Goal: Task Accomplishment & Management: Manage account settings

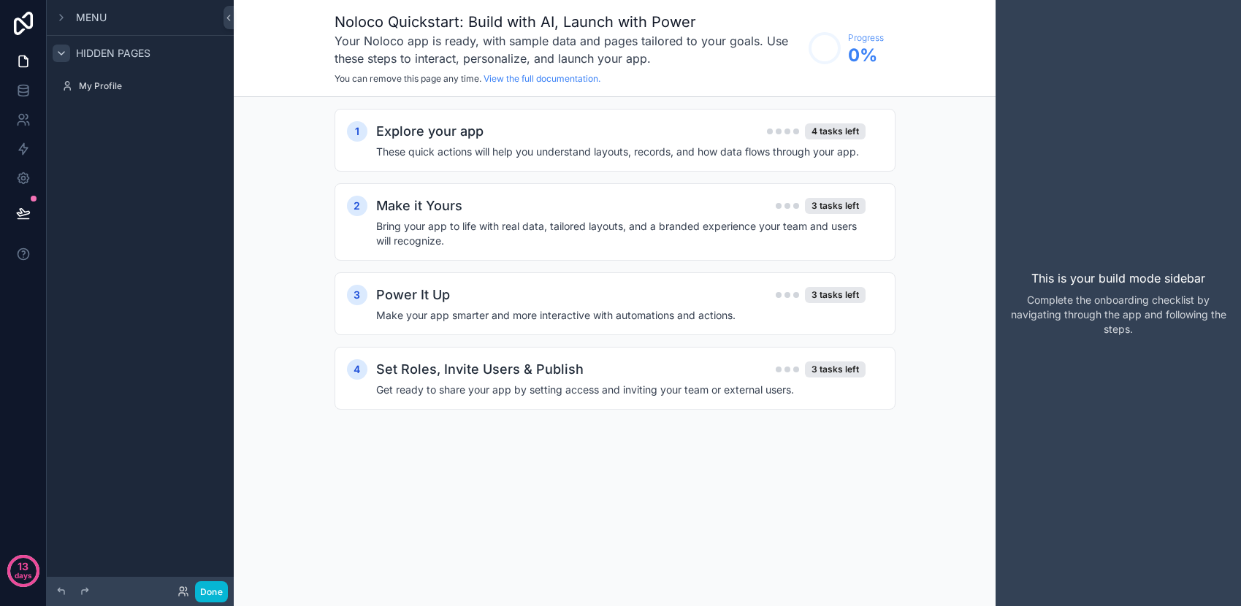
click at [60, 50] on icon "scrollable content" at bounding box center [62, 53] width 12 height 12
click at [60, 50] on icon "scrollable content" at bounding box center [61, 53] width 3 height 6
click at [60, 23] on div "scrollable content" at bounding box center [62, 18] width 18 height 18
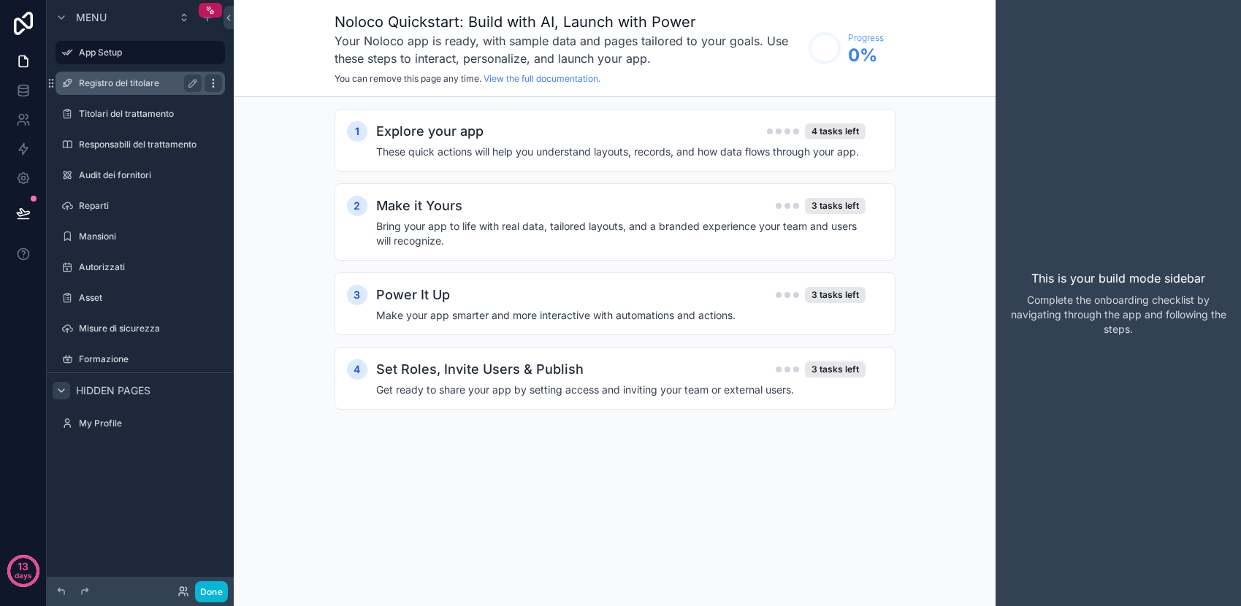
click at [215, 82] on icon "scrollable content" at bounding box center [214, 83] width 12 height 12
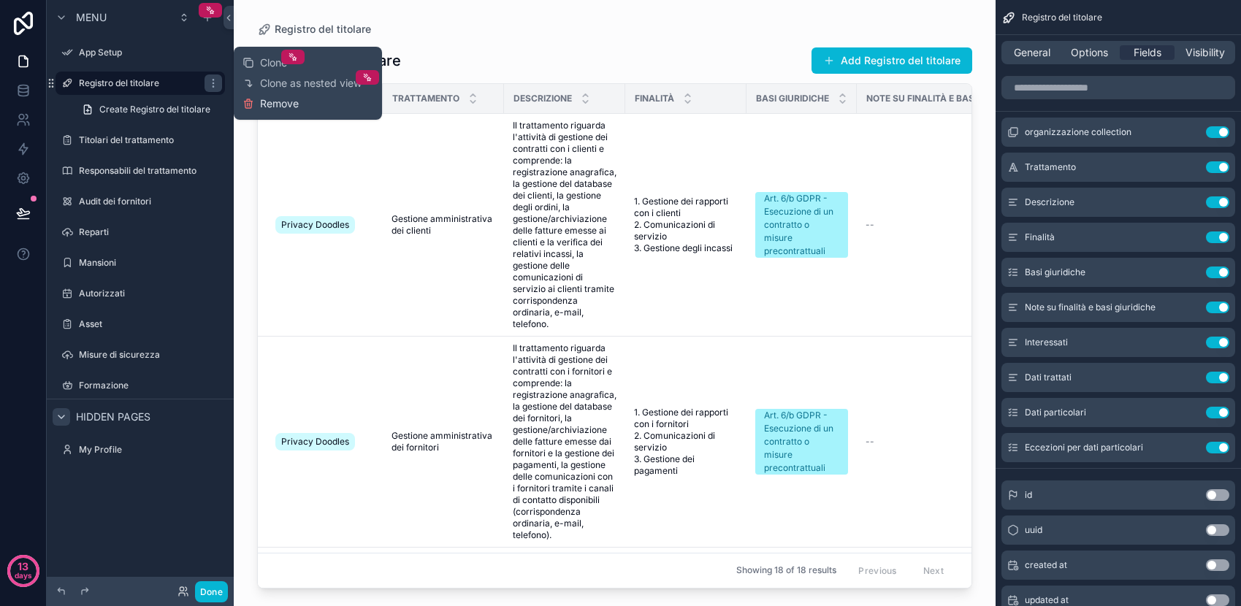
click at [274, 106] on span "Remove" at bounding box center [279, 103] width 39 height 15
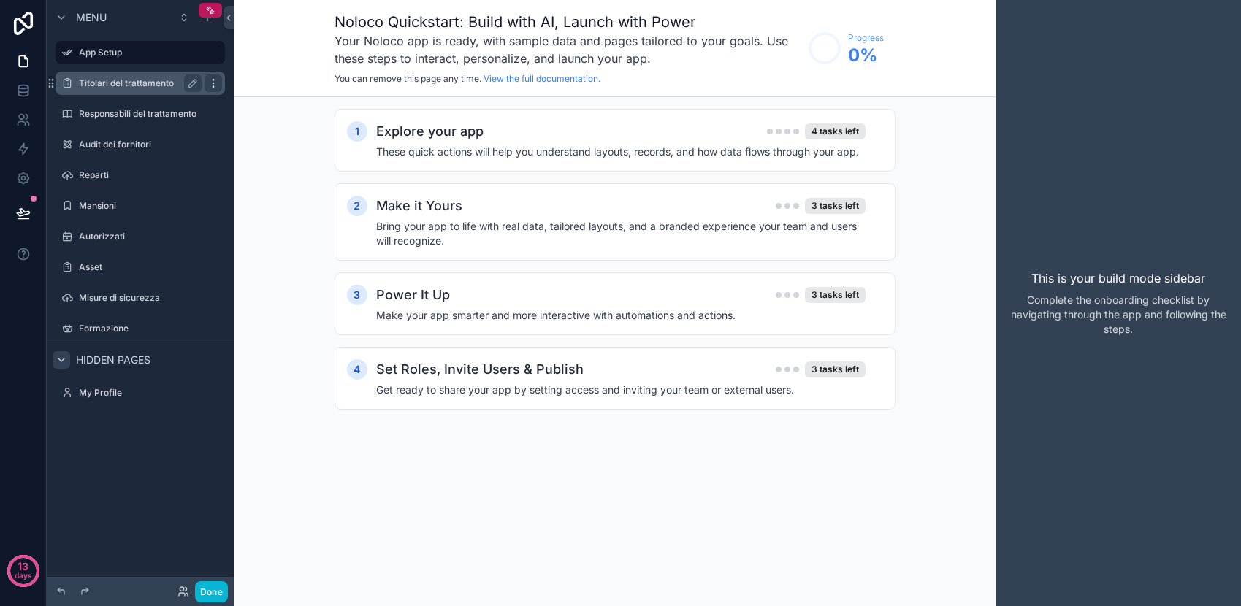
click at [212, 80] on icon "scrollable content" at bounding box center [214, 83] width 12 height 12
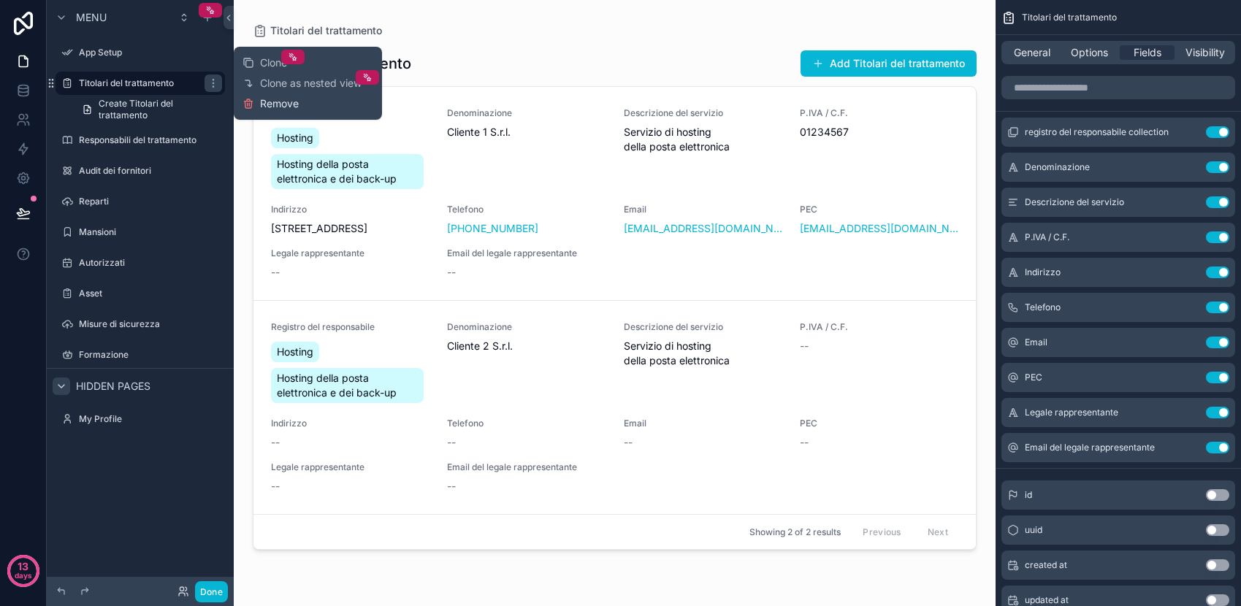
click at [270, 110] on span "Remove" at bounding box center [279, 103] width 39 height 15
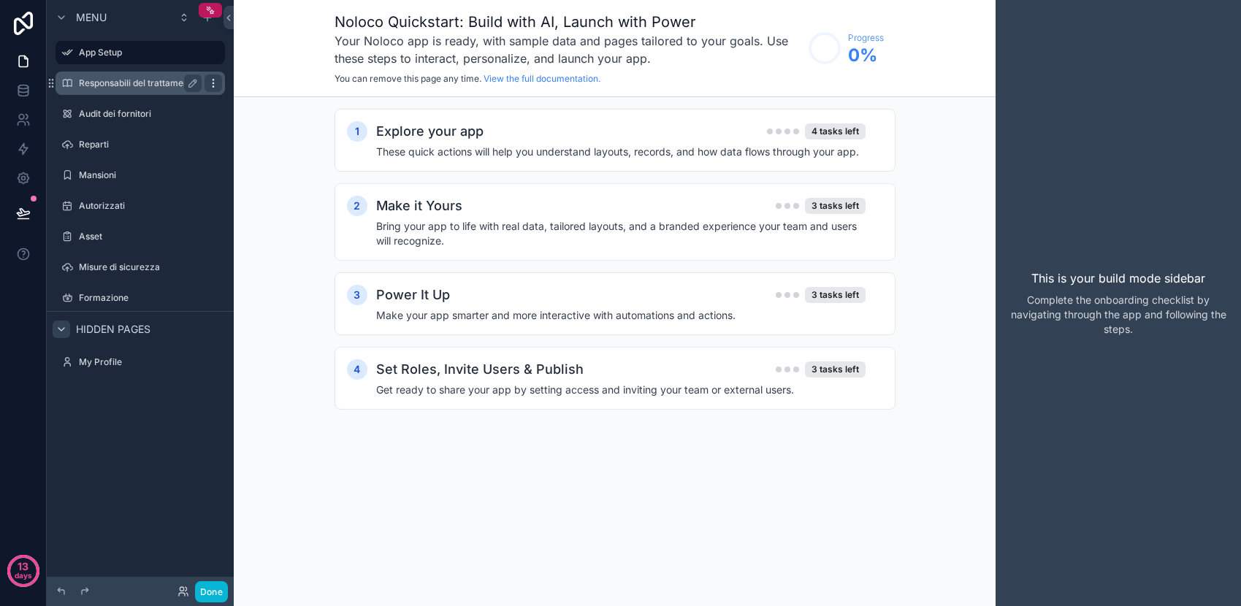
click at [214, 88] on icon "scrollable content" at bounding box center [214, 83] width 12 height 12
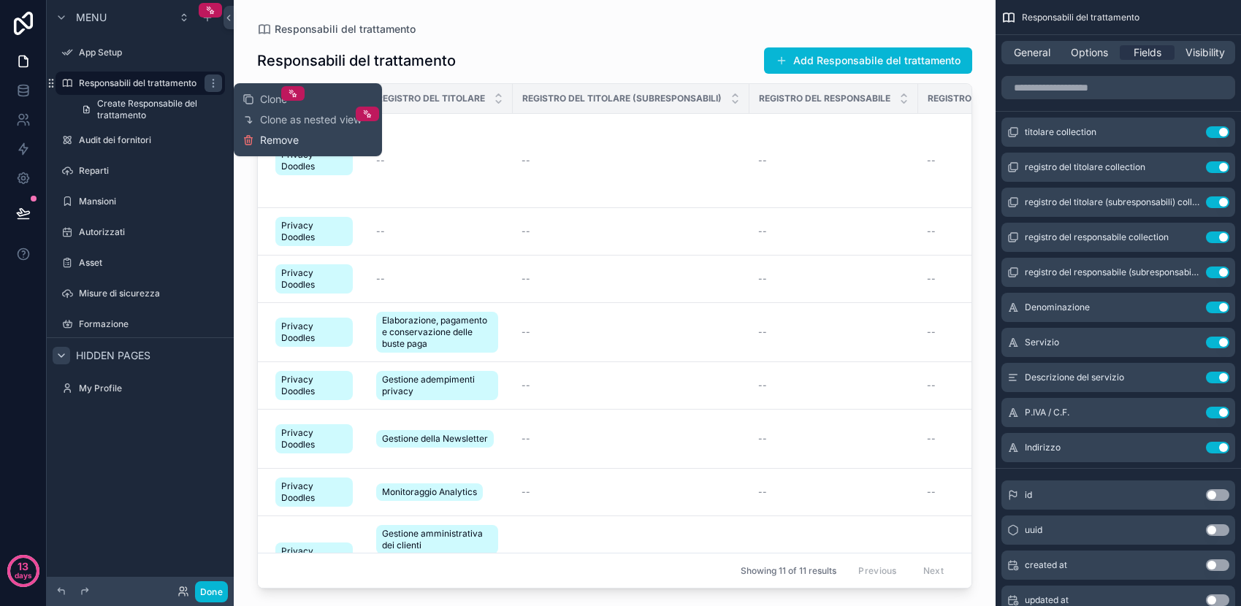
click at [284, 135] on span "Remove" at bounding box center [279, 140] width 39 height 15
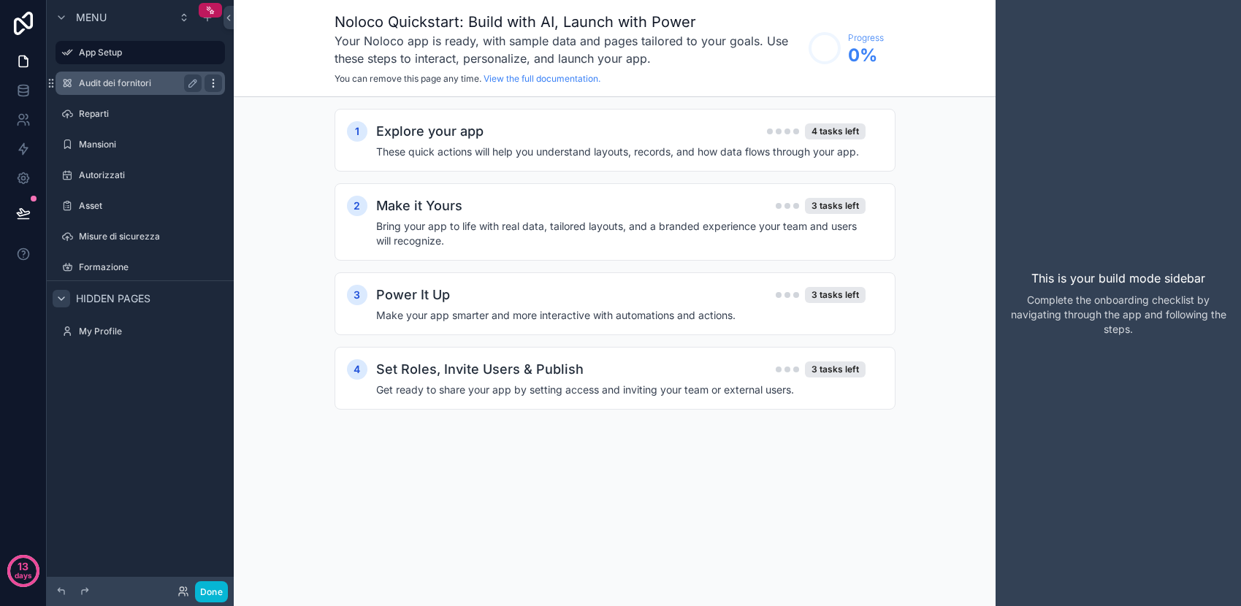
click at [218, 85] on icon "scrollable content" at bounding box center [214, 83] width 12 height 12
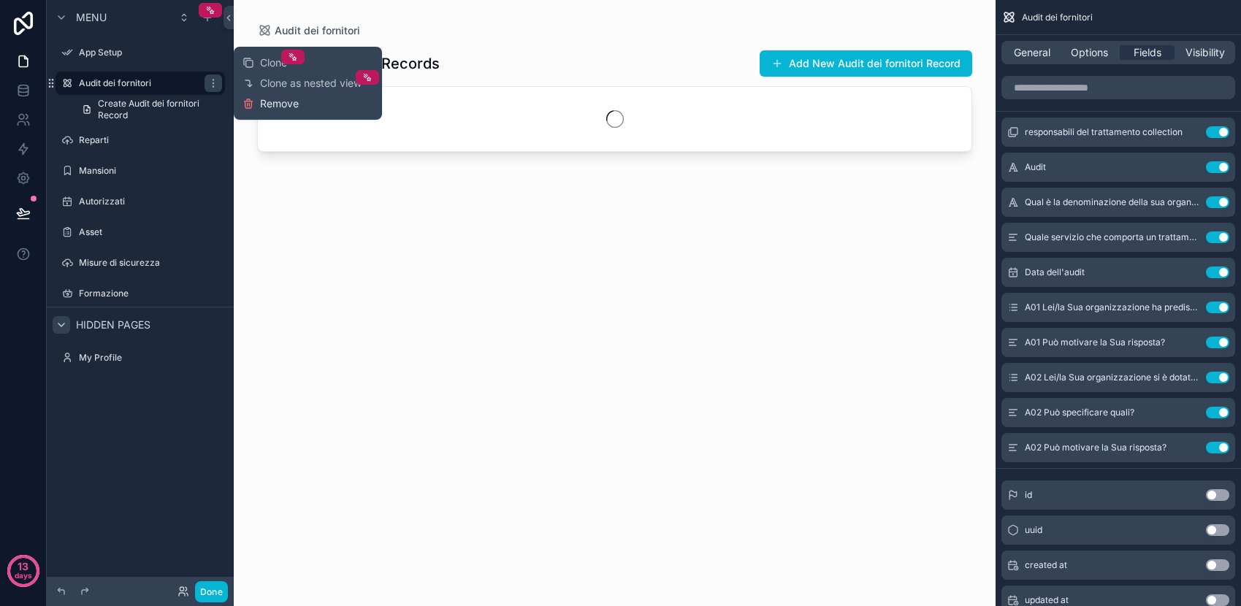
click at [266, 104] on span "Remove" at bounding box center [279, 103] width 39 height 15
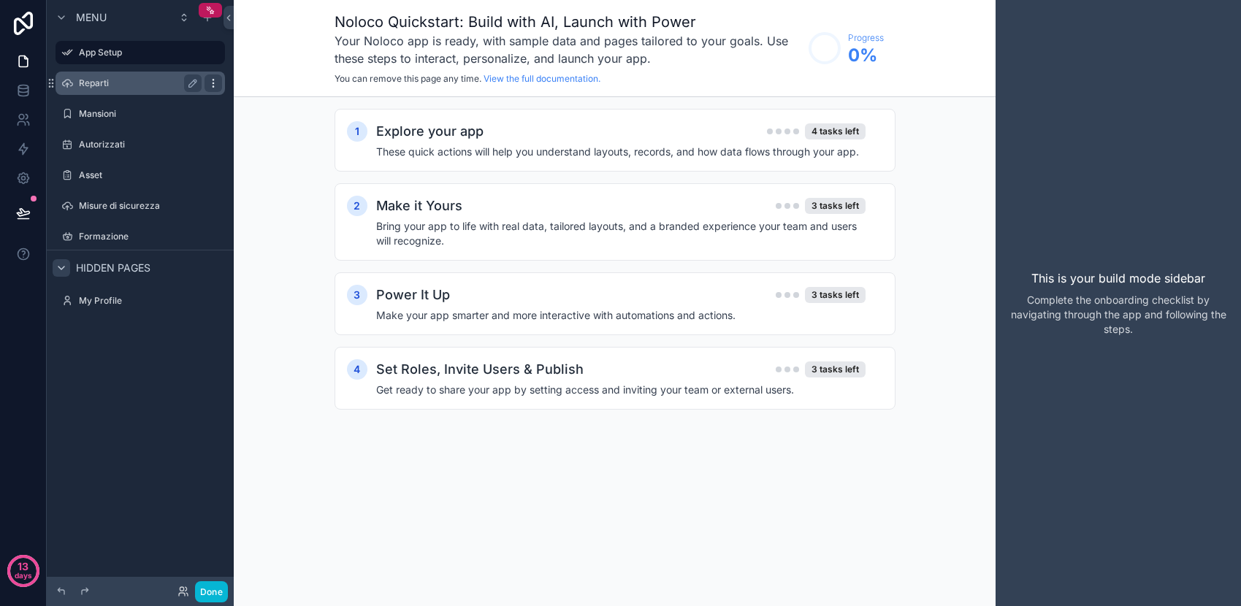
click at [214, 85] on icon "scrollable content" at bounding box center [214, 83] width 12 height 12
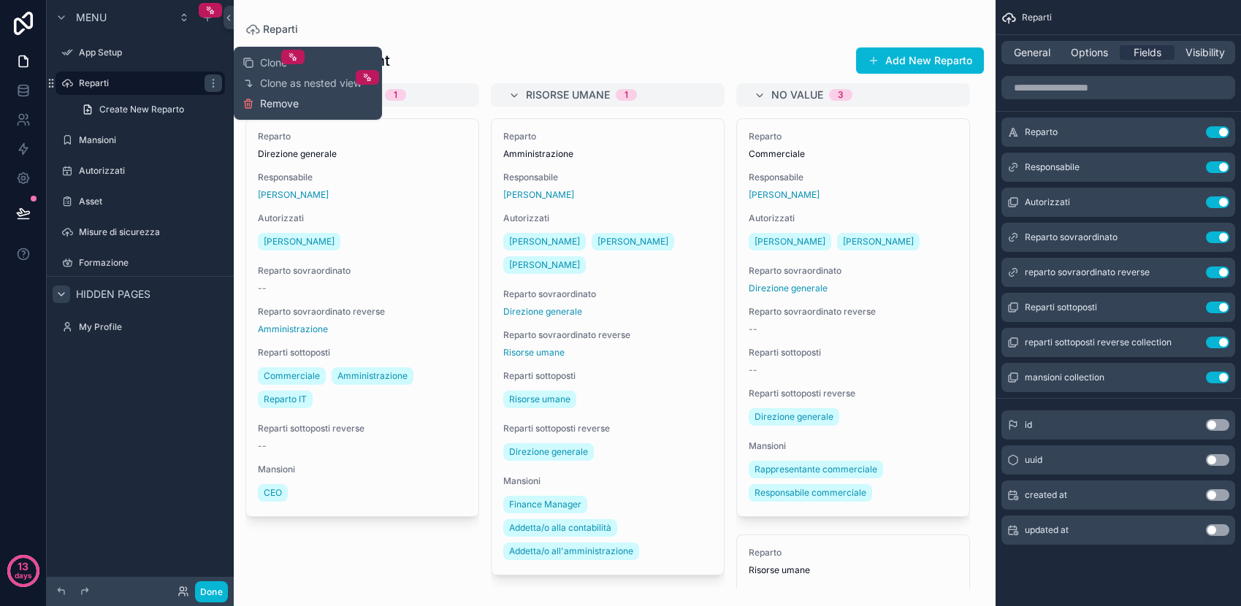
click at [268, 102] on span "Remove" at bounding box center [279, 103] width 39 height 15
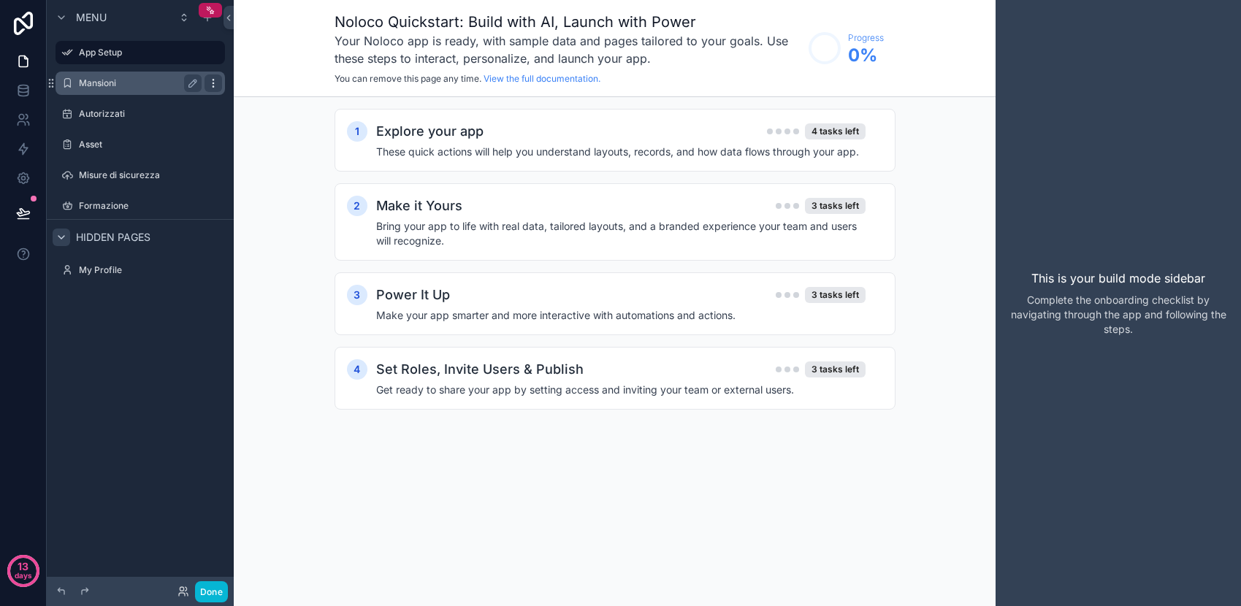
click at [215, 81] on icon "scrollable content" at bounding box center [214, 83] width 12 height 12
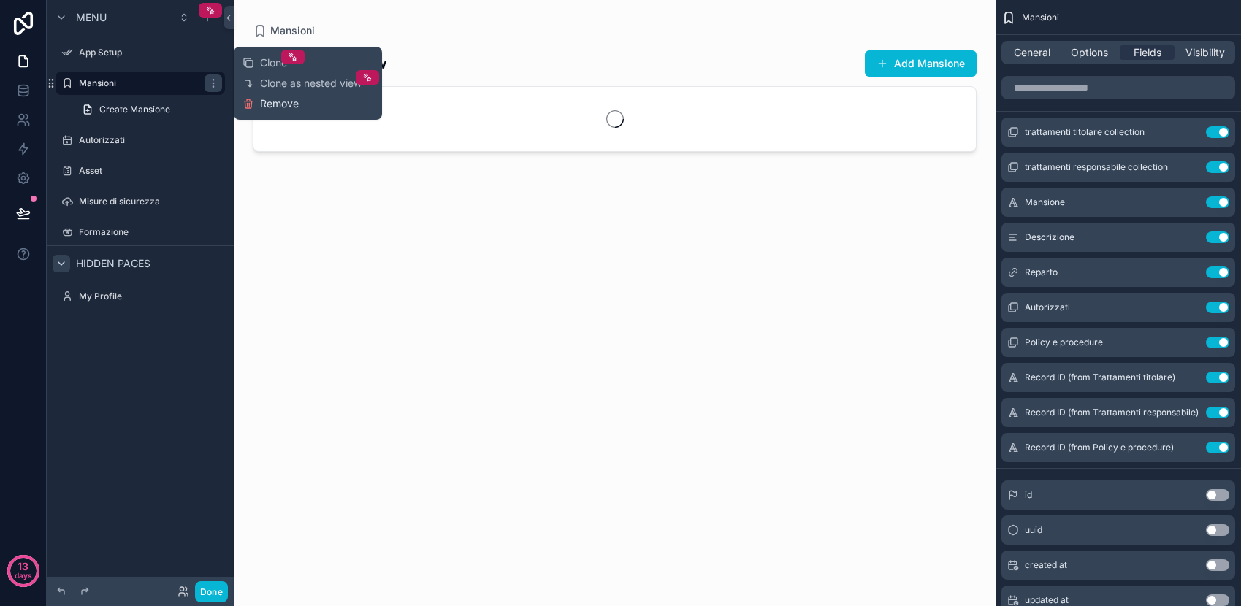
click at [277, 103] on span "Remove" at bounding box center [279, 103] width 39 height 15
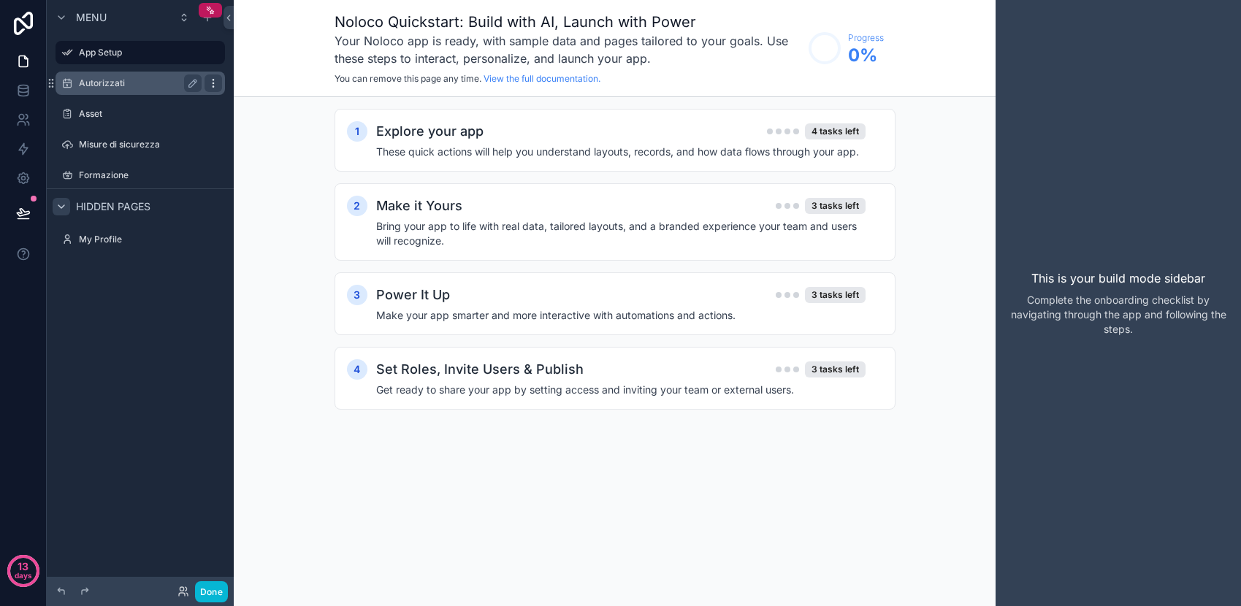
click at [216, 87] on icon "scrollable content" at bounding box center [214, 83] width 12 height 12
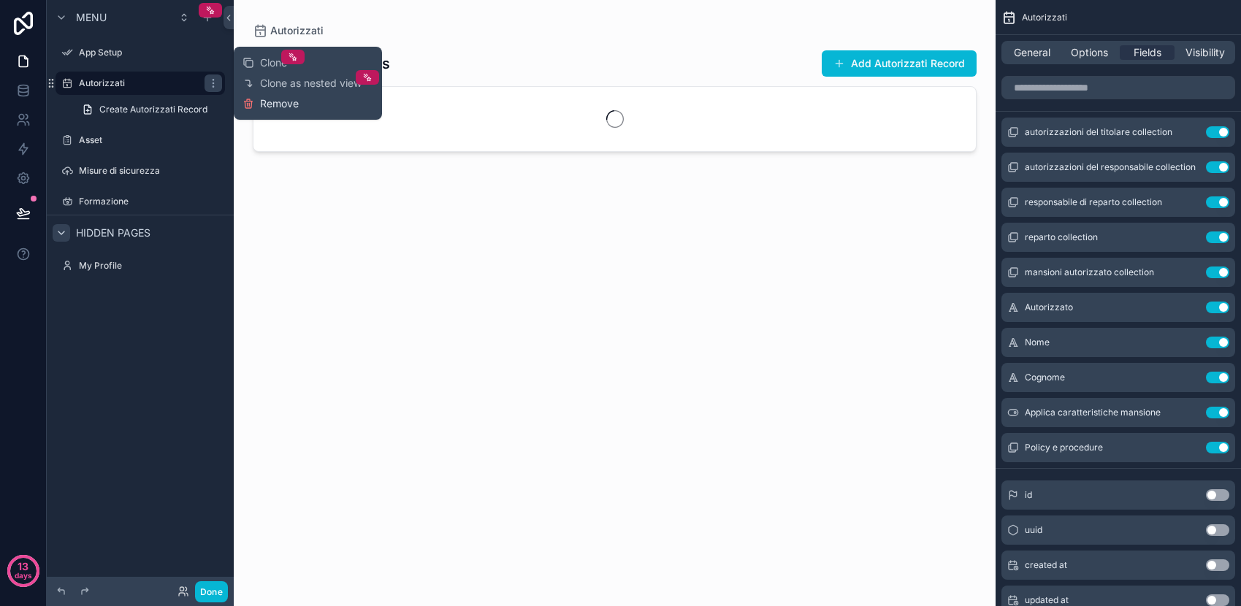
click at [280, 108] on span "Remove" at bounding box center [279, 103] width 39 height 15
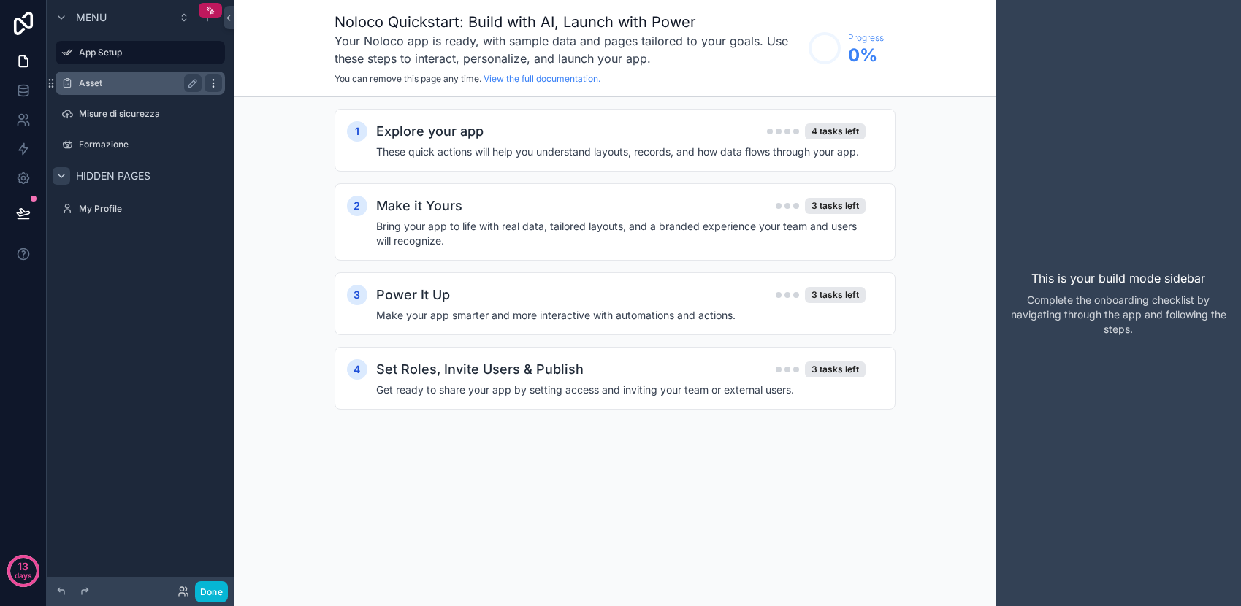
click at [215, 84] on icon "scrollable content" at bounding box center [214, 83] width 12 height 12
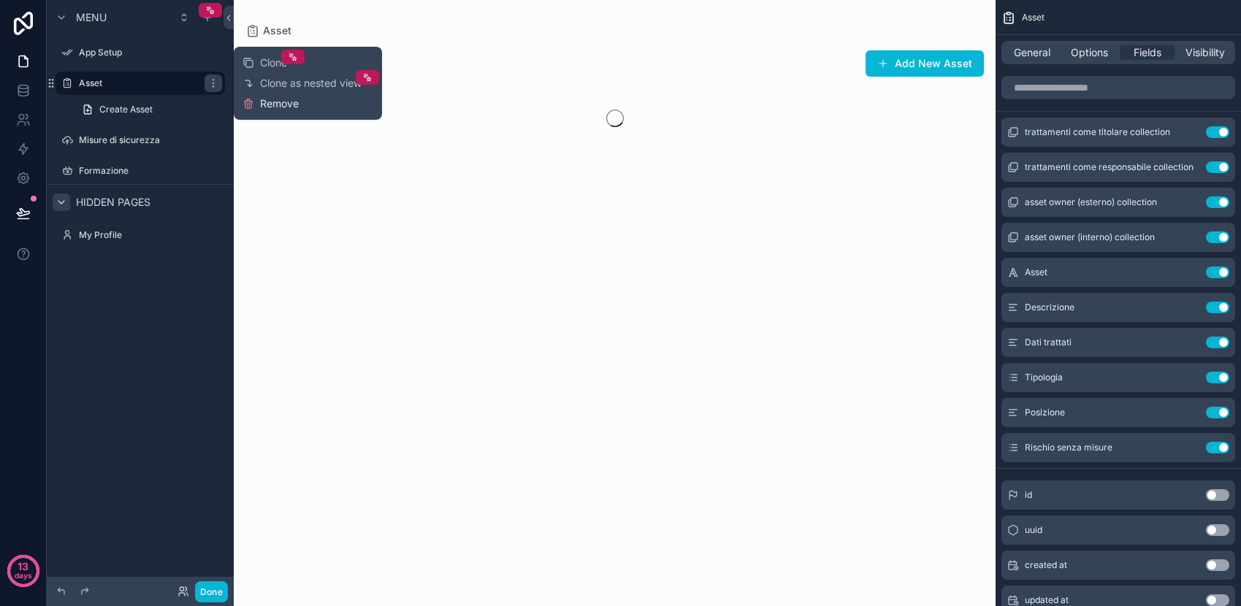
click at [273, 102] on span "Remove" at bounding box center [279, 103] width 39 height 15
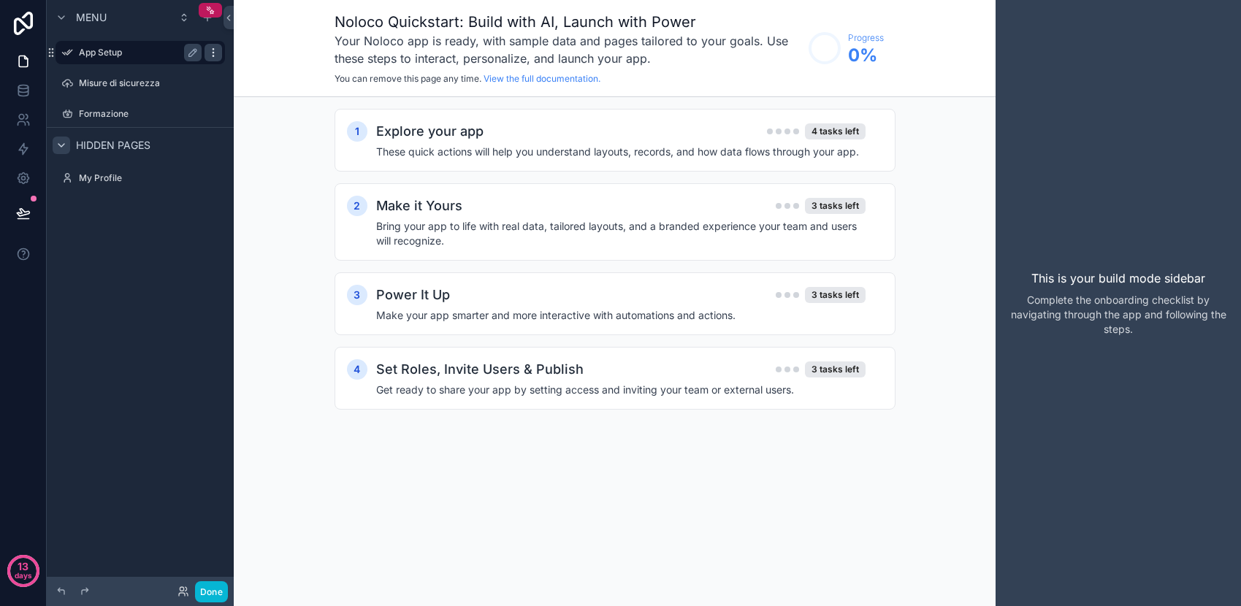
click at [212, 55] on icon "scrollable content" at bounding box center [214, 53] width 12 height 12
click at [266, 66] on span "Remove" at bounding box center [279, 63] width 39 height 15
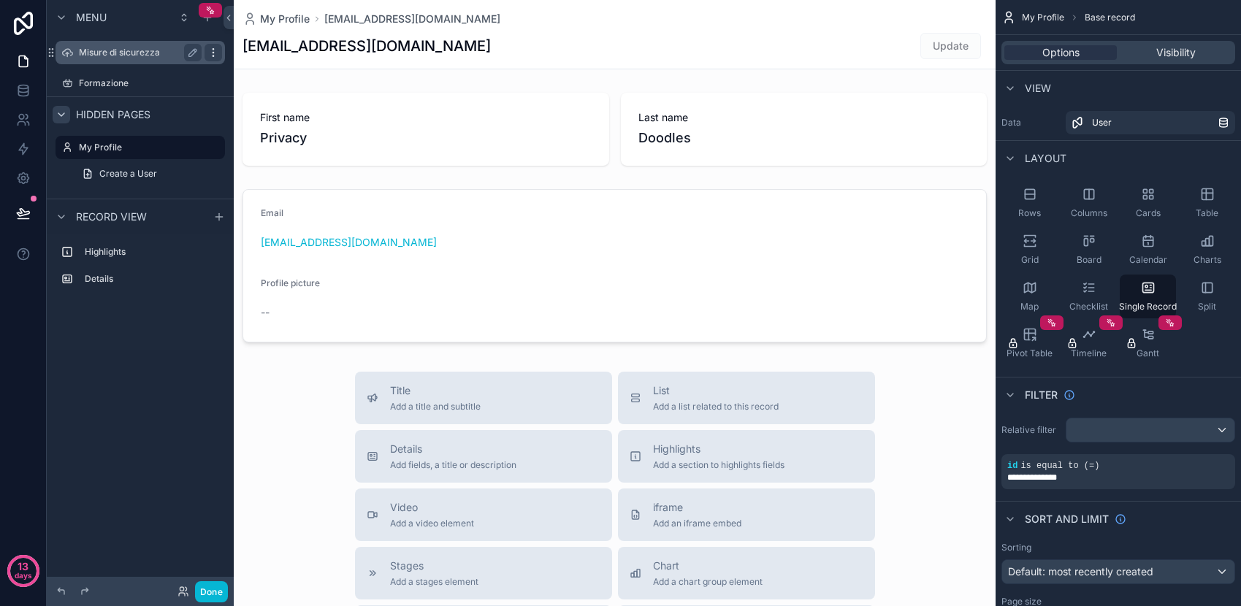
click at [214, 53] on icon "scrollable content" at bounding box center [214, 53] width 12 height 12
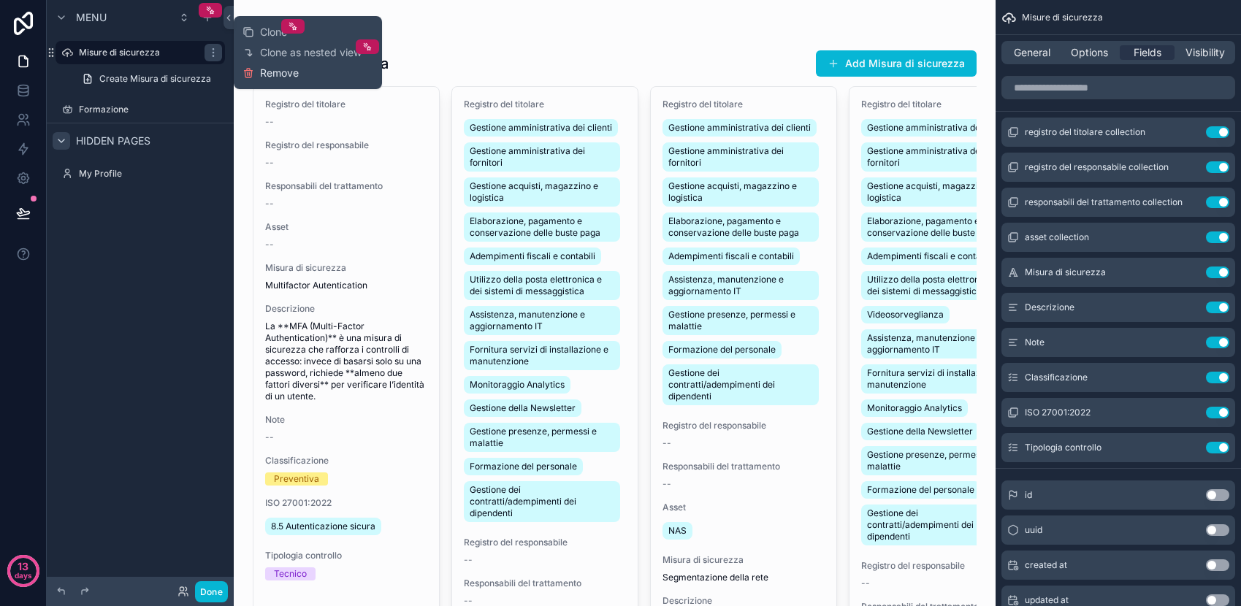
click at [276, 74] on span "Remove" at bounding box center [279, 73] width 39 height 15
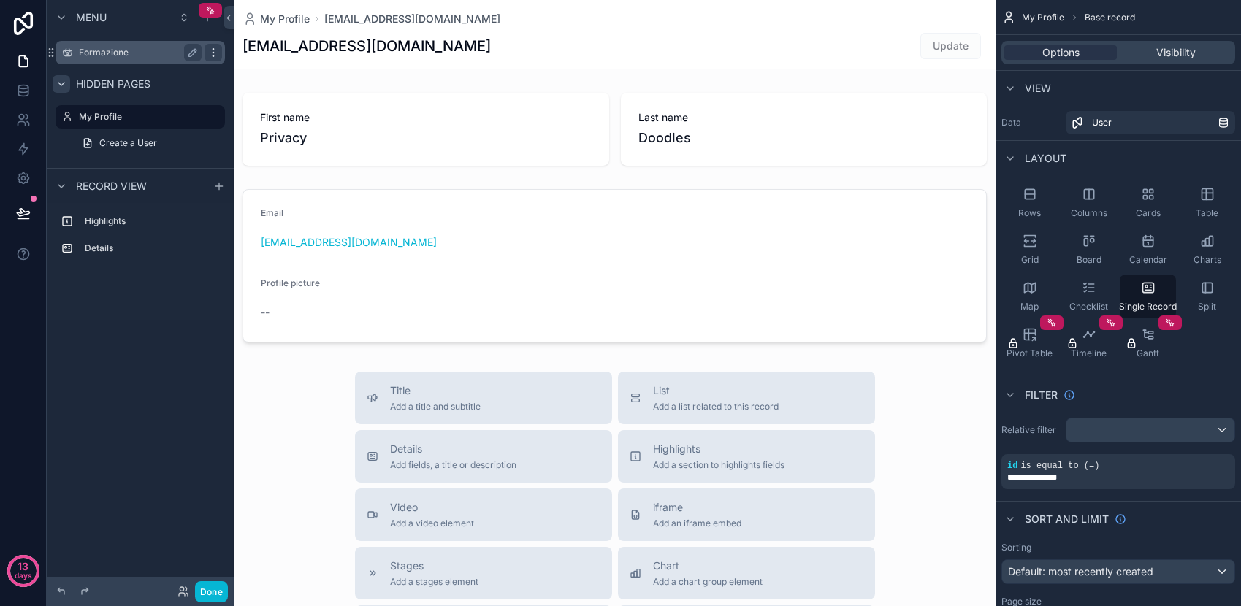
click at [216, 53] on icon "scrollable content" at bounding box center [214, 53] width 12 height 12
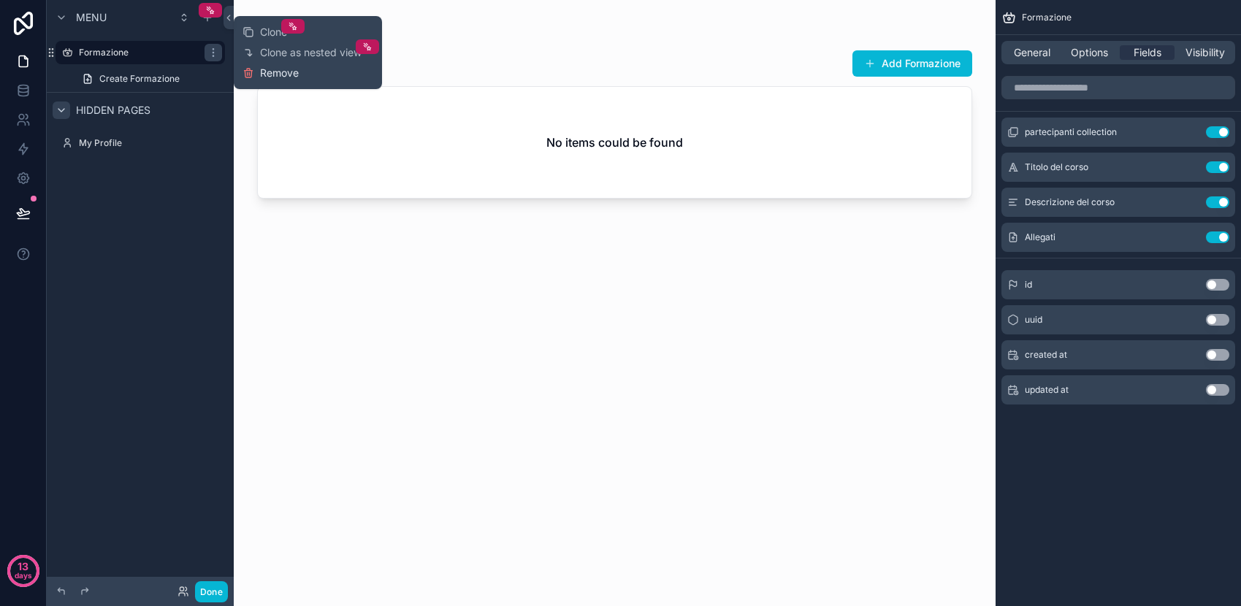
click at [268, 75] on span "Remove" at bounding box center [279, 73] width 39 height 15
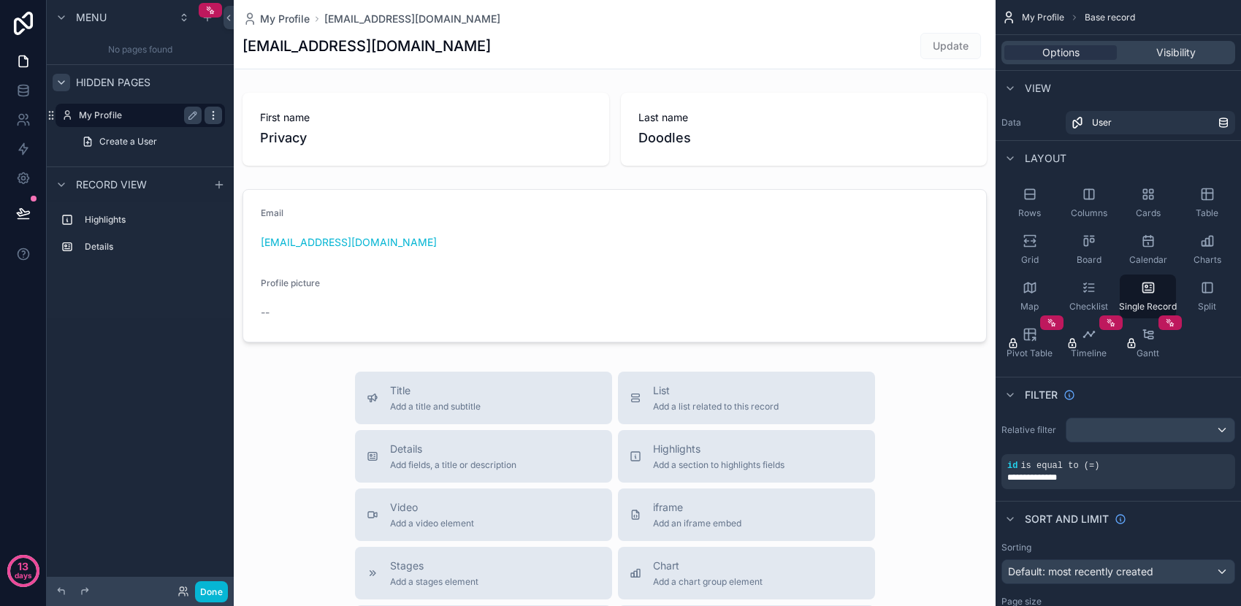
click at [211, 117] on icon "scrollable content" at bounding box center [214, 116] width 12 height 12
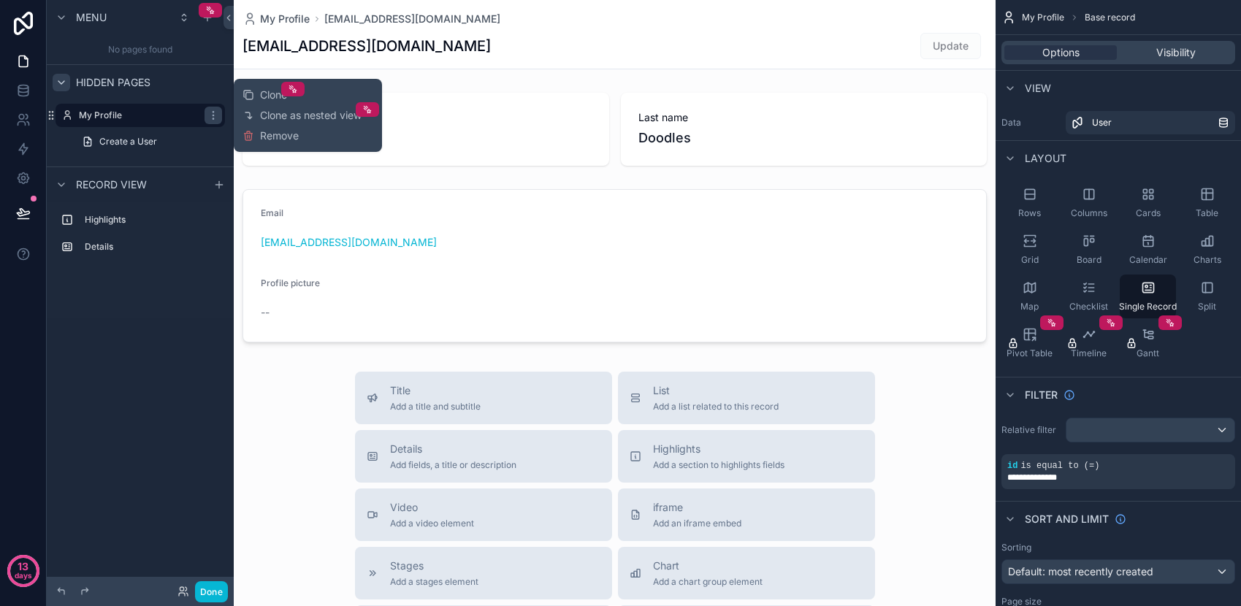
click at [206, 81] on div "Hidden pages" at bounding box center [140, 81] width 187 height 35
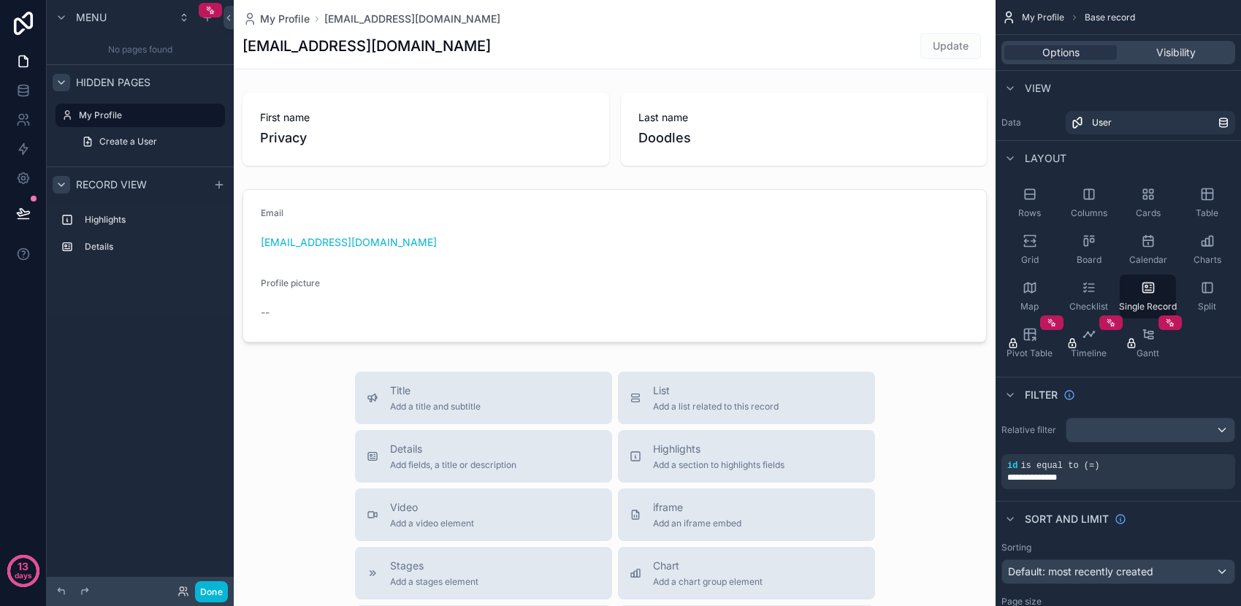
click at [61, 189] on icon "scrollable content" at bounding box center [62, 185] width 12 height 12
click at [139, 216] on label "Highlights" at bounding box center [149, 220] width 129 height 12
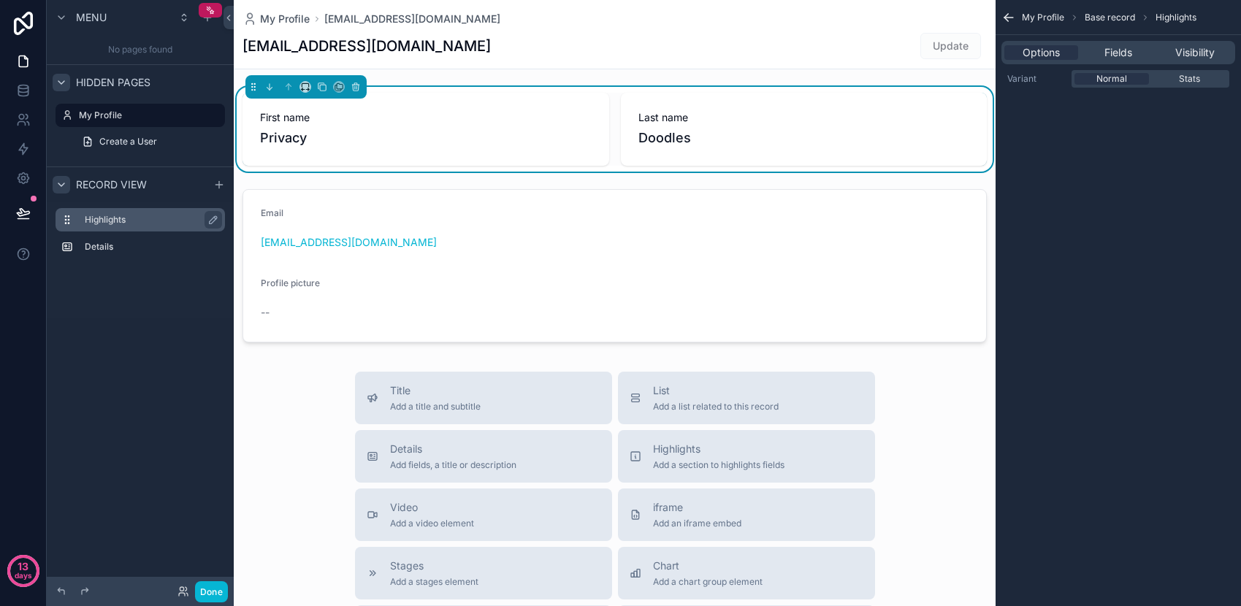
click at [159, 220] on label "Highlights" at bounding box center [149, 220] width 129 height 12
click at [146, 243] on label "Details" at bounding box center [149, 247] width 129 height 12
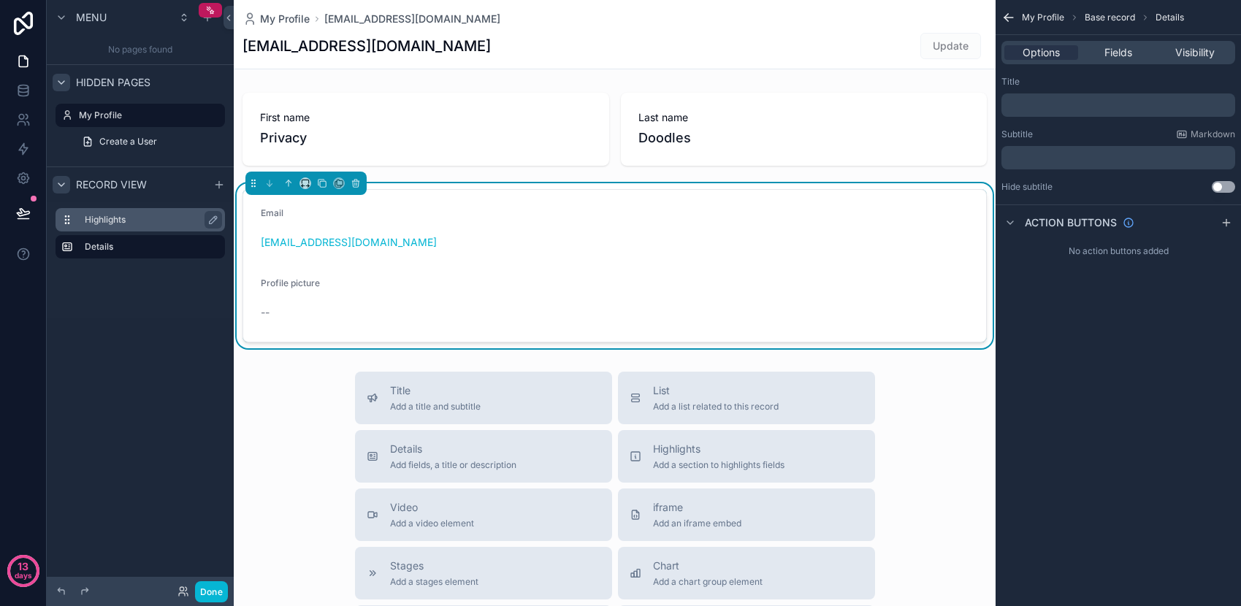
click at [146, 218] on label "Highlights" at bounding box center [149, 220] width 129 height 12
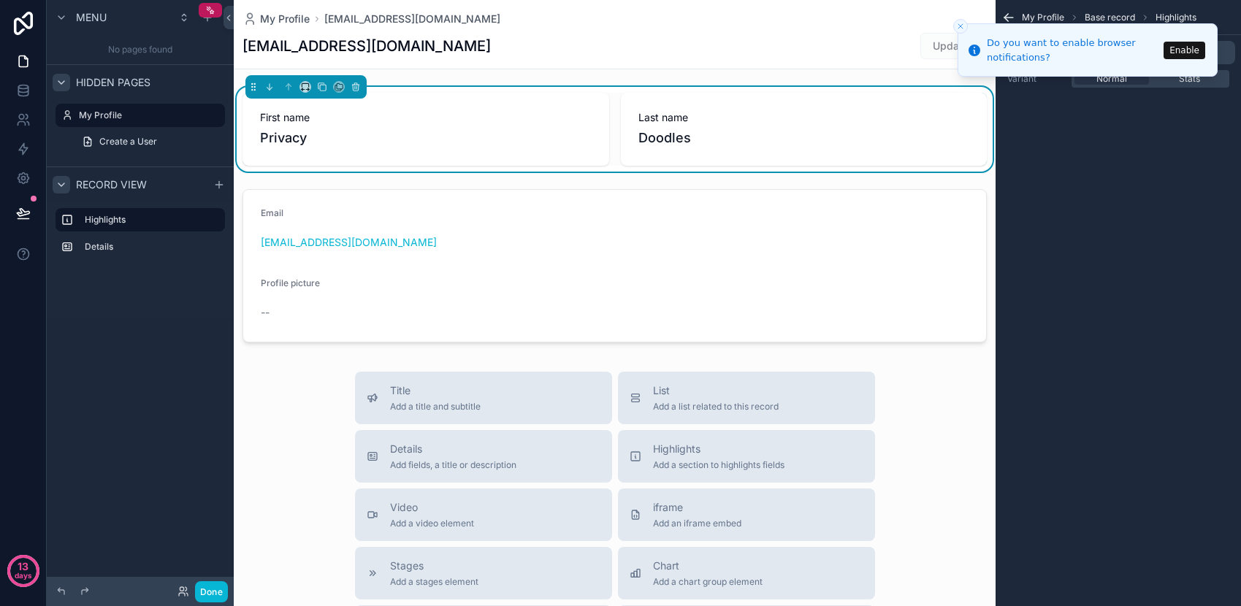
click at [58, 83] on icon "scrollable content" at bounding box center [62, 83] width 12 height 12
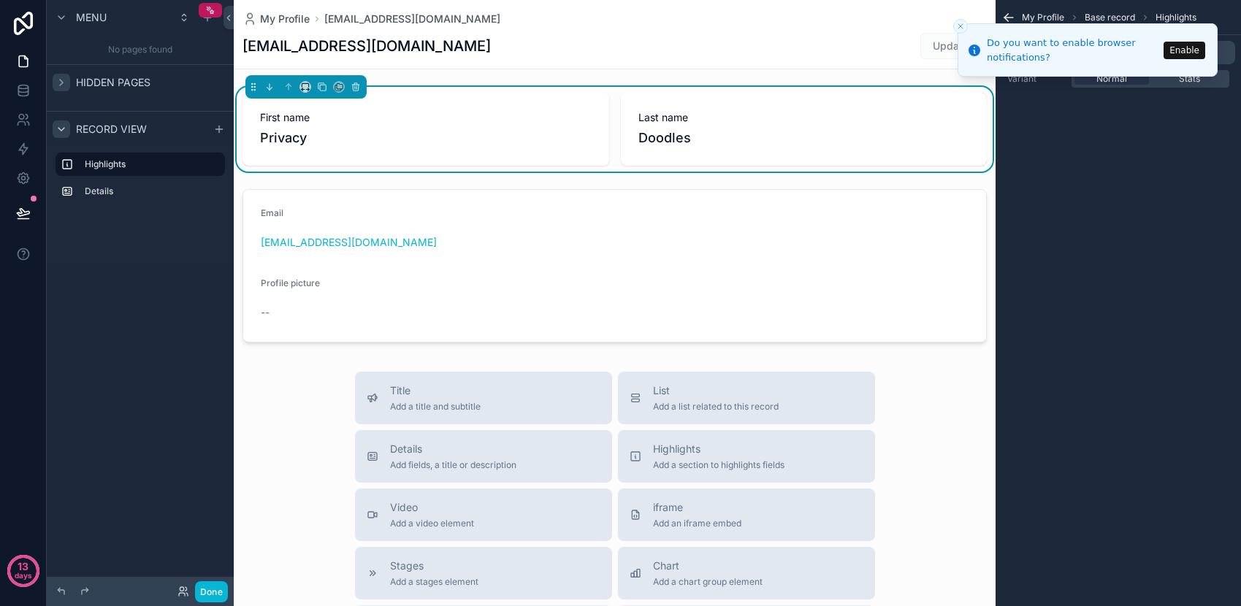
click at [58, 83] on icon "scrollable content" at bounding box center [62, 83] width 12 height 12
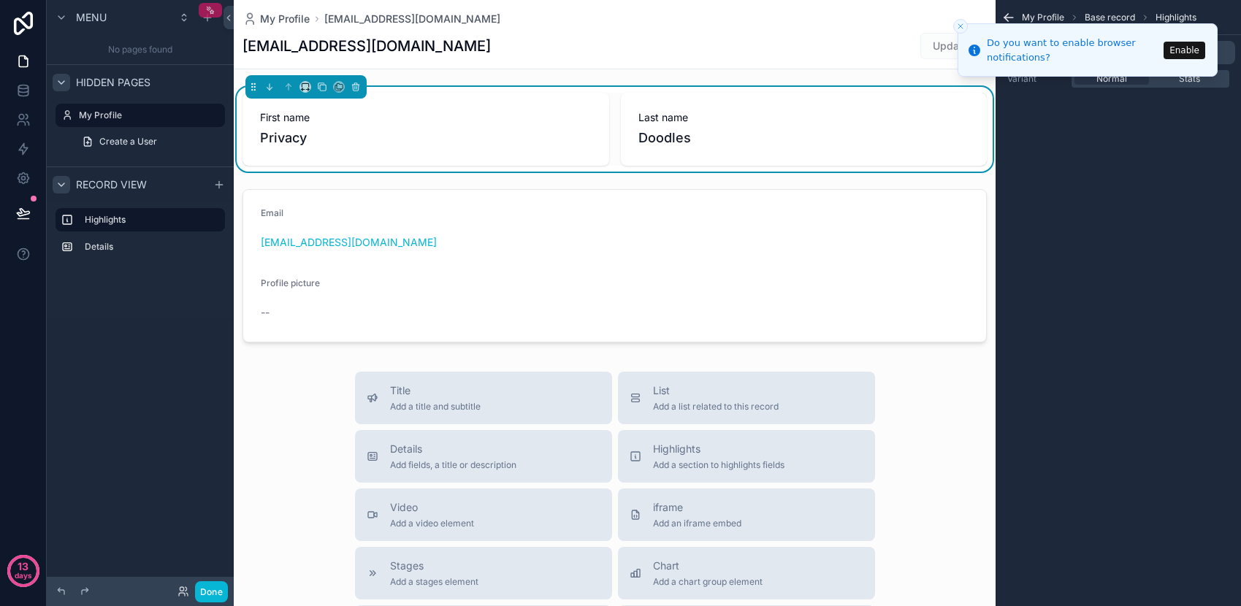
click at [210, 8] on icon "scrollable content" at bounding box center [210, 10] width 10 height 10
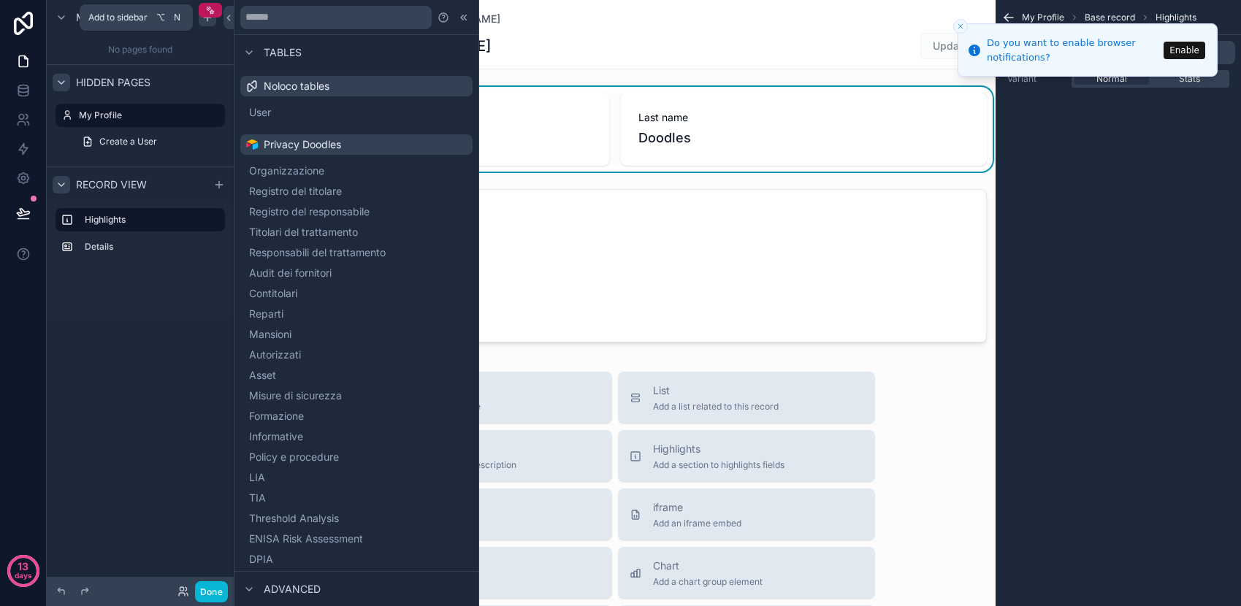
click at [210, 20] on icon "scrollable content" at bounding box center [208, 18] width 12 height 12
click at [208, 20] on icon "scrollable content" at bounding box center [208, 18] width 12 height 12
click at [390, 167] on button "Organizzazione" at bounding box center [356, 171] width 221 height 20
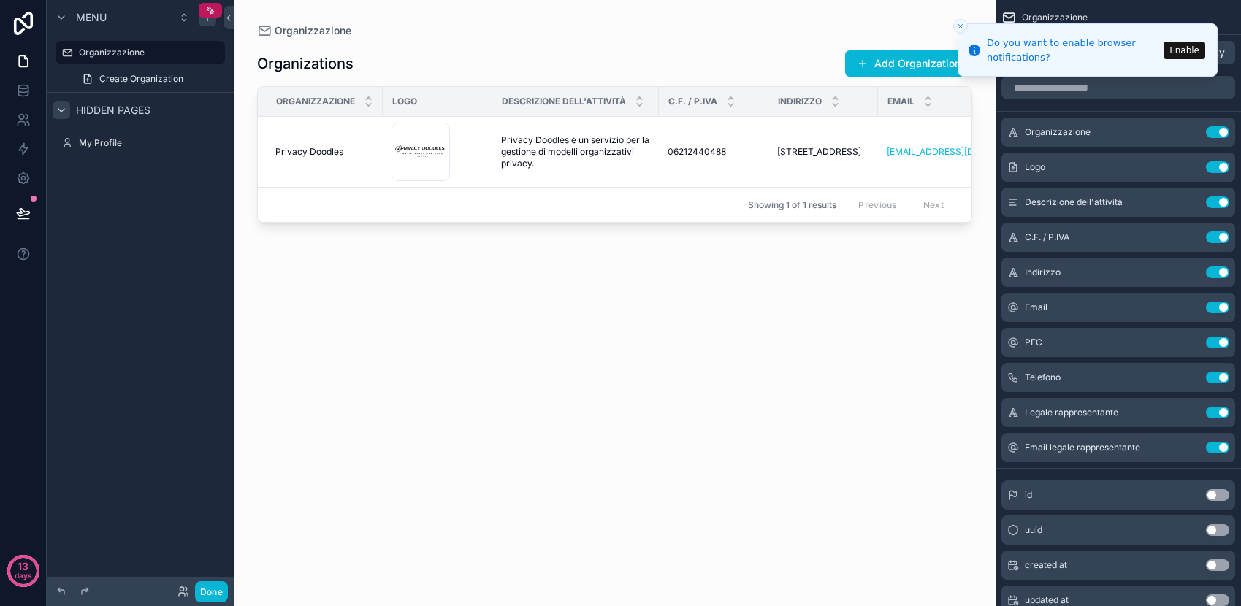
click at [962, 24] on icon "Close toast" at bounding box center [960, 26] width 9 height 9
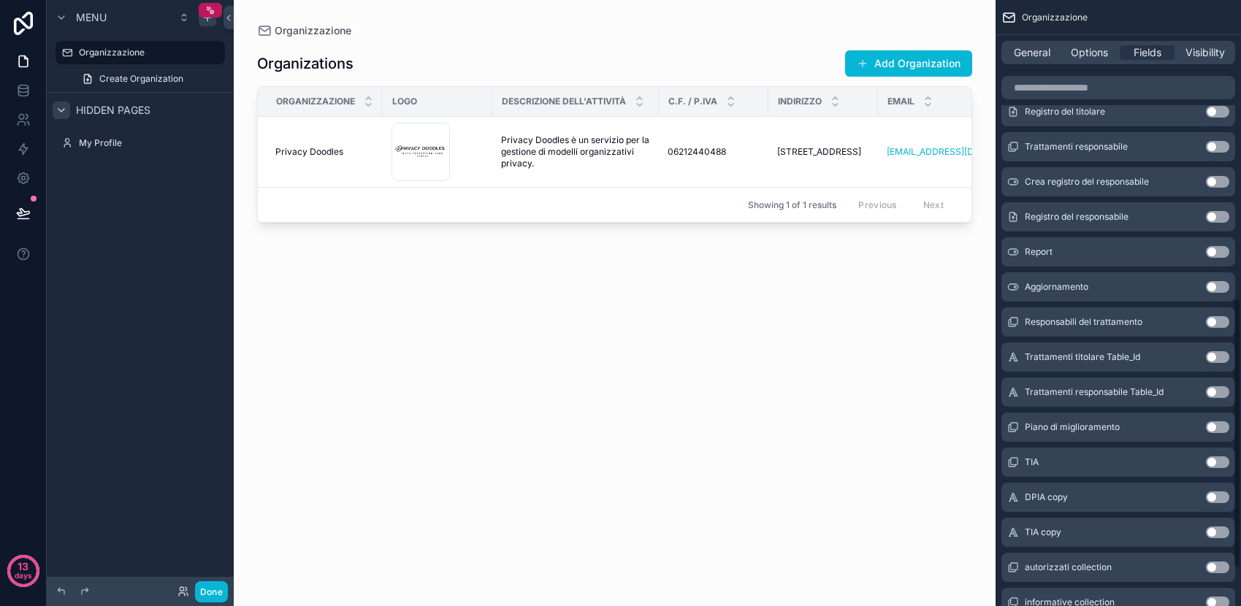
scroll to position [676, 0]
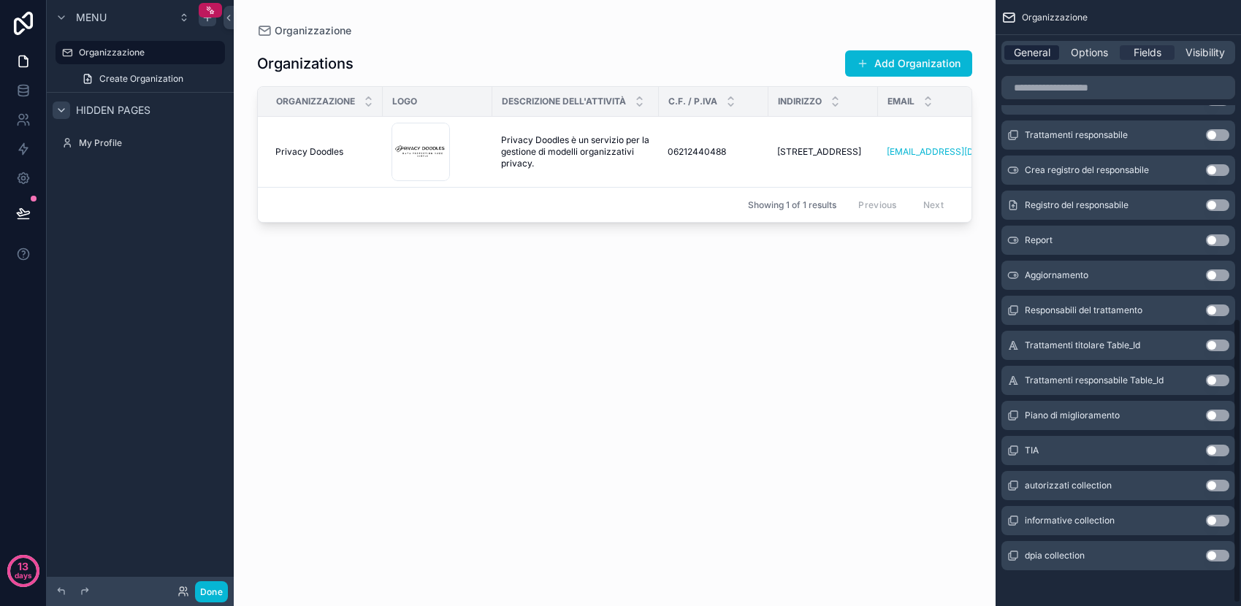
click at [1034, 53] on span "General" at bounding box center [1032, 52] width 37 height 15
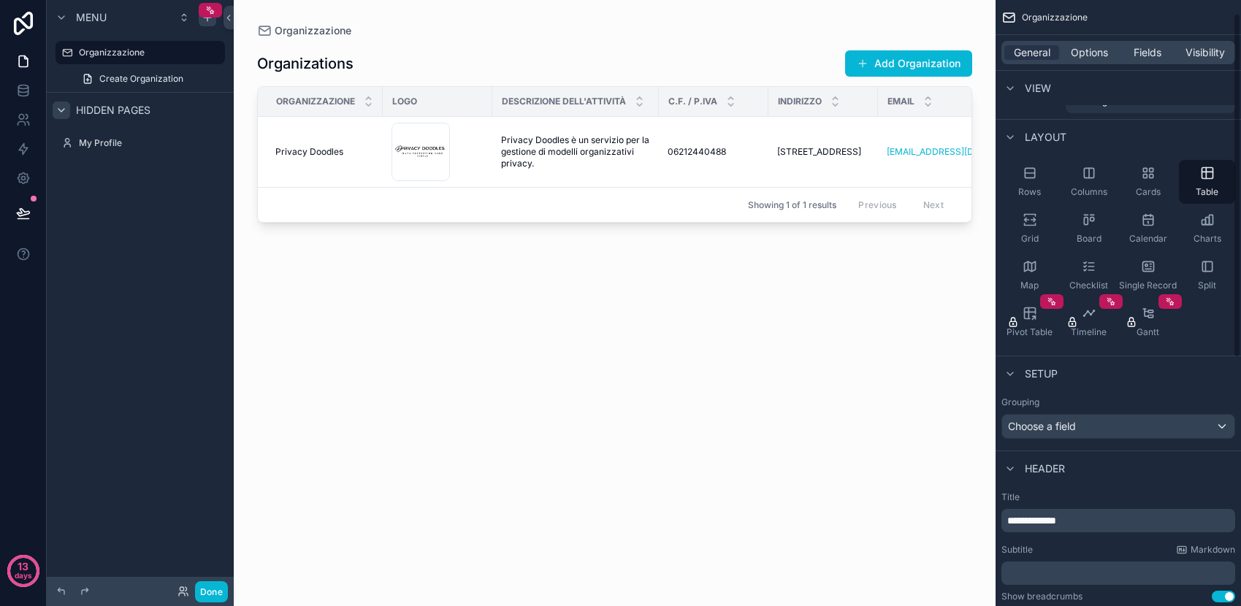
scroll to position [0, 0]
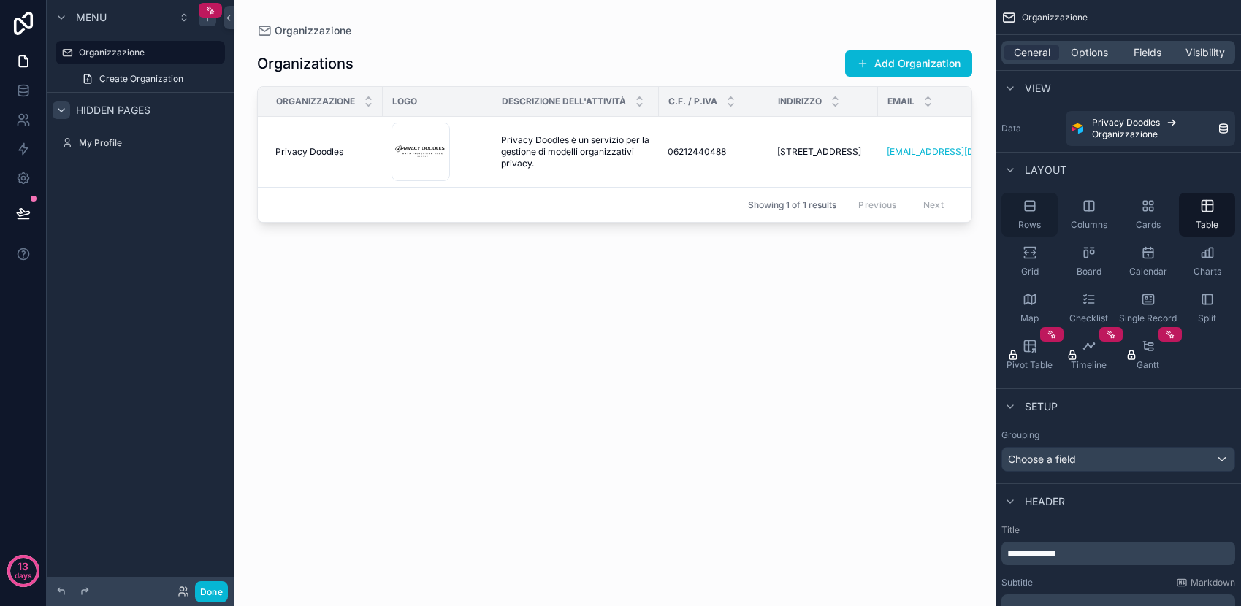
click at [1028, 205] on icon "scrollable content" at bounding box center [1030, 206] width 15 height 15
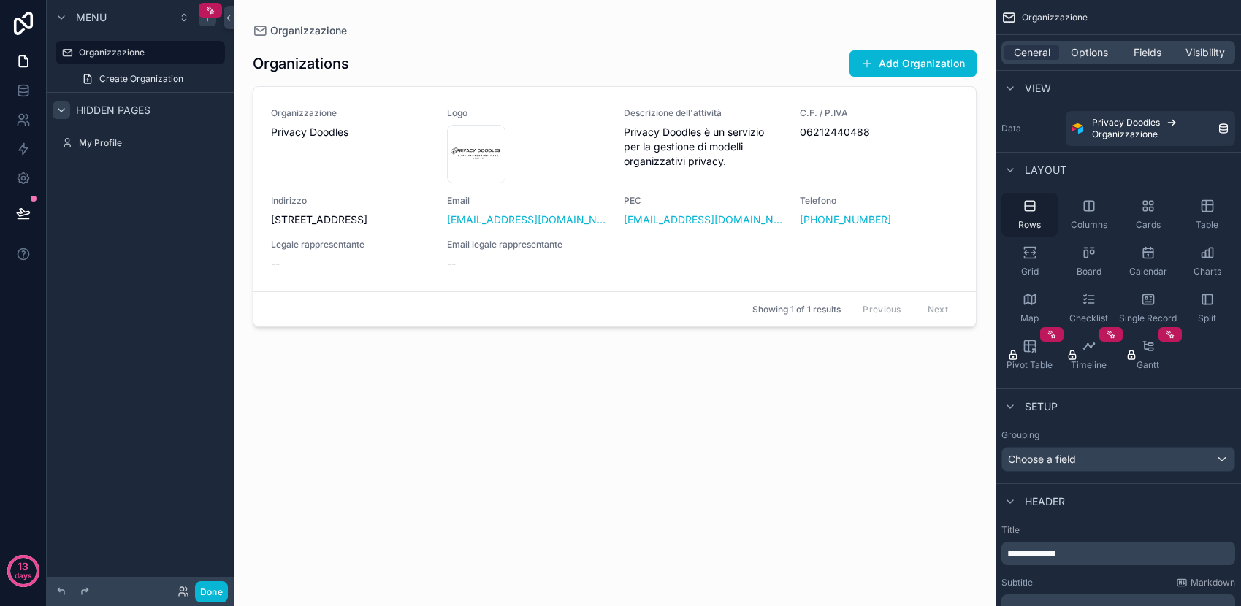
click at [1028, 205] on icon "scrollable content" at bounding box center [1030, 206] width 15 height 15
click at [1013, 90] on icon "scrollable content" at bounding box center [1011, 89] width 12 height 12
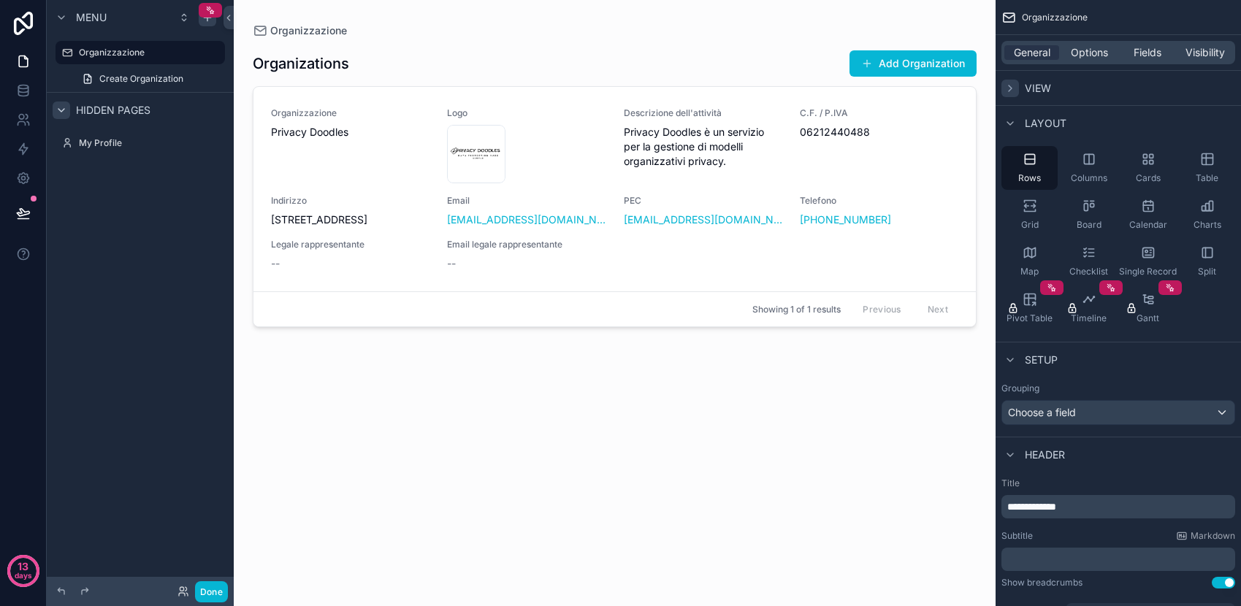
click at [1013, 90] on icon "scrollable content" at bounding box center [1011, 89] width 12 height 12
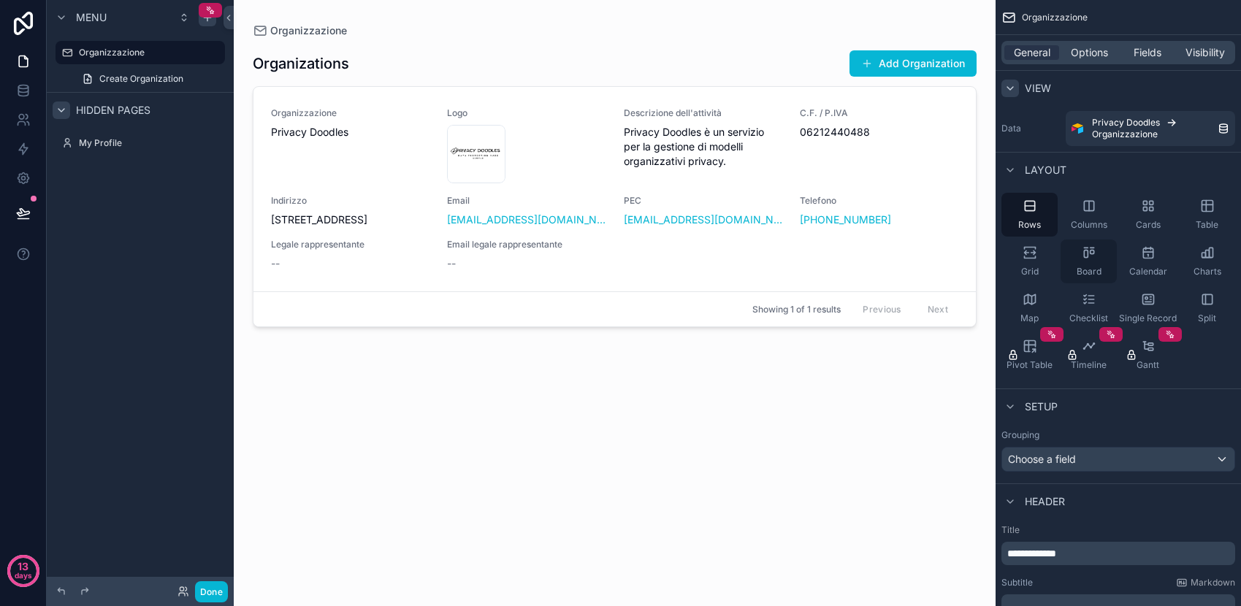
click at [1086, 254] on icon "scrollable content" at bounding box center [1089, 253] width 15 height 15
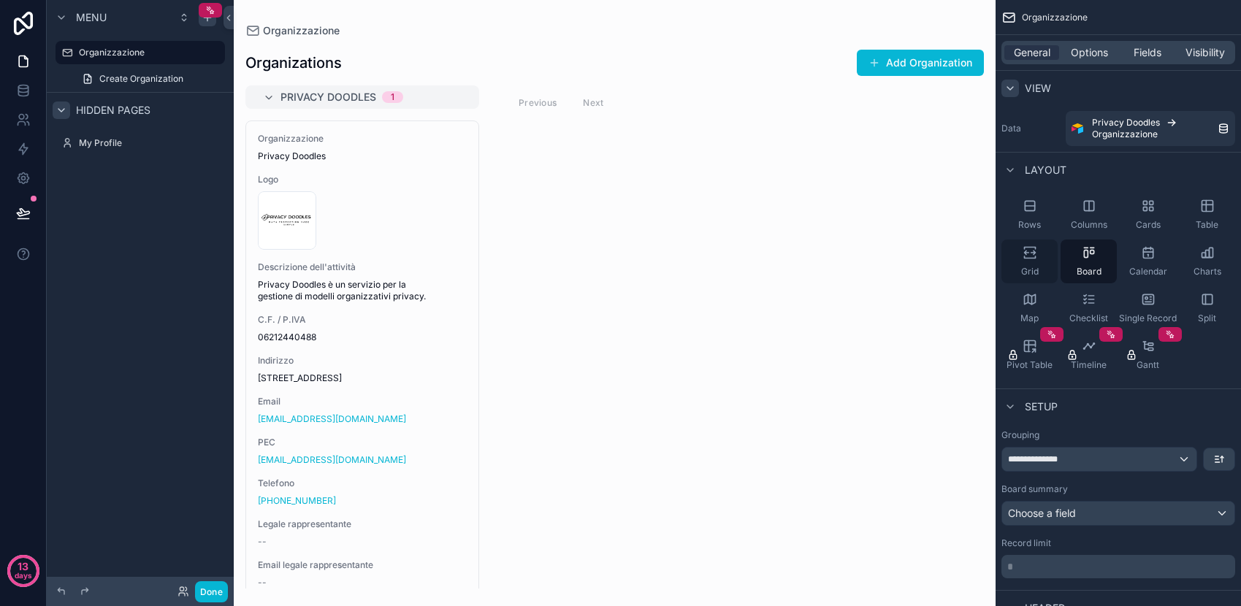
click at [1037, 256] on div "Grid" at bounding box center [1030, 262] width 56 height 44
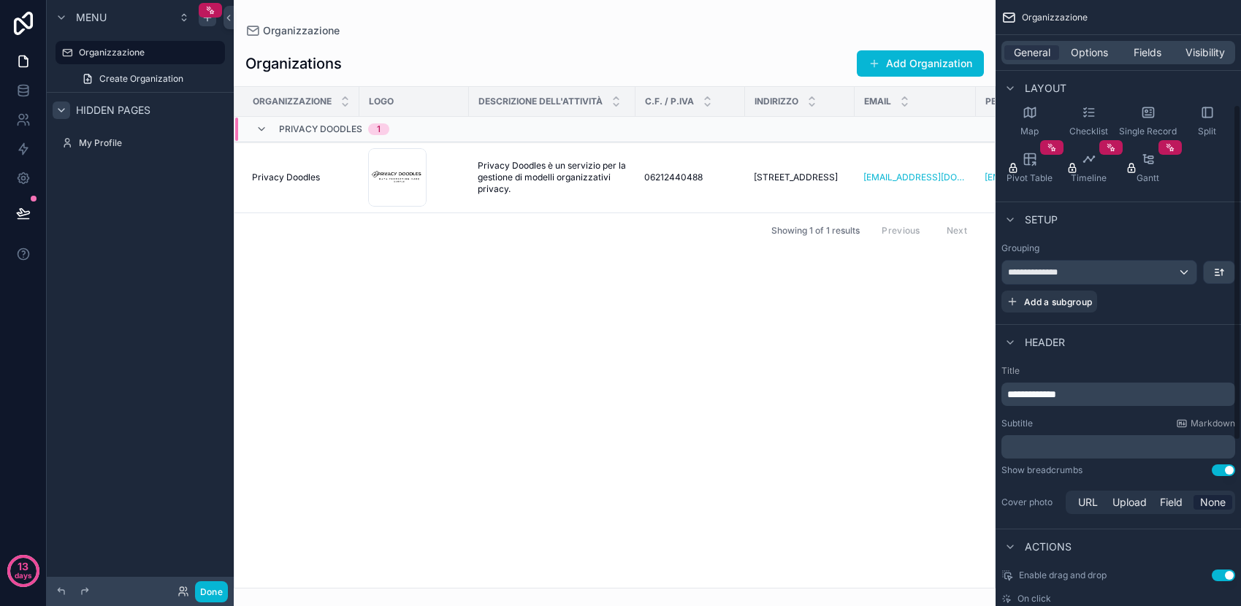
scroll to position [189, 0]
click at [1108, 389] on p "**********" at bounding box center [1120, 392] width 225 height 15
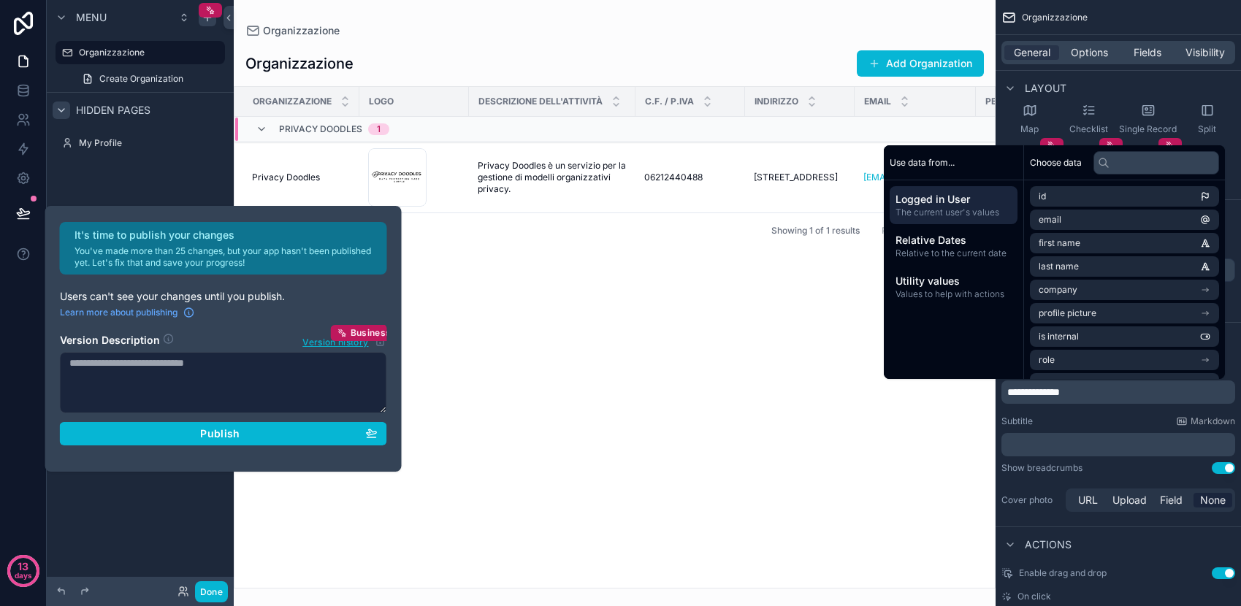
click at [1117, 416] on div "Subtitle Markdown" at bounding box center [1119, 422] width 234 height 12
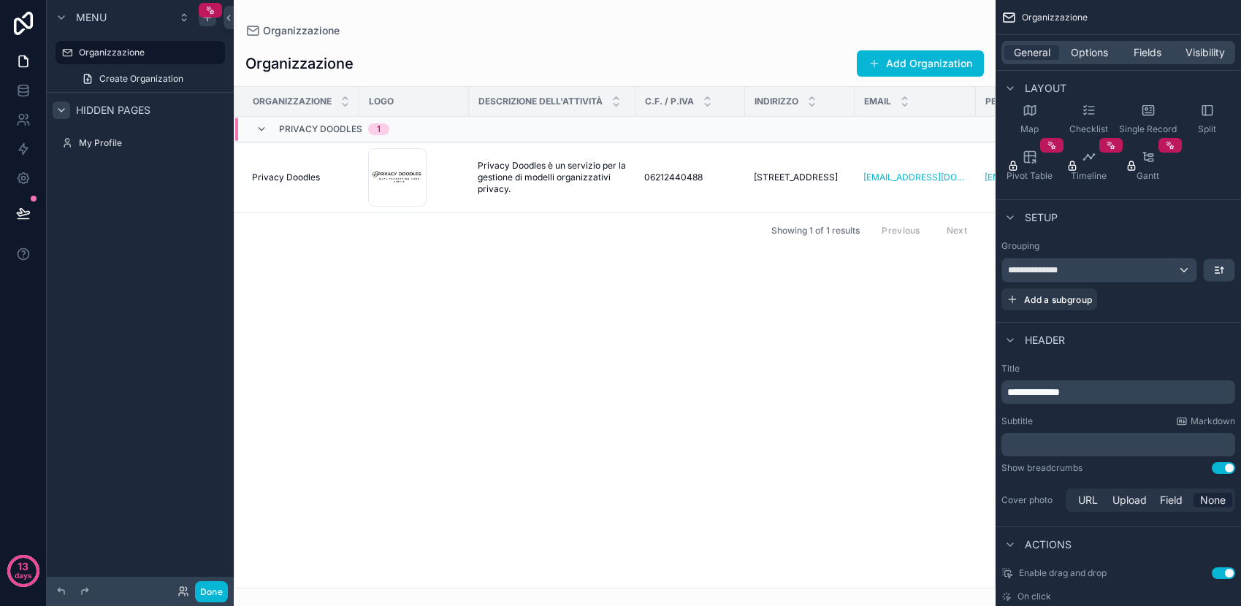
click at [1072, 449] on p "﻿" at bounding box center [1120, 445] width 225 height 15
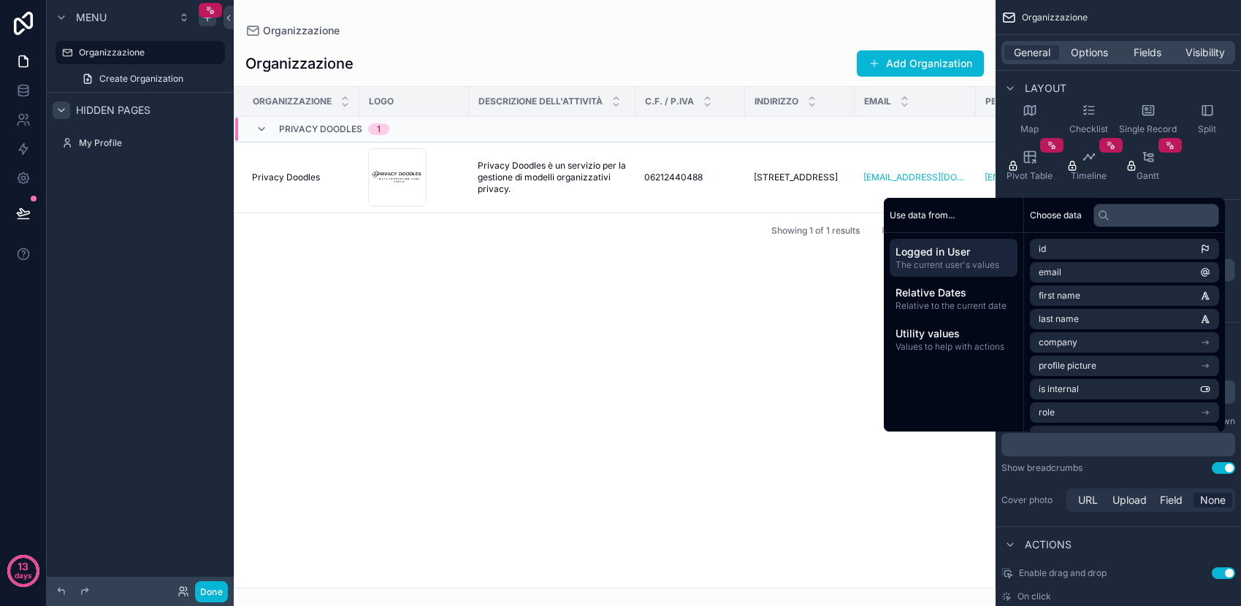
click at [1100, 472] on div "Show breadcrumbs Use setting" at bounding box center [1119, 469] width 234 height 12
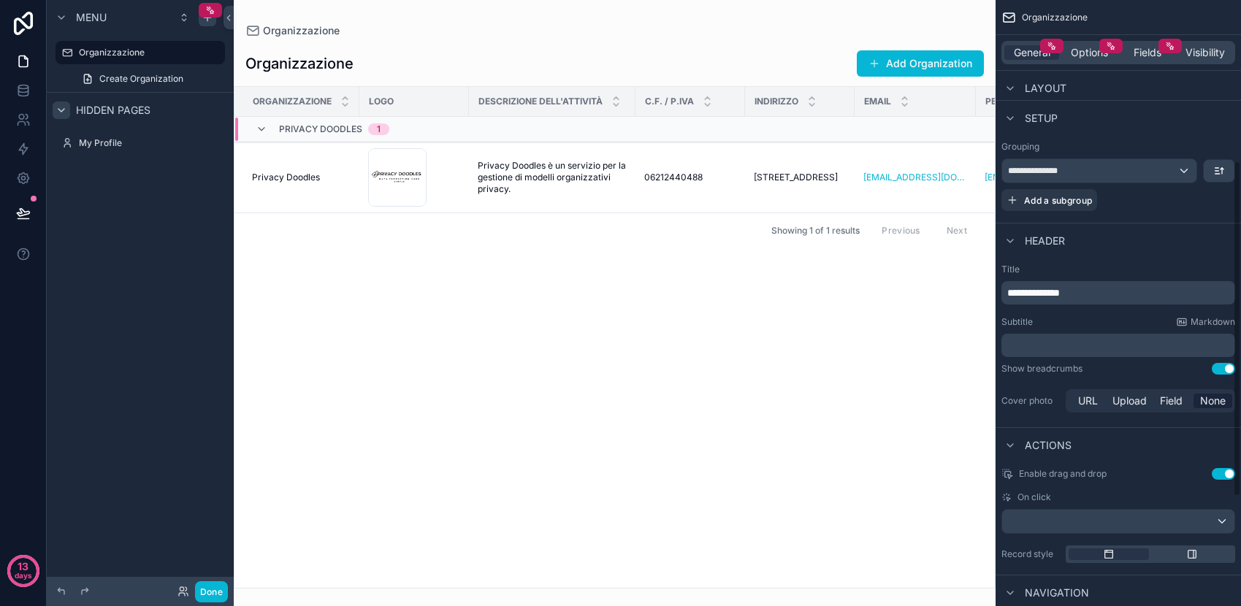
scroll to position [290, 0]
click at [1172, 403] on span "Field" at bounding box center [1171, 399] width 23 height 15
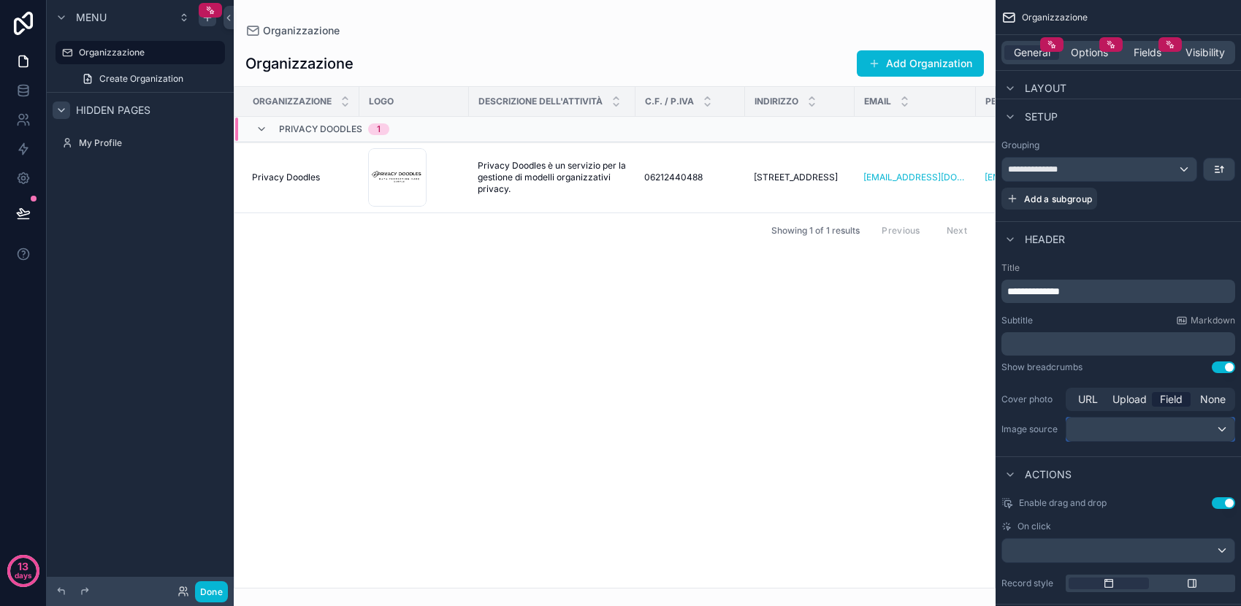
click at [1129, 435] on div "scrollable content" at bounding box center [1151, 429] width 168 height 23
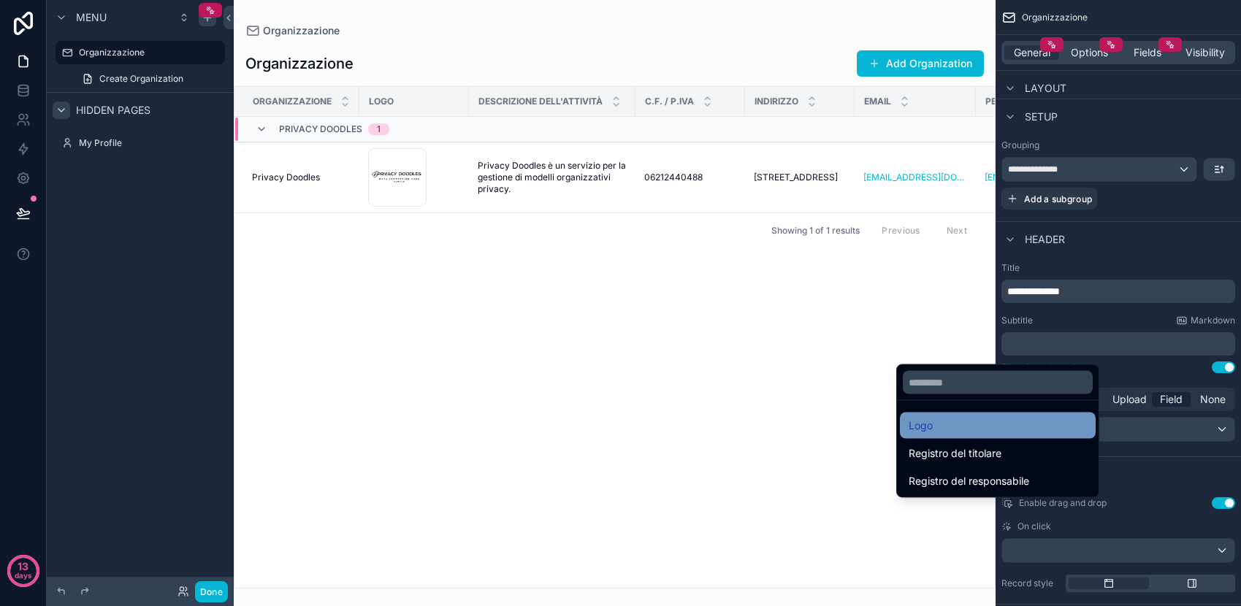
click at [997, 435] on div "Logo" at bounding box center [998, 426] width 196 height 26
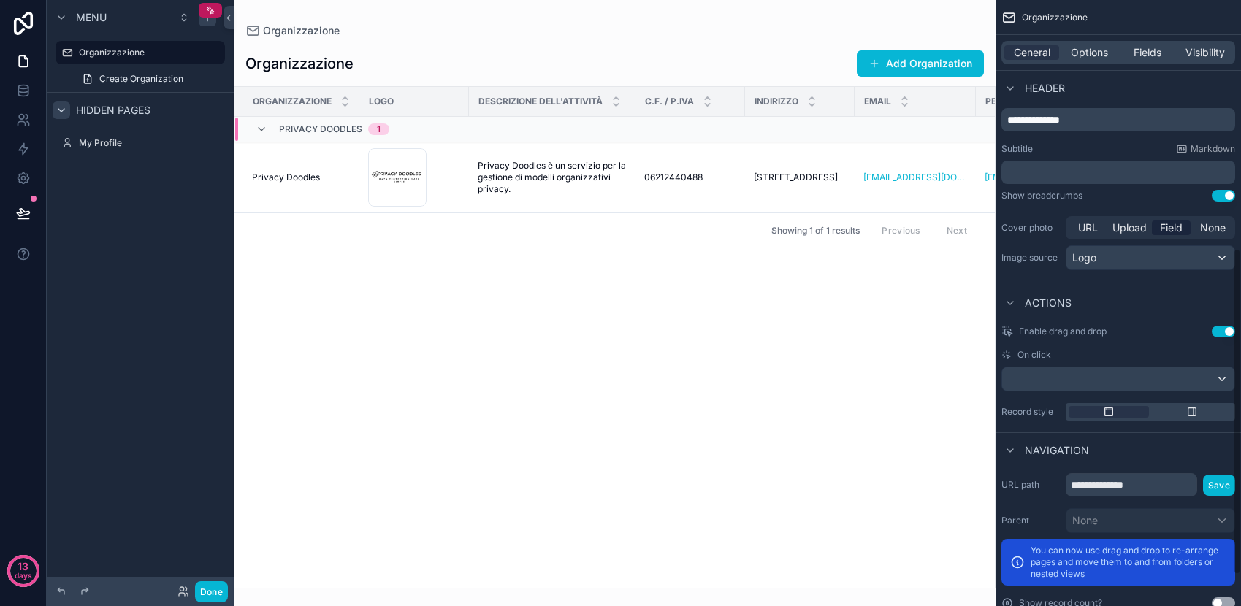
scroll to position [473, 0]
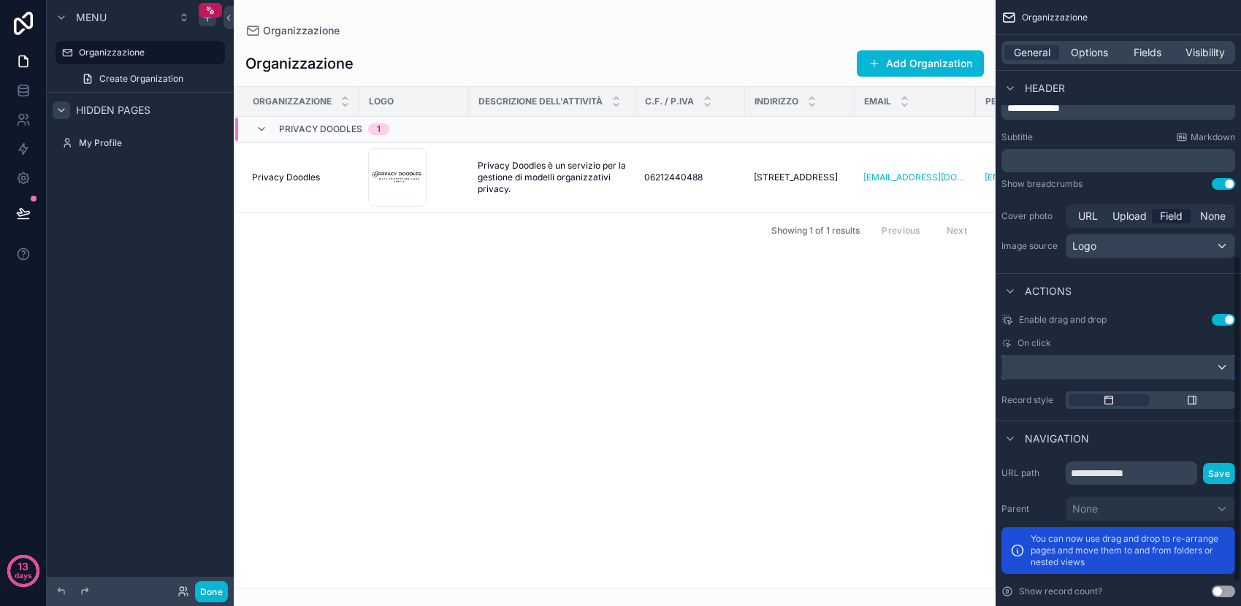
click at [1136, 364] on div "scrollable content" at bounding box center [1119, 367] width 232 height 23
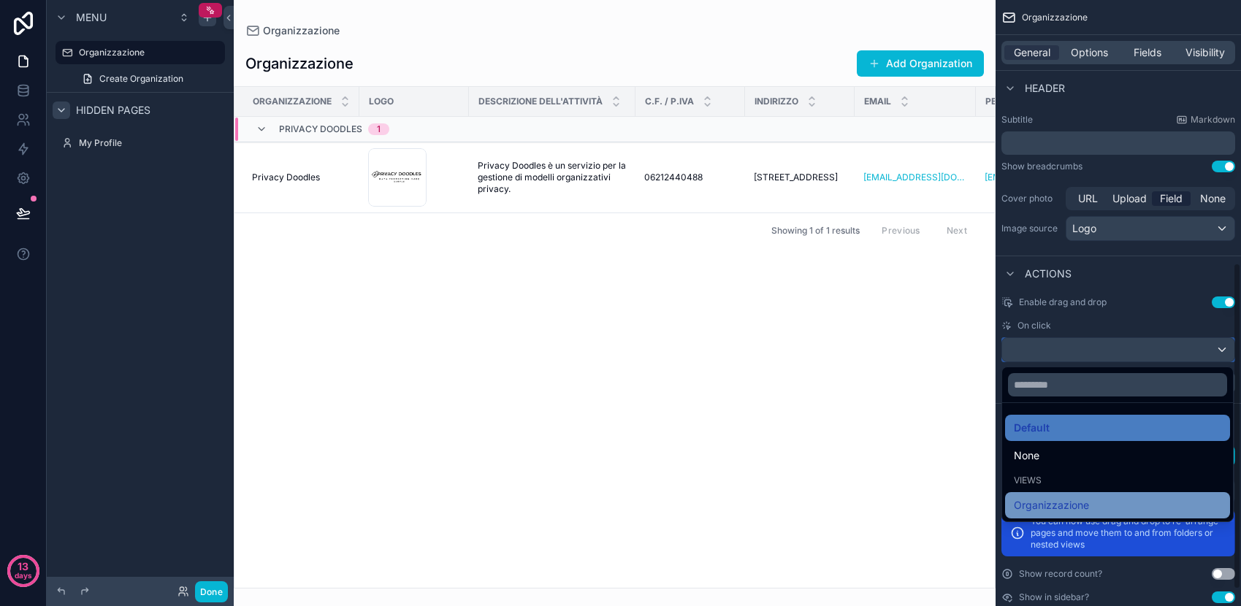
scroll to position [487, 0]
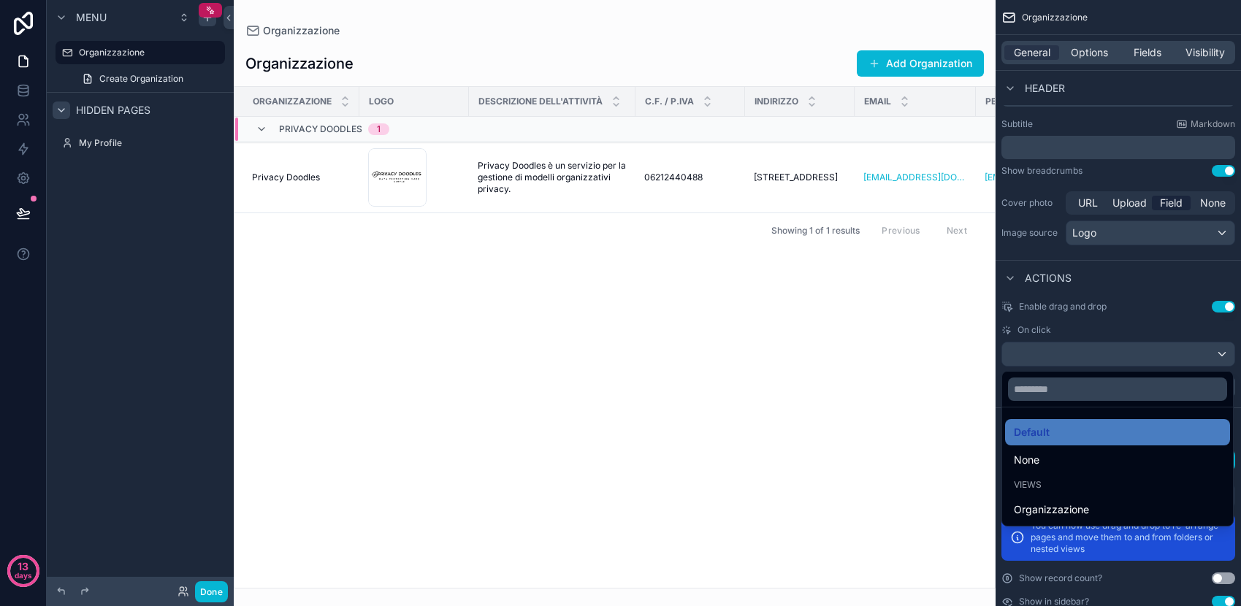
click at [1101, 355] on div "scrollable content" at bounding box center [620, 303] width 1241 height 606
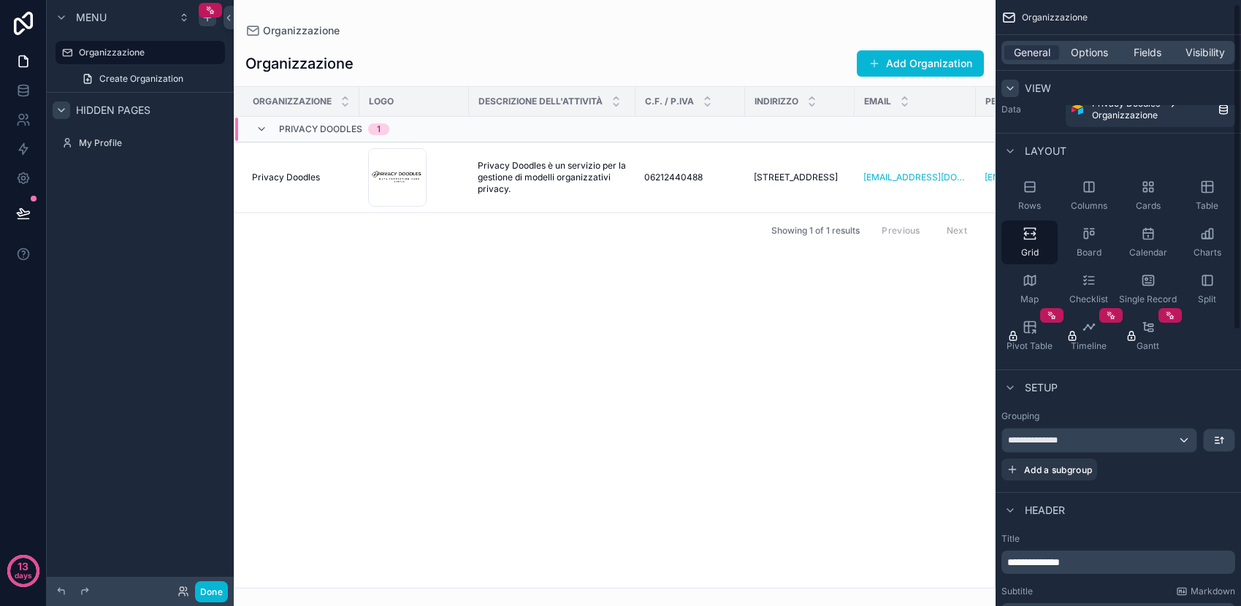
scroll to position [0, 0]
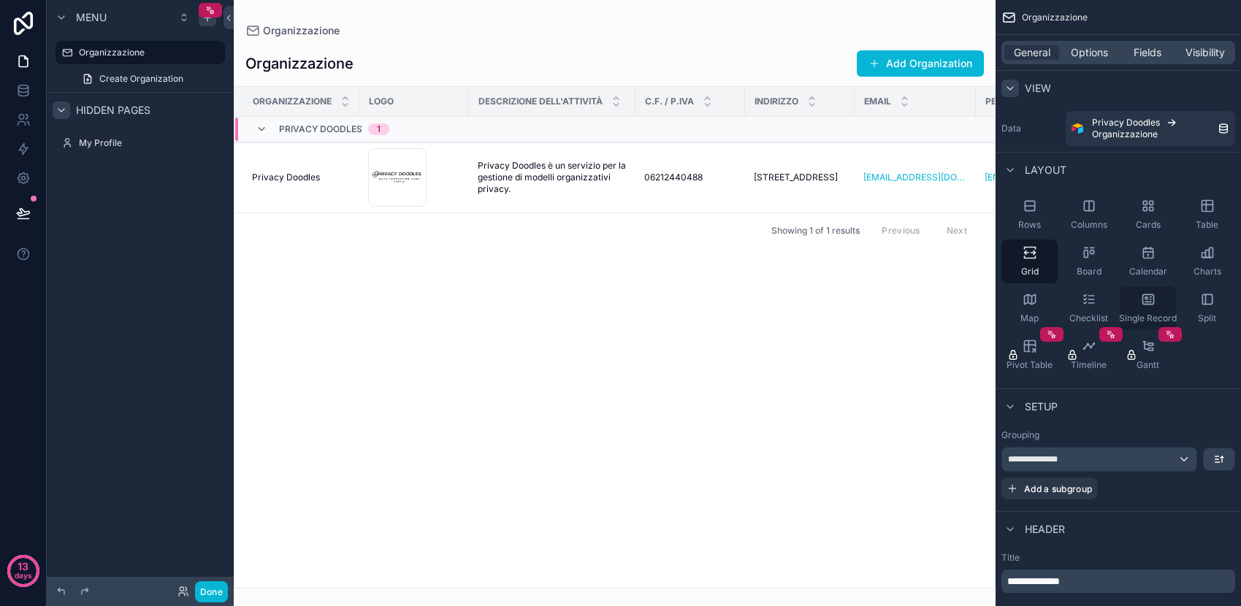
click at [1150, 308] on div "Single Record" at bounding box center [1148, 308] width 56 height 44
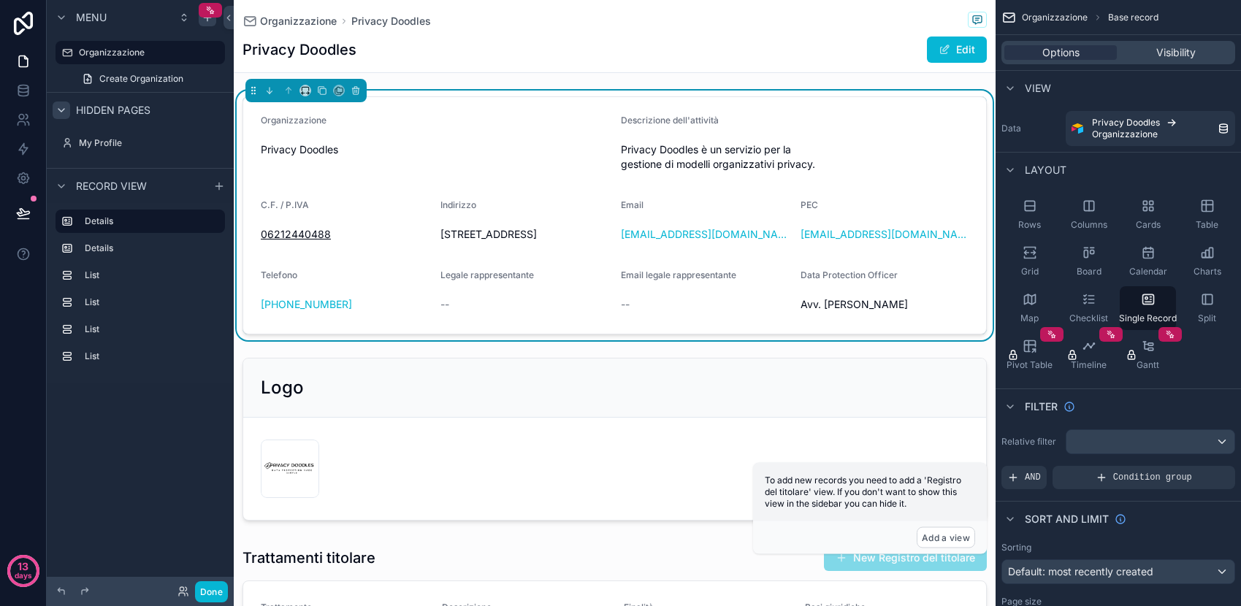
click at [495, 137] on div "Organizzazione Privacy Doodles" at bounding box center [435, 145] width 349 height 61
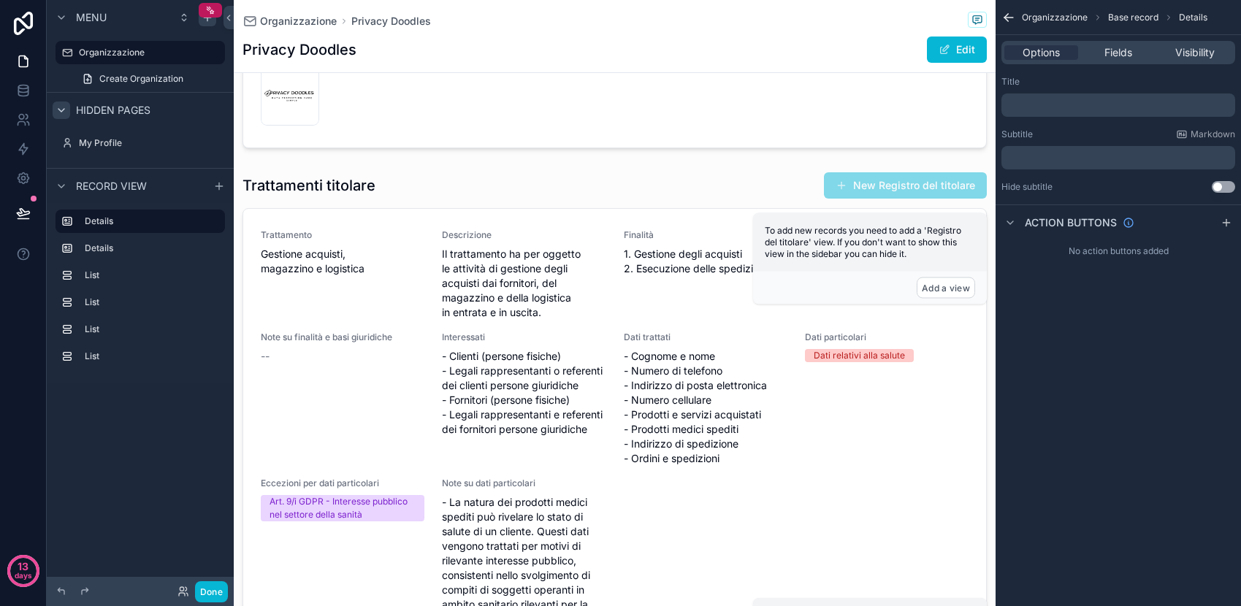
scroll to position [384, 0]
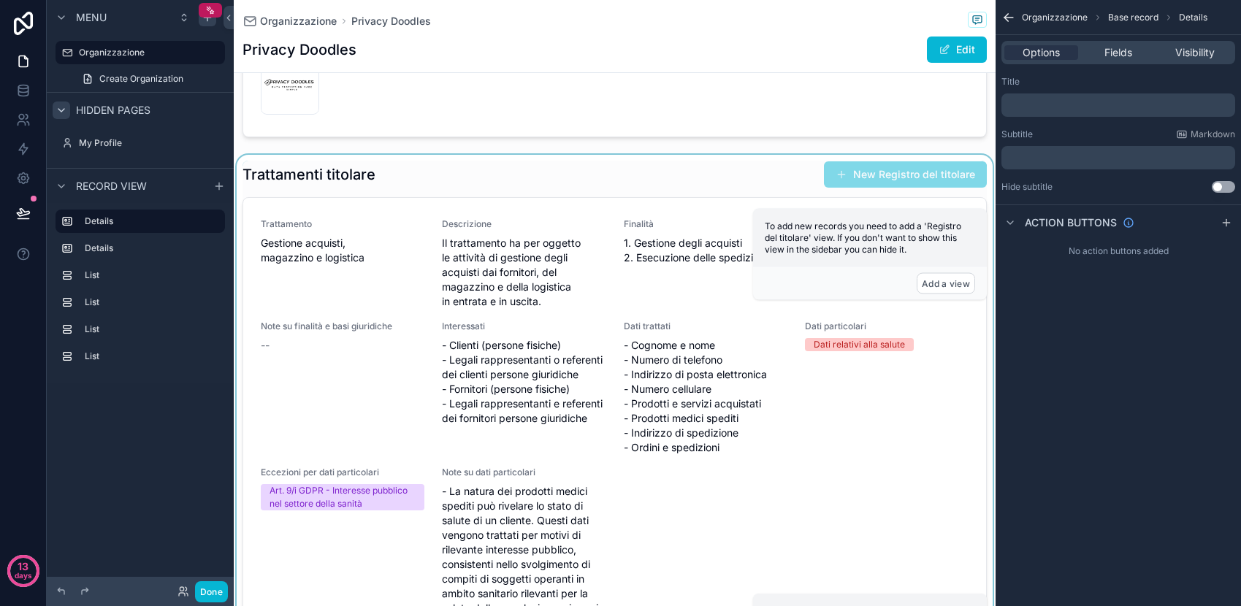
click at [582, 194] on div "scrollable content" at bounding box center [615, 406] width 762 height 503
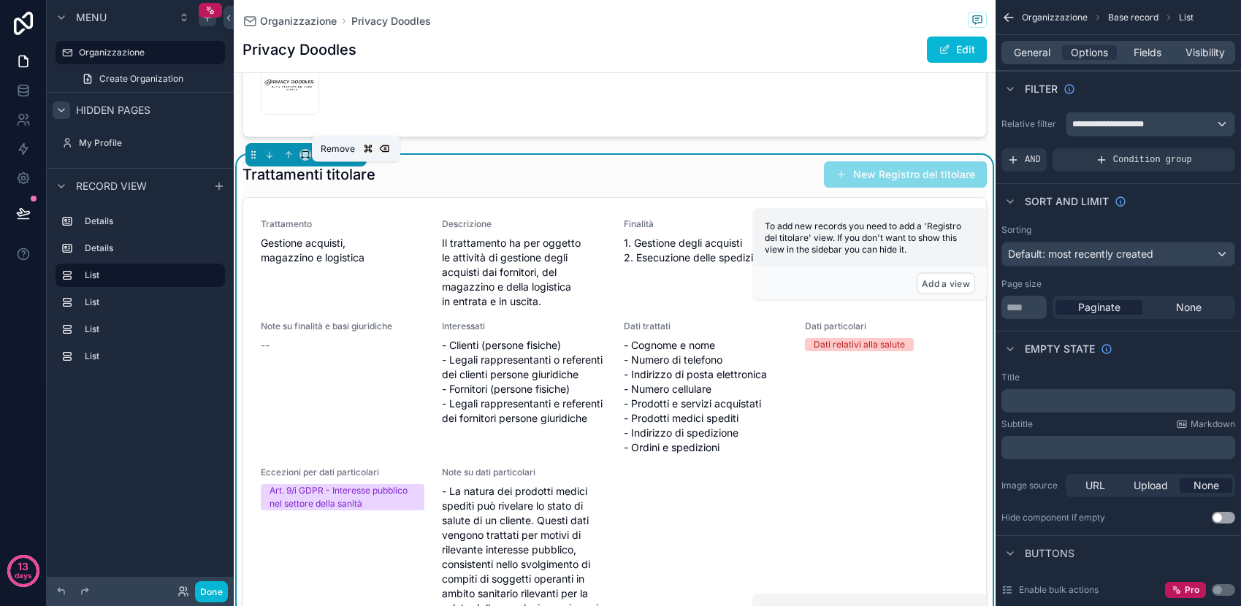
click at [357, 160] on icon "scrollable content" at bounding box center [356, 155] width 10 height 10
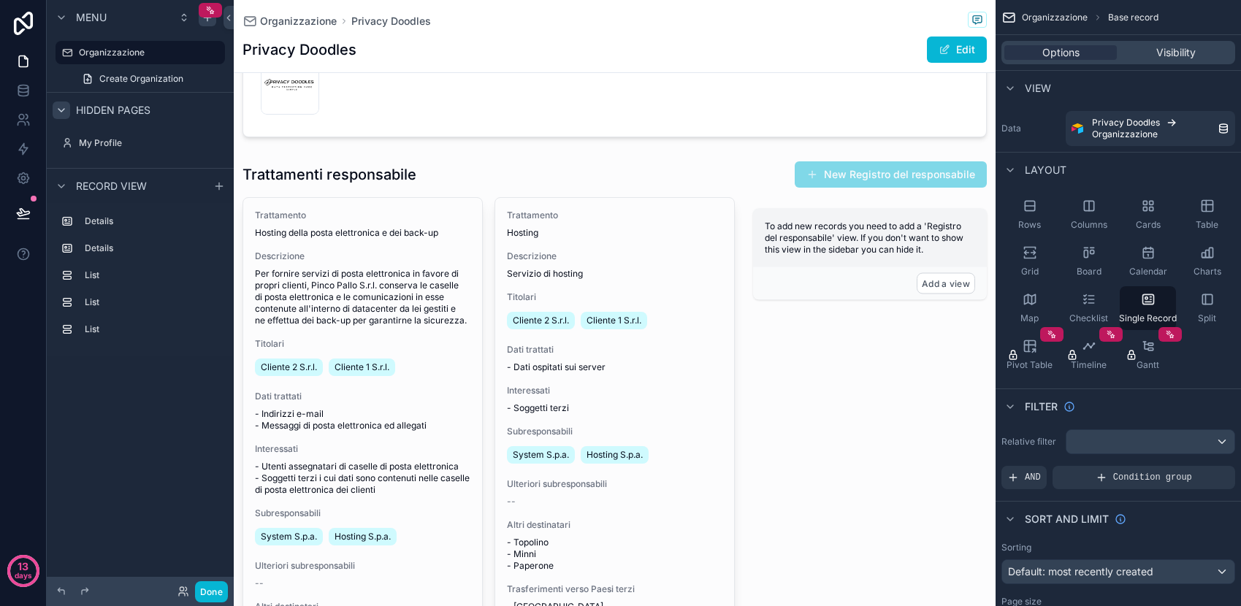
click at [459, 193] on div "scrollable content" at bounding box center [615, 485] width 762 height 660
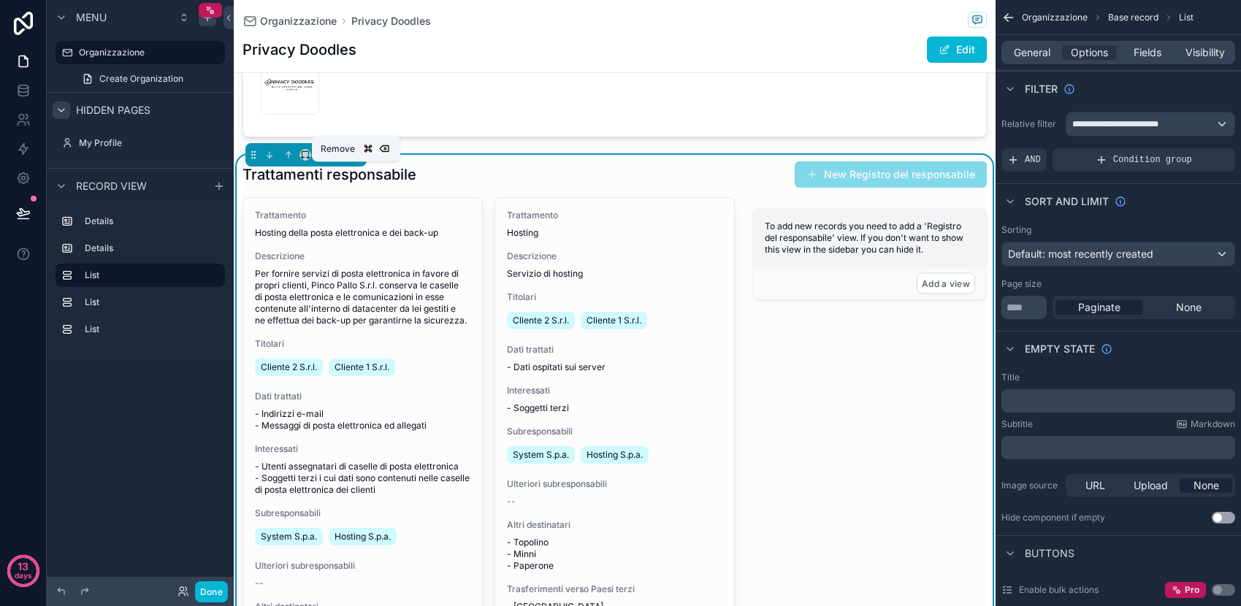
click at [355, 157] on icon "scrollable content" at bounding box center [355, 155] width 0 height 3
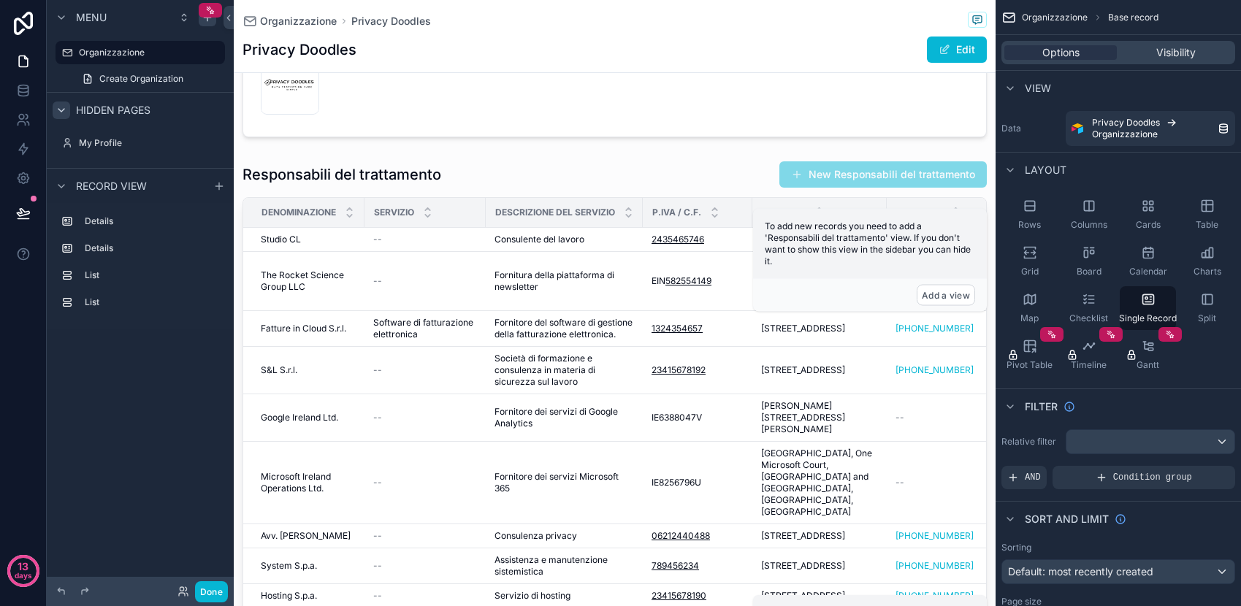
click at [408, 178] on div "scrollable content" at bounding box center [615, 407] width 762 height 505
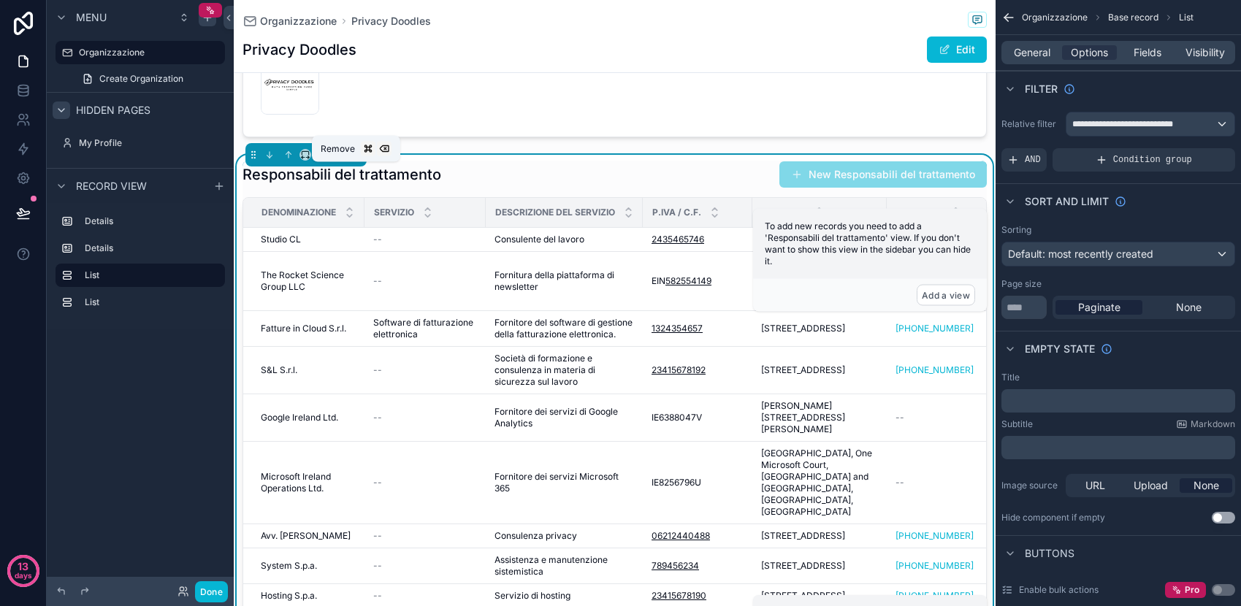
click at [354, 160] on icon "scrollable content" at bounding box center [356, 155] width 10 height 10
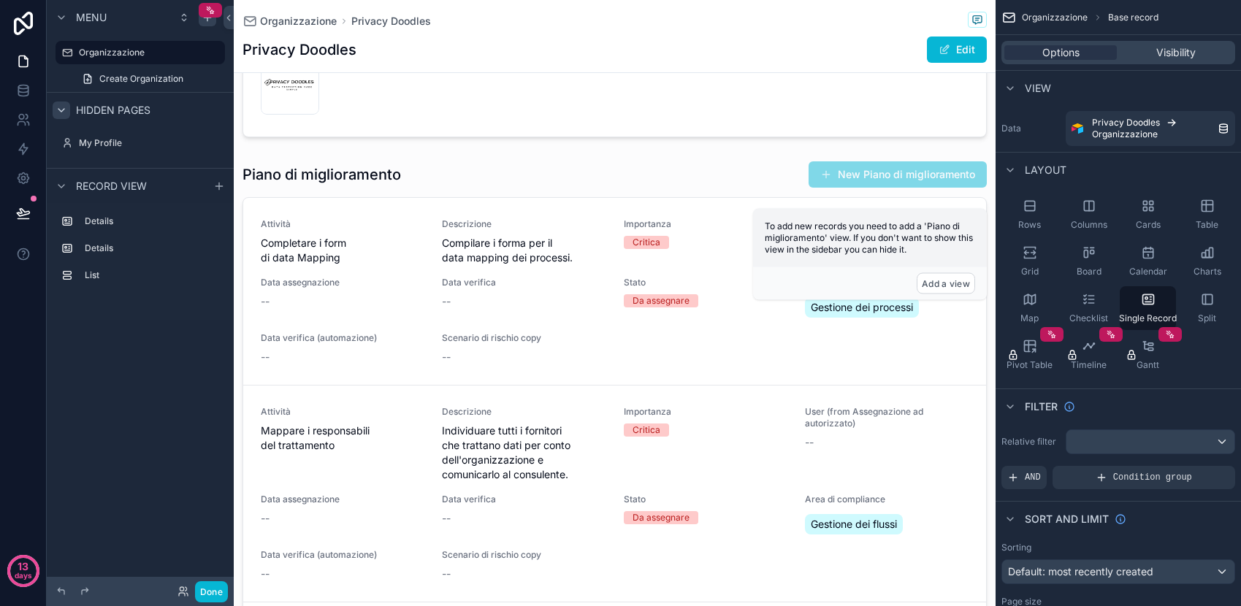
click at [472, 193] on div "scrollable content" at bounding box center [615, 467] width 762 height 1703
click at [429, 189] on div "scrollable content" at bounding box center [615, 406] width 762 height 503
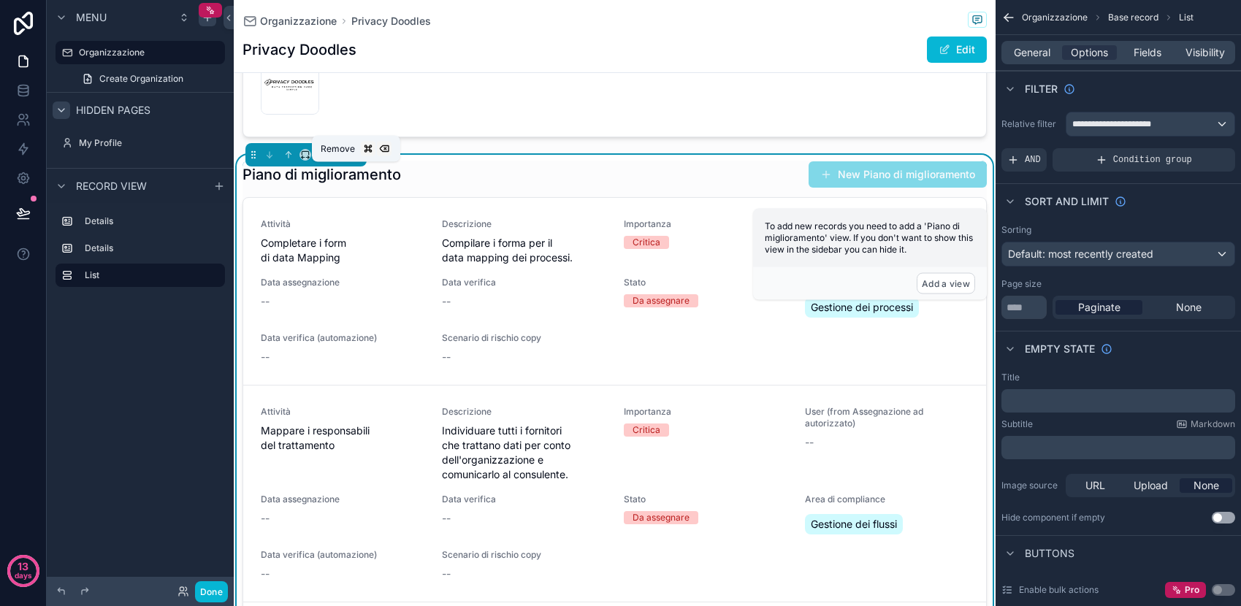
click at [357, 160] on icon "scrollable content" at bounding box center [356, 155] width 10 height 10
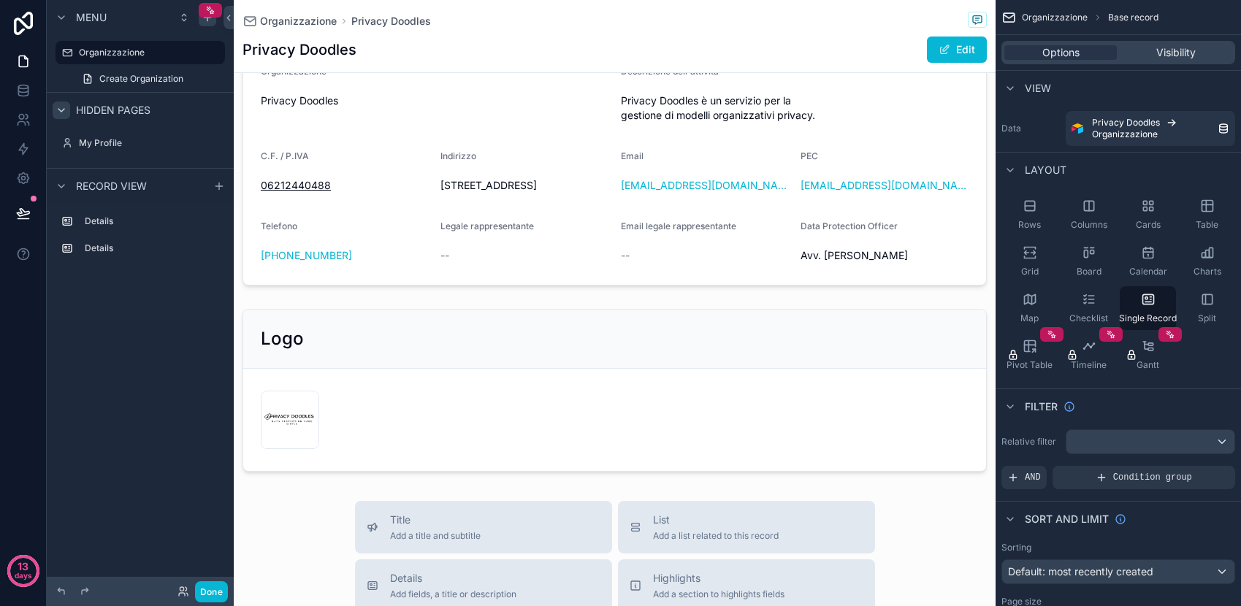
scroll to position [61, 0]
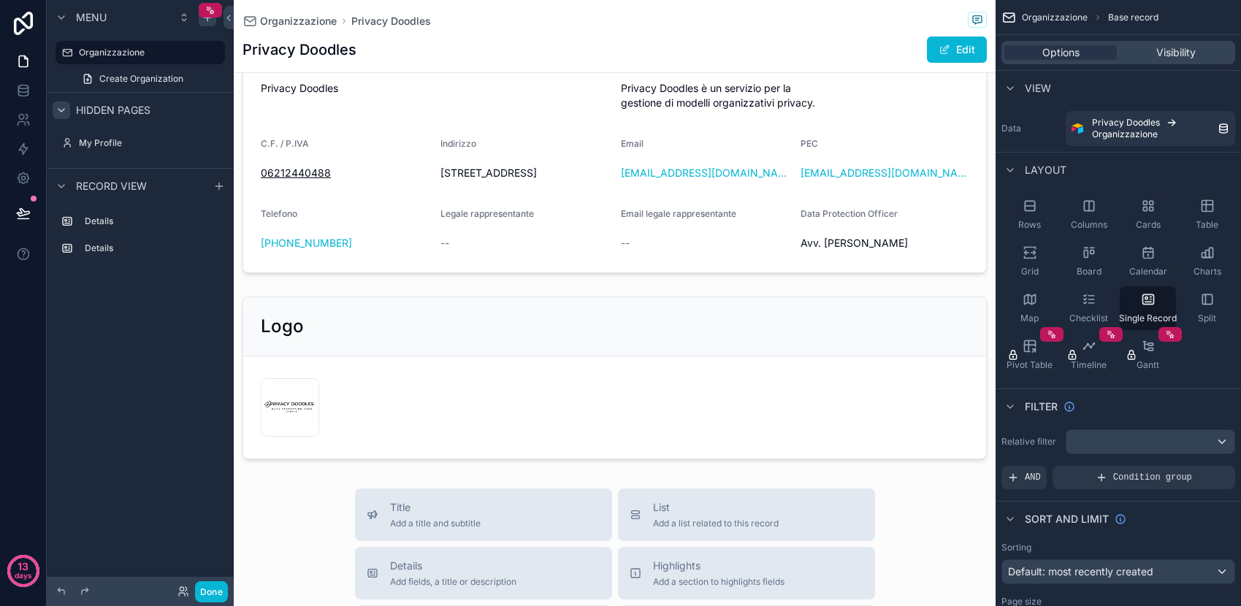
drag, startPoint x: 441, startPoint y: 538, endPoint x: 448, endPoint y: 364, distance: 174.0
click at [448, 364] on div "scrollable content" at bounding box center [615, 532] width 762 height 1187
click at [425, 530] on span "Add a title and subtitle" at bounding box center [435, 524] width 91 height 12
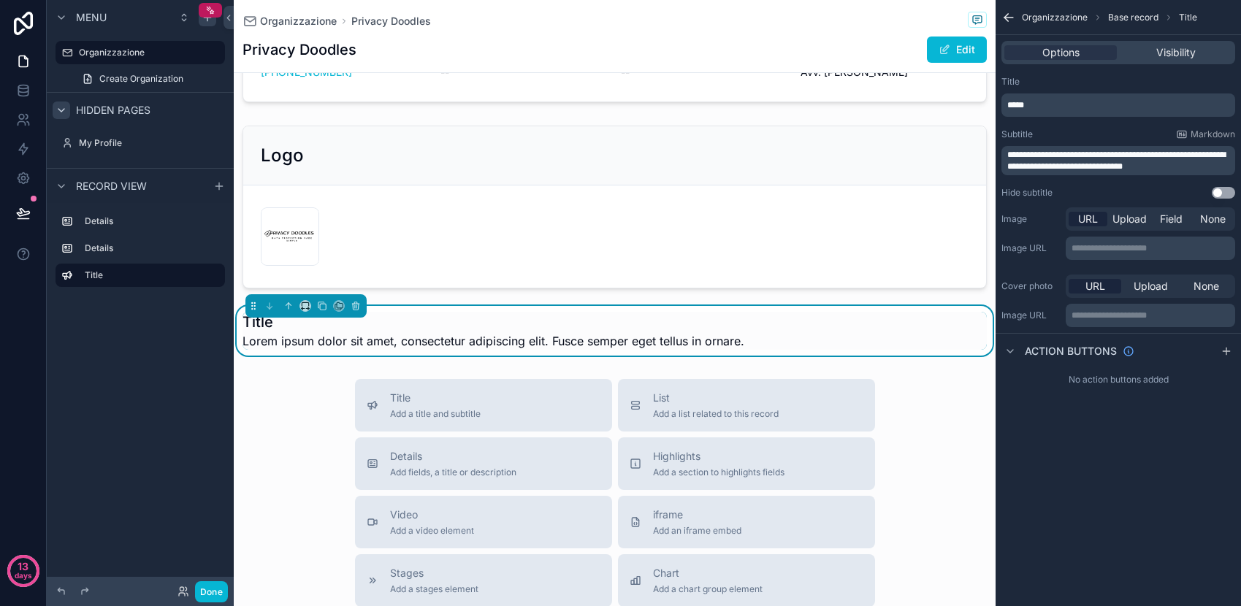
scroll to position [214, 0]
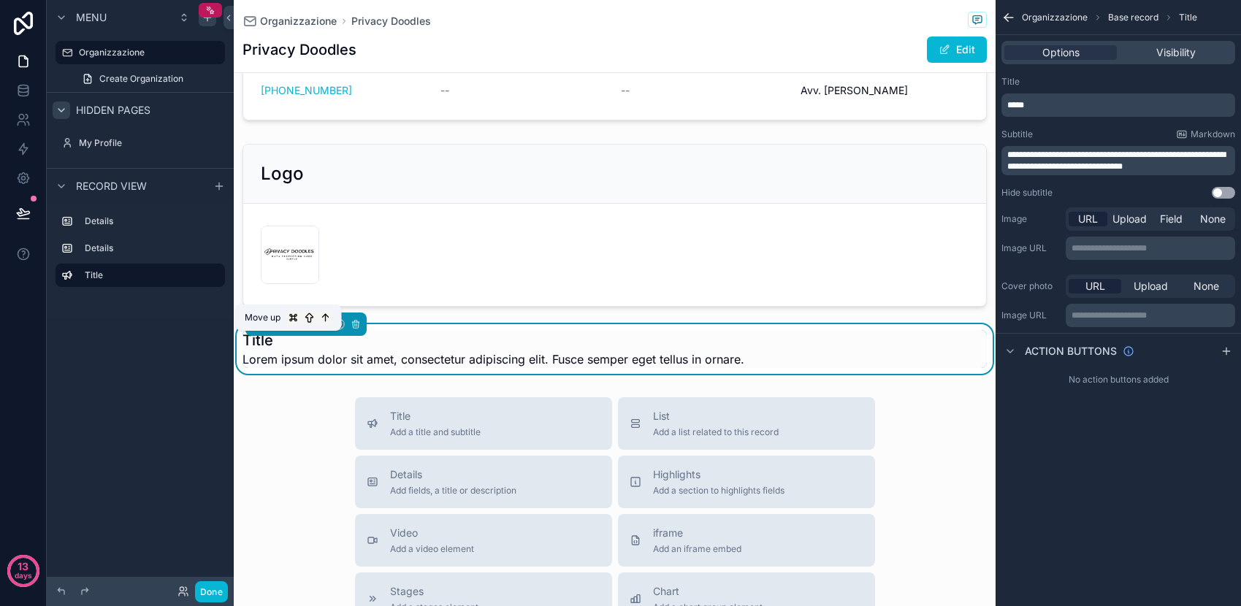
click at [289, 327] on icon "scrollable content" at bounding box center [289, 325] width 0 height 6
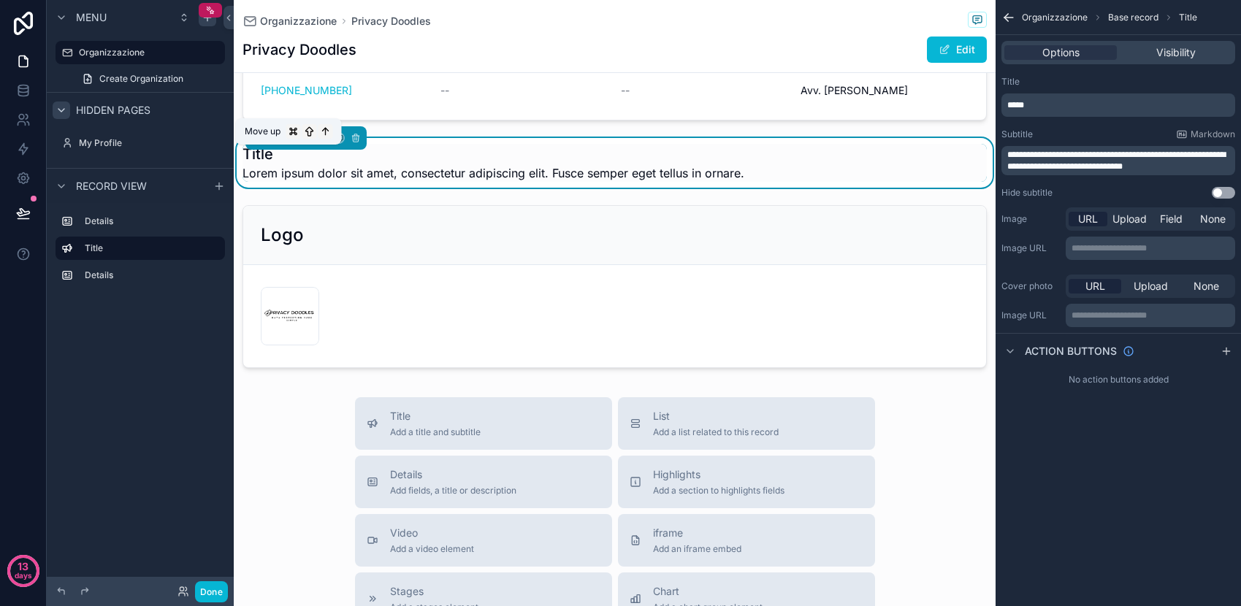
click at [288, 138] on icon "scrollable content" at bounding box center [287, 136] width 3 height 3
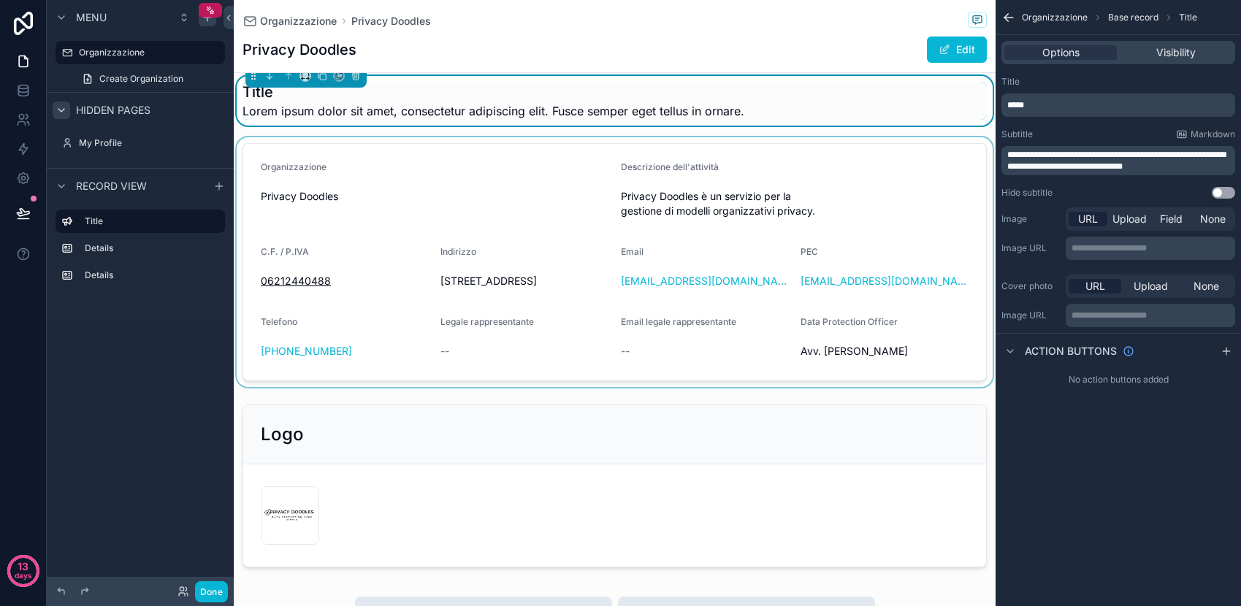
scroll to position [0, 0]
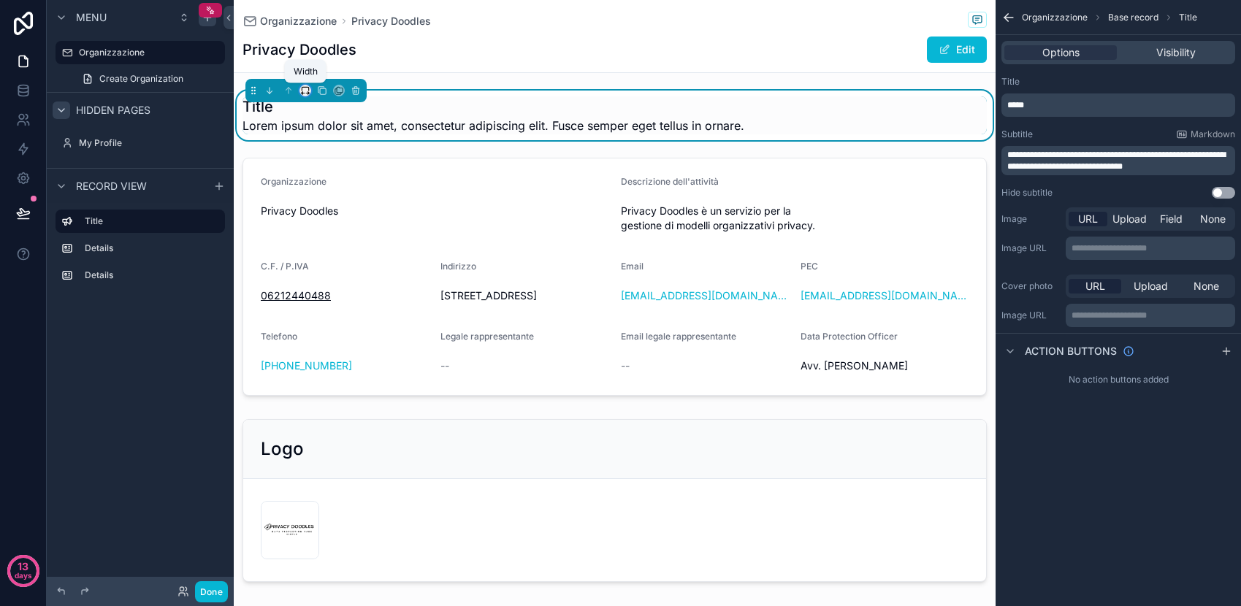
click at [304, 89] on icon "scrollable content" at bounding box center [305, 90] width 10 height 10
click at [346, 196] on div "50%" at bounding box center [334, 202] width 45 height 18
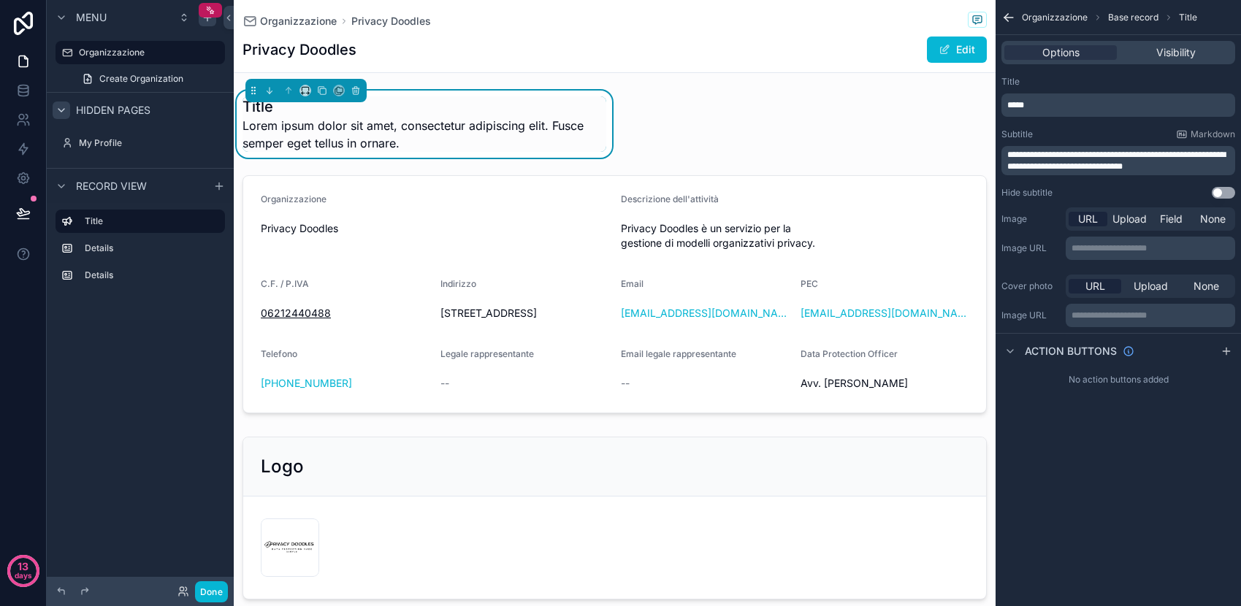
click at [330, 130] on span "Lorem ipsum dolor sit amet, consectetur adipiscing elit. Fusce semper eget tell…" at bounding box center [425, 134] width 364 height 35
click at [403, 146] on span "Lorem ipsum dolor sit amet, consectetur adipiscing elit. Fusce semper eget tell…" at bounding box center [425, 134] width 364 height 35
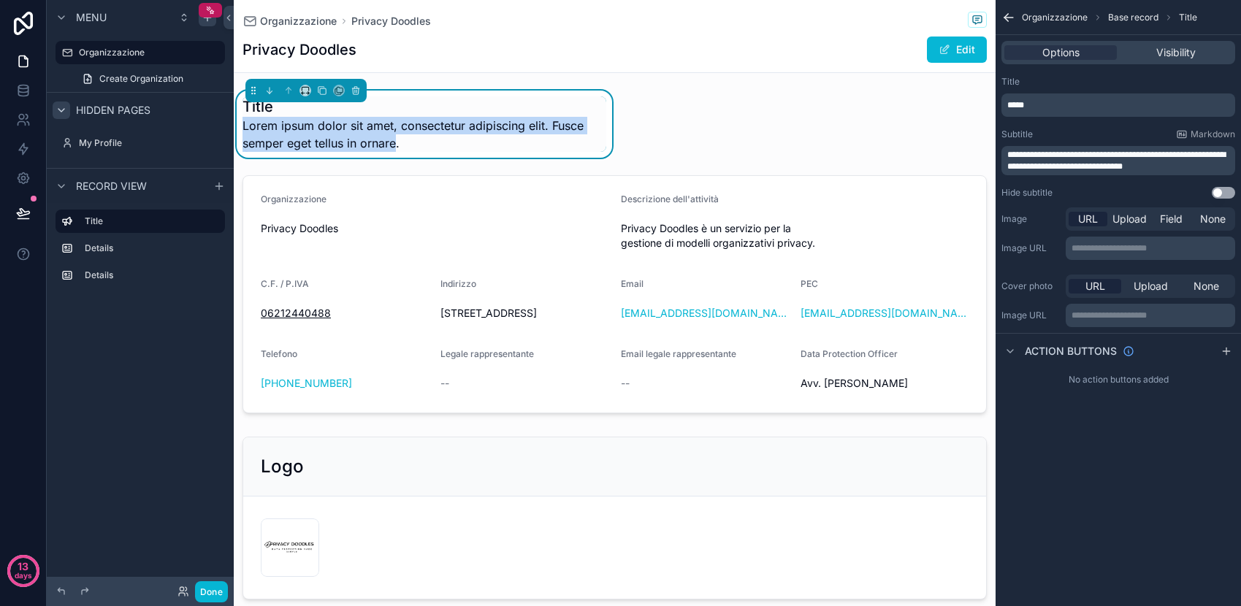
drag, startPoint x: 398, startPoint y: 141, endPoint x: 243, endPoint y: 129, distance: 156.1
click at [243, 129] on span "Lorem ipsum dolor sit amet, consectetur adipiscing elit. Fusce semper eget tell…" at bounding box center [425, 134] width 364 height 35
click at [308, 139] on span "Lorem ipsum dolor sit amet, consectetur adipiscing elit. Fusce semper eget tell…" at bounding box center [425, 134] width 364 height 35
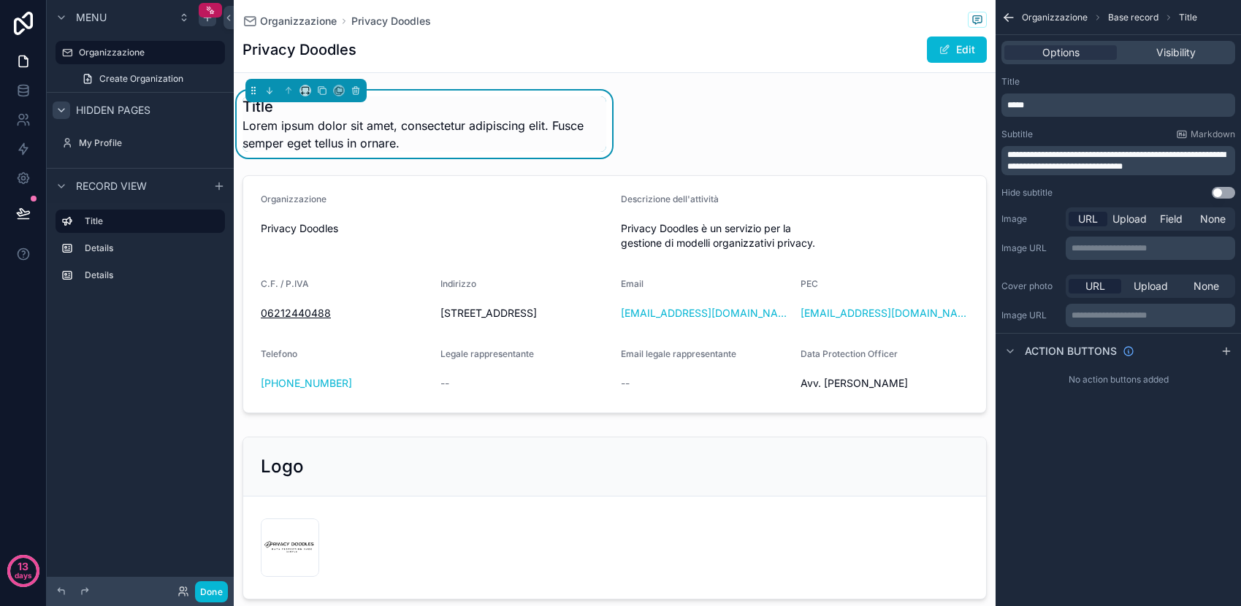
click at [403, 142] on span "Lorem ipsum dolor sit amet, consectetur adipiscing elit. Fusce semper eget tell…" at bounding box center [425, 134] width 364 height 35
click at [1175, 218] on span "Field" at bounding box center [1171, 219] width 23 height 15
click at [1133, 251] on div "scrollable content" at bounding box center [1151, 248] width 168 height 23
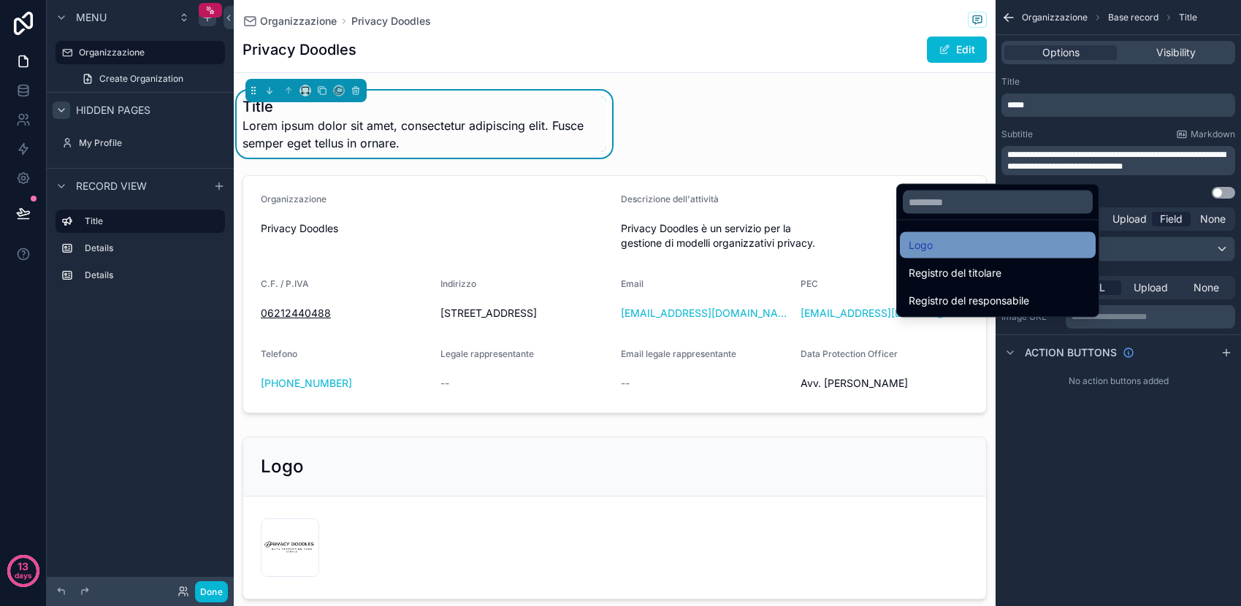
click at [1018, 241] on div "Logo" at bounding box center [998, 246] width 178 height 18
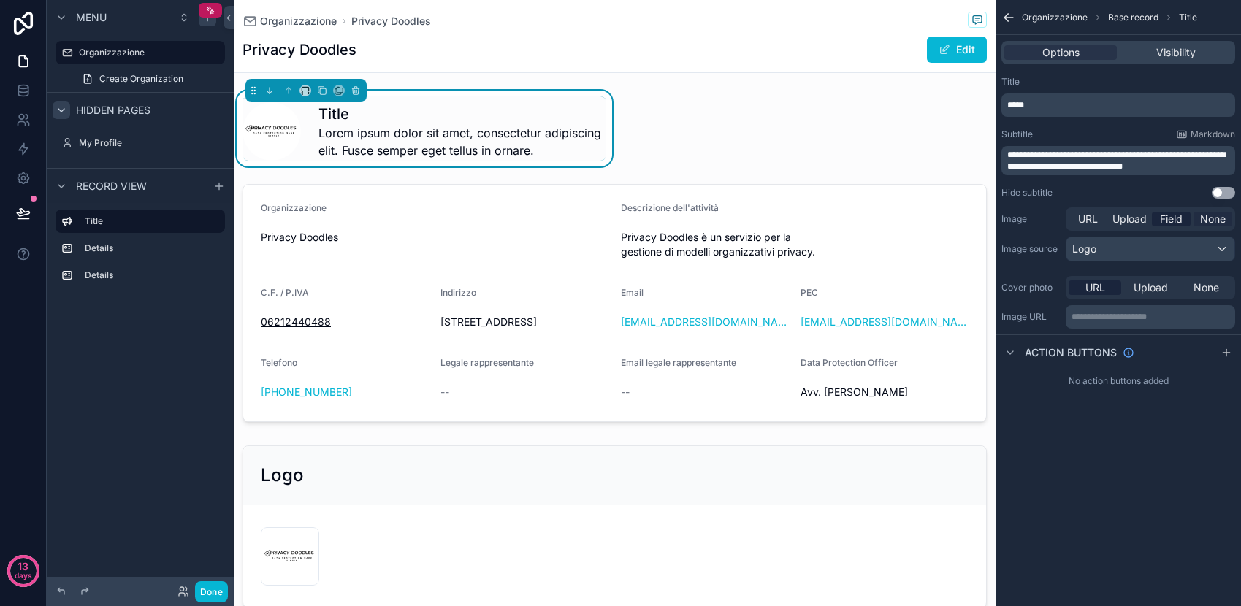
click at [1207, 219] on span "None" at bounding box center [1214, 219] width 26 height 15
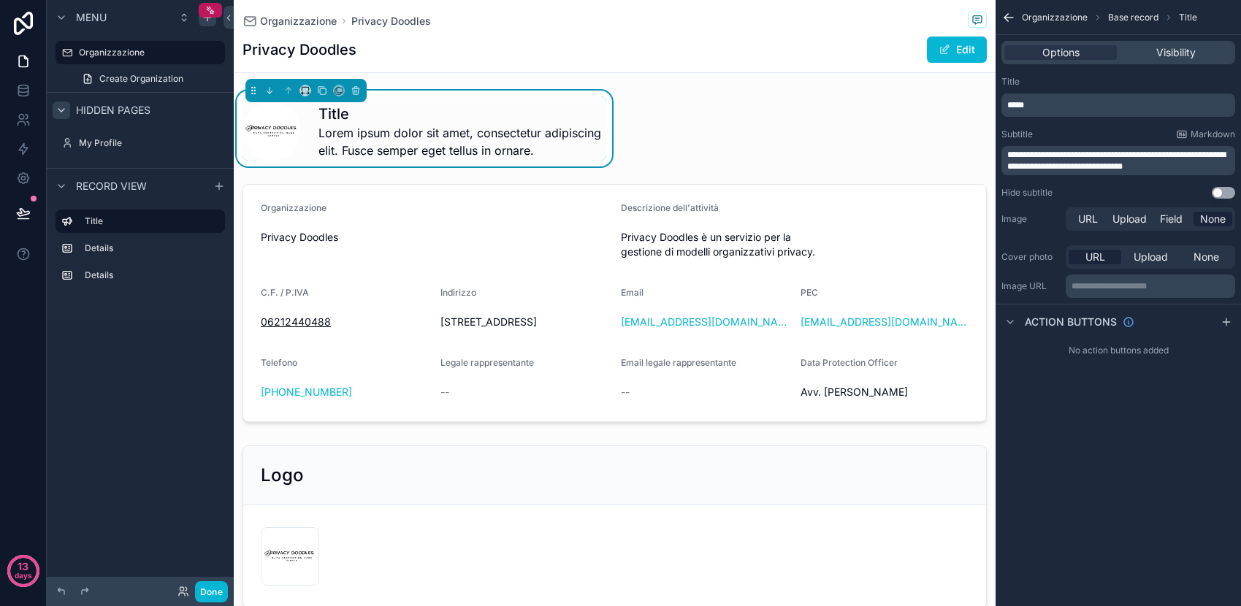
click at [1138, 167] on span "**********" at bounding box center [1117, 161] width 218 height 20
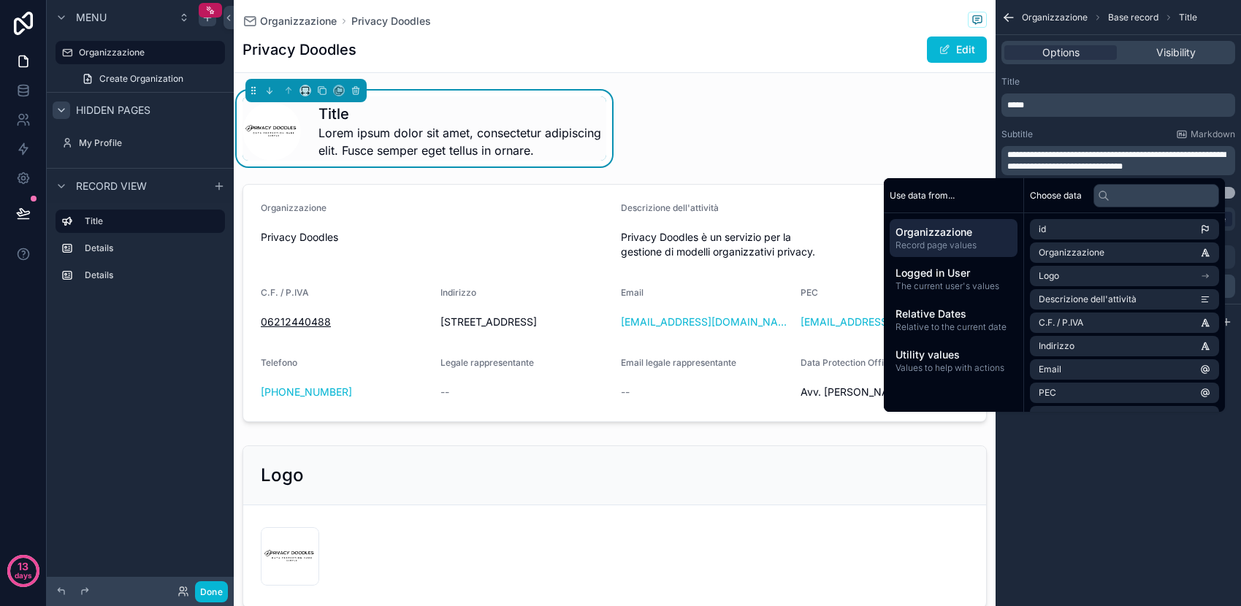
click at [1173, 166] on p "**********" at bounding box center [1120, 160] width 225 height 23
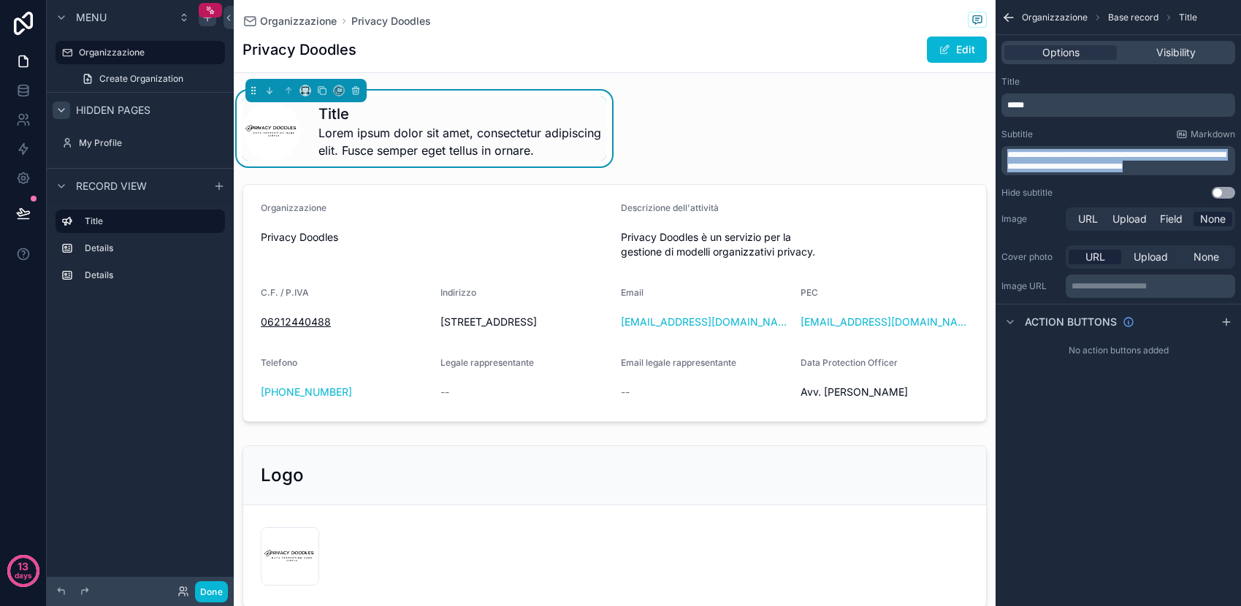
drag, startPoint x: 1181, startPoint y: 167, endPoint x: 989, endPoint y: 157, distance: 192.4
click at [989, 157] on div "Organizzazione My Profile Powered by PD Privacy Doodles Organizzazione Privacy …" at bounding box center [738, 303] width 1008 height 606
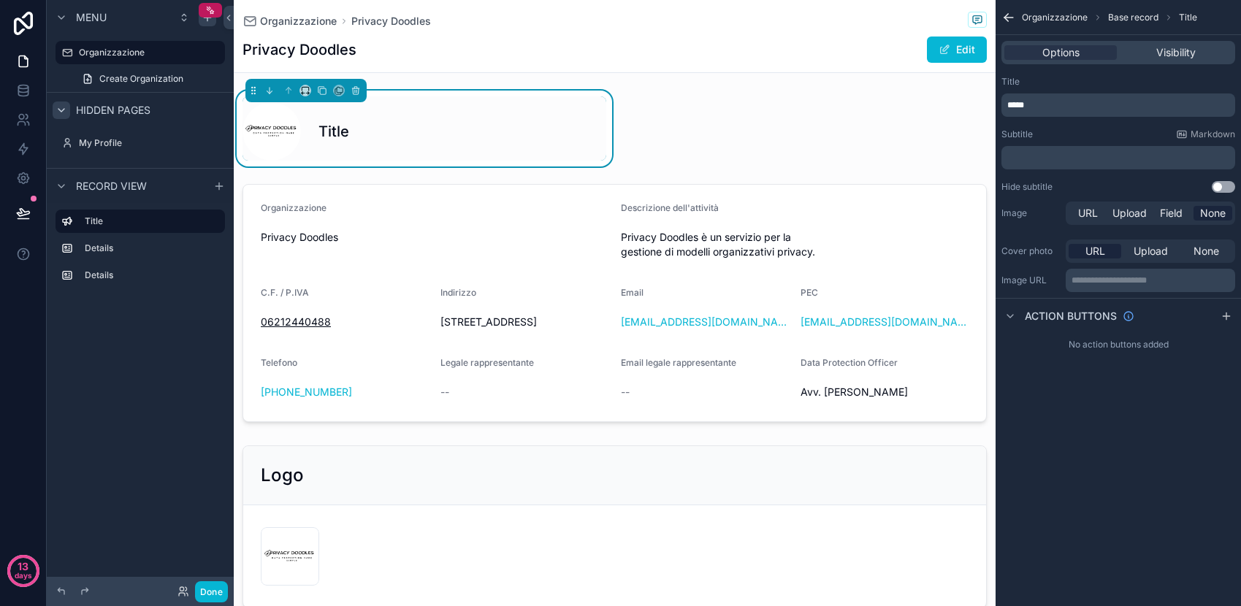
click at [1043, 106] on p "*****" at bounding box center [1120, 105] width 225 height 12
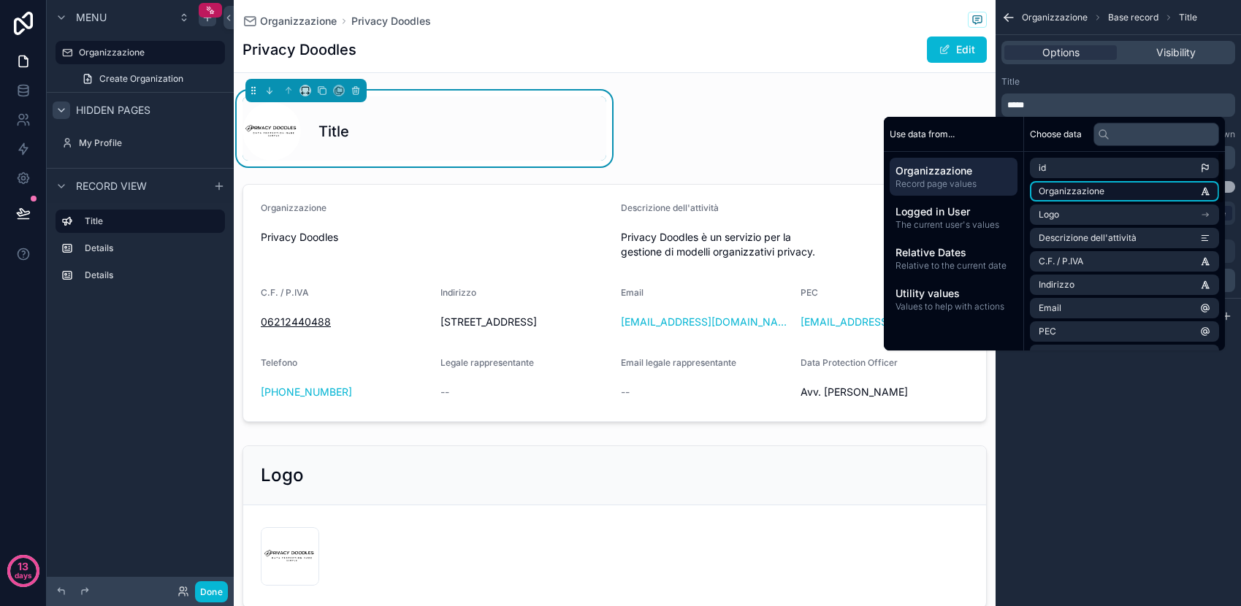
click at [1060, 190] on span "Organizzazione" at bounding box center [1072, 192] width 66 height 12
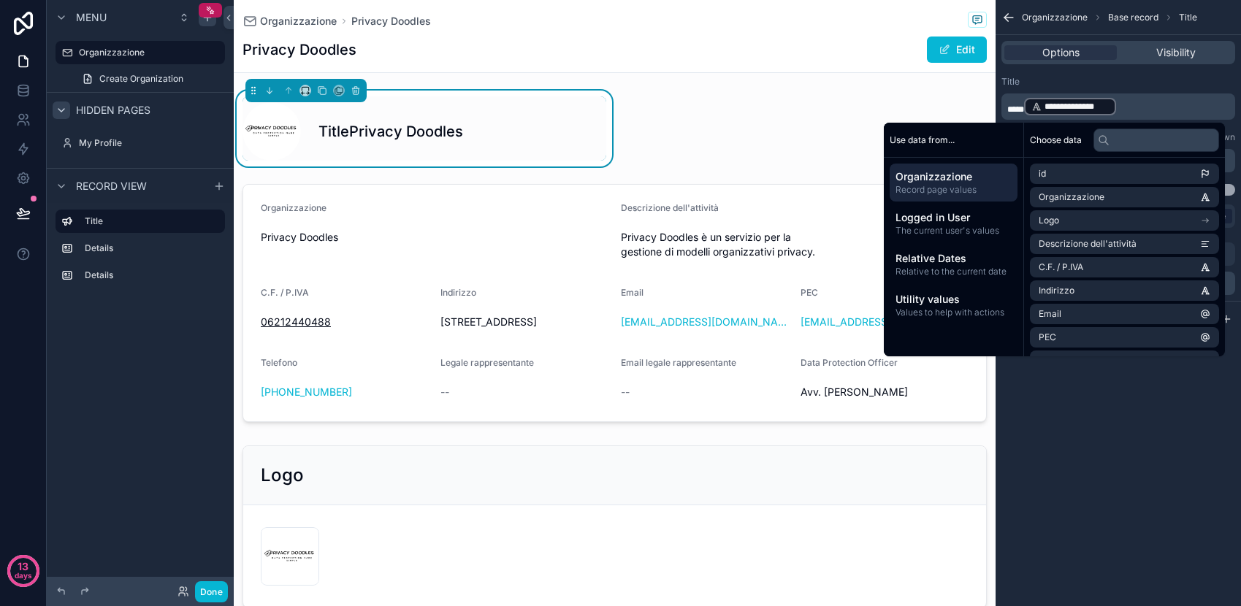
click at [1143, 112] on p "**********" at bounding box center [1120, 106] width 225 height 20
click at [877, 94] on div "Privacy Doodles Organizzazione Privacy Doodles Descrizione dell'attività Privac…" at bounding box center [615, 353] width 762 height 524
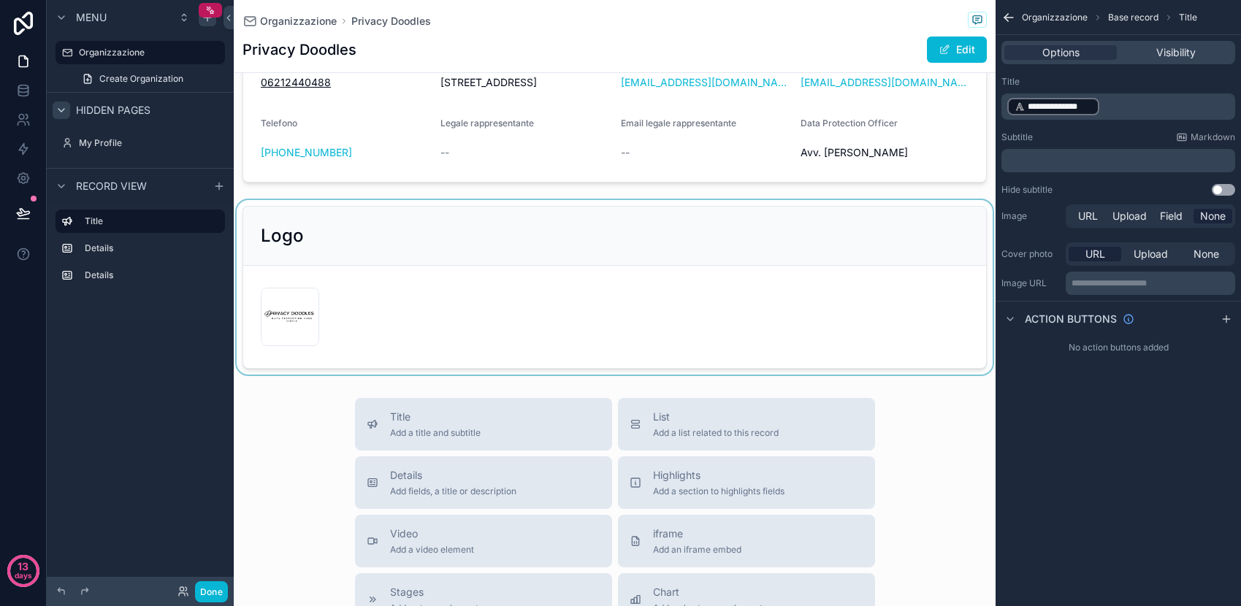
scroll to position [229, 0]
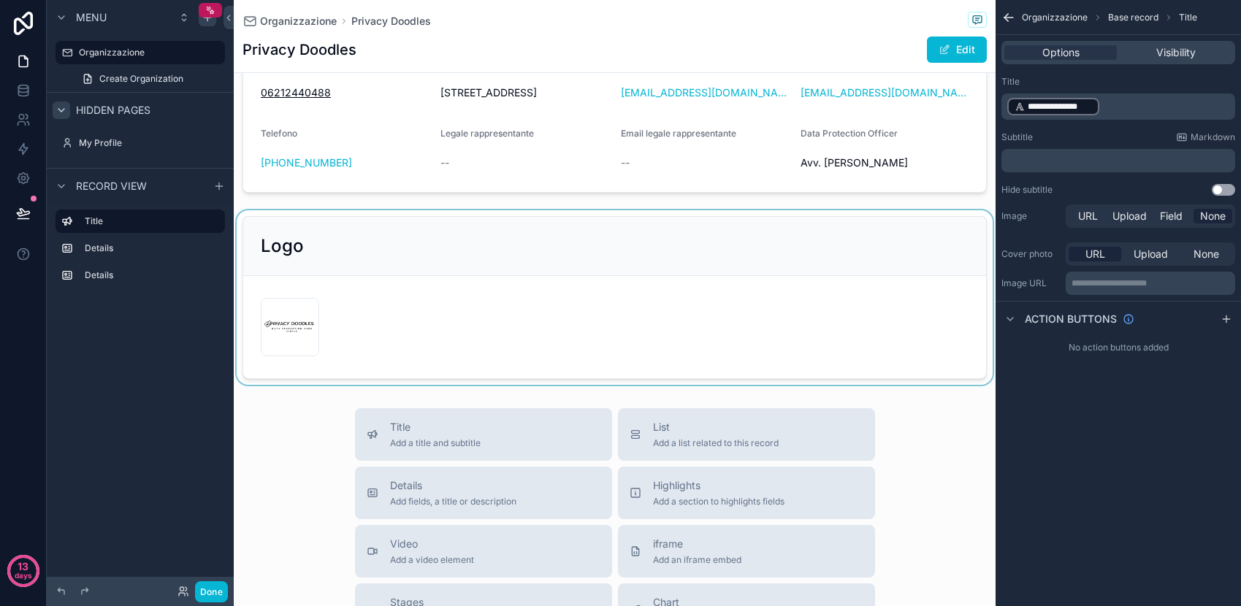
click at [777, 259] on div "scrollable content" at bounding box center [615, 297] width 762 height 175
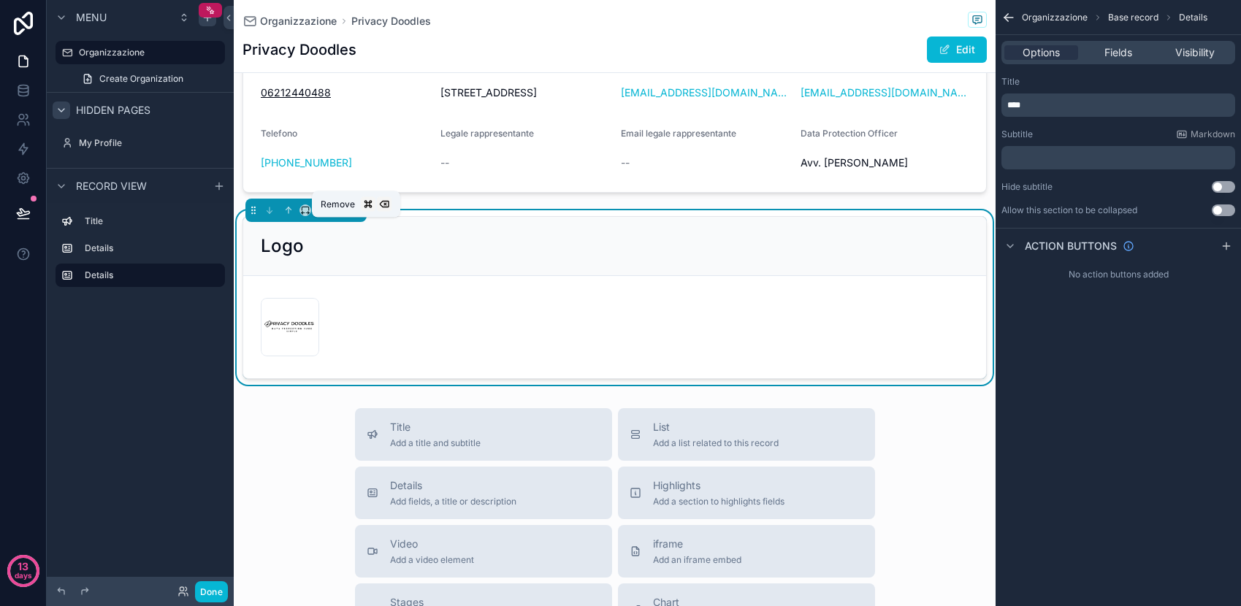
click at [354, 216] on icon "scrollable content" at bounding box center [356, 210] width 10 height 10
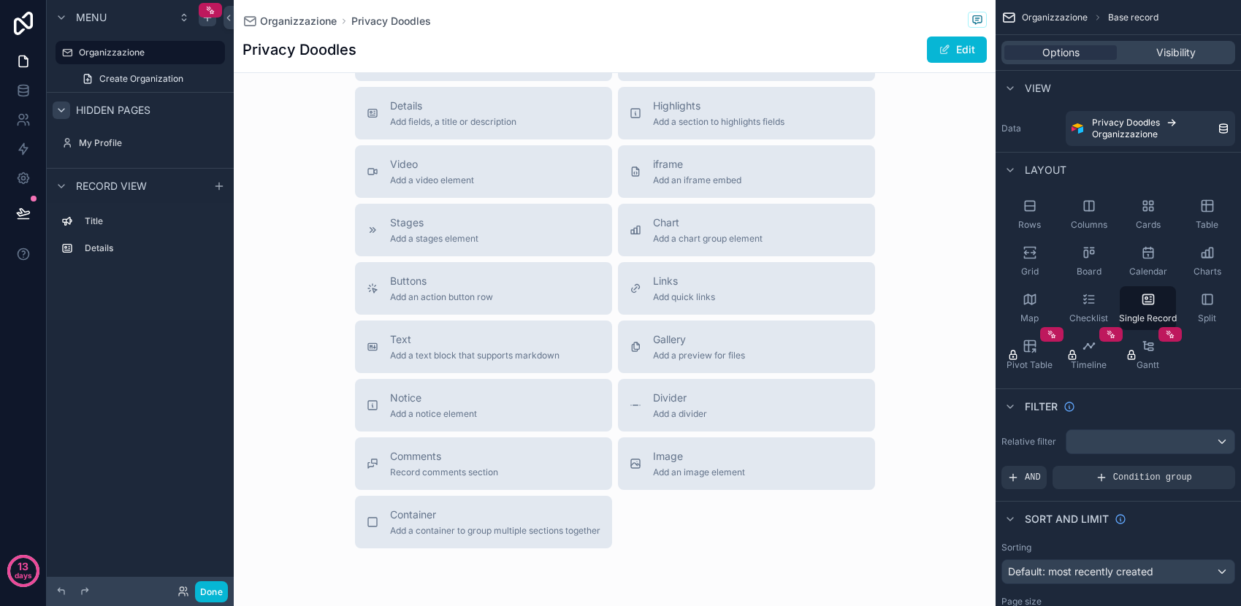
scroll to position [389, 0]
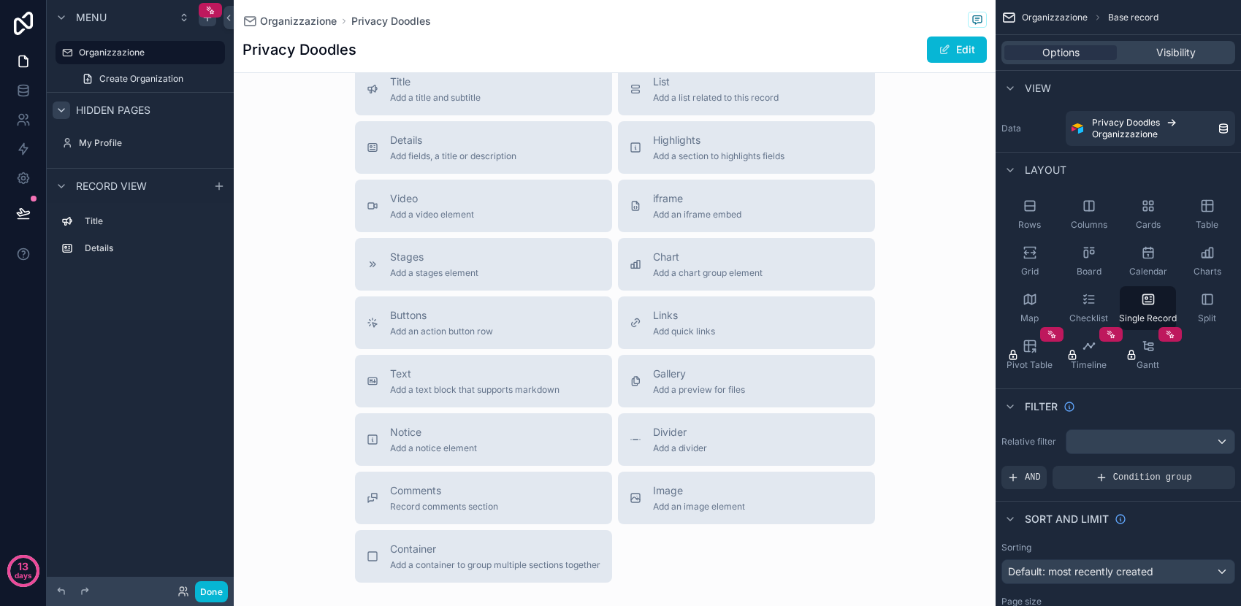
click at [368, 275] on div "scrollable content" at bounding box center [615, 155] width 762 height 1089
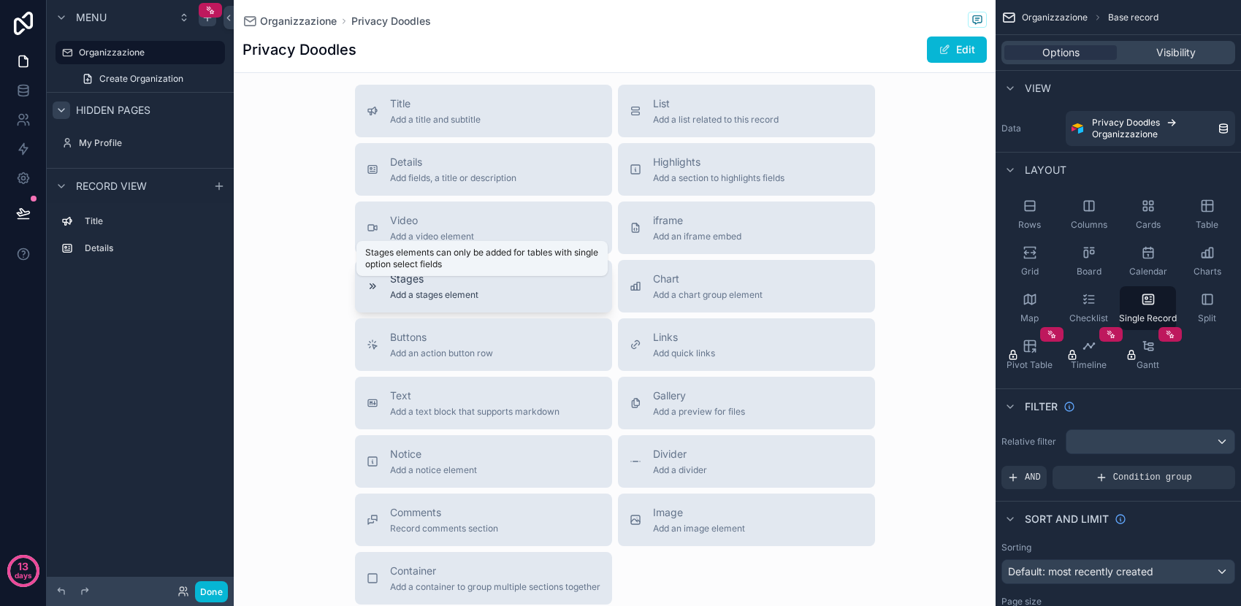
scroll to position [362, 0]
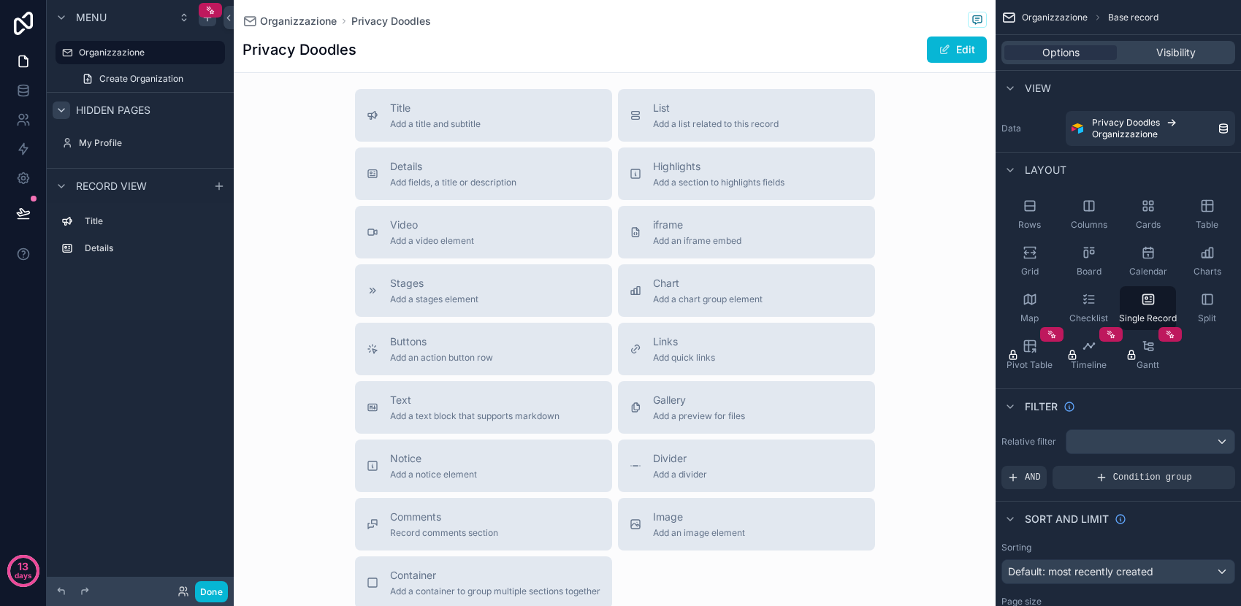
click at [271, 251] on div "Title Add a title and subtitle List Add a list related to this record Details A…" at bounding box center [615, 349] width 762 height 520
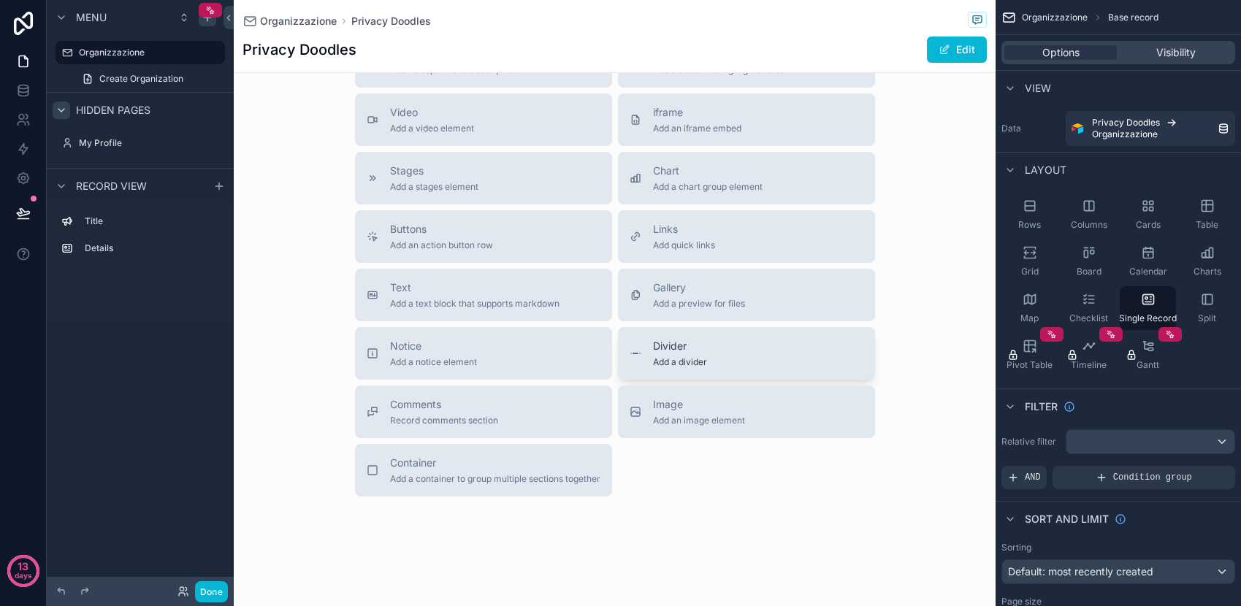
scroll to position [496, 0]
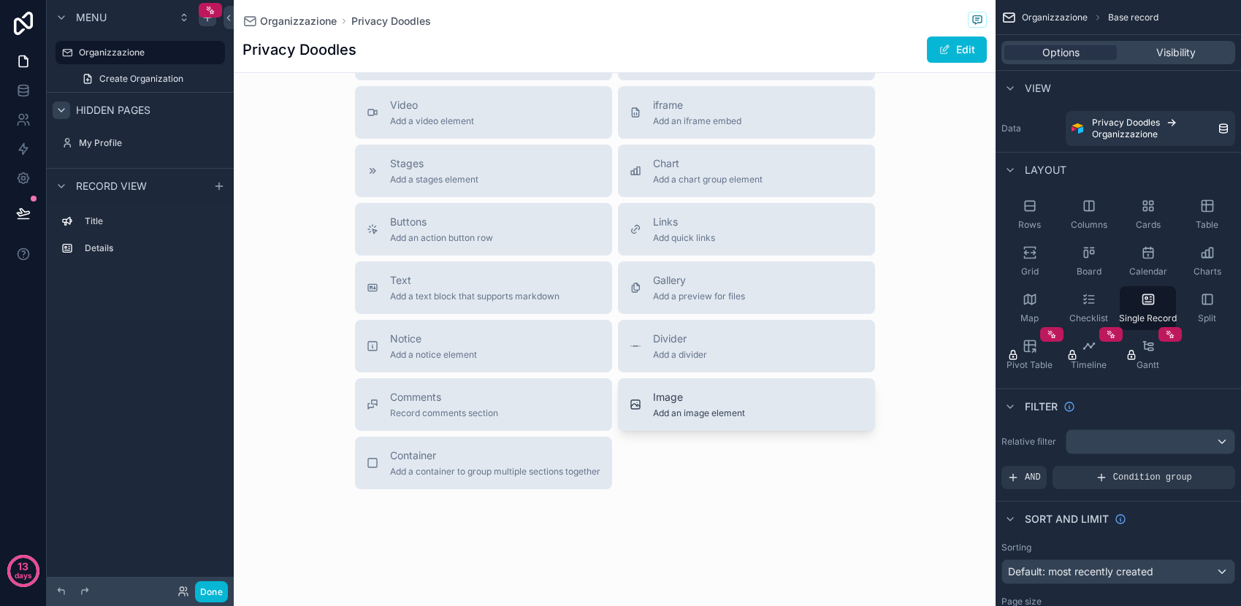
click at [716, 408] on span "Add an image element" at bounding box center [699, 414] width 92 height 12
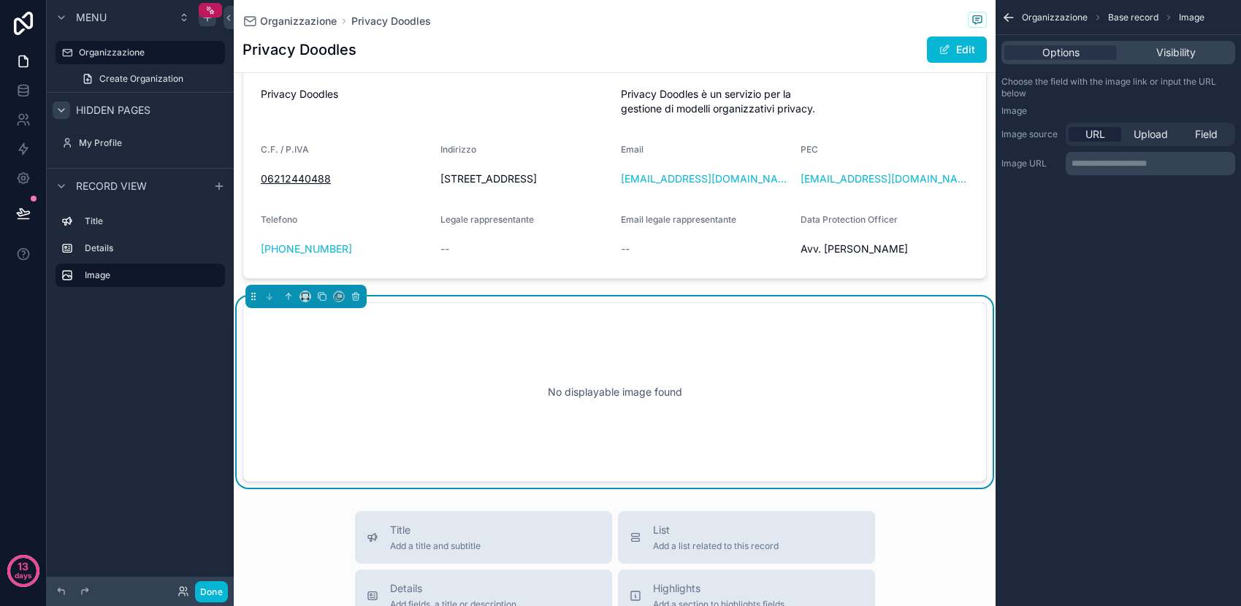
scroll to position [136, 0]
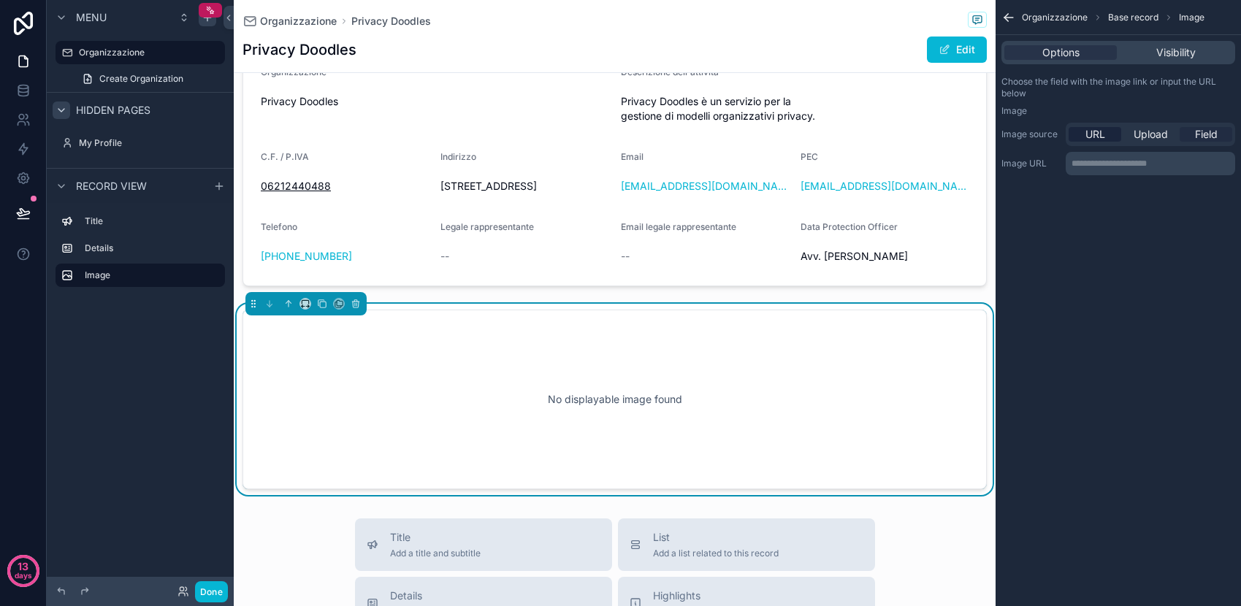
click at [1217, 132] on span "Field" at bounding box center [1206, 134] width 23 height 15
click at [1092, 164] on div "scrollable content" at bounding box center [1151, 164] width 168 height 23
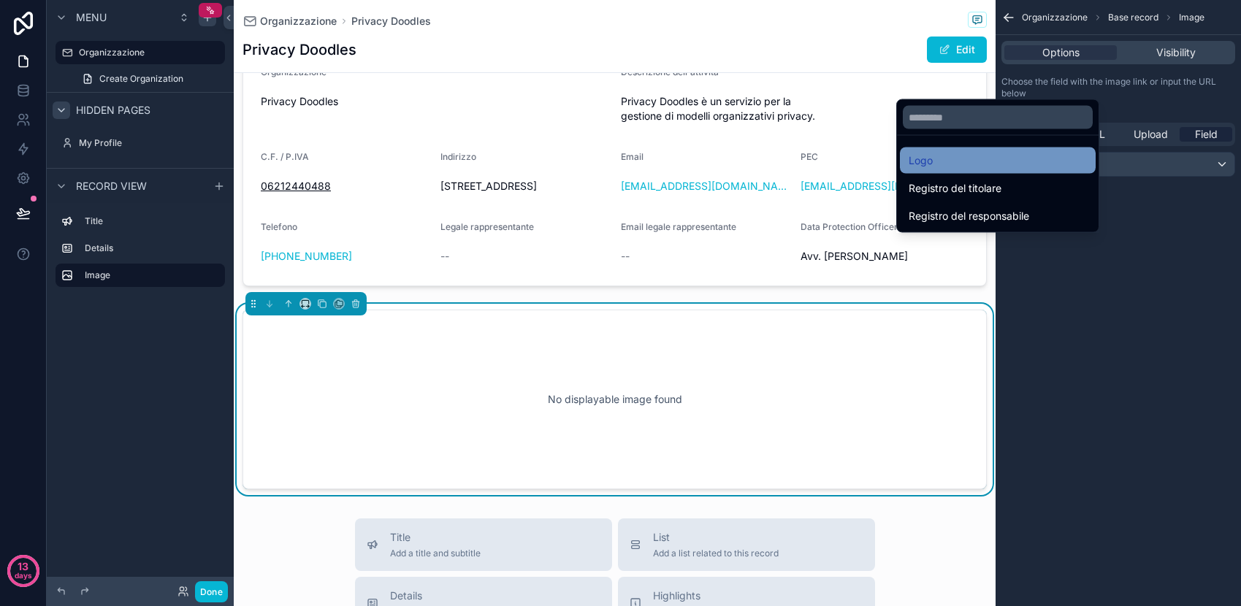
click at [1011, 162] on div "Logo" at bounding box center [998, 161] width 178 height 18
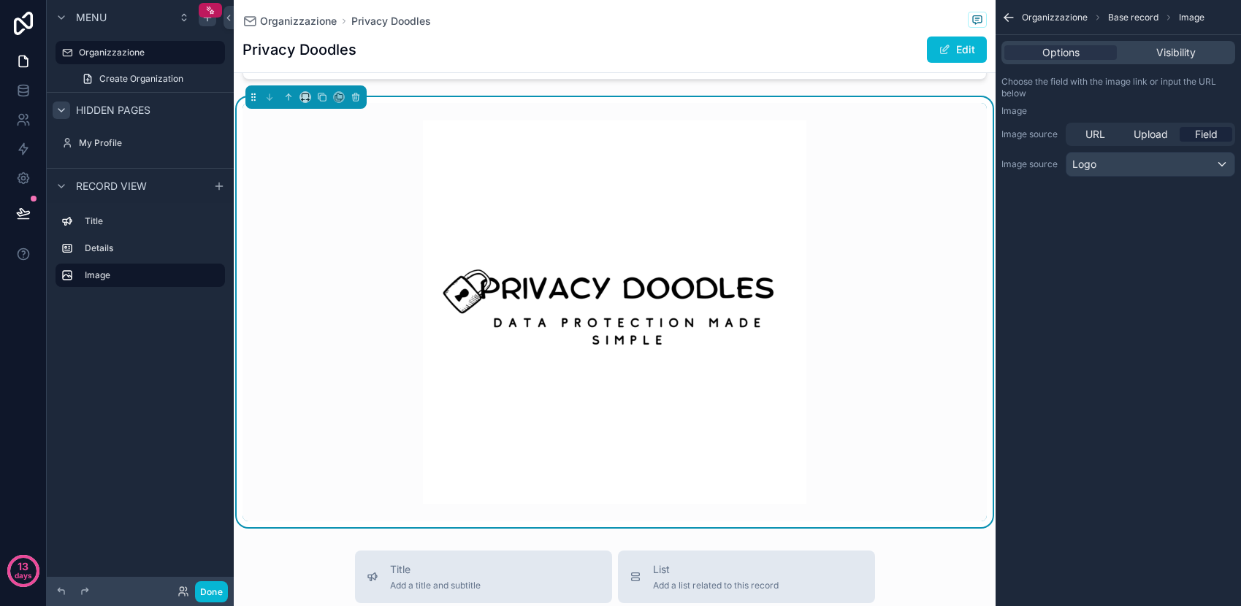
scroll to position [347, 0]
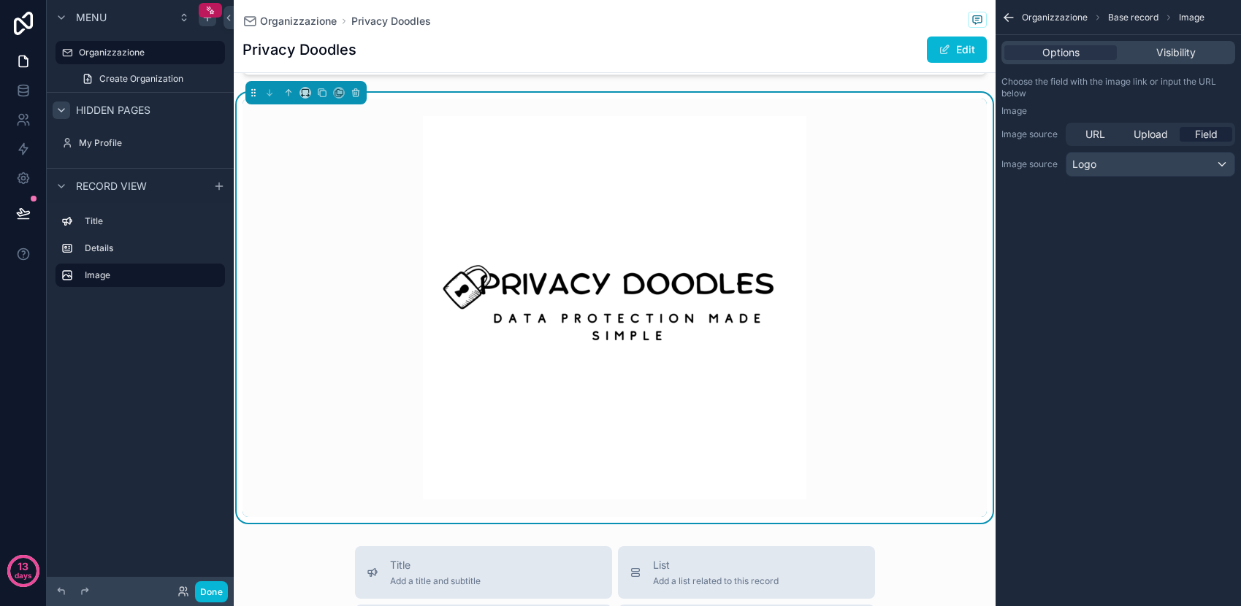
click at [682, 341] on img "scrollable content" at bounding box center [615, 308] width 384 height 384
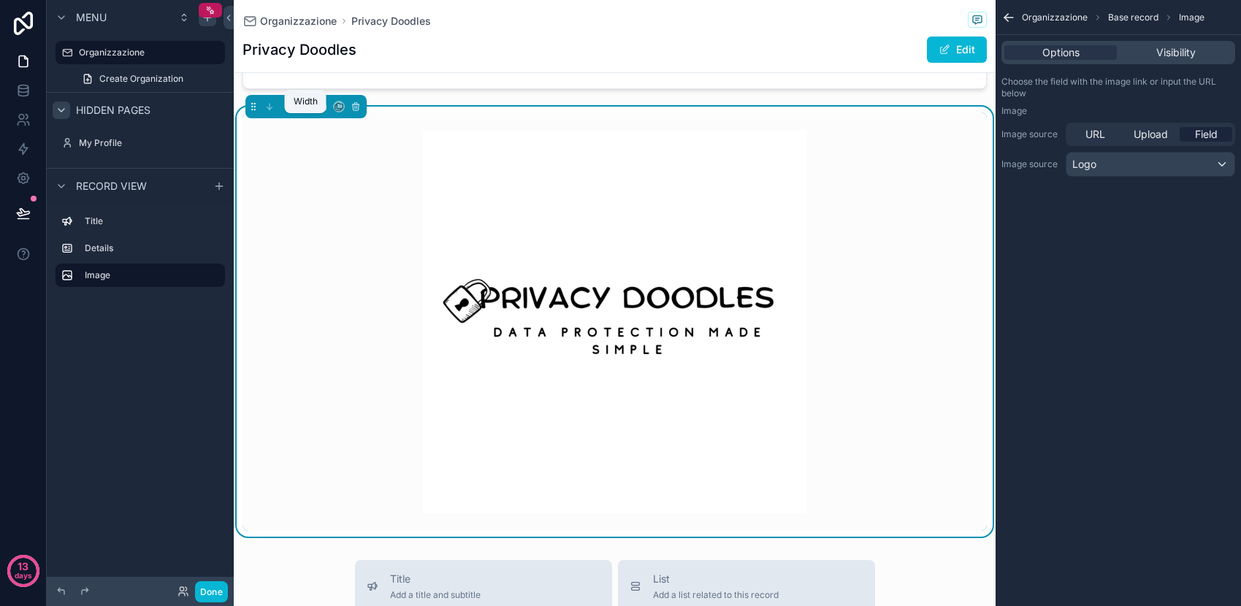
click at [307, 112] on icon "scrollable content" at bounding box center [305, 107] width 10 height 10
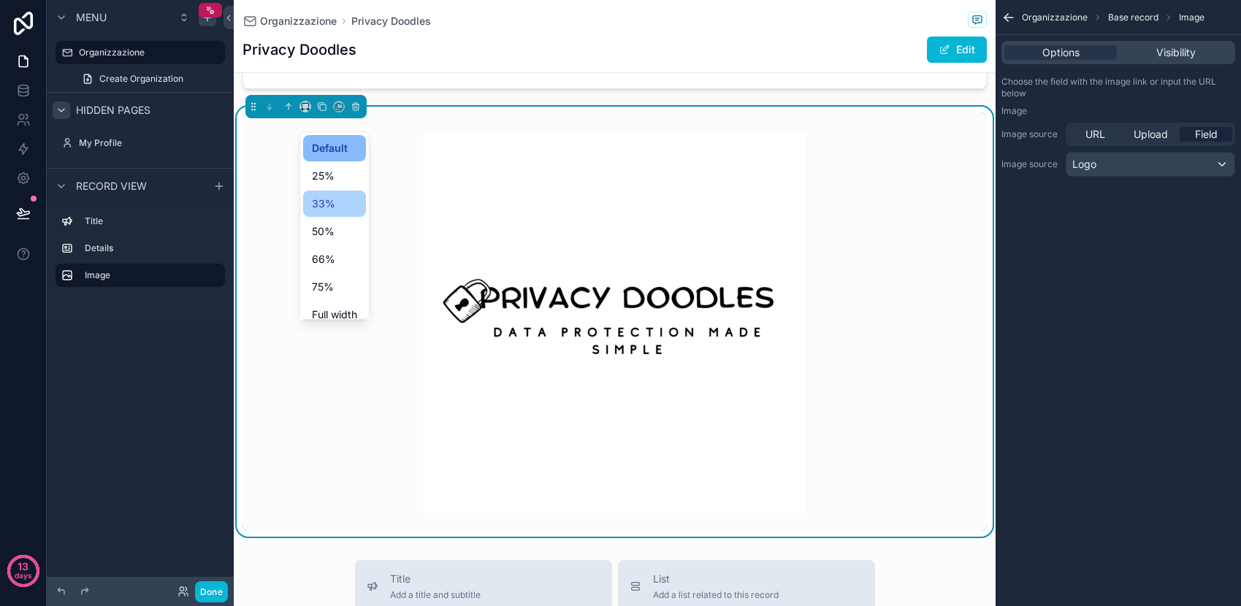
click at [341, 199] on div "33%" at bounding box center [334, 204] width 45 height 18
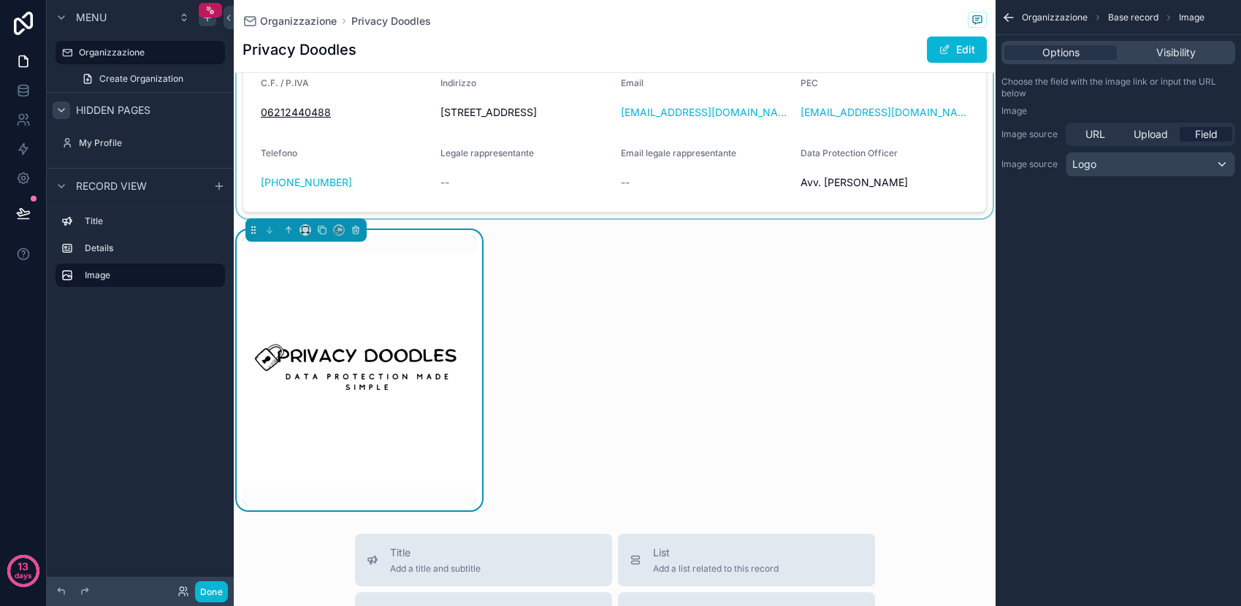
scroll to position [208, 0]
click at [285, 237] on icon "scrollable content" at bounding box center [289, 232] width 10 height 10
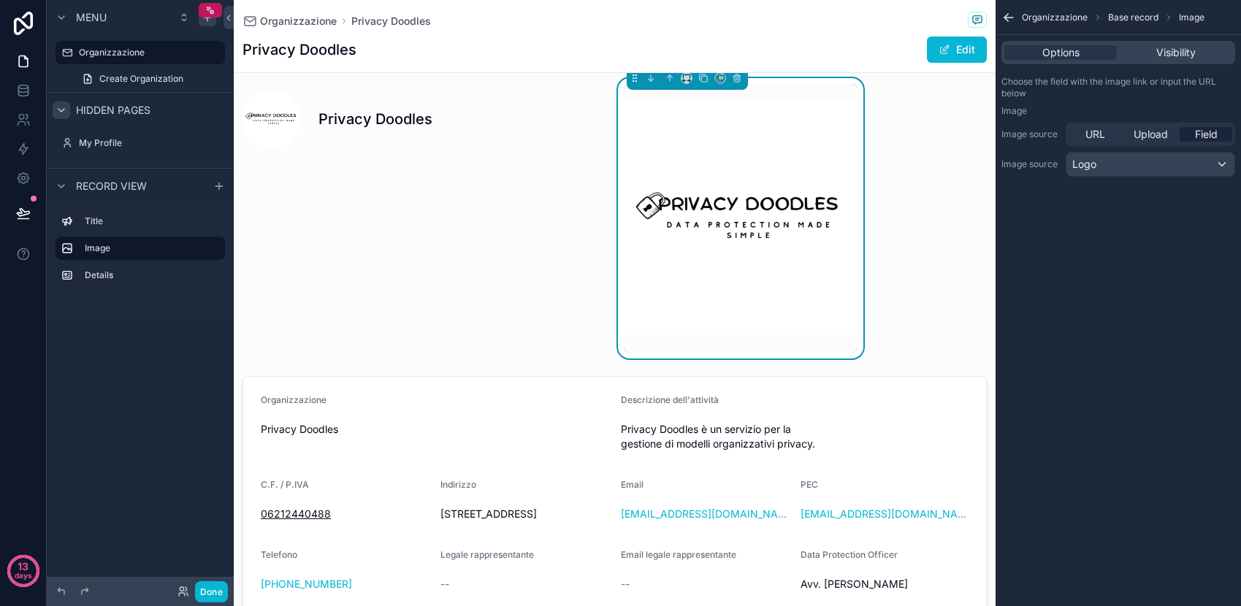
scroll to position [0, 0]
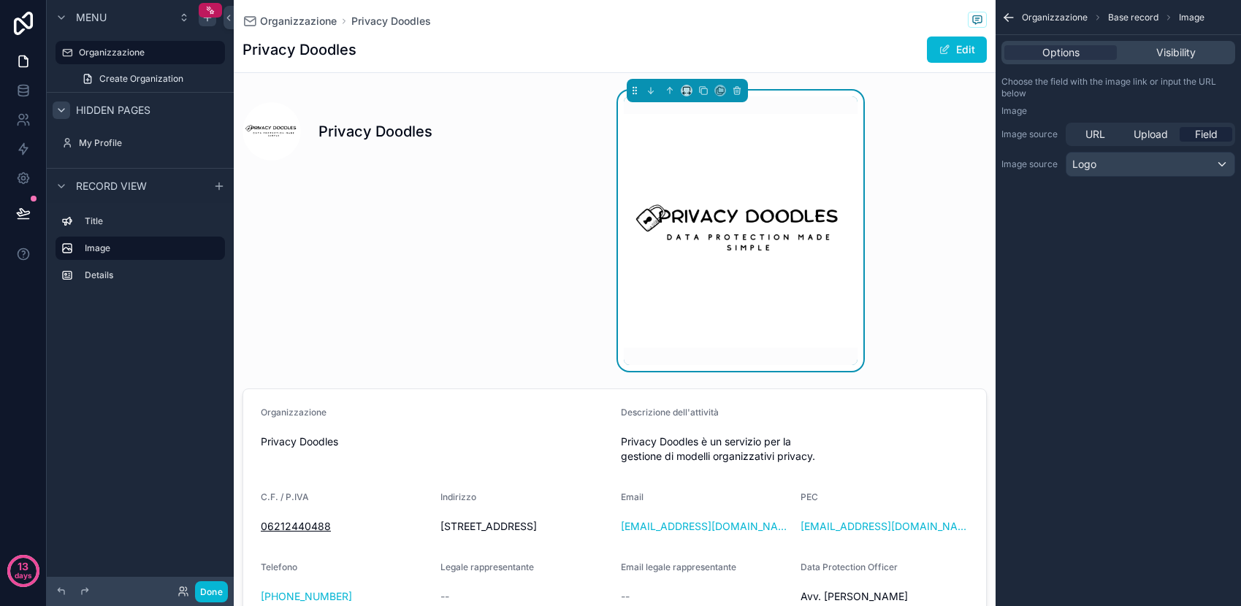
click at [747, 172] on img "scrollable content" at bounding box center [741, 231] width 234 height 234
click at [684, 91] on icon "scrollable content" at bounding box center [687, 90] width 10 height 10
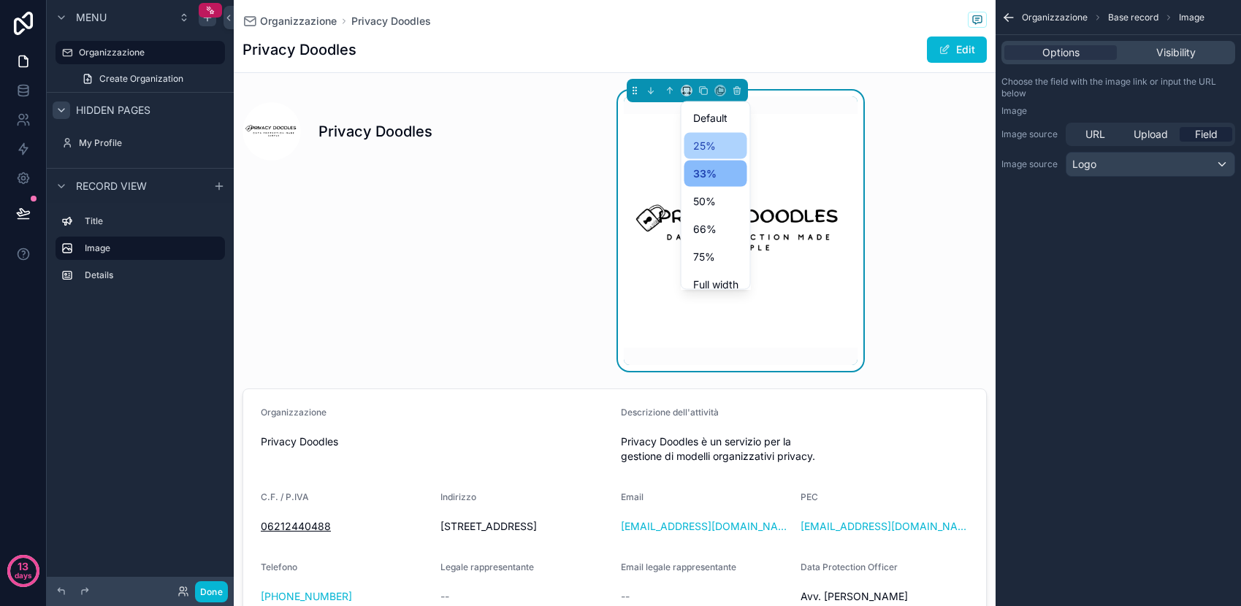
click at [714, 144] on span "25%" at bounding box center [704, 146] width 23 height 18
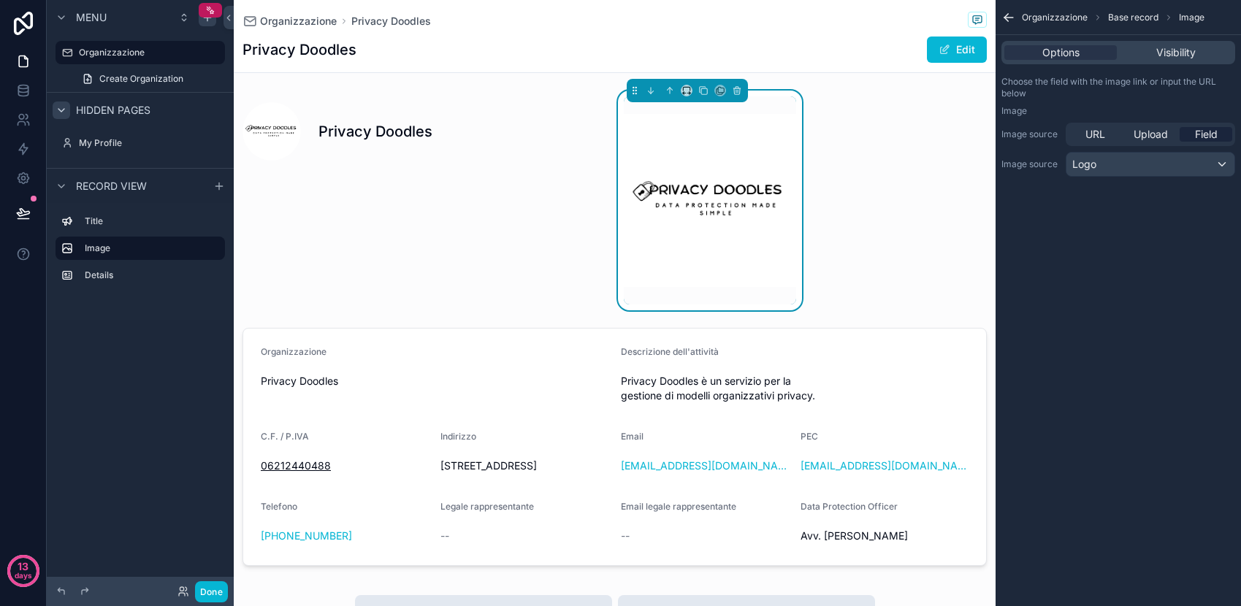
click at [723, 210] on img "scrollable content" at bounding box center [710, 200] width 173 height 173
click at [703, 310] on div "scrollable content" at bounding box center [710, 201] width 191 height 220
click at [725, 164] on img "scrollable content" at bounding box center [710, 200] width 173 height 173
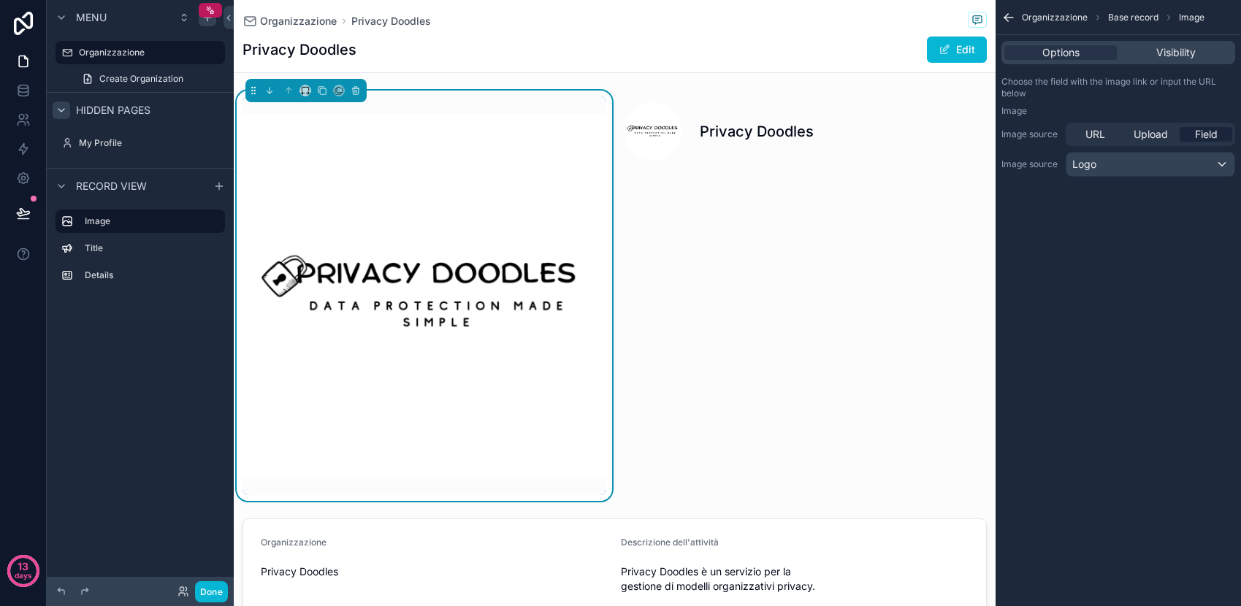
click at [486, 213] on img "scrollable content" at bounding box center [425, 296] width 364 height 364
click at [359, 90] on icon "scrollable content" at bounding box center [356, 91] width 6 height 6
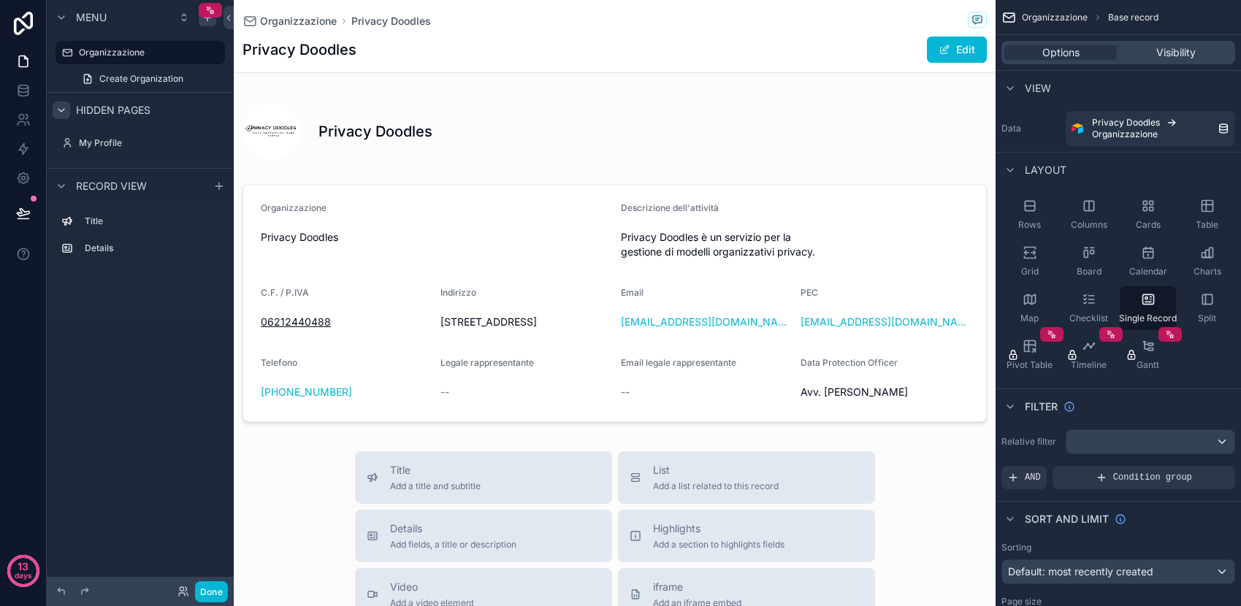
click at [263, 129] on div "scrollable content" at bounding box center [615, 544] width 762 height 1089
click at [401, 134] on div "scrollable content" at bounding box center [424, 129] width 381 height 76
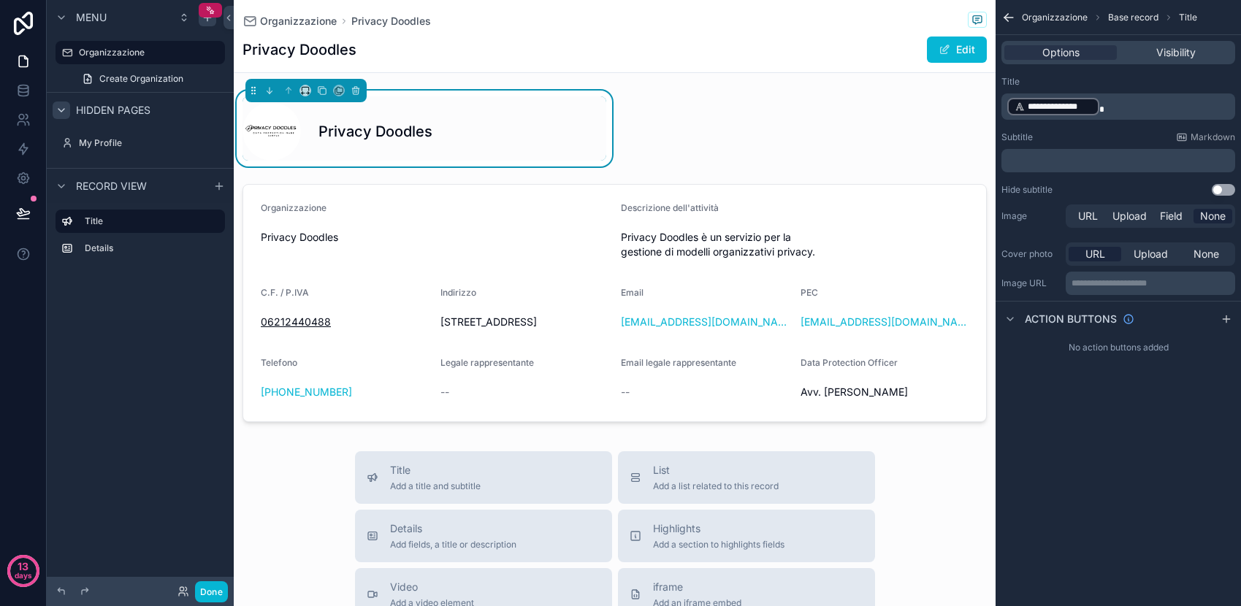
click at [456, 132] on div "Privacy Doodles" at bounding box center [463, 131] width 288 height 20
click at [1038, 162] on p "﻿" at bounding box center [1120, 161] width 225 height 12
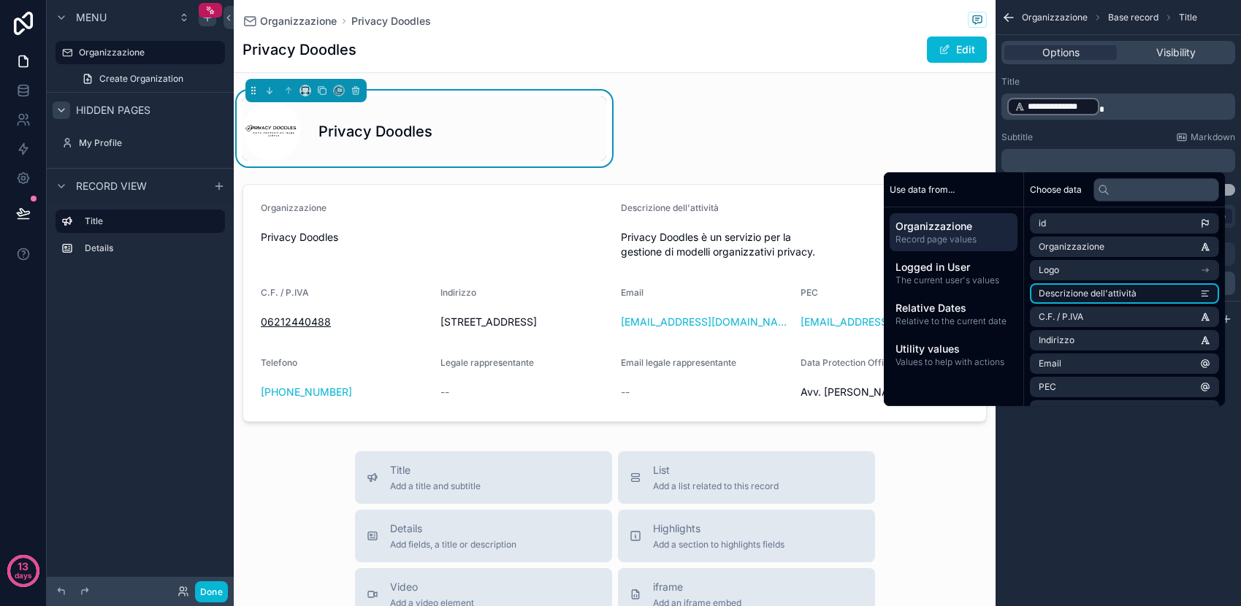
click at [1122, 296] on span "Descrizione dell'attività" at bounding box center [1088, 294] width 98 height 12
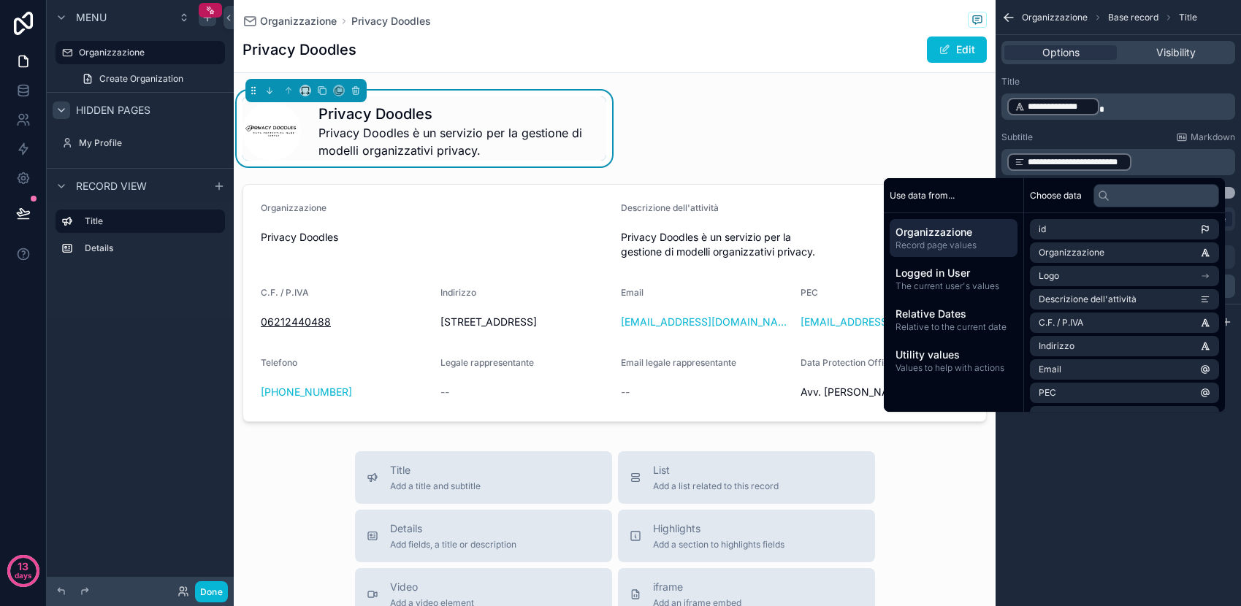
click at [584, 118] on h1 "Privacy Doodles" at bounding box center [463, 114] width 288 height 20
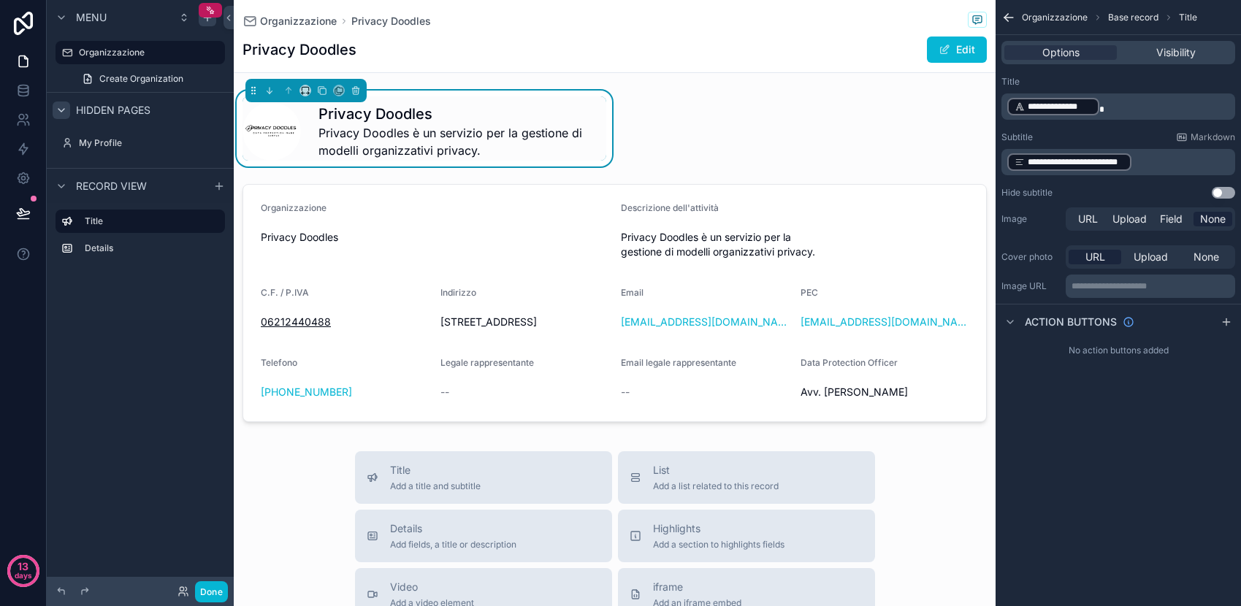
click at [799, 129] on div "Privacy Doodles Privacy Doodles è un servizio per la gestione di modelli organi…" at bounding box center [615, 260] width 762 height 338
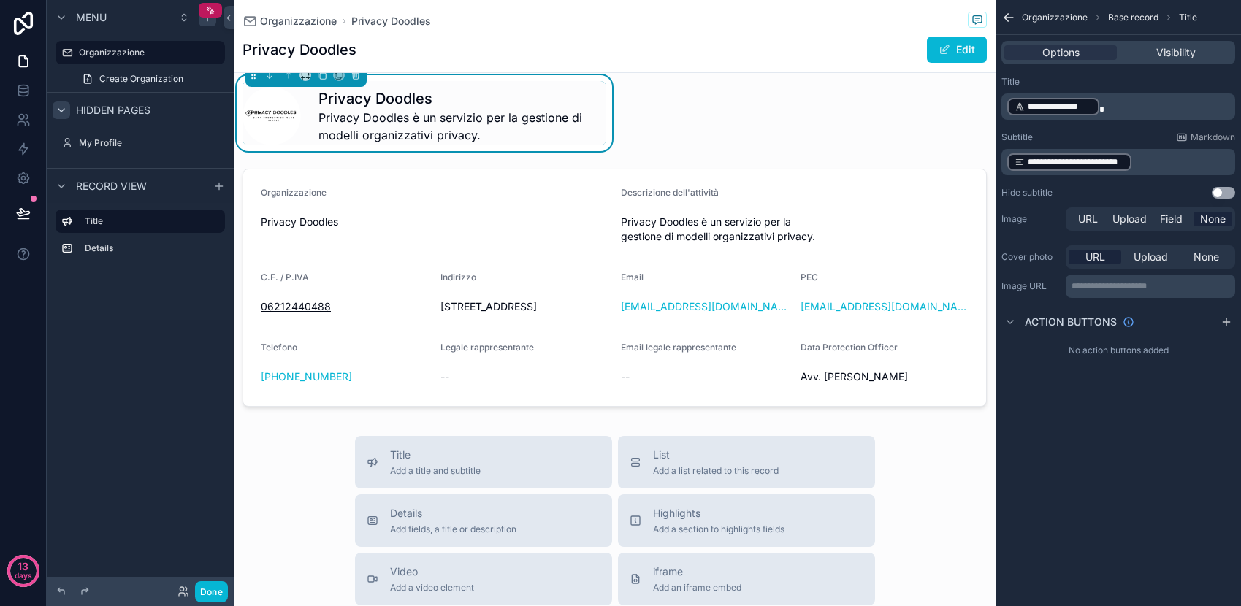
scroll to position [7, 0]
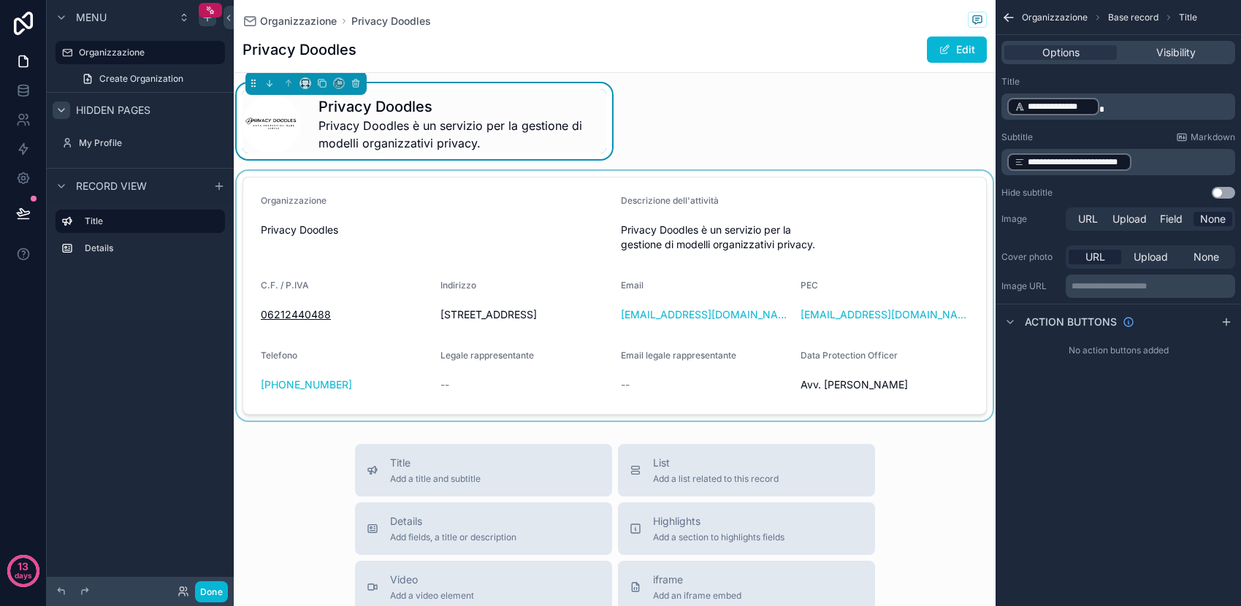
click at [387, 232] on div "scrollable content" at bounding box center [615, 296] width 762 height 250
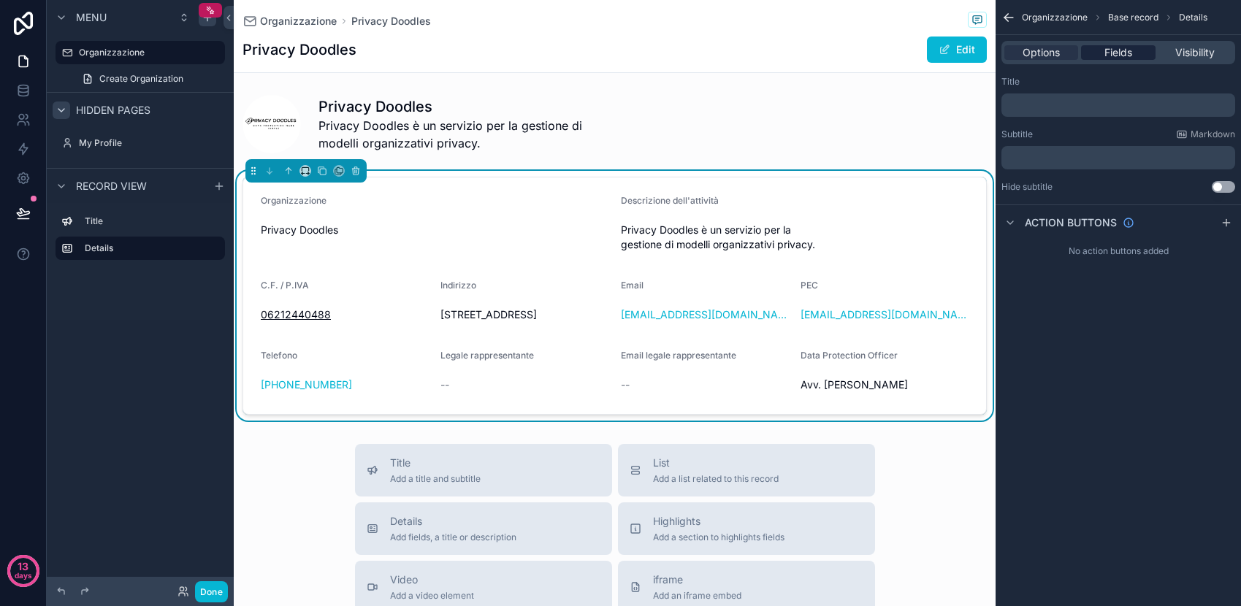
click at [1125, 58] on span "Fields" at bounding box center [1119, 52] width 28 height 15
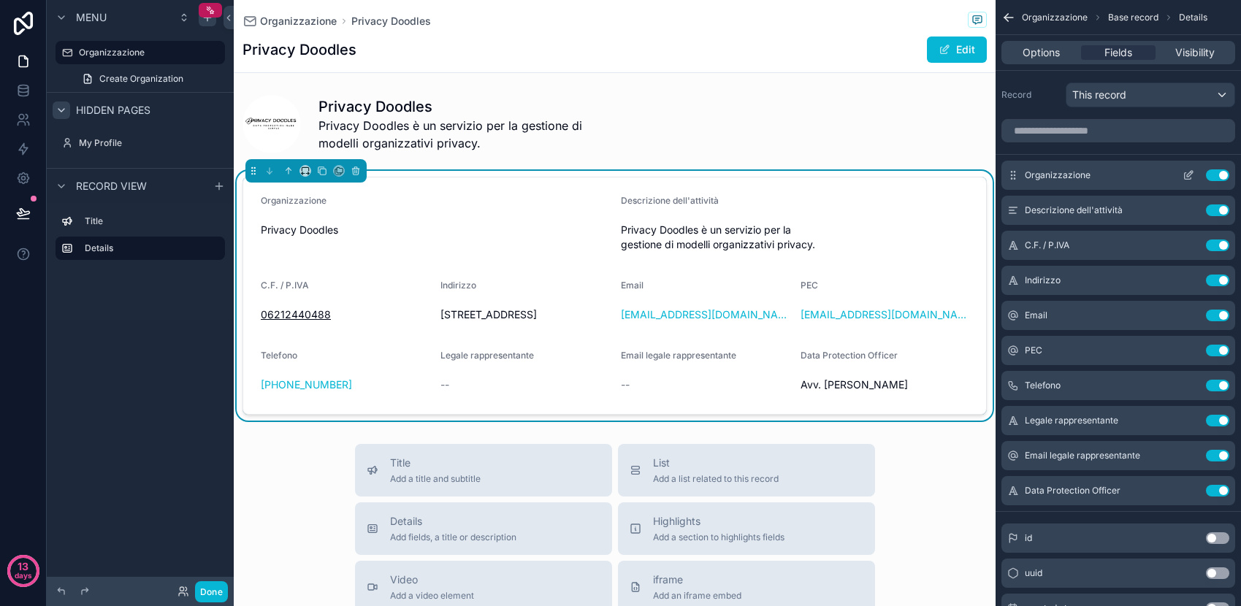
click at [1217, 178] on button "Use setting" at bounding box center [1217, 176] width 23 height 12
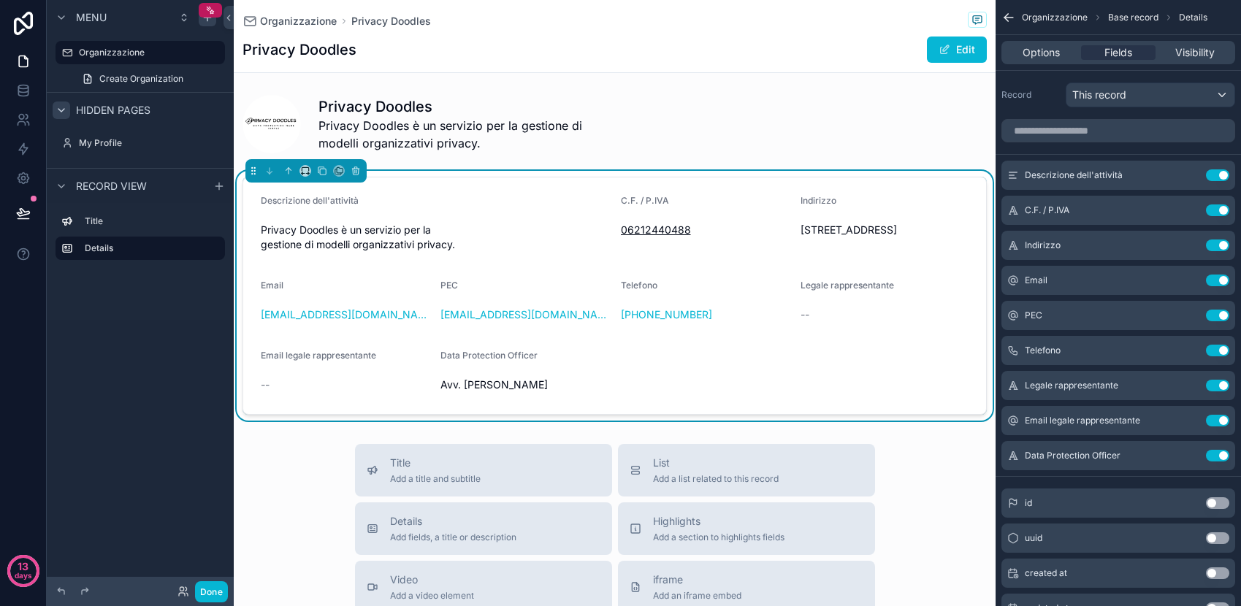
click at [1217, 178] on button "Use setting" at bounding box center [1217, 176] width 23 height 12
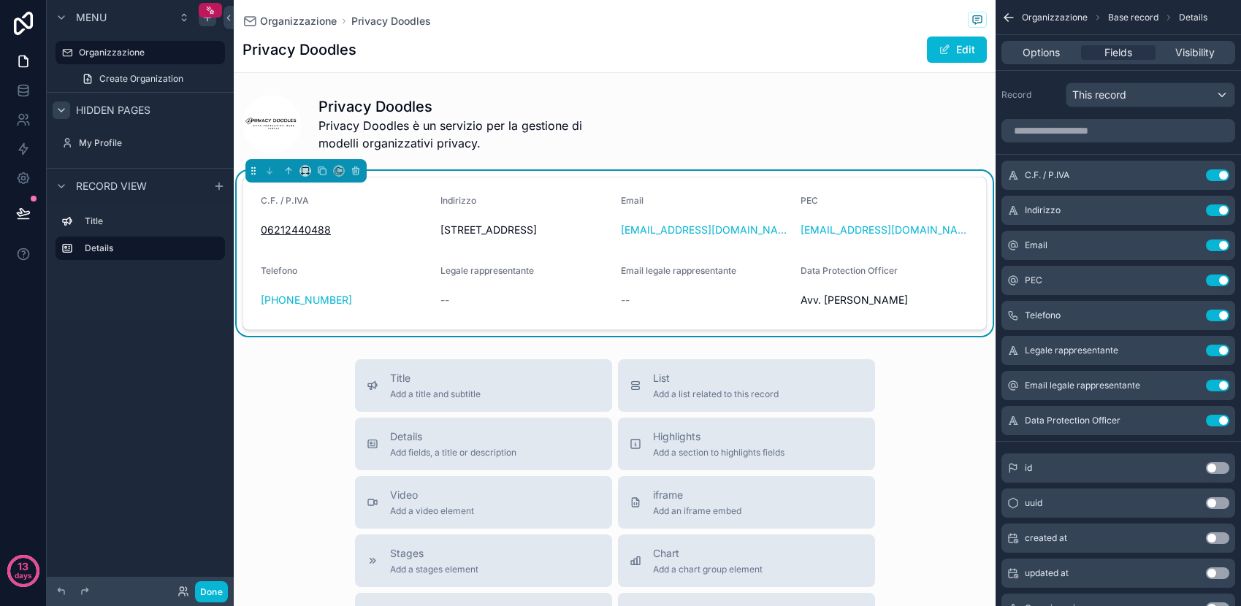
click at [661, 208] on div "Email" at bounding box center [705, 204] width 168 height 18
drag, startPoint x: 647, startPoint y: 208, endPoint x: 672, endPoint y: 202, distance: 25.5
click at [672, 202] on div "Email" at bounding box center [705, 204] width 168 height 18
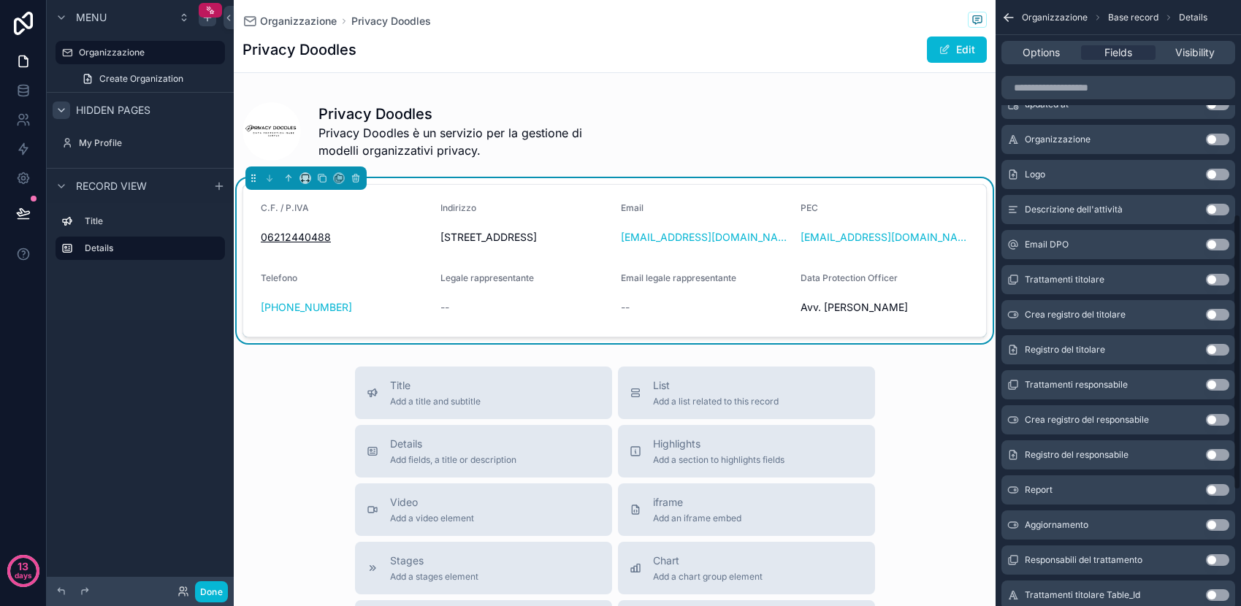
scroll to position [472, 0]
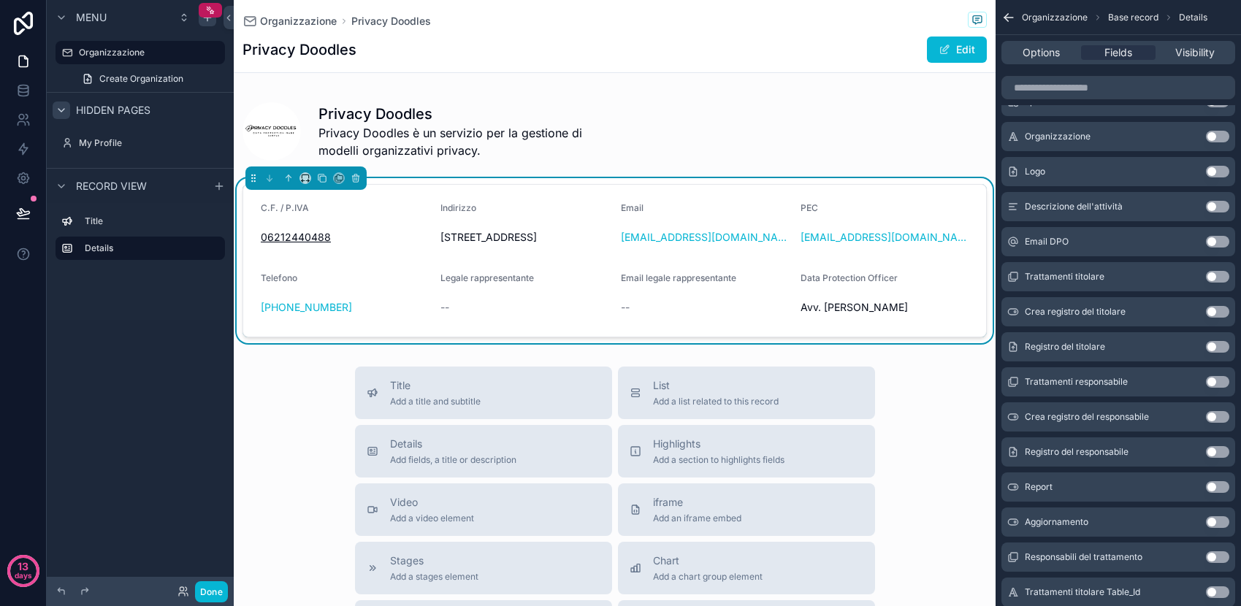
click at [885, 278] on form "C.F. / P.IVA 06212440488 [GEOGRAPHIC_DATA][STREET_ADDRESS] Email [EMAIL_ADDRESS…" at bounding box center [614, 261] width 743 height 152
click at [1050, 63] on div "Options Fields Visibility" at bounding box center [1119, 52] width 234 height 23
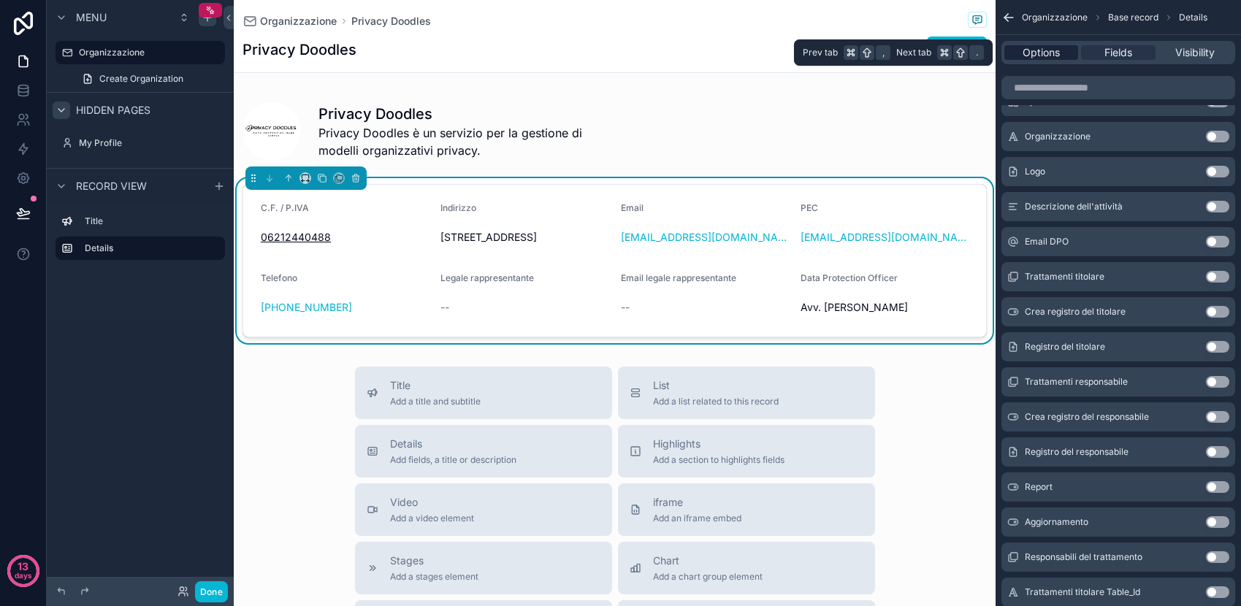
click at [1048, 55] on span "Options" at bounding box center [1041, 52] width 37 height 15
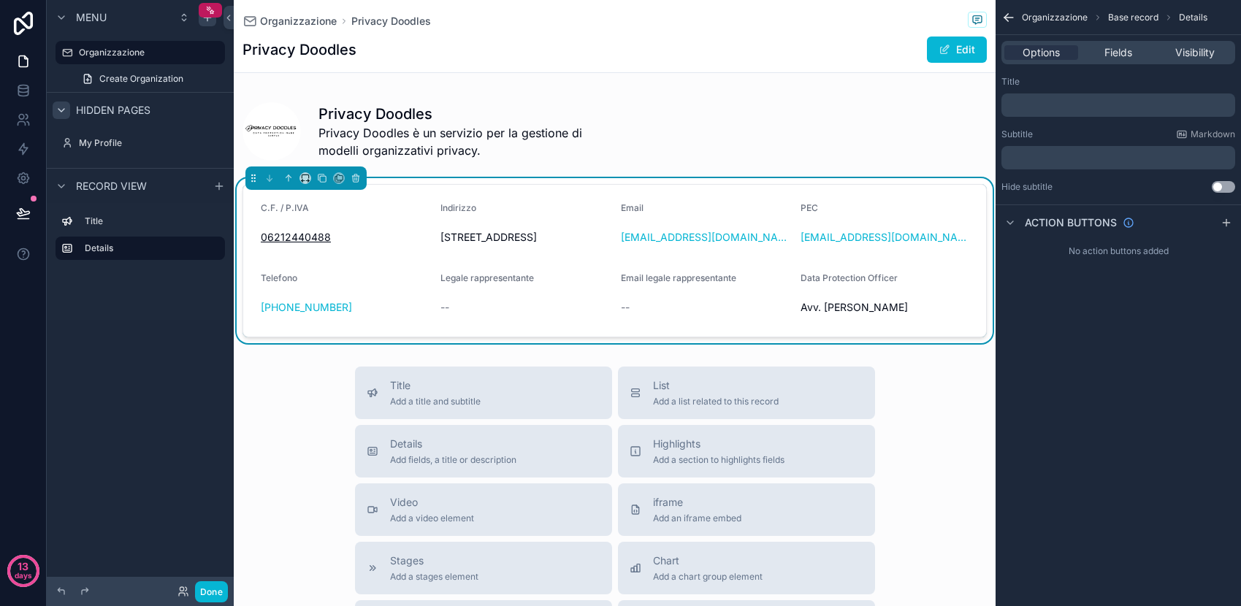
click at [690, 277] on form "C.F. / P.IVA 06212440488 [GEOGRAPHIC_DATA][STREET_ADDRESS] Email [EMAIL_ADDRESS…" at bounding box center [614, 261] width 743 height 152
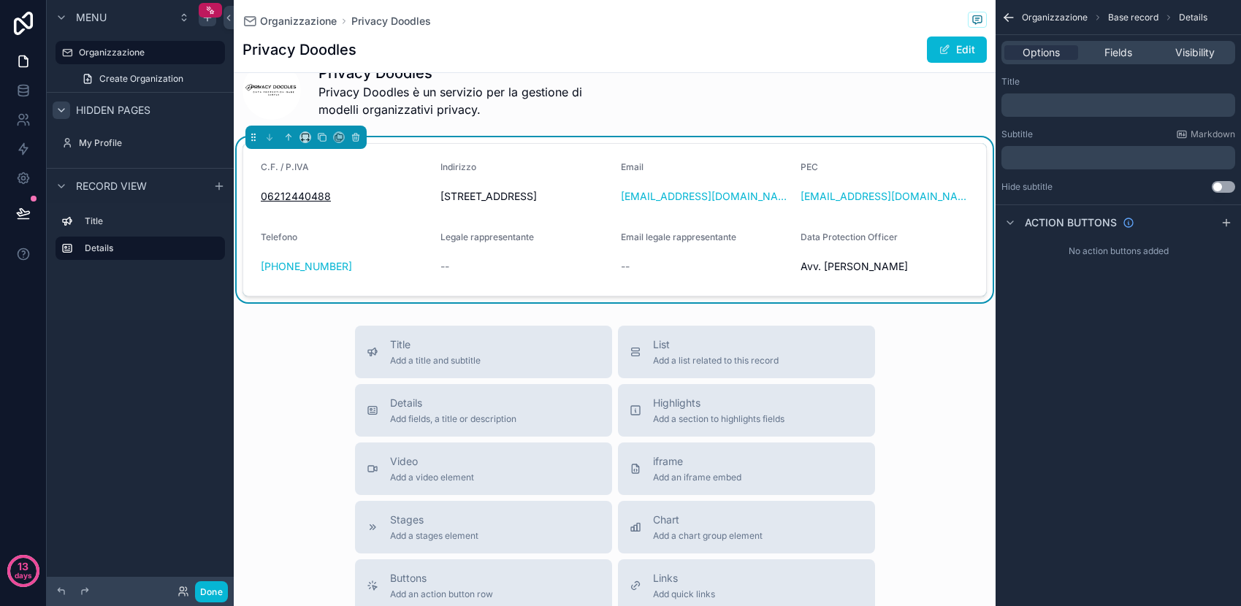
scroll to position [49, 0]
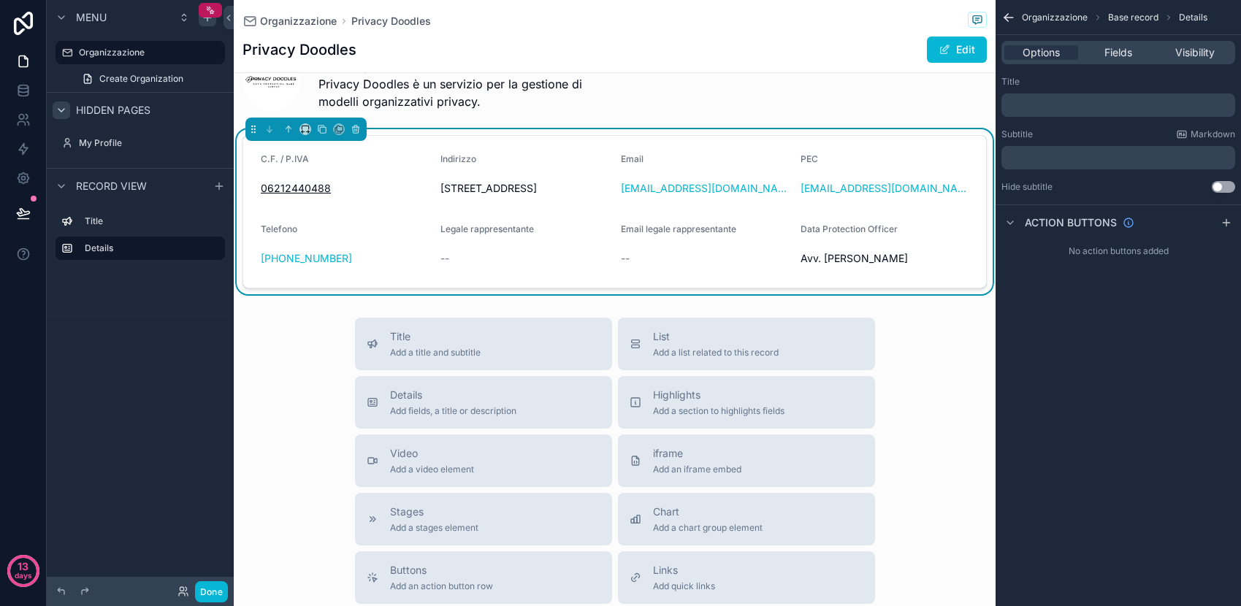
click at [293, 235] on span "Telefono" at bounding box center [279, 229] width 37 height 11
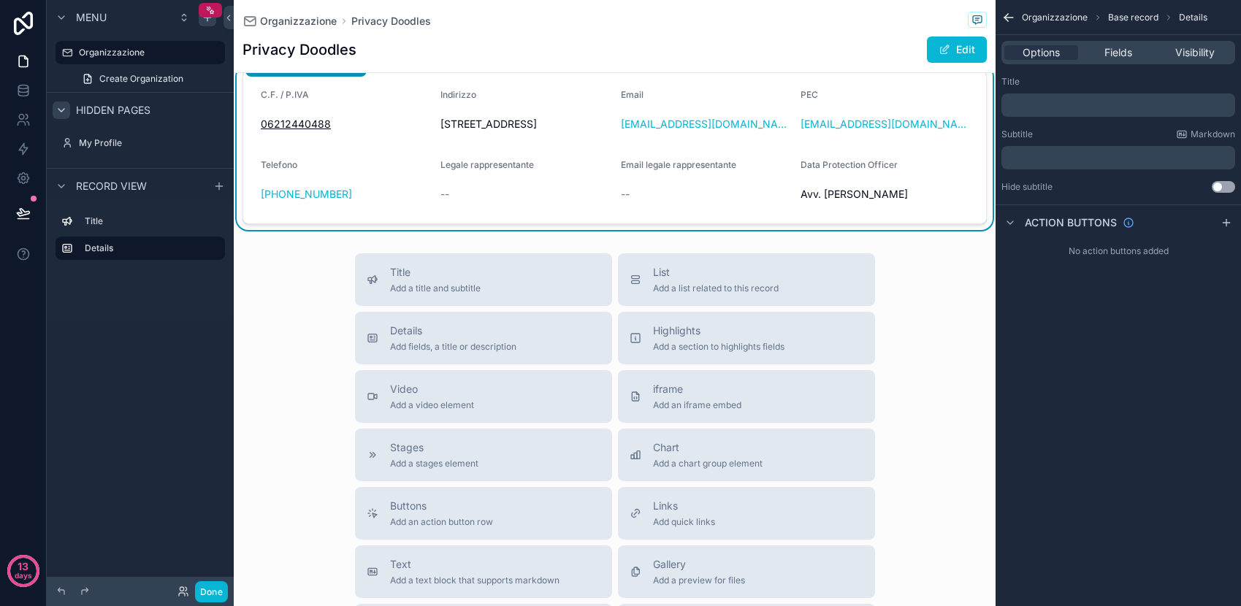
scroll to position [115, 0]
click at [483, 337] on span "Details" at bounding box center [453, 329] width 126 height 15
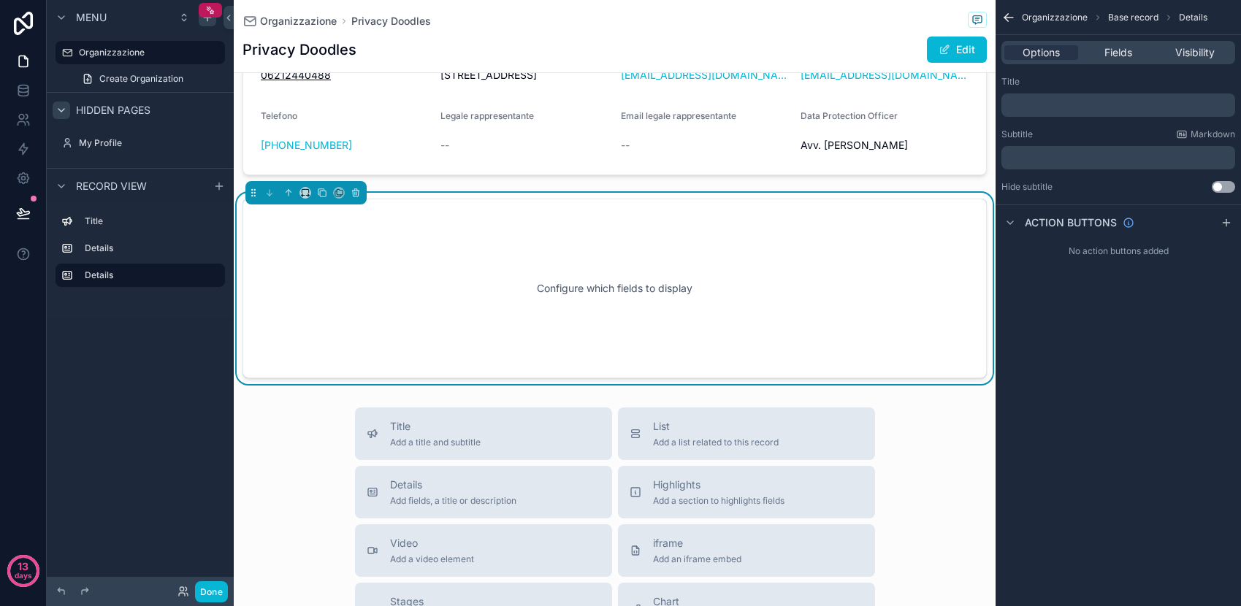
scroll to position [162, 0]
click at [461, 300] on div "Configure which fields to display" at bounding box center [615, 289] width 696 height 132
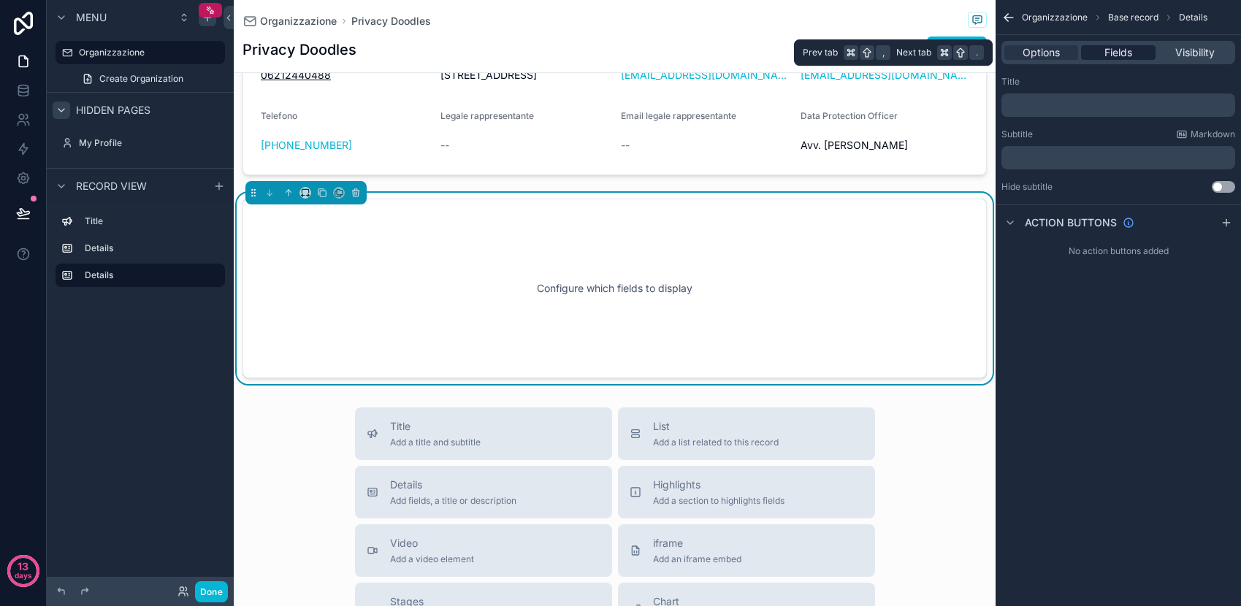
click at [1110, 56] on span "Fields" at bounding box center [1119, 52] width 28 height 15
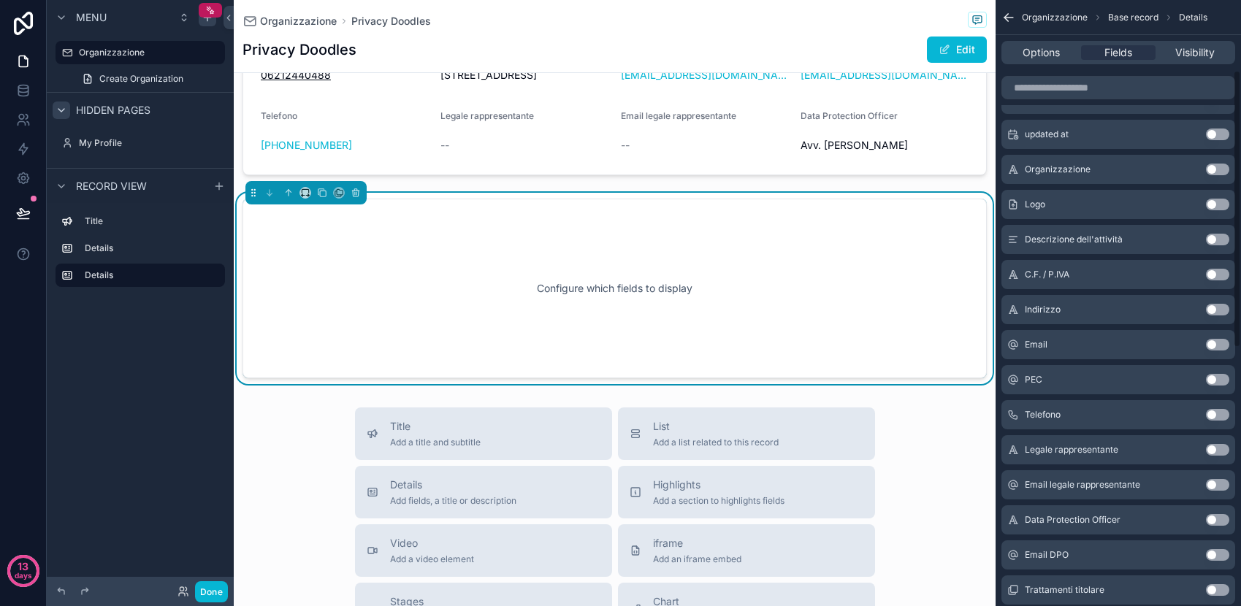
scroll to position [154, 0]
click at [1217, 450] on button "Use setting" at bounding box center [1217, 448] width 23 height 12
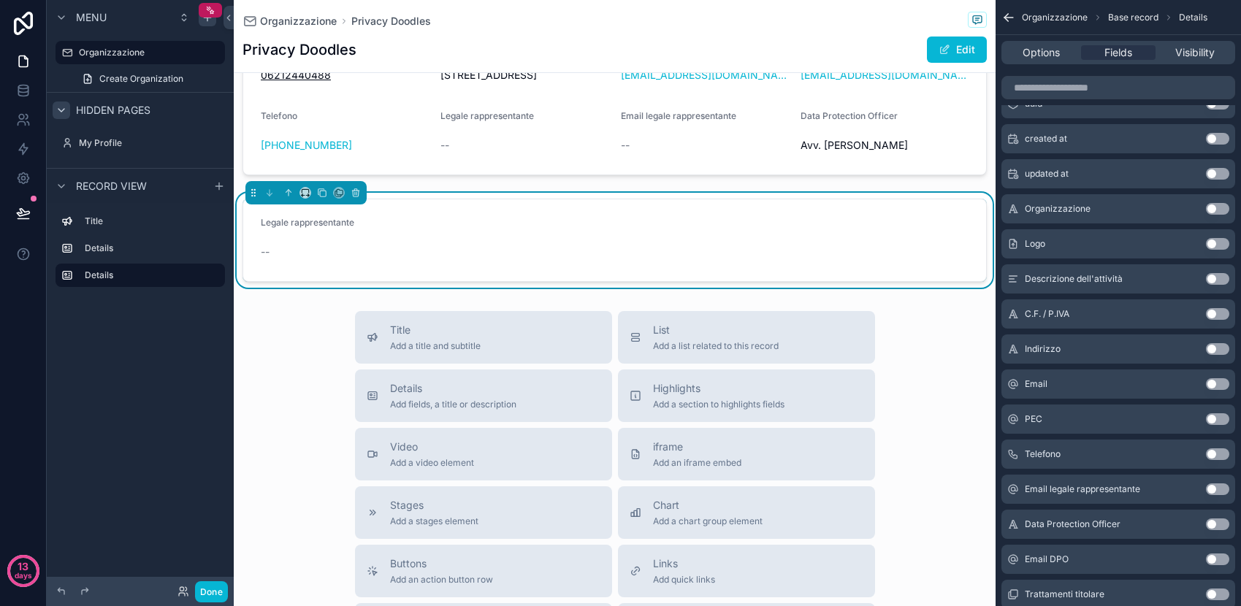
click at [1215, 491] on button "Use setting" at bounding box center [1217, 490] width 23 height 12
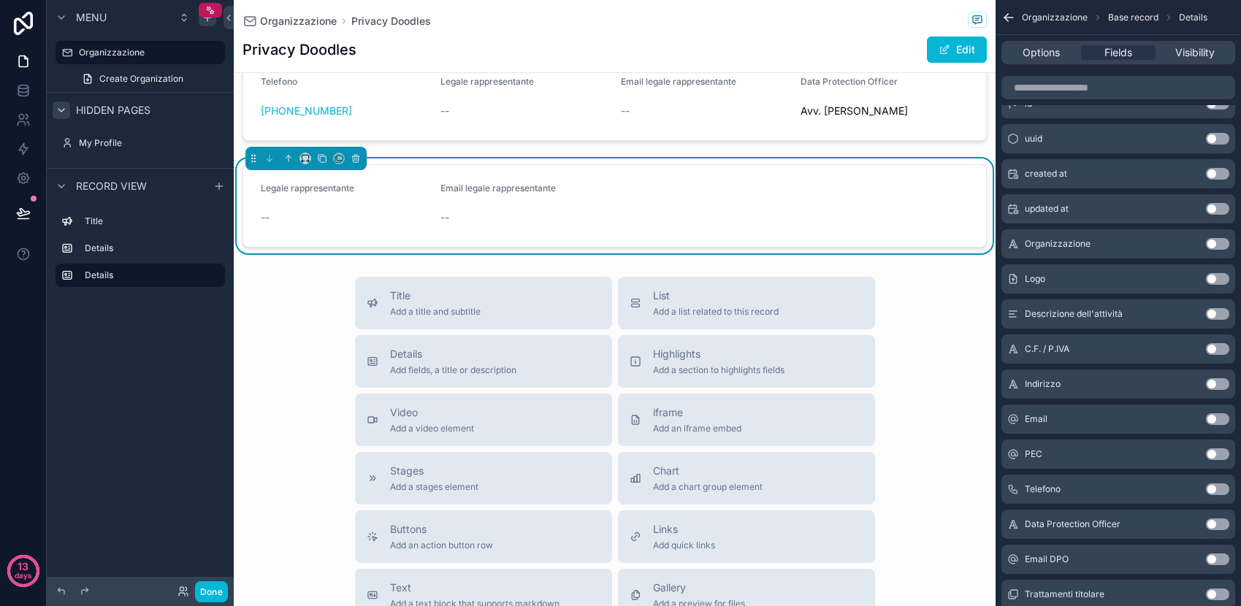
scroll to position [201, 0]
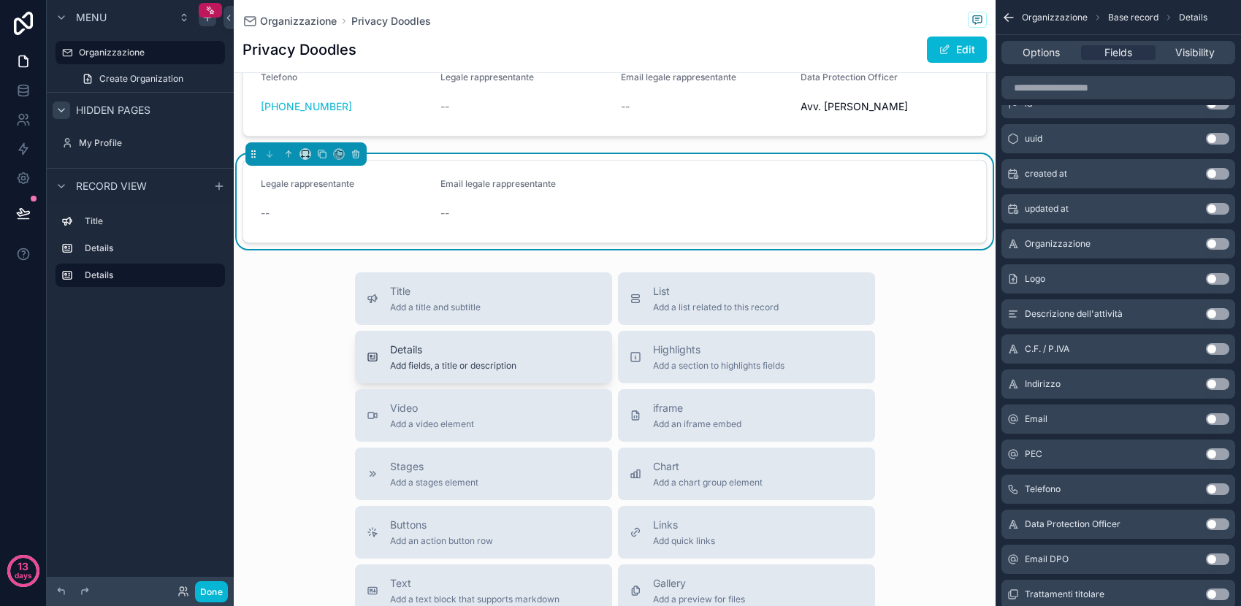
click at [468, 372] on span "Add fields, a title or description" at bounding box center [453, 366] width 126 height 12
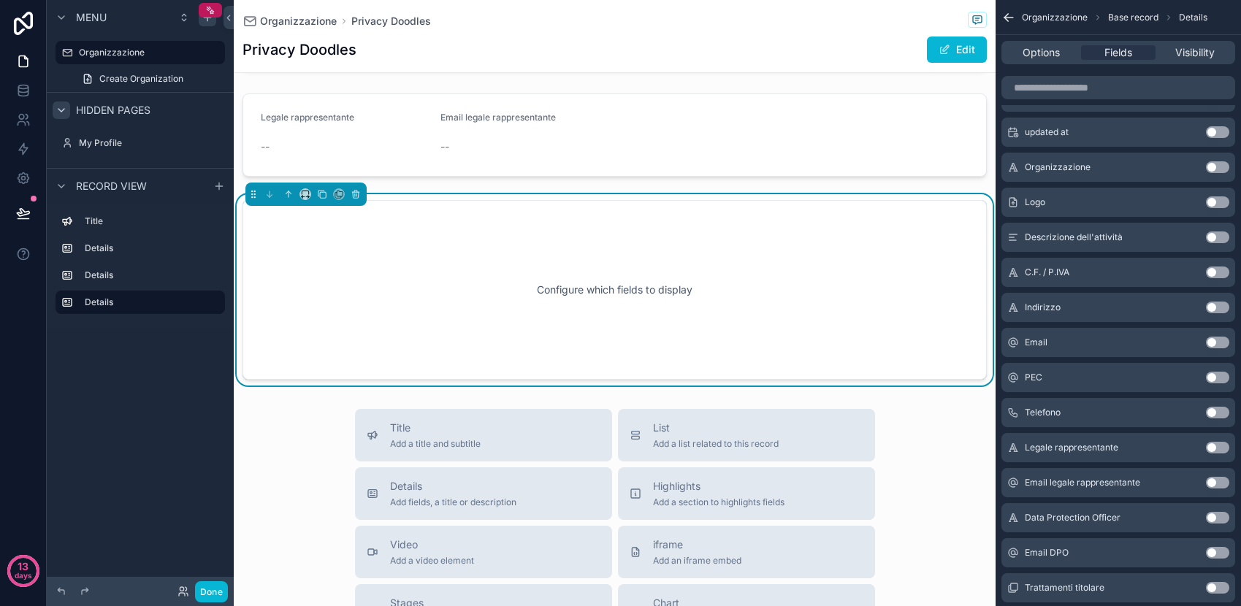
scroll to position [269, 0]
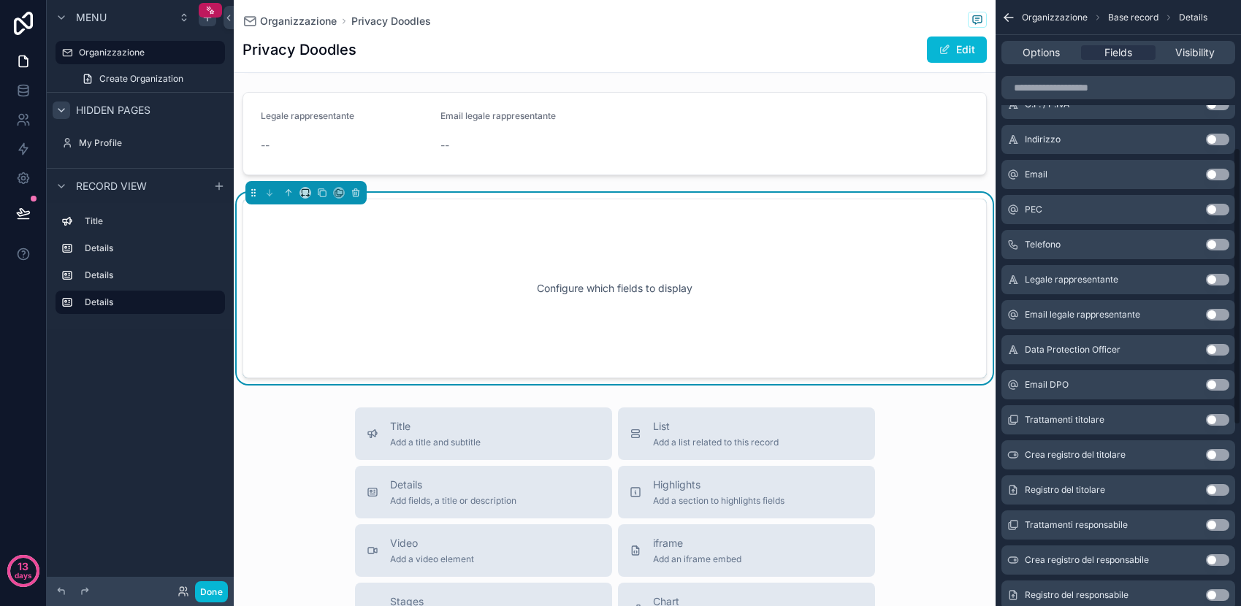
click at [1216, 349] on button "Use setting" at bounding box center [1217, 350] width 23 height 12
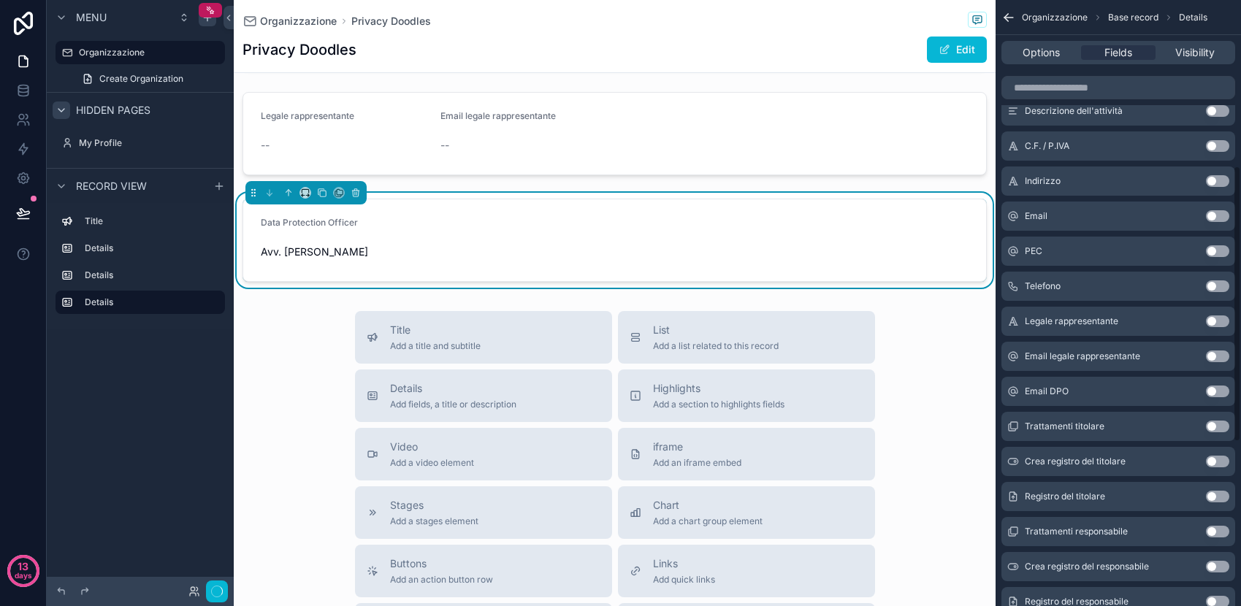
scroll to position [364, 0]
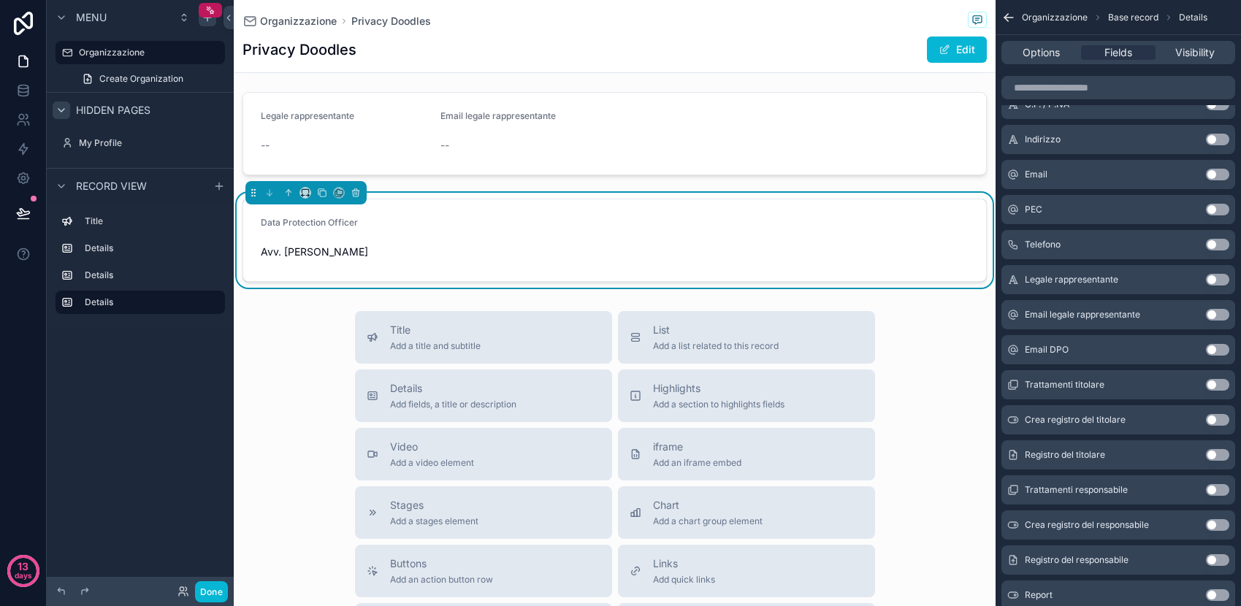
click at [1215, 354] on button "Use setting" at bounding box center [1217, 350] width 23 height 12
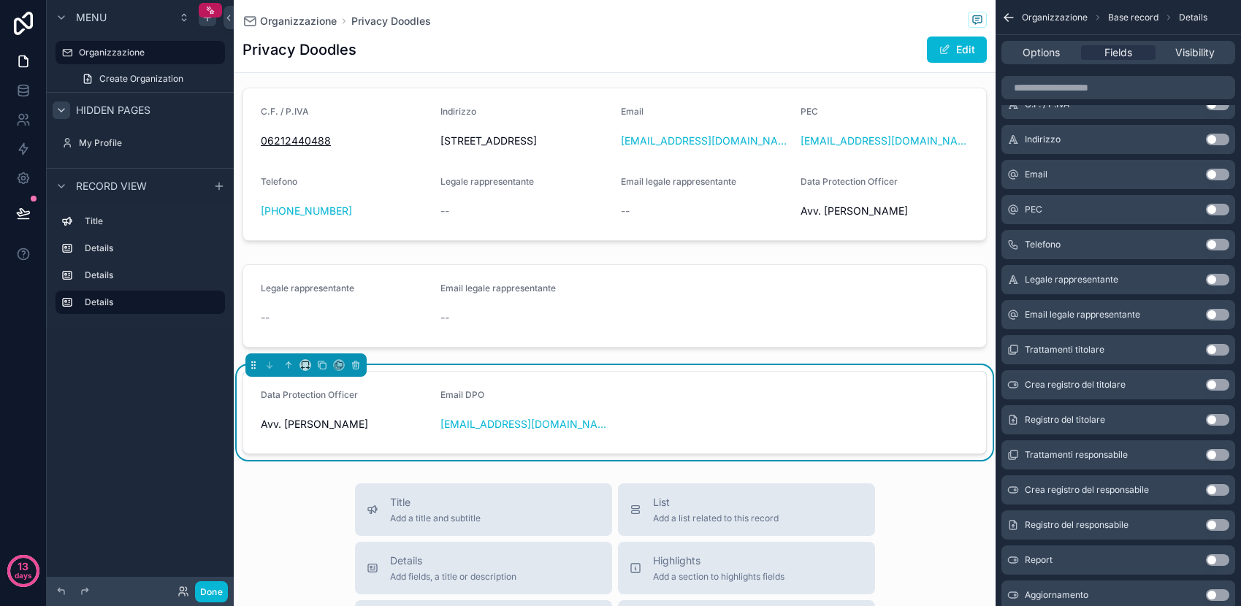
scroll to position [78, 0]
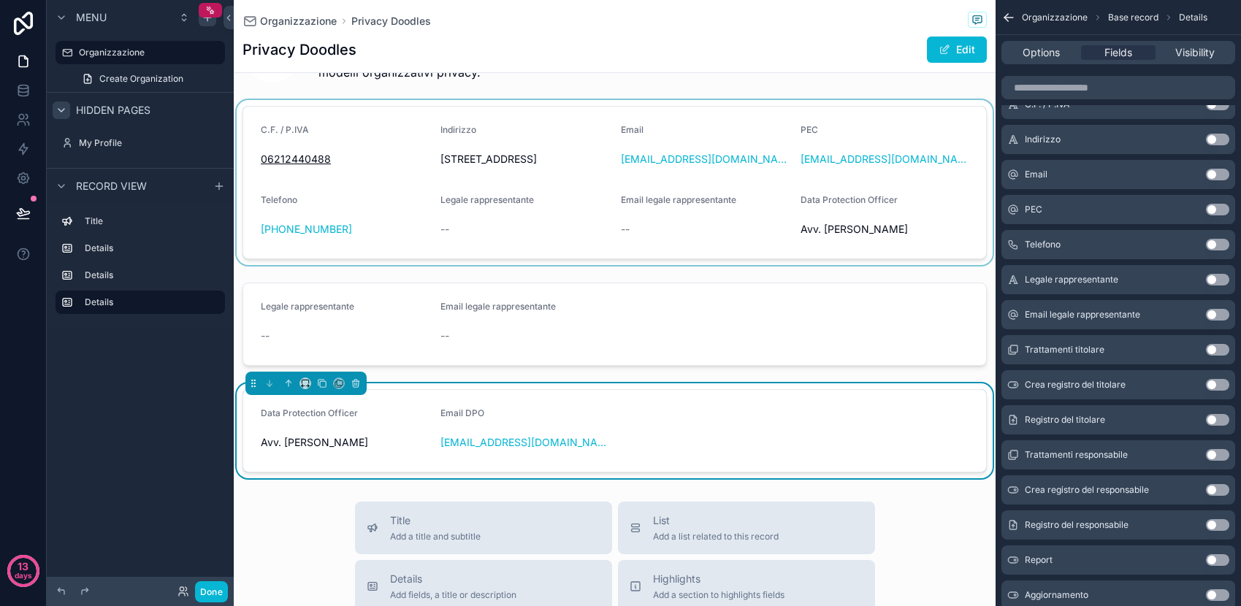
click at [832, 215] on div "scrollable content" at bounding box center [615, 182] width 762 height 165
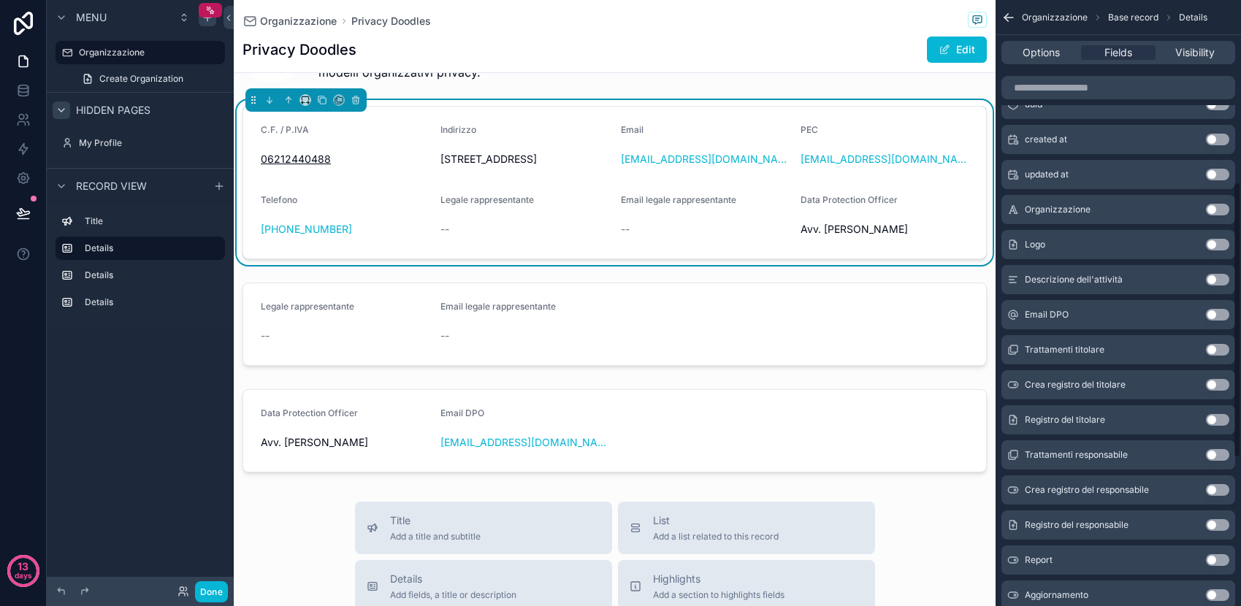
scroll to position [0, 0]
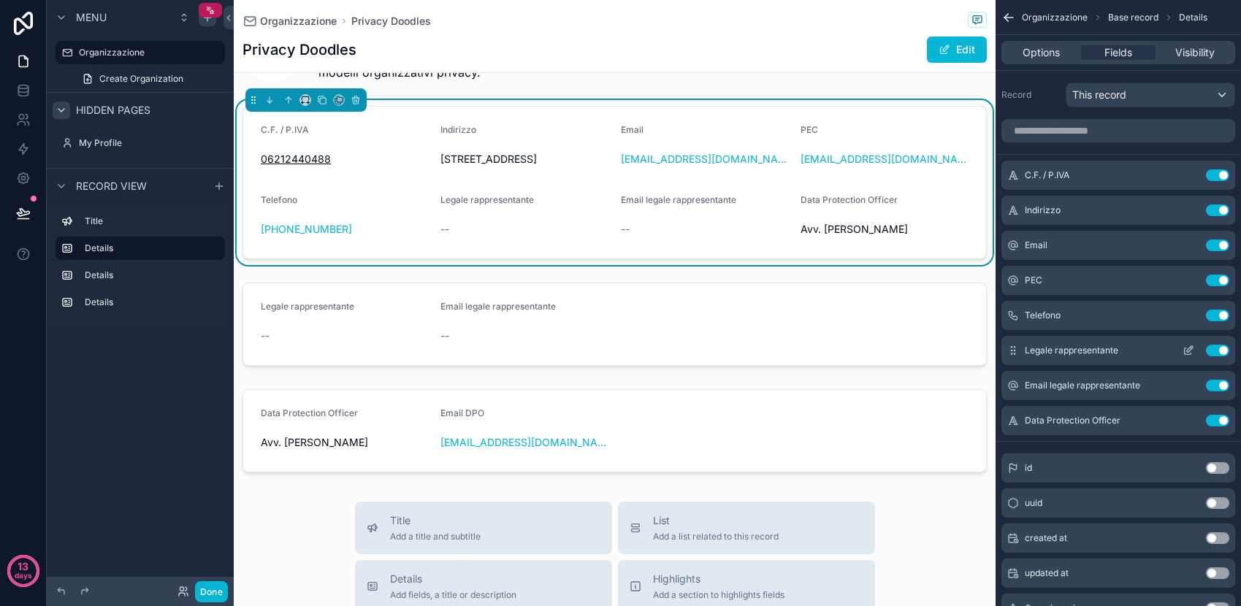
click at [1218, 352] on button "Use setting" at bounding box center [1217, 351] width 23 height 12
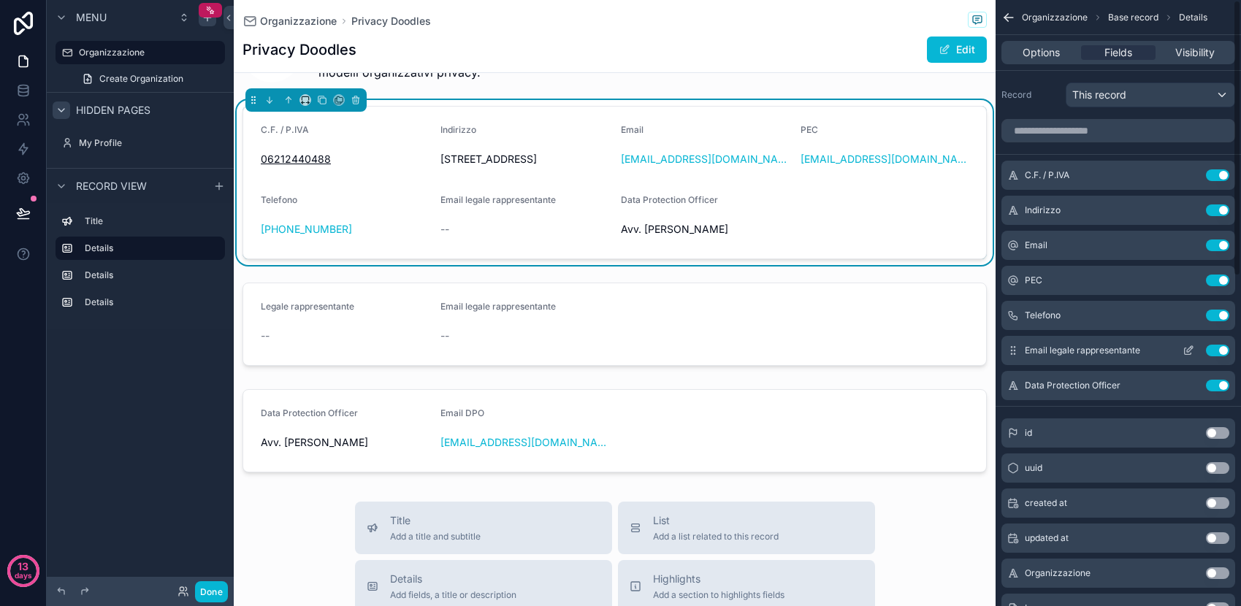
click at [1220, 351] on button "Use setting" at bounding box center [1217, 351] width 23 height 12
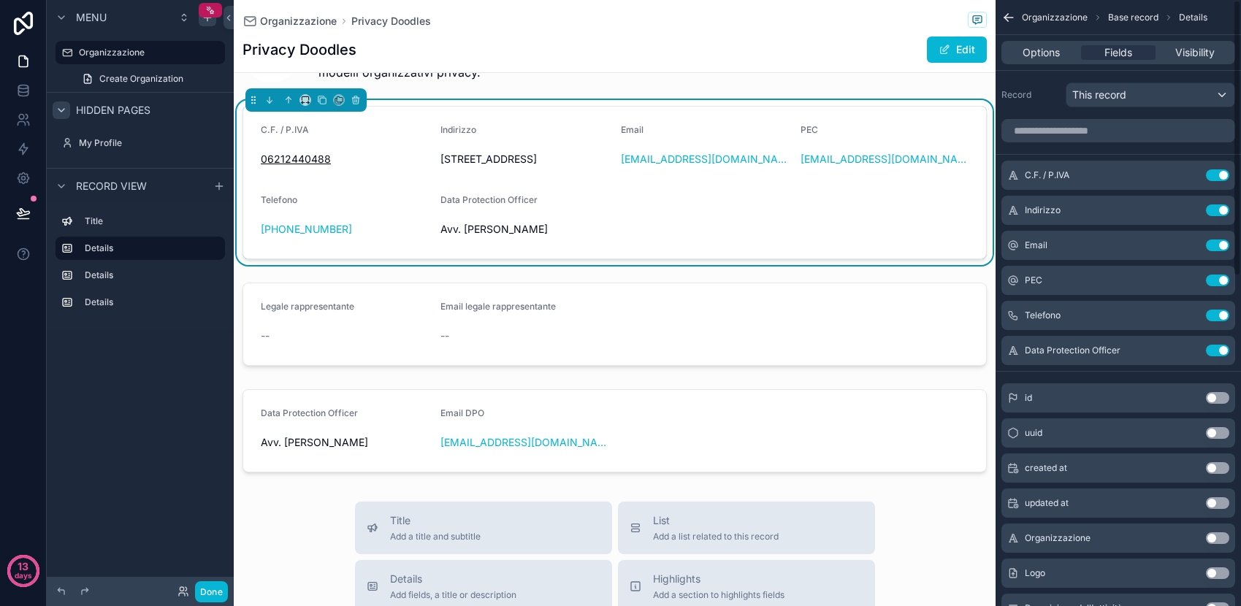
click at [1220, 351] on button "Use setting" at bounding box center [1217, 351] width 23 height 12
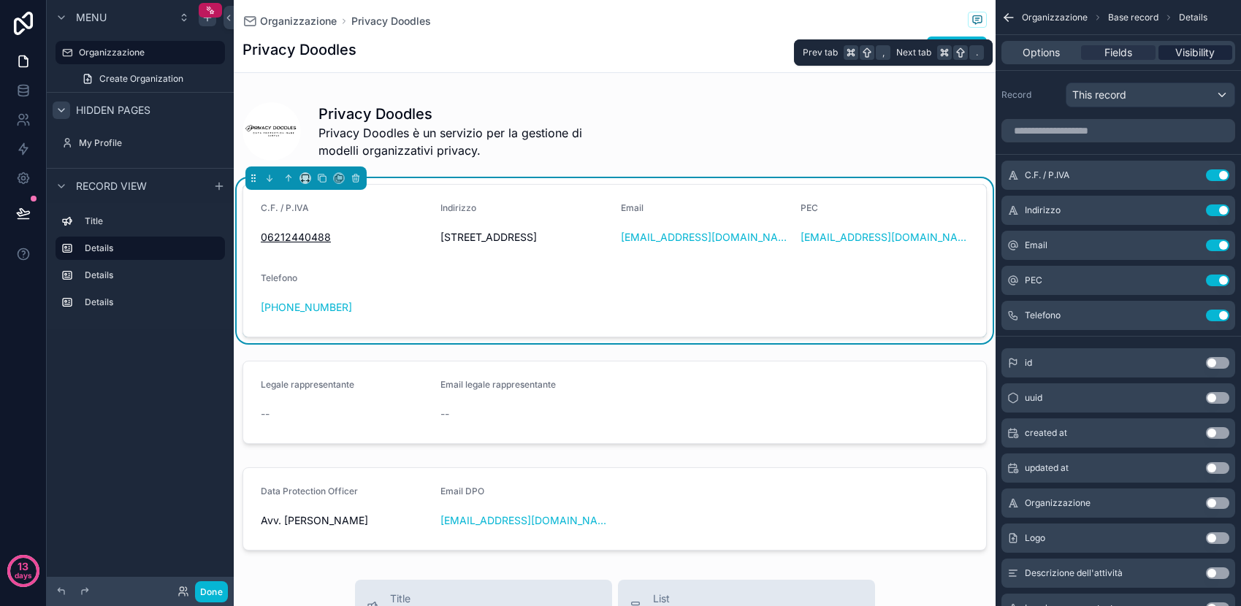
click at [1195, 57] on span "Visibility" at bounding box center [1195, 52] width 39 height 15
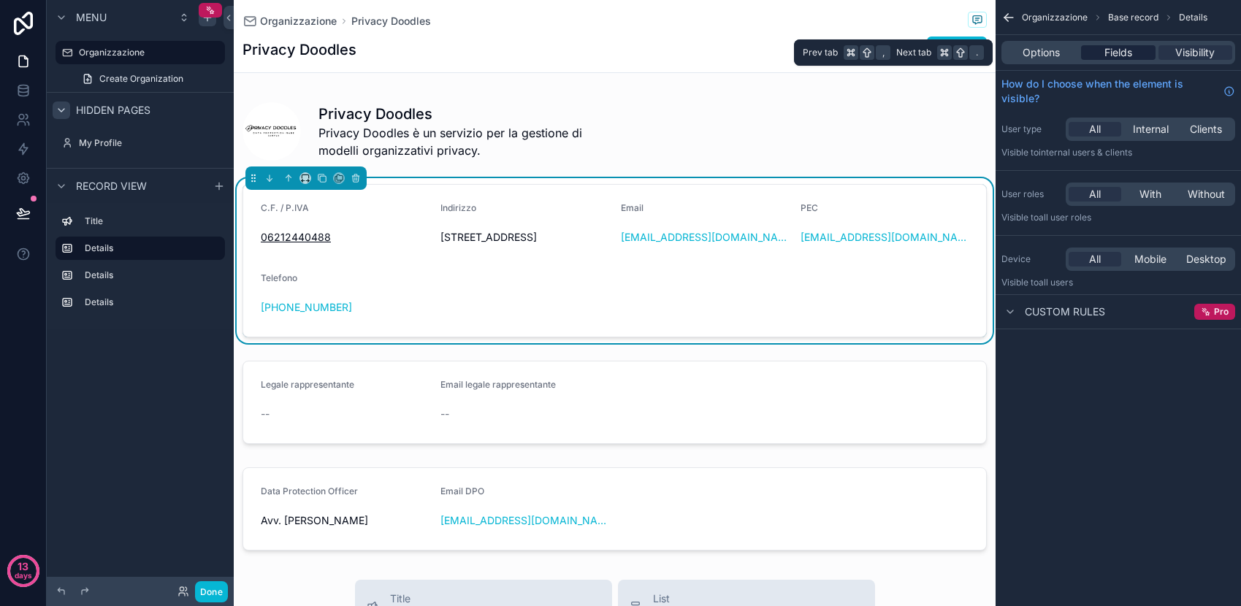
click at [1111, 55] on span "Fields" at bounding box center [1119, 52] width 28 height 15
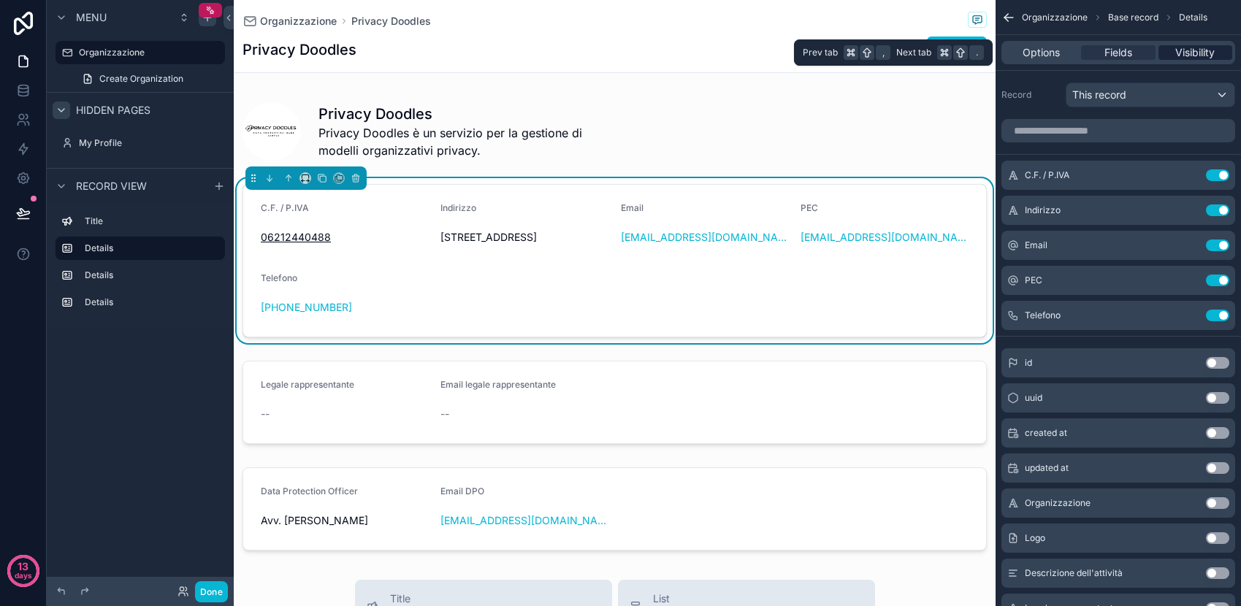
click at [1186, 51] on span "Visibility" at bounding box center [1195, 52] width 39 height 15
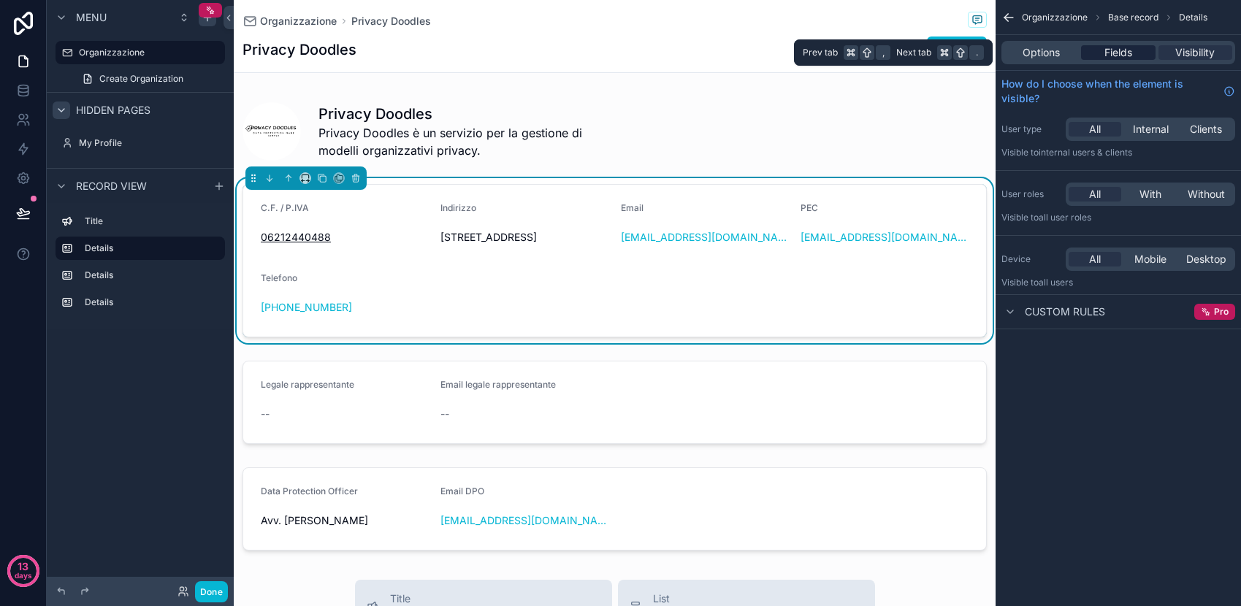
click at [1112, 56] on span "Fields" at bounding box center [1119, 52] width 28 height 15
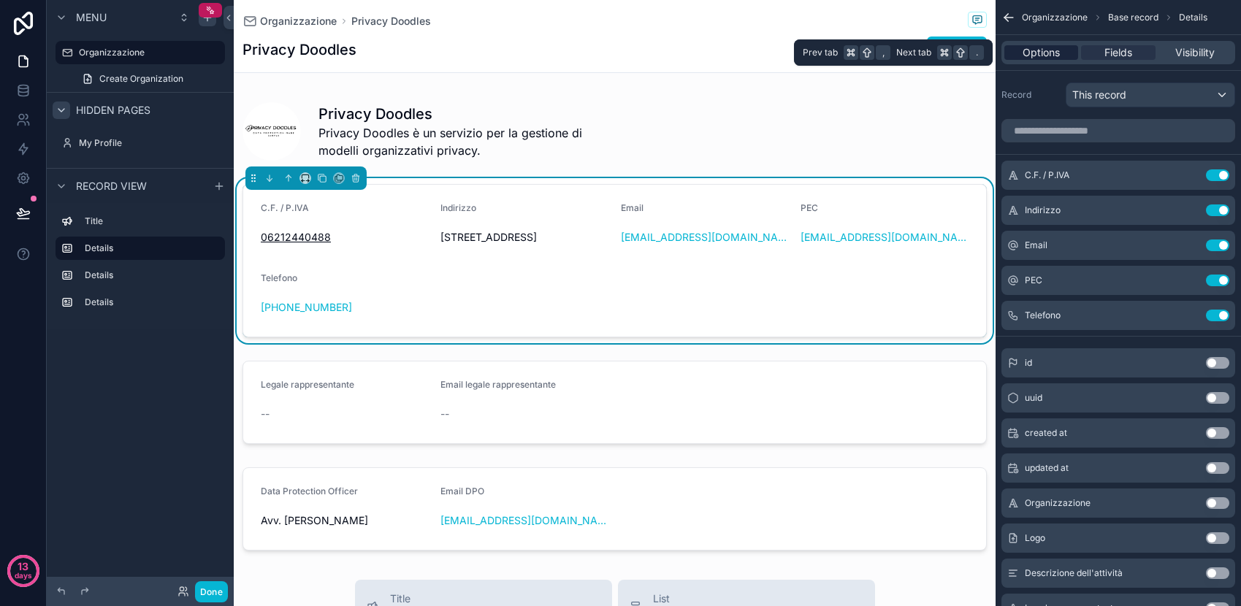
click at [1043, 46] on span "Options" at bounding box center [1041, 52] width 37 height 15
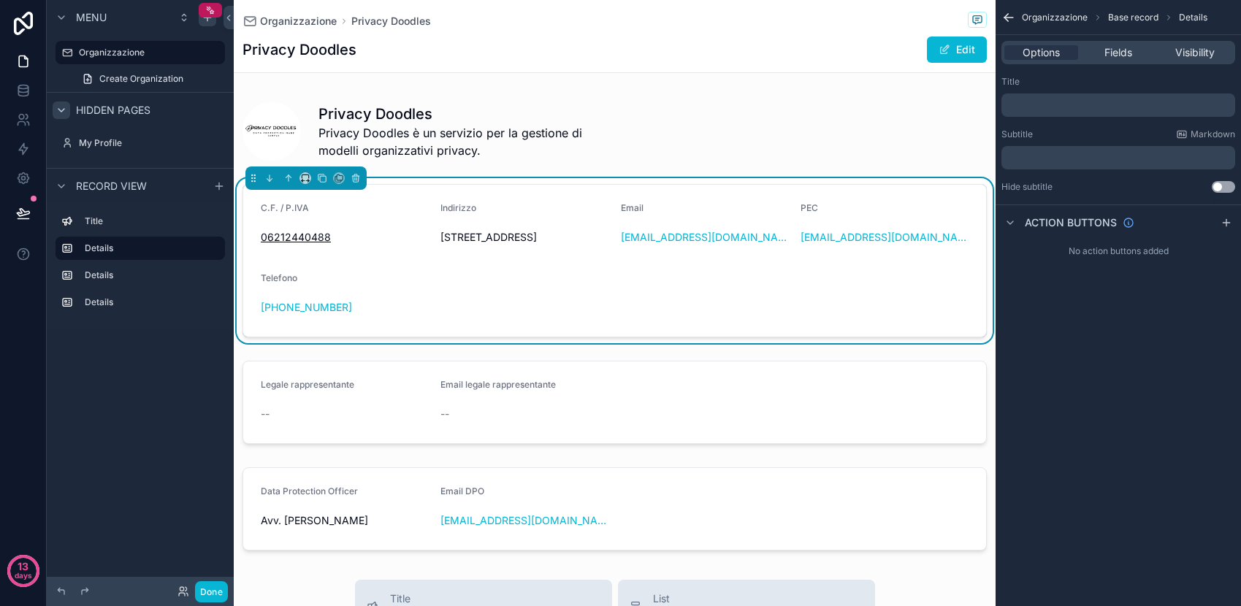
click at [880, 218] on div "PEC" at bounding box center [885, 211] width 168 height 18
click at [1221, 183] on button "Use setting" at bounding box center [1223, 187] width 23 height 12
click at [1220, 188] on button "Use setting" at bounding box center [1223, 187] width 23 height 12
click at [1228, 189] on button "Use setting" at bounding box center [1223, 187] width 23 height 12
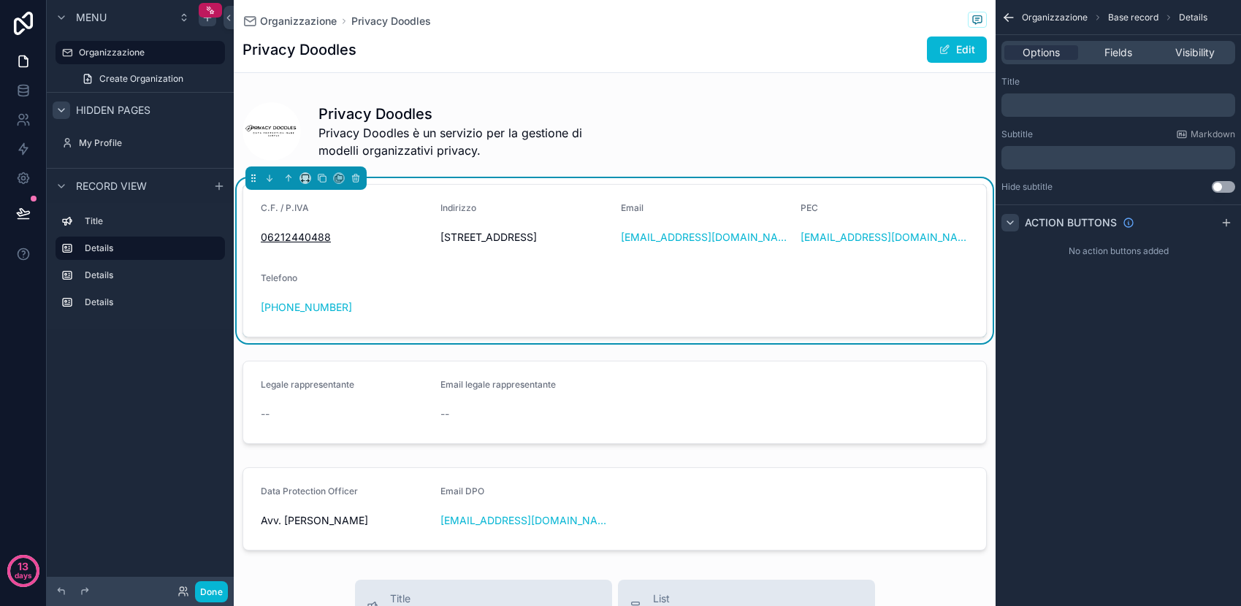
click at [1009, 219] on icon "scrollable content" at bounding box center [1011, 223] width 12 height 12
click at [1009, 220] on icon "scrollable content" at bounding box center [1010, 223] width 3 height 6
click at [864, 164] on div "Privacy Doodles Privacy Doodles è un servizio per la gestione di modelli organi…" at bounding box center [615, 324] width 762 height 466
click at [850, 130] on div "Privacy Doodles Privacy Doodles è un servizio per la gestione di modelli organi…" at bounding box center [615, 324] width 762 height 466
click at [755, 107] on div "Privacy Doodles Privacy Doodles è un servizio per la gestione di modelli organi…" at bounding box center [615, 324] width 762 height 466
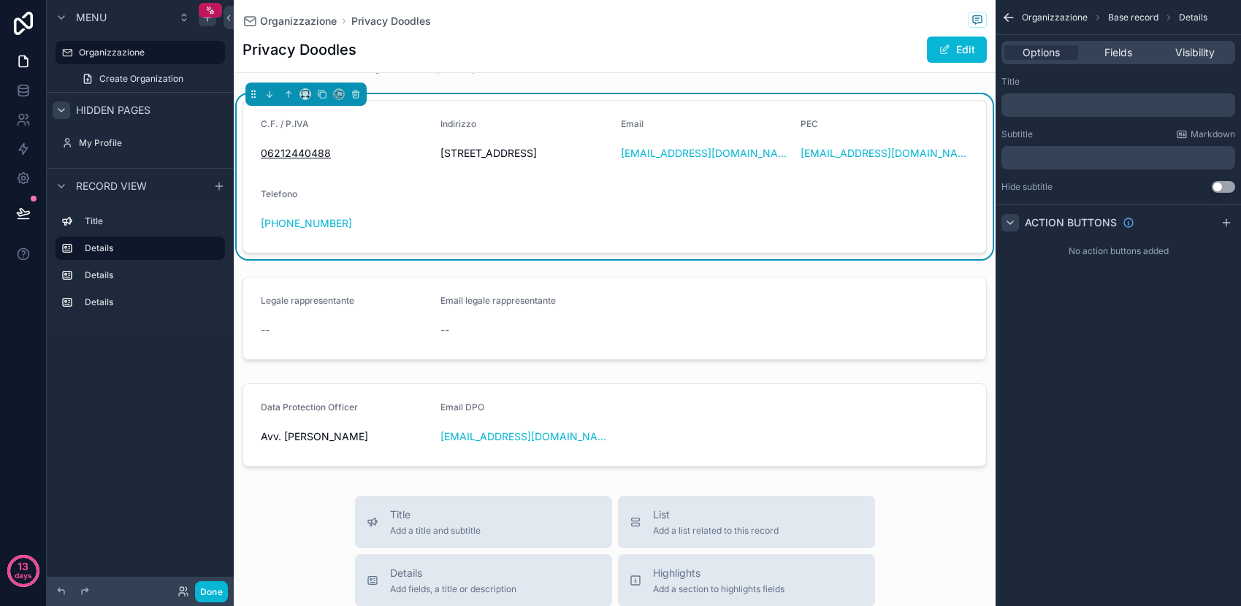
scroll to position [87, 0]
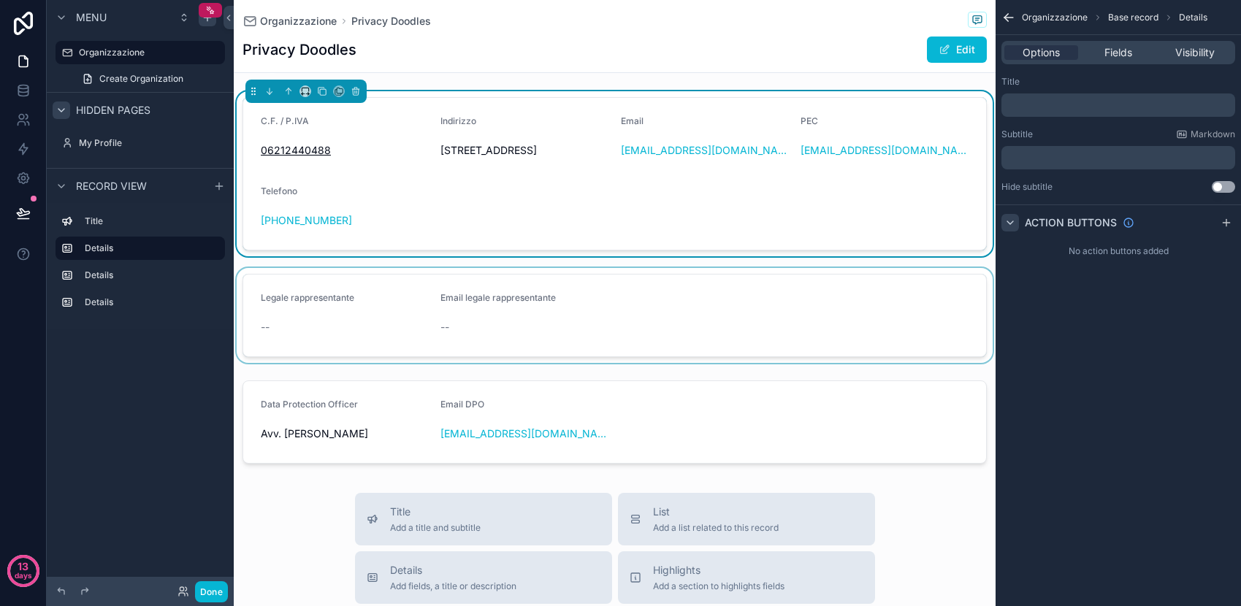
click at [521, 352] on div "scrollable content" at bounding box center [615, 315] width 762 height 95
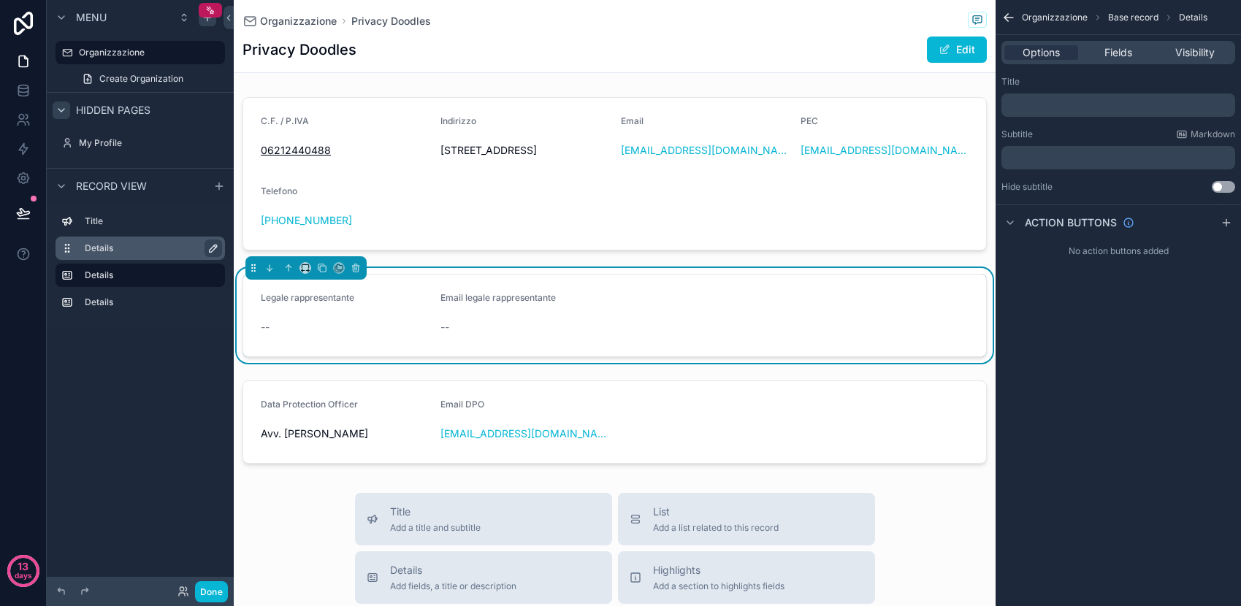
click at [210, 247] on icon "scrollable content" at bounding box center [214, 249] width 12 height 12
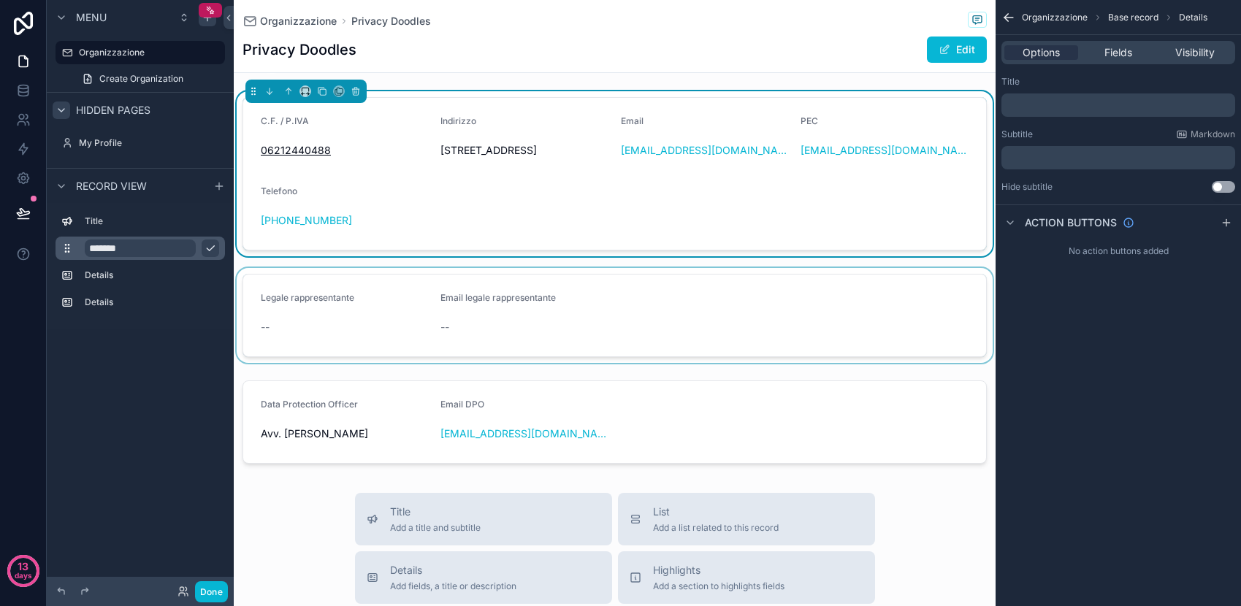
click at [157, 246] on input "*******" at bounding box center [140, 249] width 111 height 18
click at [150, 244] on input "*******" at bounding box center [140, 249] width 111 height 18
click at [136, 251] on input "*******" at bounding box center [140, 249] width 111 height 18
click at [140, 246] on input "*******" at bounding box center [140, 249] width 111 height 18
type input "*"
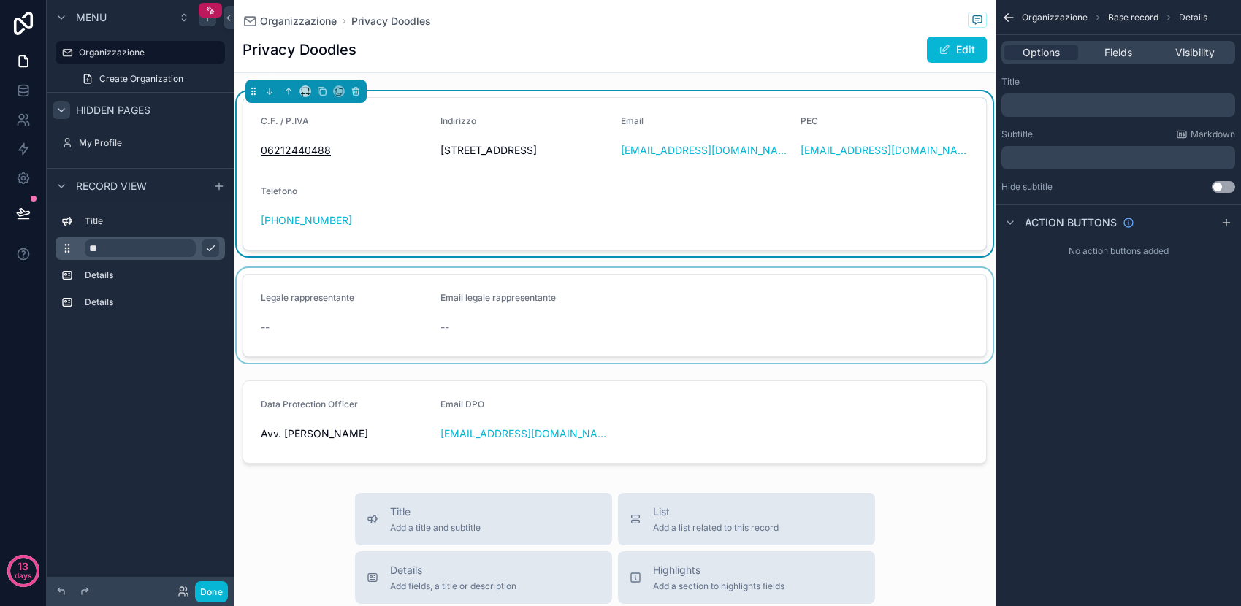
type input "*"
type input "**********"
click at [123, 274] on label "Details" at bounding box center [149, 276] width 129 height 12
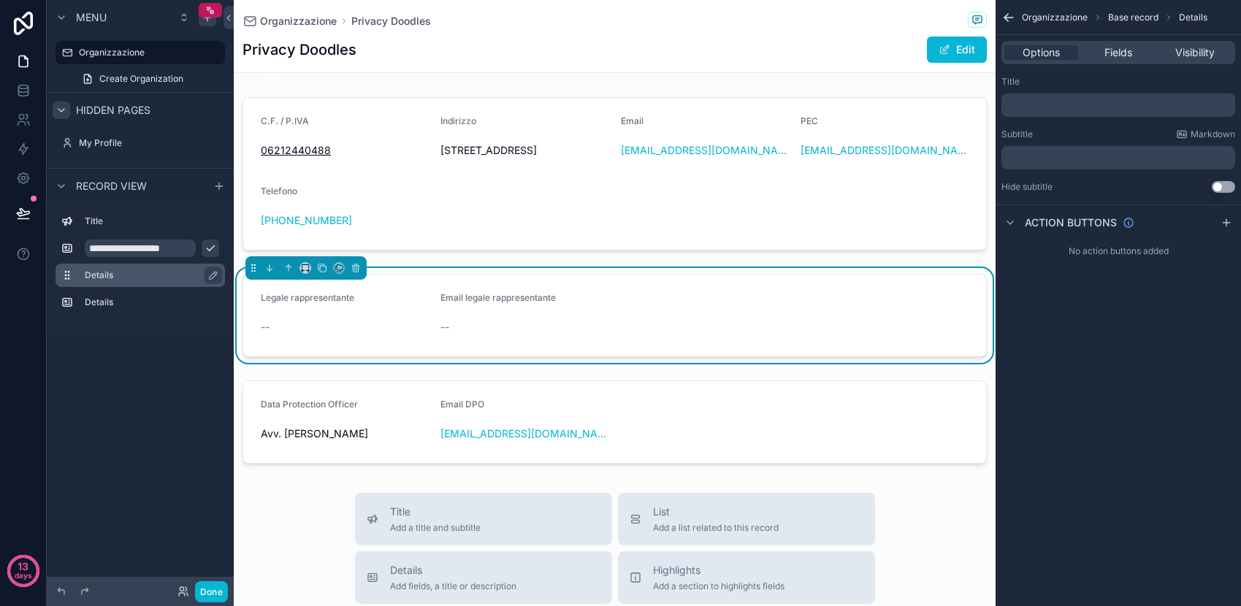
click at [126, 276] on label "Details" at bounding box center [149, 276] width 129 height 12
click at [218, 272] on icon "scrollable content" at bounding box center [214, 276] width 12 height 12
click at [170, 274] on input "*******" at bounding box center [140, 276] width 111 height 18
click at [140, 275] on input "*******" at bounding box center [140, 276] width 111 height 18
type input "*"
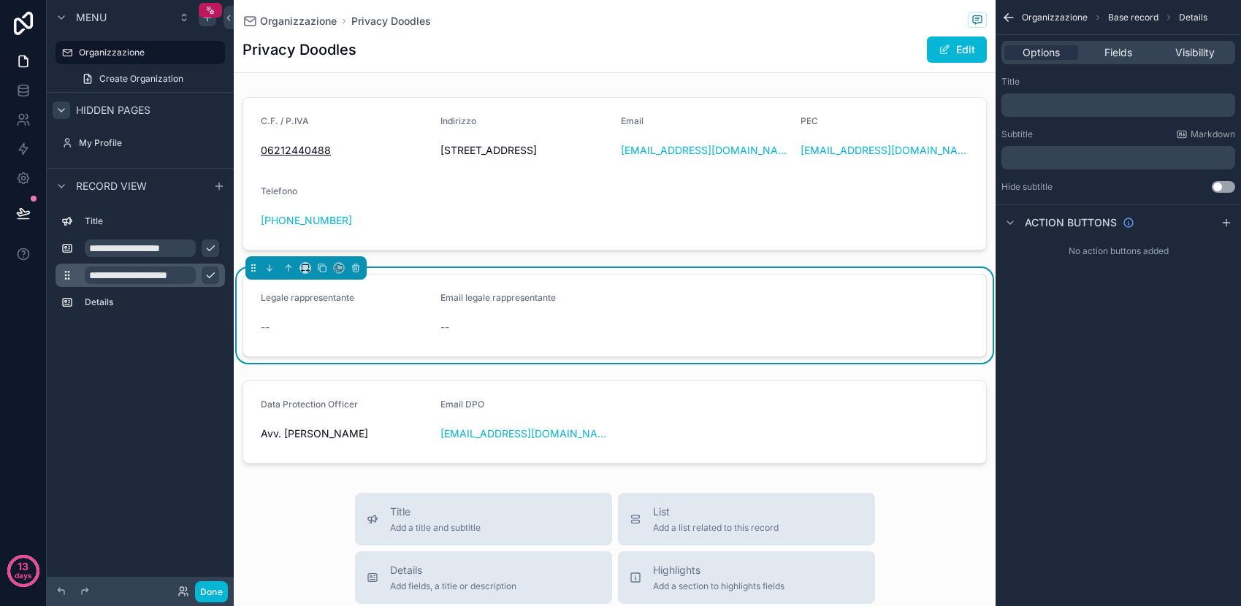
scroll to position [0, 6]
type input "**********"
click at [123, 303] on label "Details" at bounding box center [149, 303] width 129 height 12
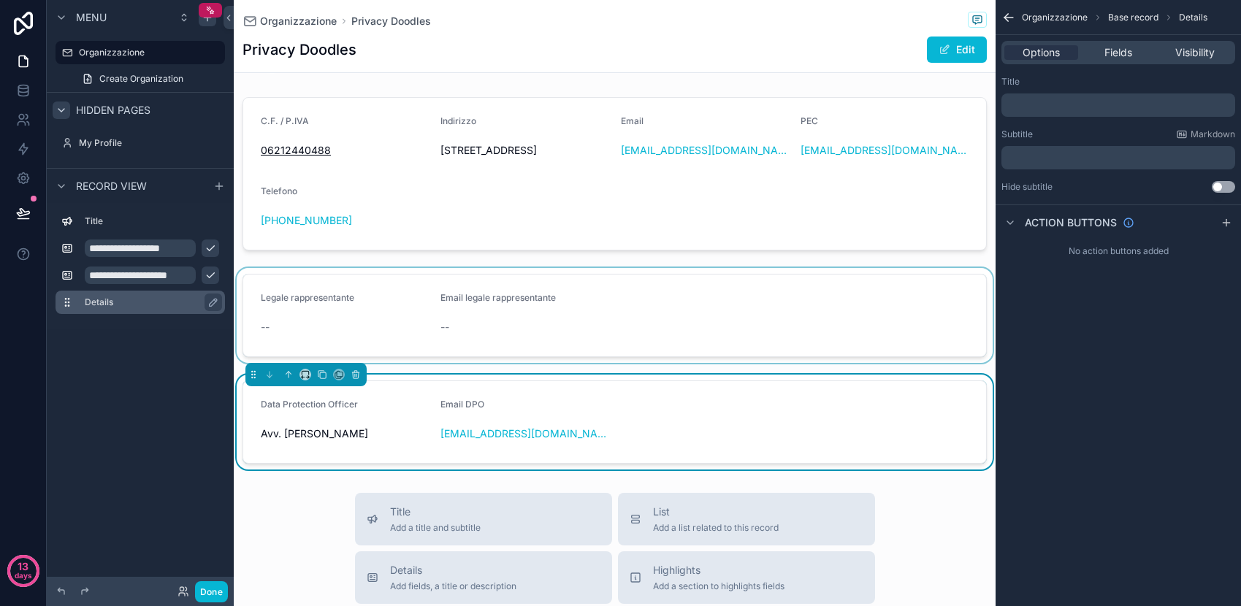
click at [139, 302] on label "Details" at bounding box center [149, 303] width 129 height 12
click at [212, 304] on icon "scrollable content" at bounding box center [214, 303] width 12 height 12
click at [167, 304] on input "*******" at bounding box center [140, 303] width 111 height 18
drag, startPoint x: 167, startPoint y: 304, endPoint x: 107, endPoint y: 304, distance: 60.6
click at [107, 304] on input "*******" at bounding box center [140, 303] width 111 height 18
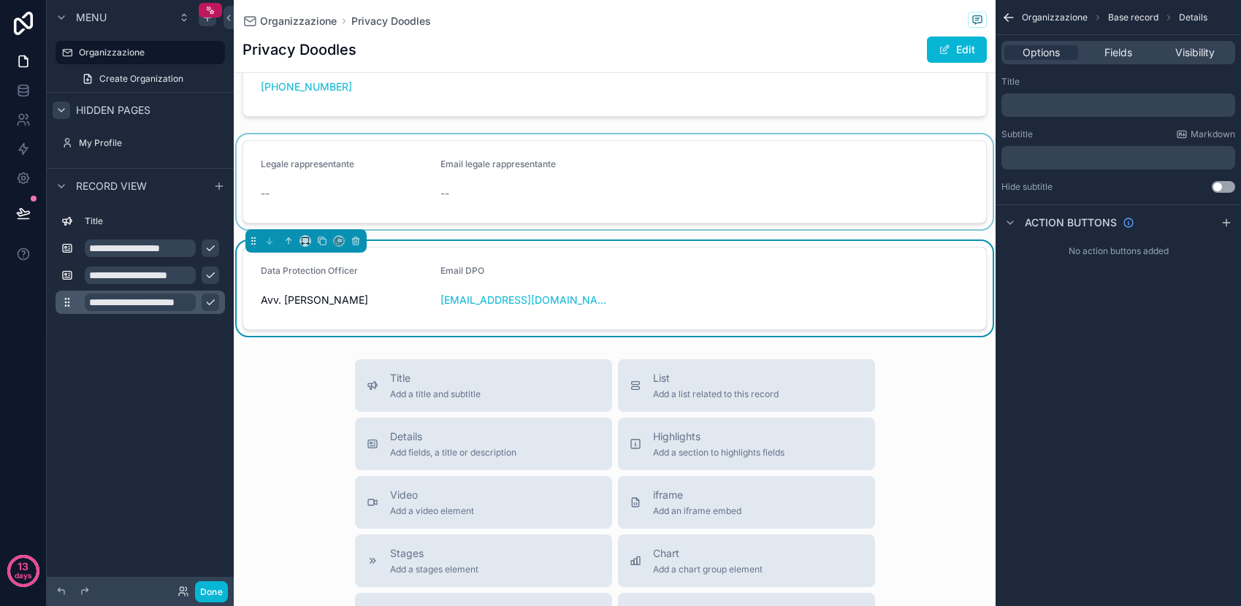
scroll to position [0, 8]
type input "**********"
click at [149, 386] on div "**********" at bounding box center [140, 294] width 187 height 589
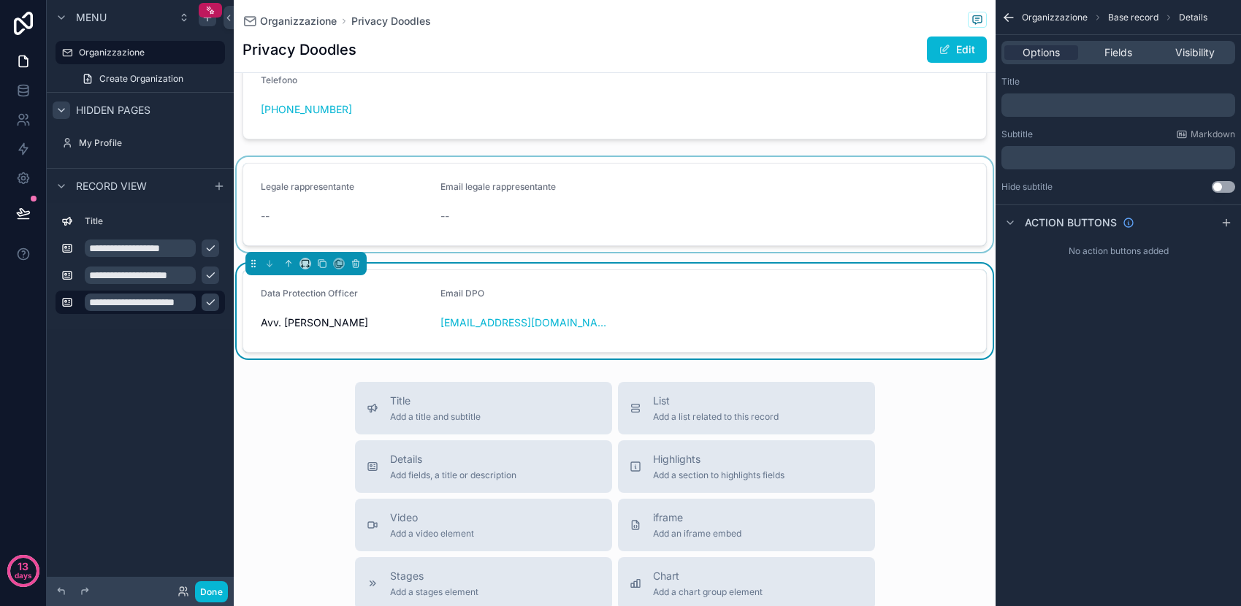
scroll to position [196, 0]
click at [699, 350] on form "Data Protection Officer Avv. [PERSON_NAME] Email DPO [EMAIL_ADDRESS][DOMAIN_NAM…" at bounding box center [614, 314] width 743 height 82
click at [1080, 156] on p "﻿" at bounding box center [1120, 158] width 225 height 12
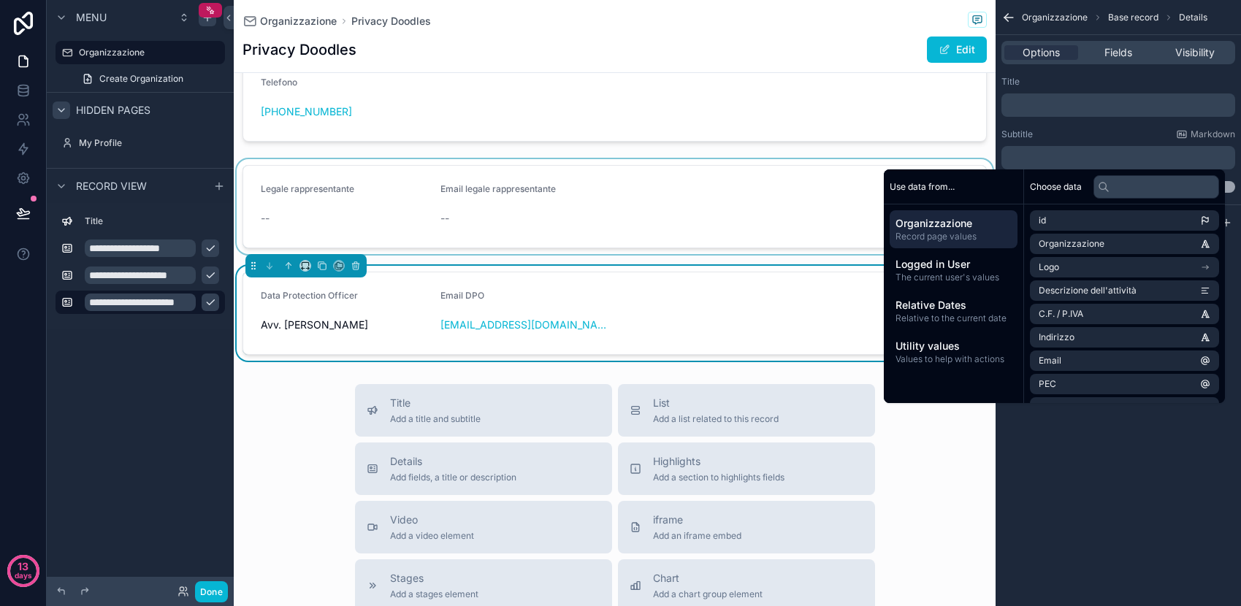
click at [714, 327] on form "Data Protection Officer Avv. [PERSON_NAME] Email DPO [EMAIL_ADDRESS][DOMAIN_NAM…" at bounding box center [614, 314] width 743 height 82
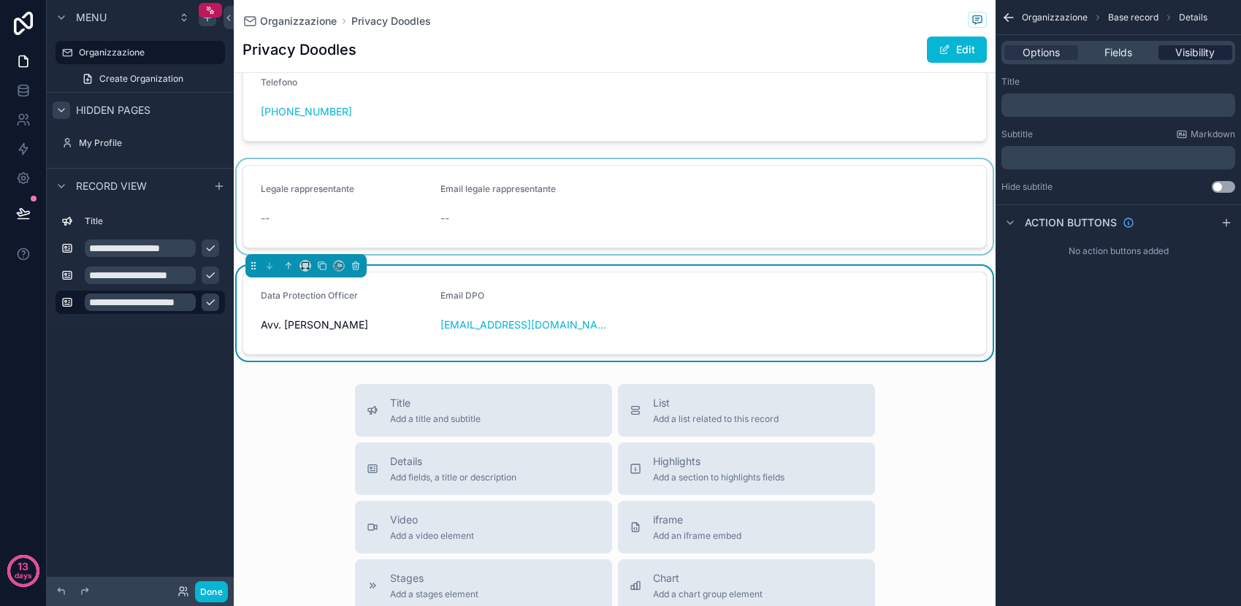
click at [1203, 45] on span "Visibility" at bounding box center [1195, 52] width 39 height 15
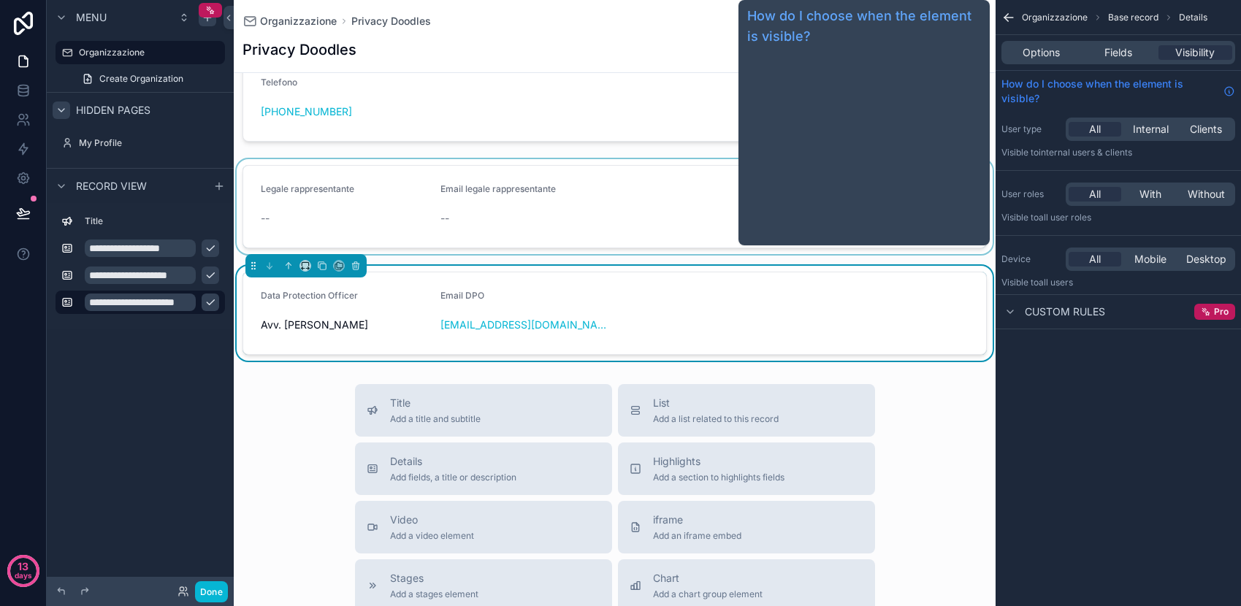
click at [1102, 87] on span "How do I choose when the element is visible?" at bounding box center [1110, 91] width 216 height 29
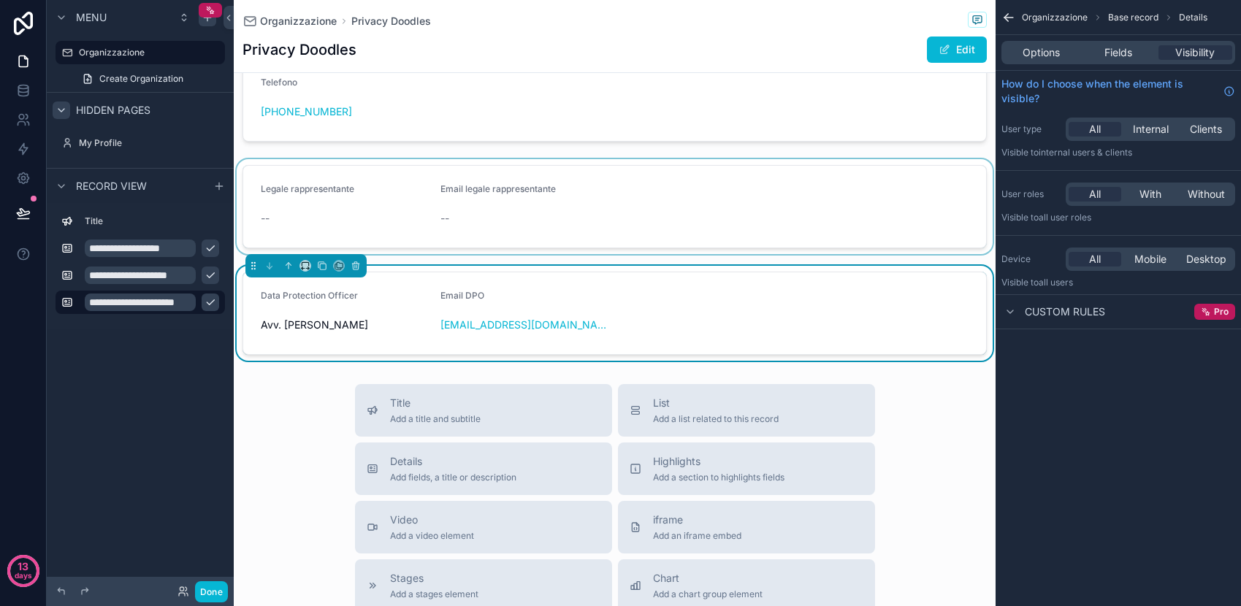
click at [675, 311] on form "Data Protection Officer Avv. [PERSON_NAME] Email DPO [EMAIL_ADDRESS][DOMAIN_NAM…" at bounding box center [614, 314] width 743 height 82
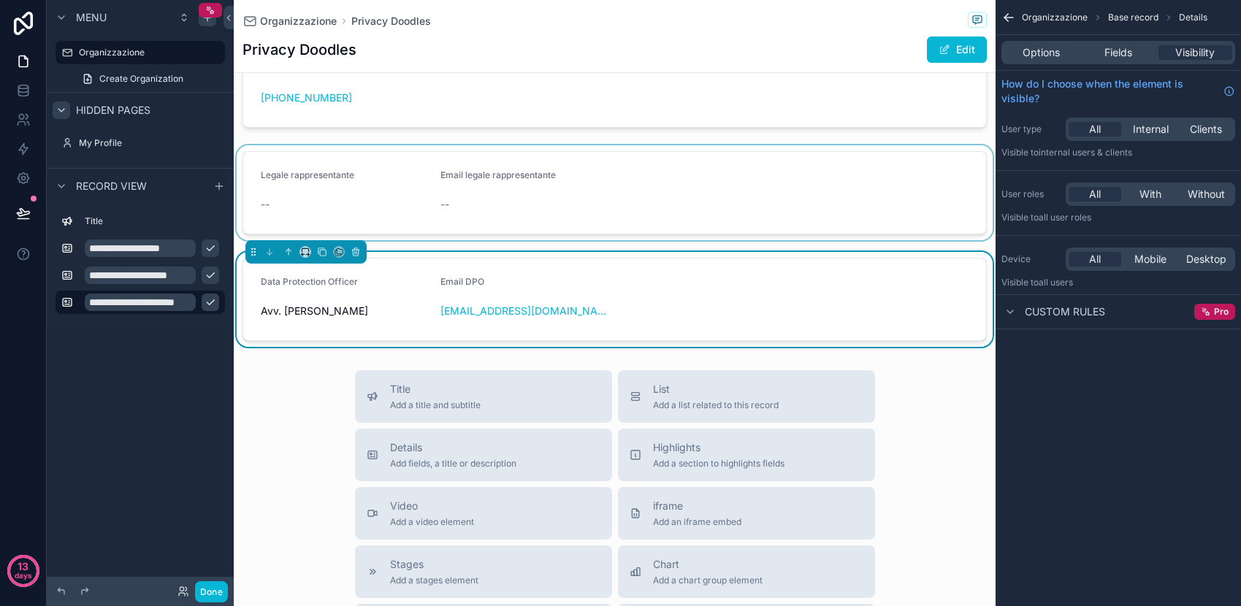
scroll to position [207, 0]
click at [1010, 311] on icon "scrollable content" at bounding box center [1011, 312] width 12 height 12
click at [1217, 310] on span "Pro" at bounding box center [1221, 312] width 15 height 12
click at [1216, 312] on span "Pro" at bounding box center [1221, 312] width 15 height 12
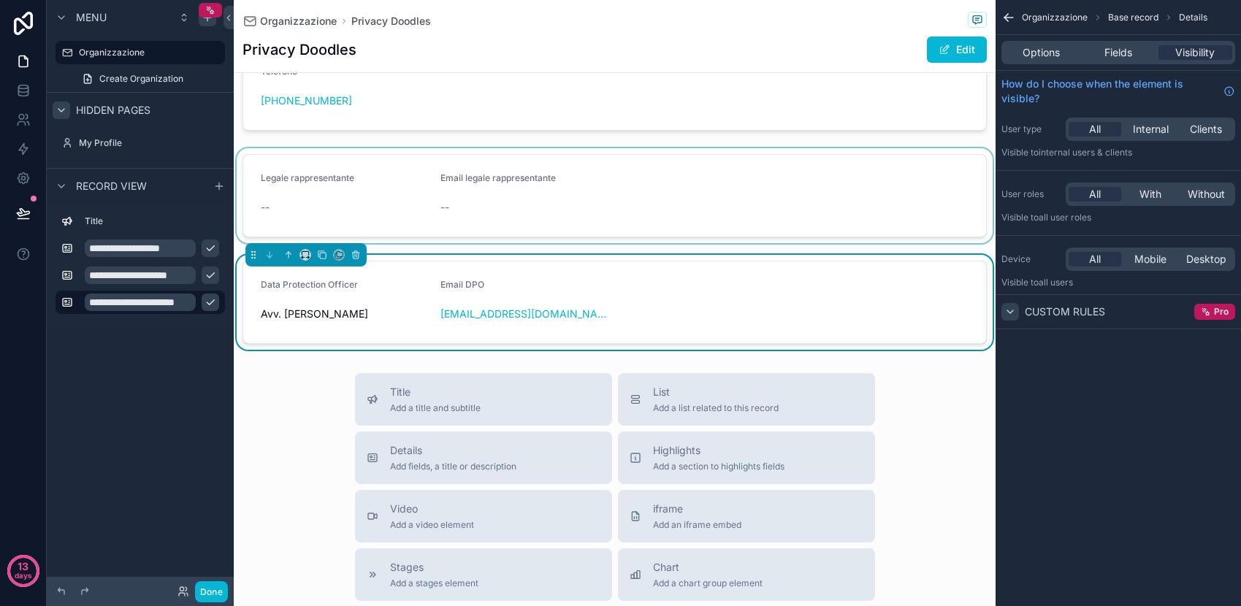
click at [1032, 376] on div "Organizzazione Base record Details Options Fields Visibility How do I choose wh…" at bounding box center [1119, 303] width 246 height 606
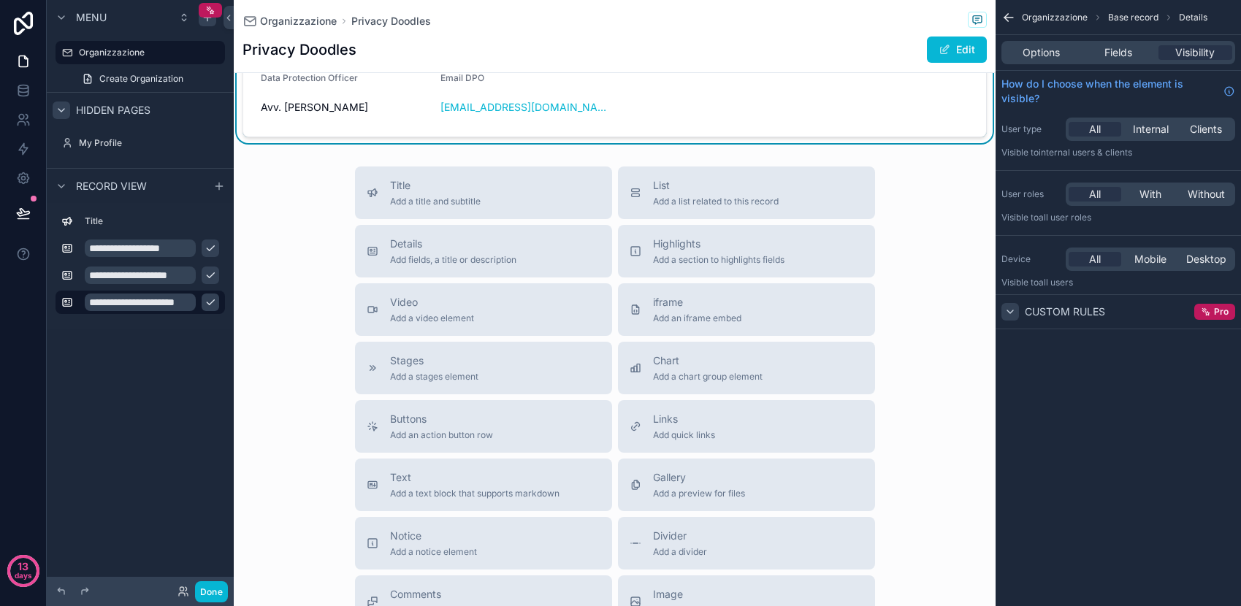
scroll to position [404, 0]
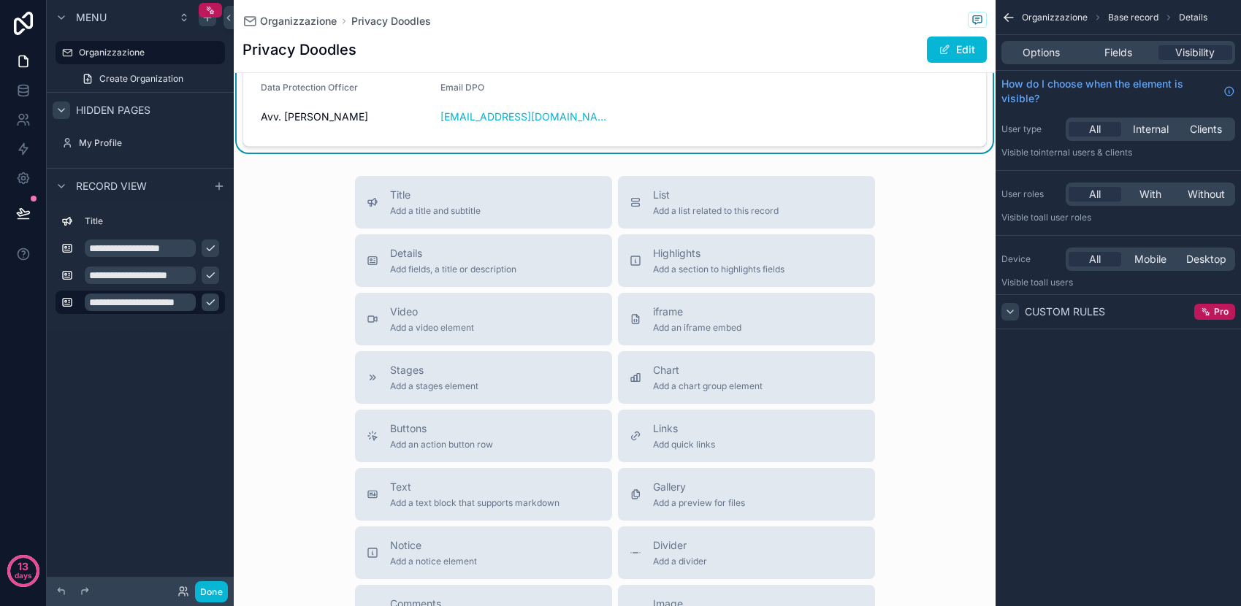
click at [1030, 283] on p "Visible to all users" at bounding box center [1119, 283] width 234 height 12
click at [1011, 311] on icon "scrollable content" at bounding box center [1011, 312] width 12 height 12
click at [1076, 308] on span "Custom rules" at bounding box center [1065, 312] width 80 height 15
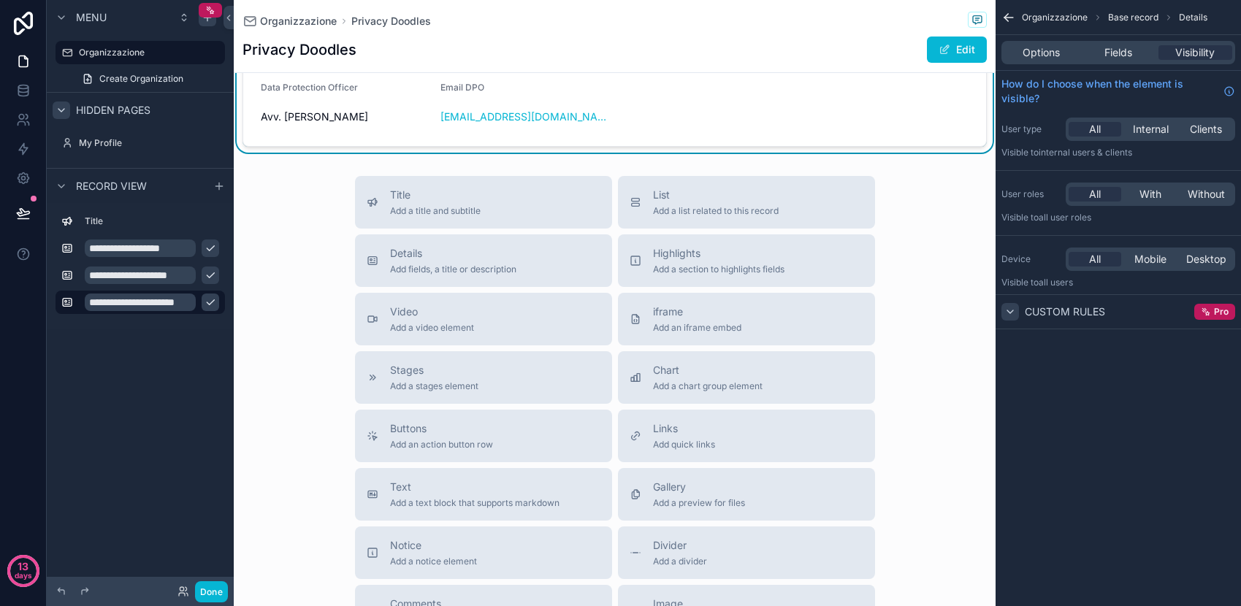
click at [1076, 308] on span "Custom rules" at bounding box center [1065, 312] width 80 height 15
click at [1060, 285] on span "all users" at bounding box center [1056, 282] width 34 height 11
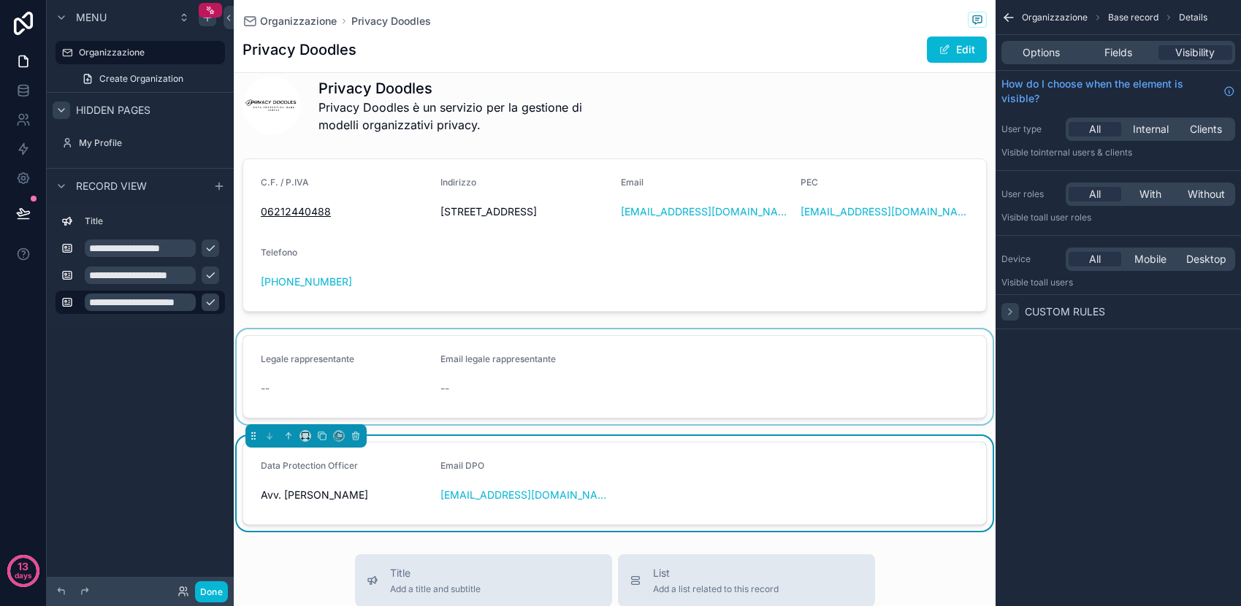
scroll to position [0, 0]
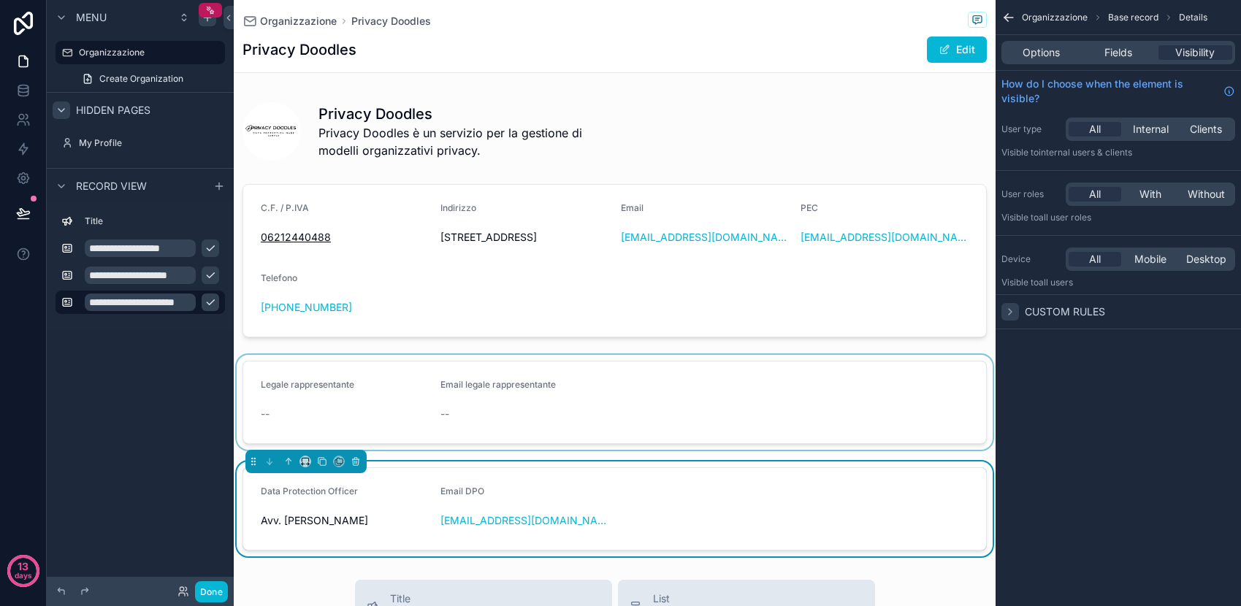
click at [378, 360] on div "Privacy Doodles Privacy Doodles è un servizio per la gestione di modelli organi…" at bounding box center [615, 324] width 762 height 466
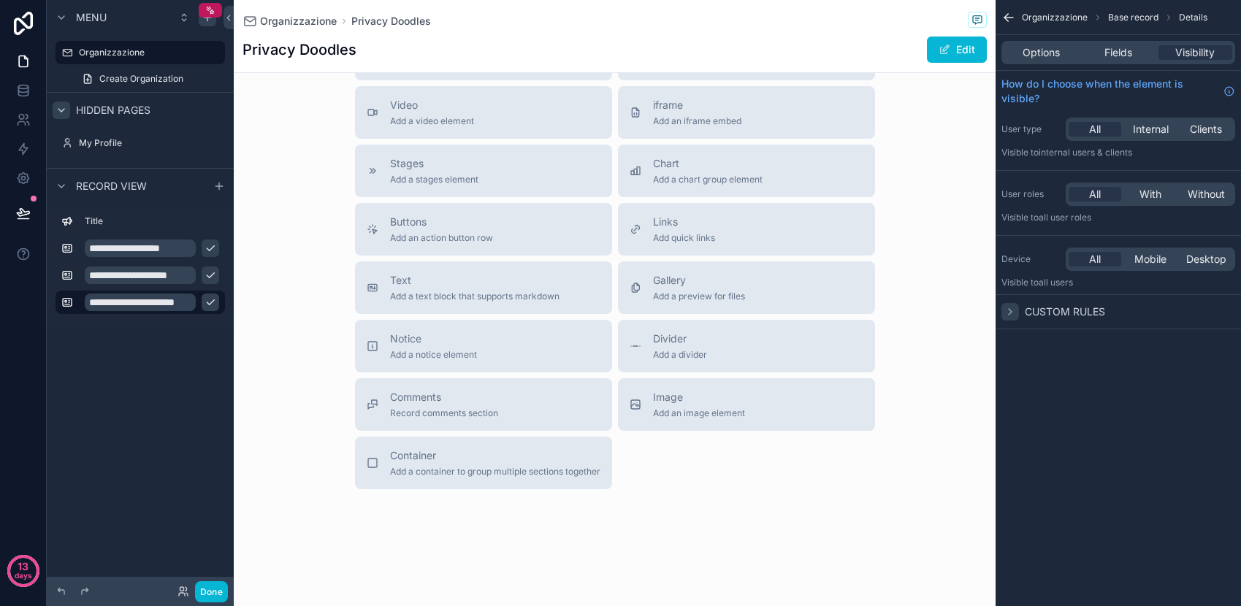
scroll to position [615, 0]
click at [468, 473] on div "Container Add a container to group multiple sections together" at bounding box center [495, 463] width 210 height 29
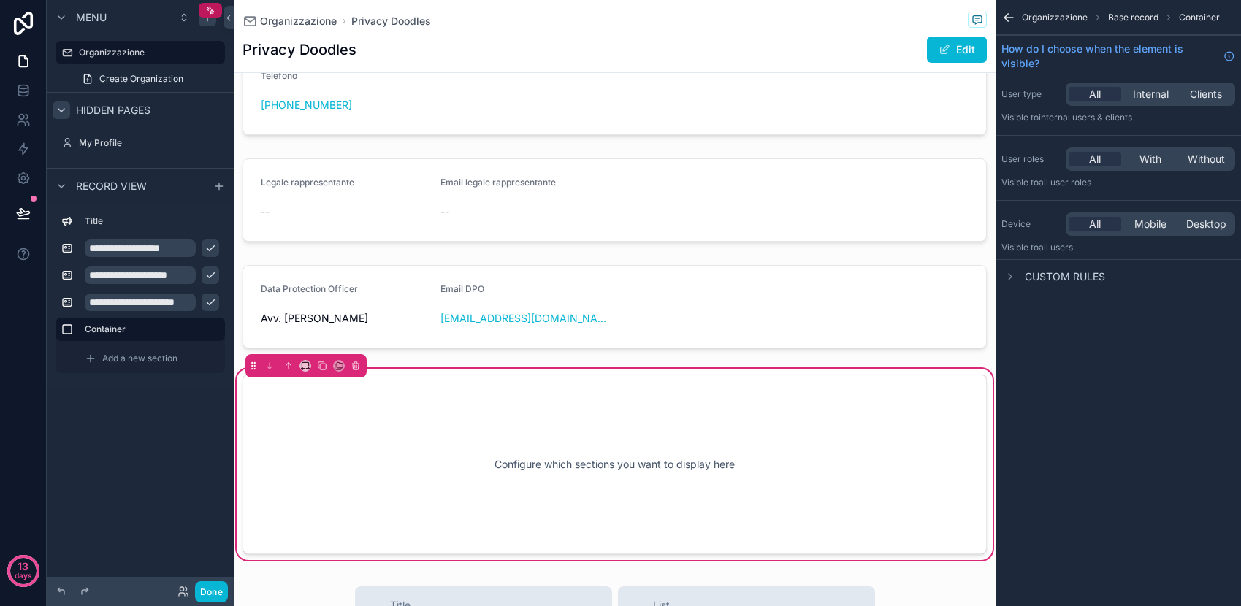
scroll to position [298, 0]
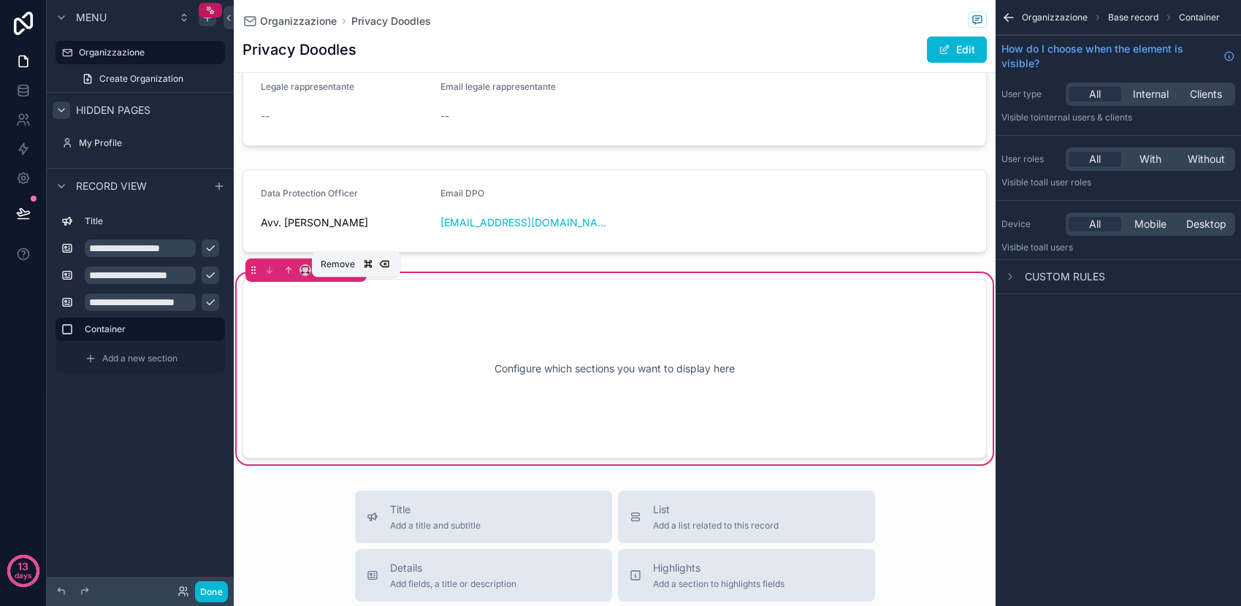
click at [358, 274] on icon "scrollable content" at bounding box center [356, 271] width 6 height 6
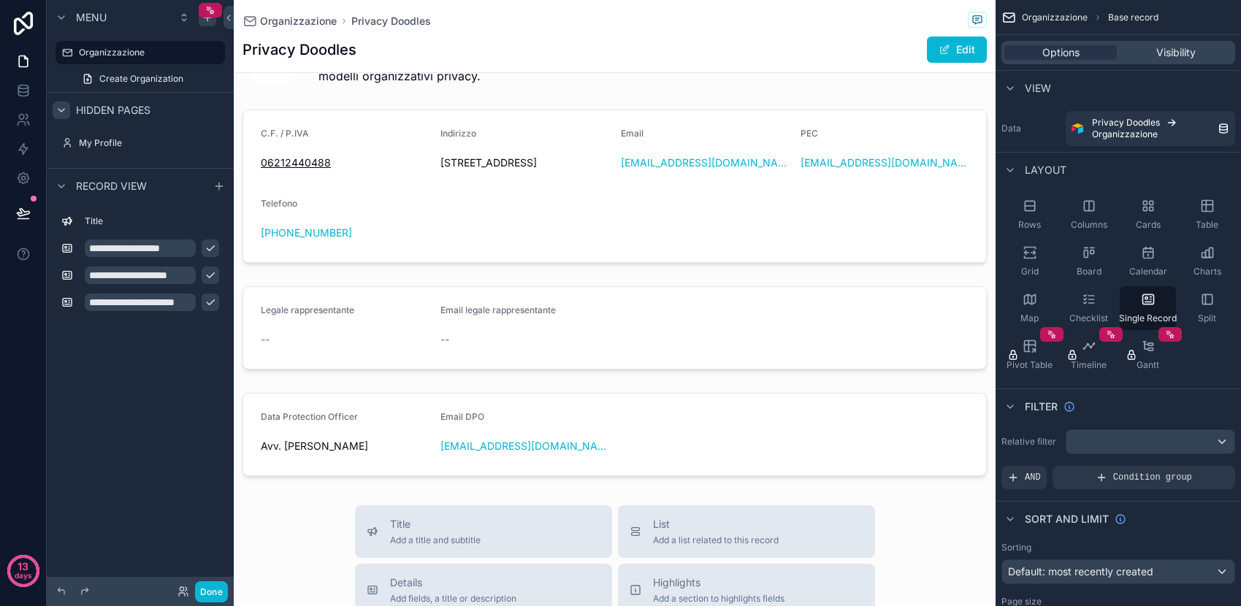
scroll to position [0, 0]
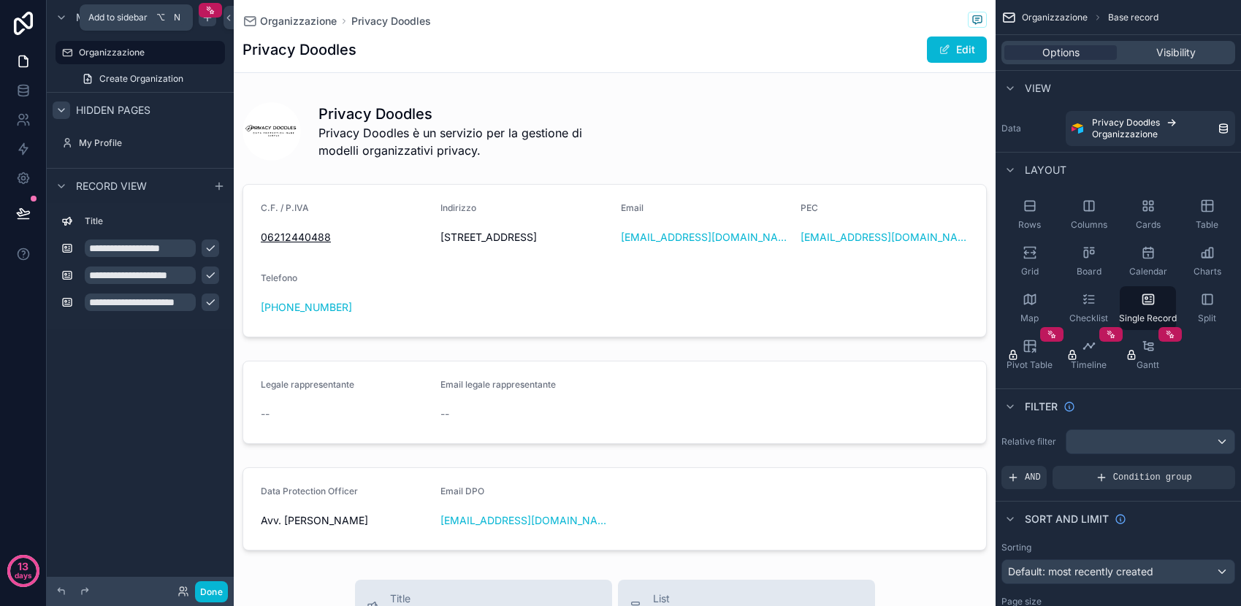
click at [208, 22] on icon "scrollable content" at bounding box center [208, 18] width 12 height 12
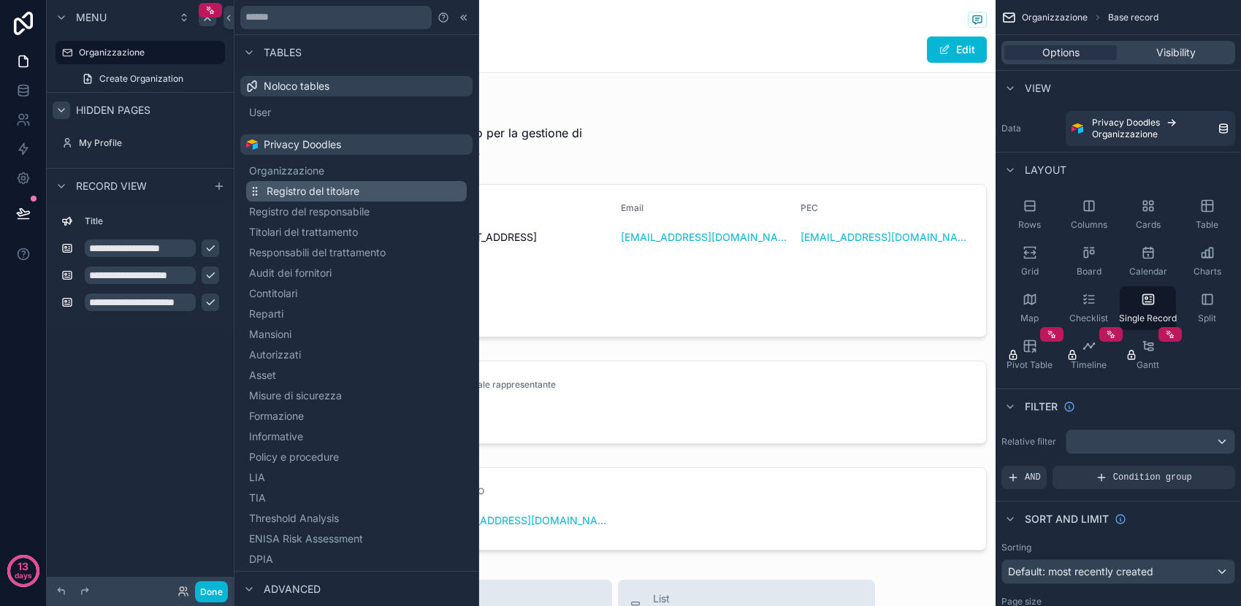
click at [372, 190] on button "Registro del titolare" at bounding box center [356, 191] width 221 height 20
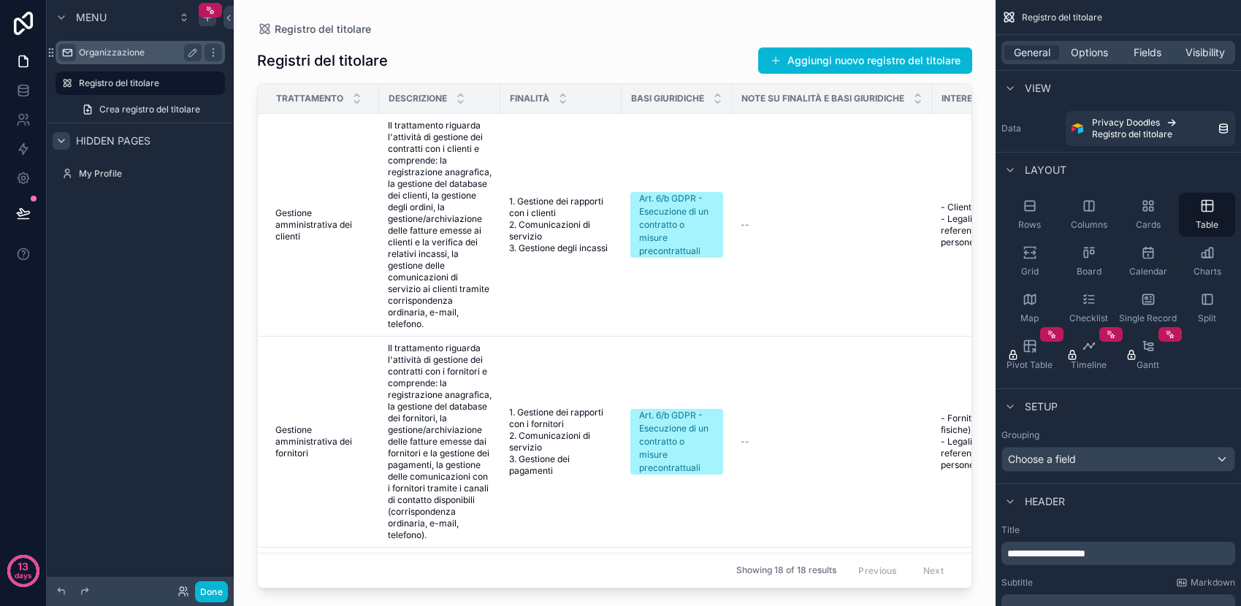
click at [66, 51] on icon "scrollable content" at bounding box center [67, 53] width 12 height 12
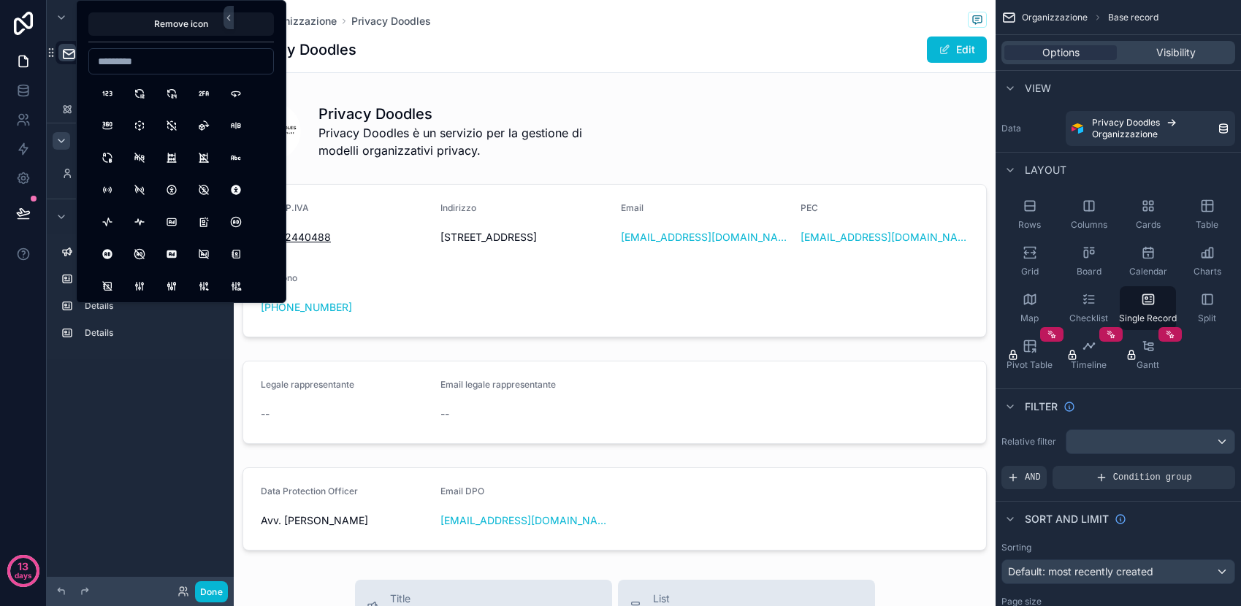
click at [123, 57] on input at bounding box center [181, 61] width 184 height 20
type input "********"
click at [113, 91] on button "Building" at bounding box center [107, 93] width 26 height 26
click at [109, 94] on button "Building" at bounding box center [107, 93] width 26 height 26
click at [66, 80] on div "Create Organization" at bounding box center [140, 79] width 187 height 26
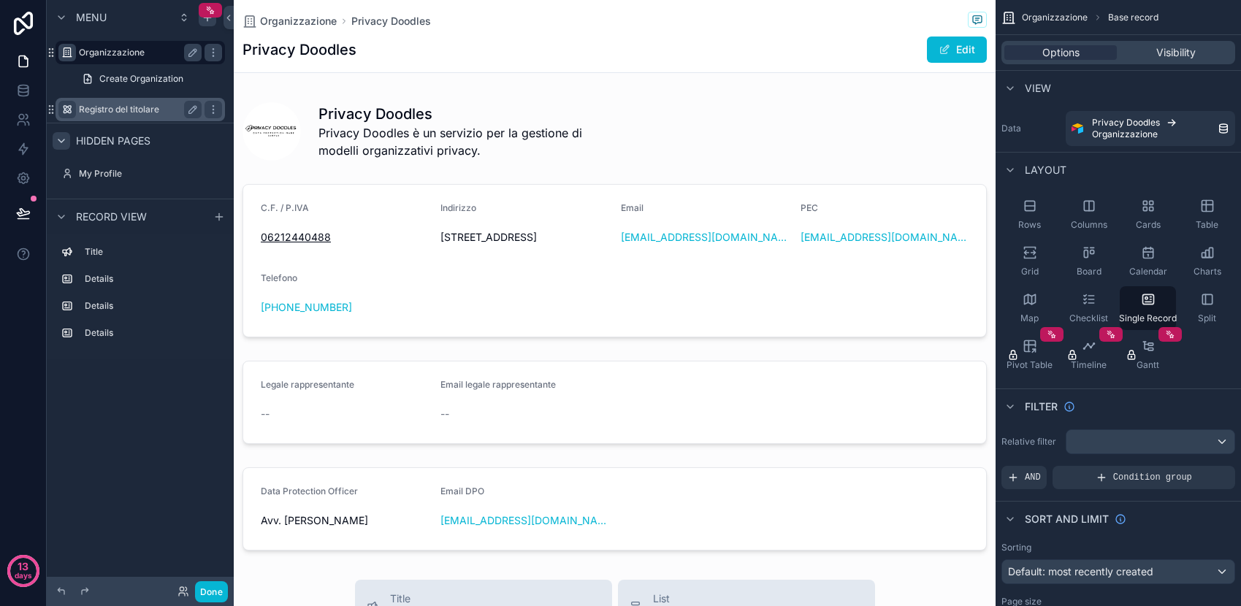
click at [64, 109] on icon "scrollable content" at bounding box center [67, 110] width 12 height 12
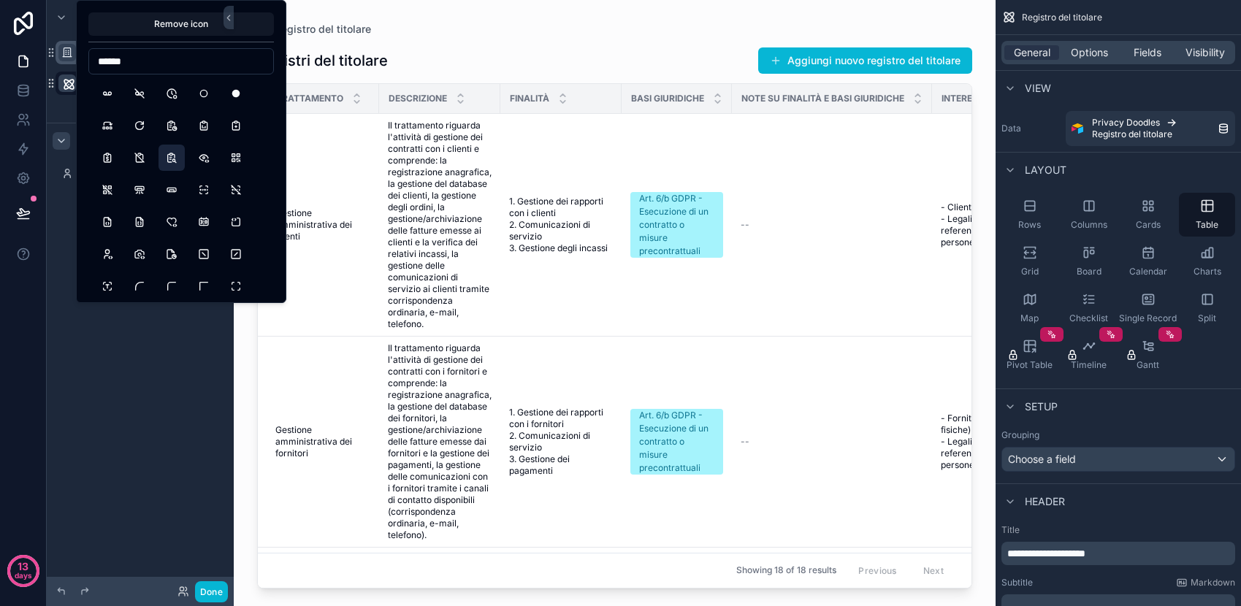
type input "******"
click at [170, 153] on button "ReportSearch" at bounding box center [172, 158] width 26 height 26
click at [207, 393] on div "**********" at bounding box center [140, 294] width 187 height 589
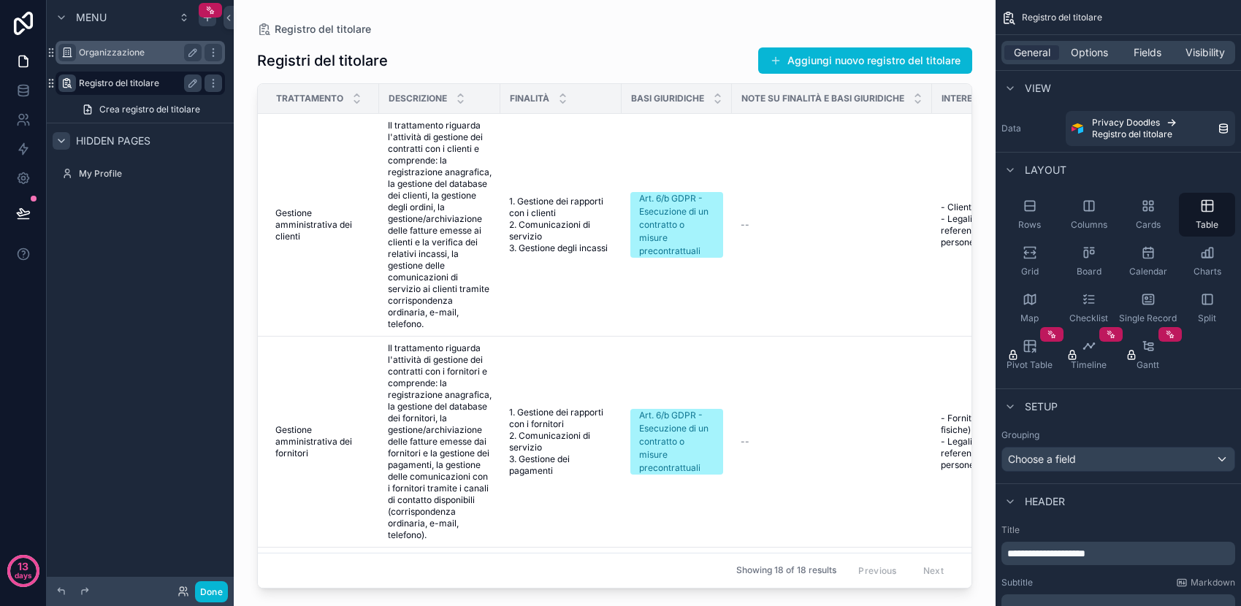
click at [495, 259] on div "scrollable content" at bounding box center [615, 294] width 762 height 589
click at [331, 130] on td "Gestione amministrativa dei clienti Gestione amministrativa dei clienti" at bounding box center [318, 225] width 121 height 223
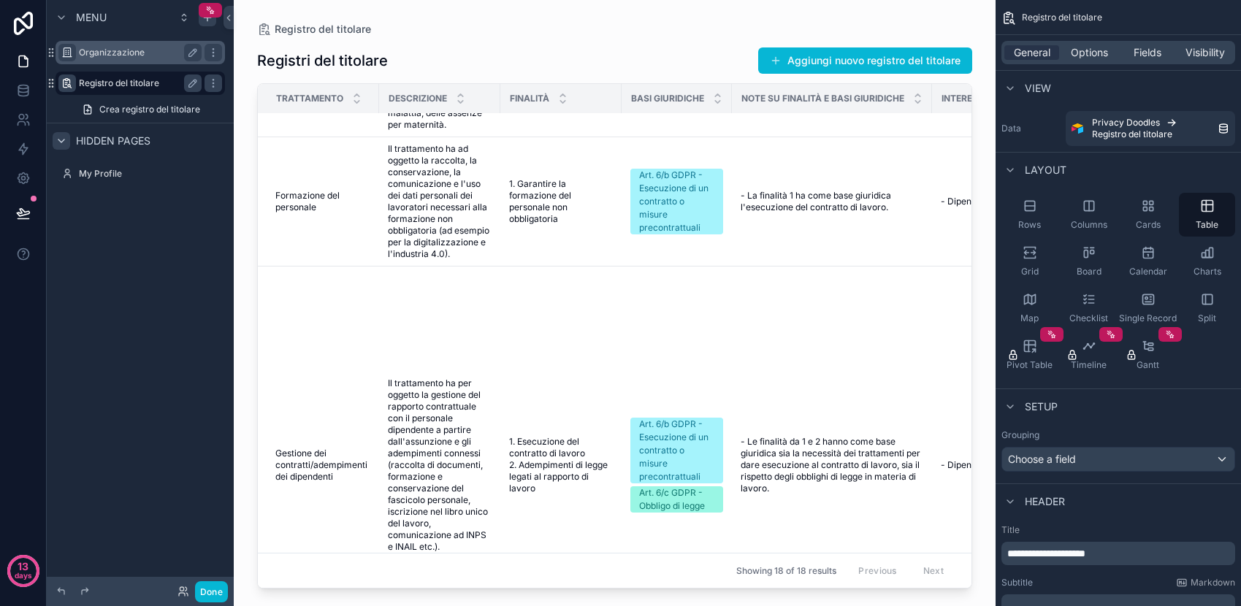
scroll to position [2847, 0]
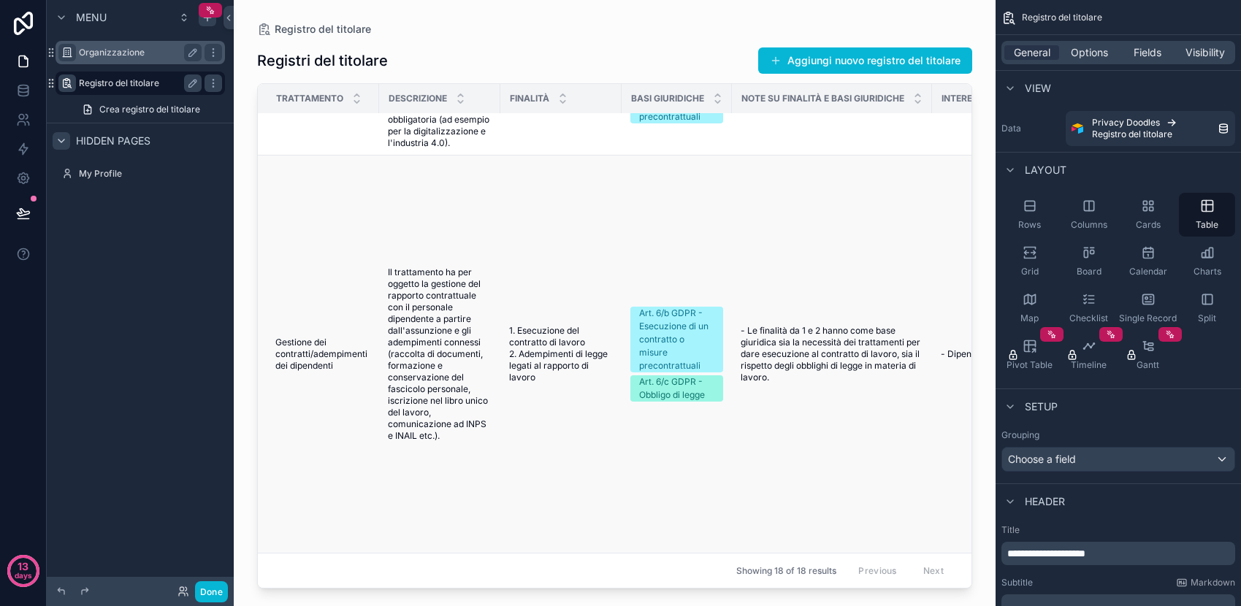
click at [769, 236] on td "- Le finalità da 1 e 2 hanno come base giuridica sia la necessità dei trattamen…" at bounding box center [832, 355] width 200 height 398
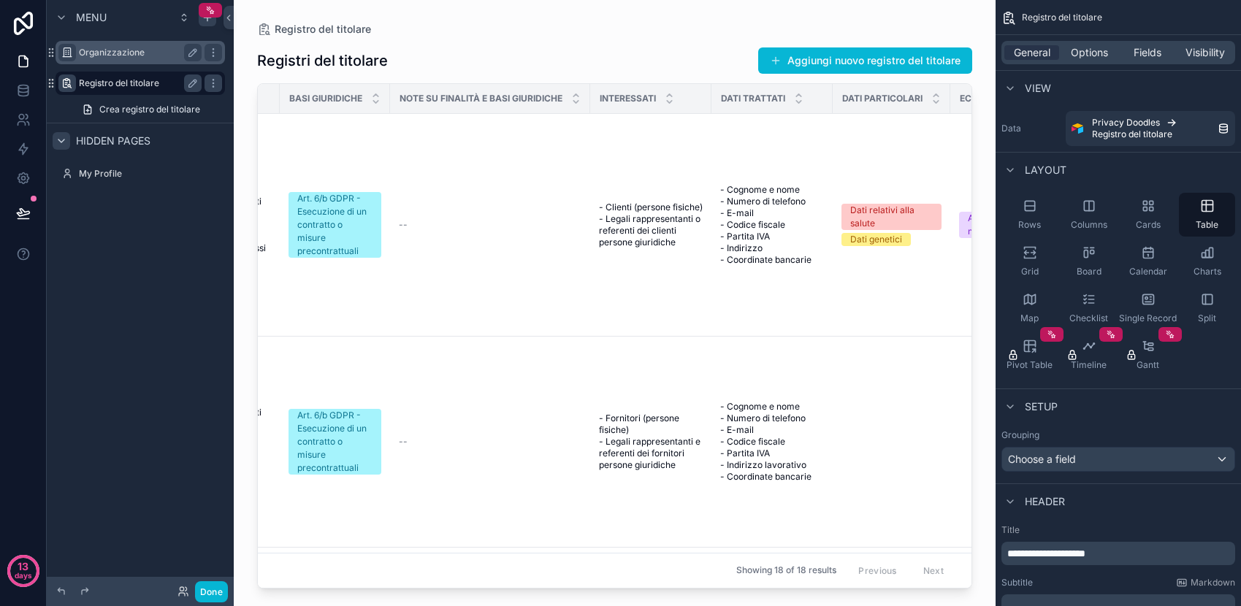
scroll to position [0, 0]
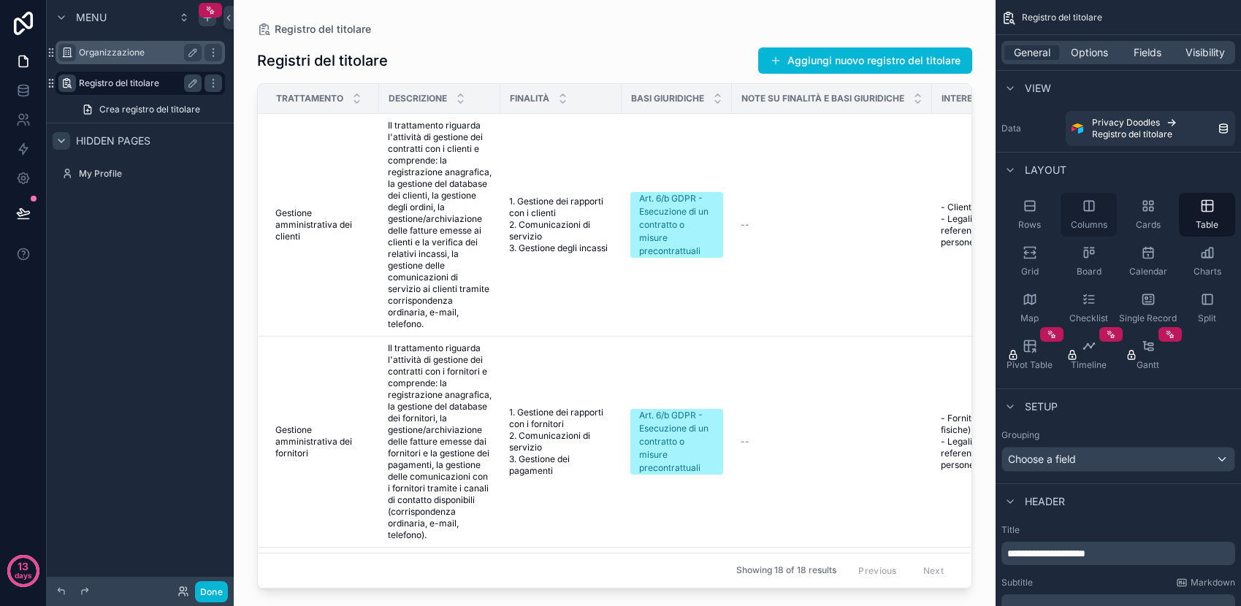
click at [1091, 205] on icon "scrollable content" at bounding box center [1089, 206] width 15 height 15
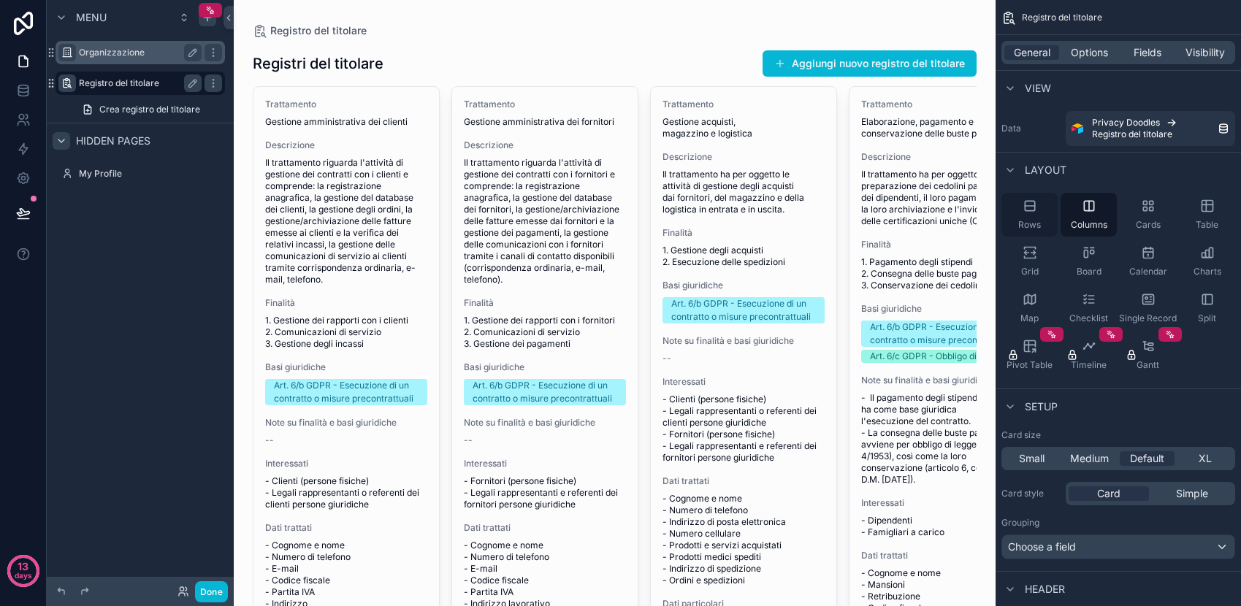
click at [1032, 205] on icon "scrollable content" at bounding box center [1030, 206] width 15 height 15
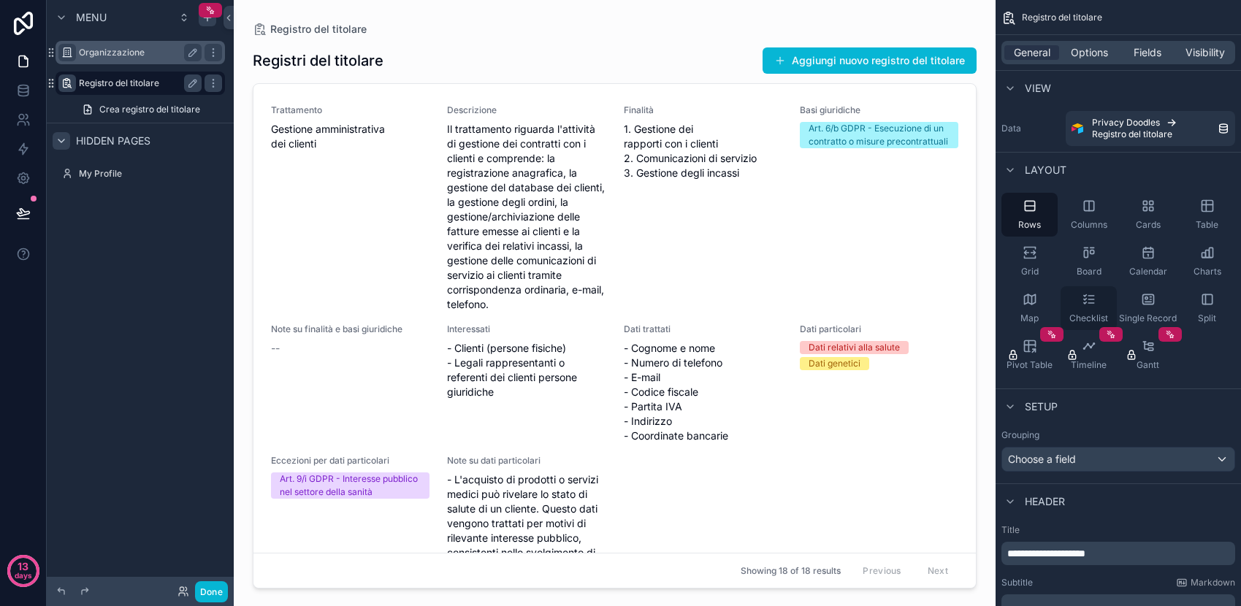
click at [1090, 298] on icon "scrollable content" at bounding box center [1089, 299] width 15 height 15
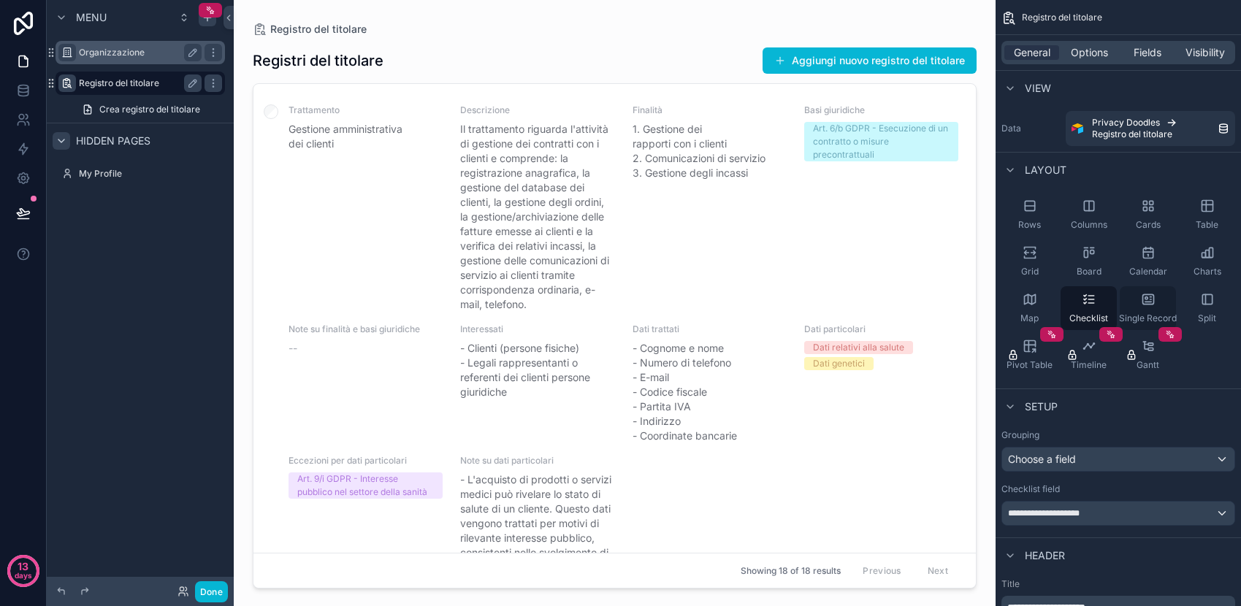
click at [1150, 301] on icon "scrollable content" at bounding box center [1148, 299] width 15 height 15
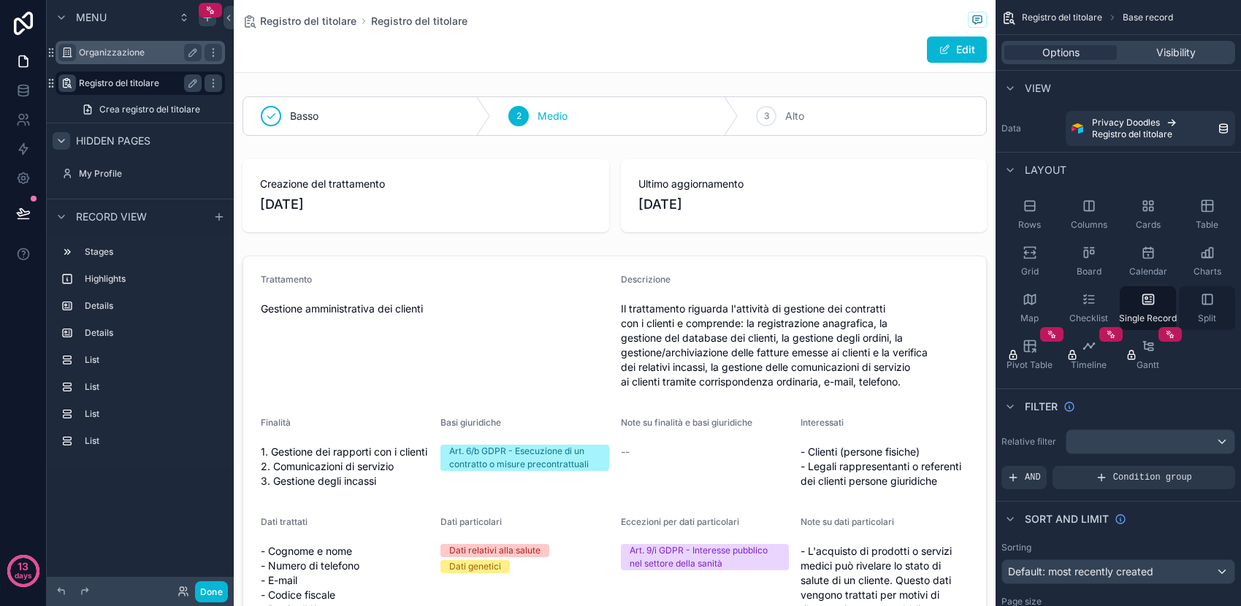
click at [1213, 303] on icon "scrollable content" at bounding box center [1208, 299] width 15 height 15
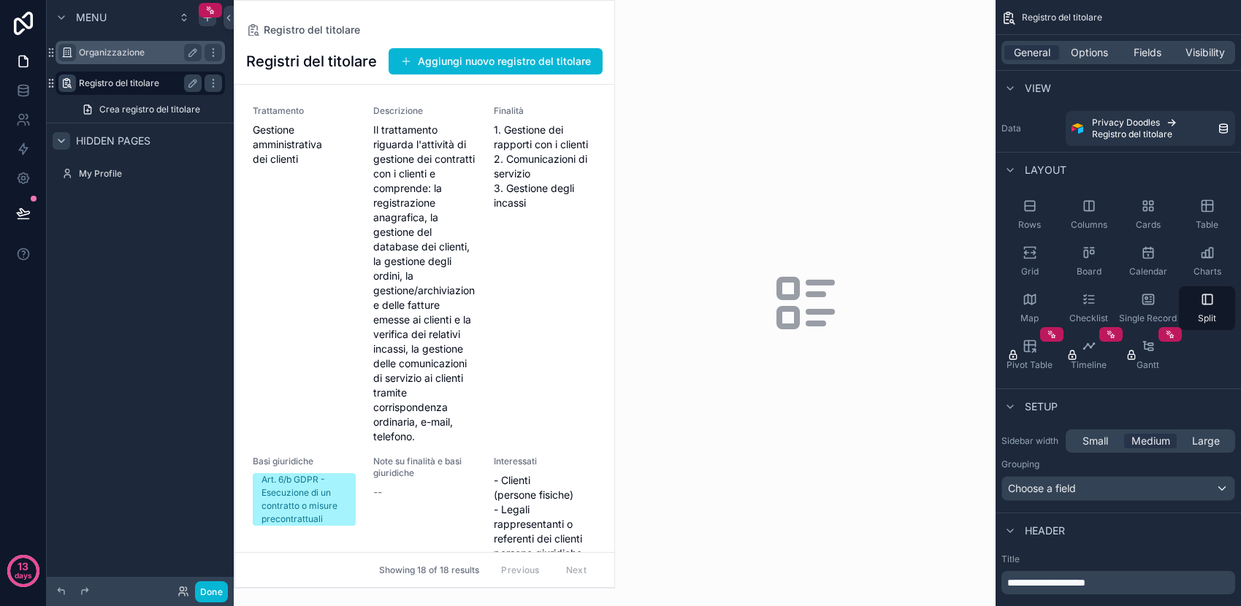
click at [785, 284] on icon "scrollable content" at bounding box center [806, 303] width 70 height 70
click at [416, 27] on div "Registro del titolare" at bounding box center [424, 30] width 357 height 12
click at [305, 28] on span "Registro del titolare" at bounding box center [312, 30] width 96 height 15
click at [301, 130] on span "Gestione amministrativa dei clienti" at bounding box center [304, 145] width 103 height 44
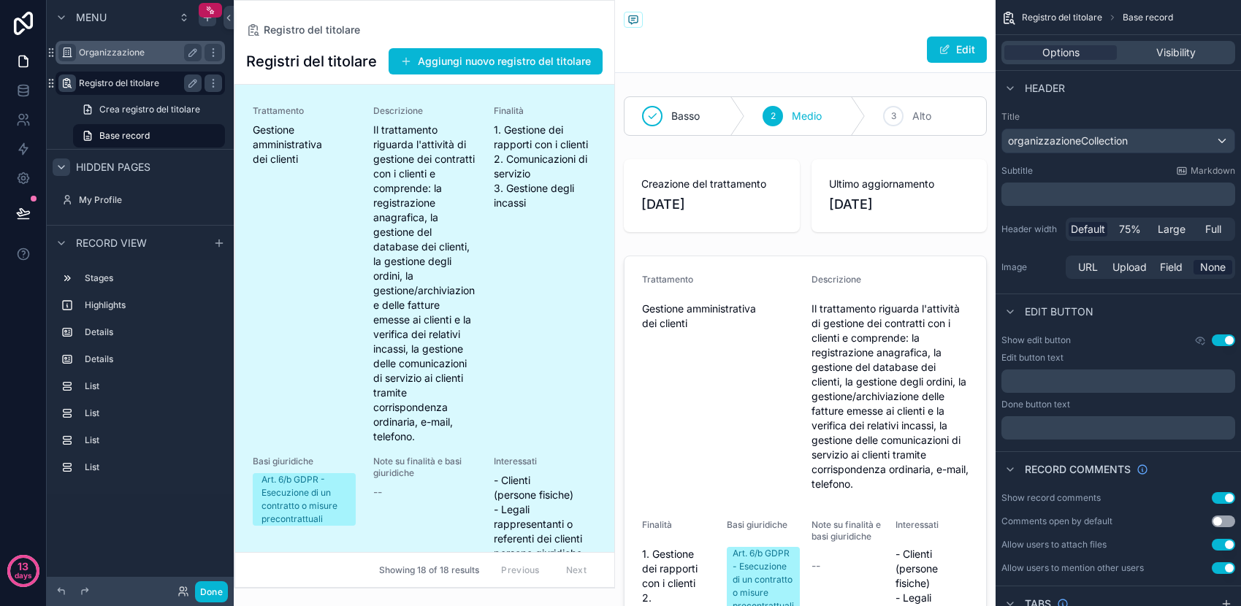
click at [159, 89] on div "Registro del titolare" at bounding box center [140, 84] width 123 height 18
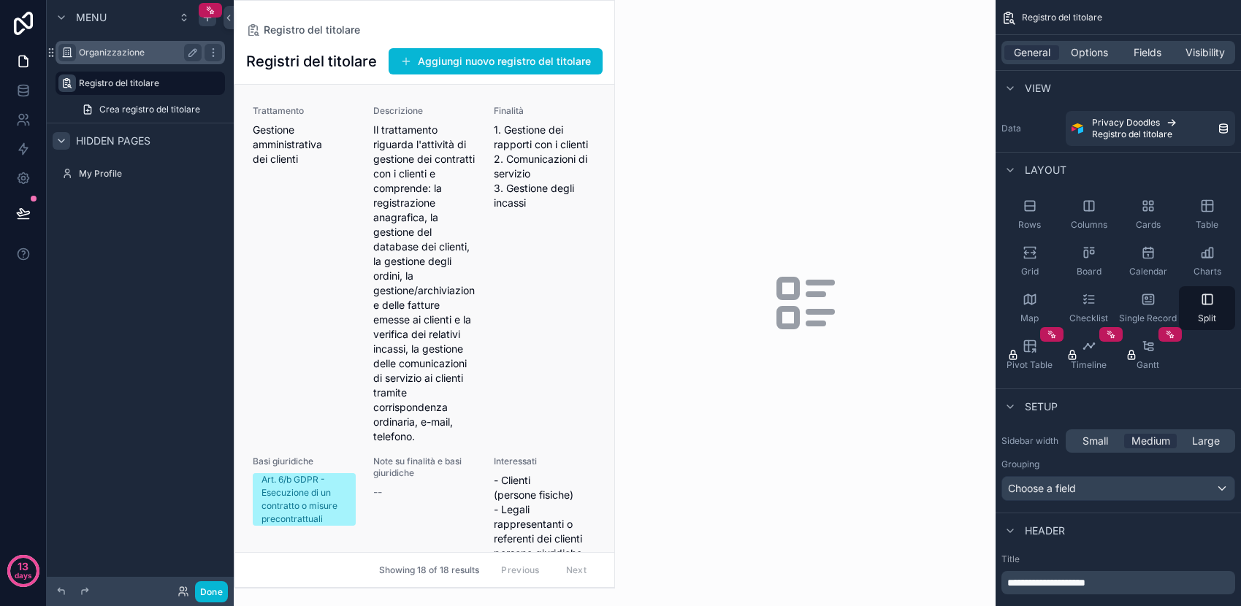
click at [360, 251] on div "Trattamento Gestione amministrativa dei clienti Descrizione Il trattamento rigu…" at bounding box center [425, 567] width 344 height 924
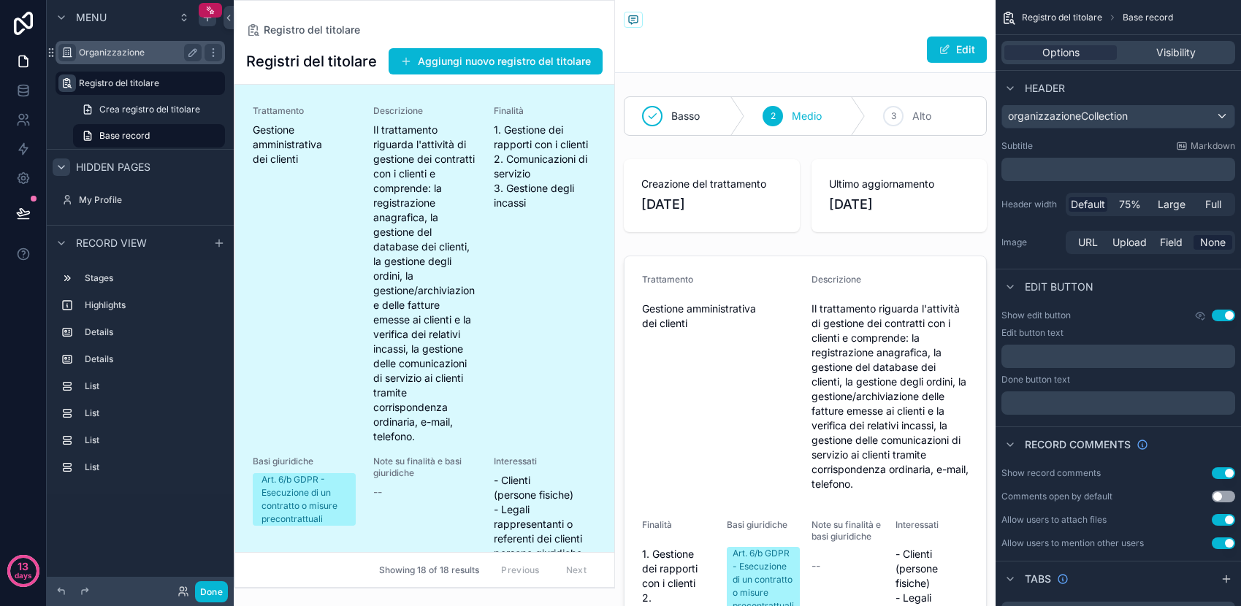
click at [343, 300] on div "Trattamento Gestione amministrativa dei clienti" at bounding box center [304, 274] width 103 height 339
click at [1130, 205] on span "75%" at bounding box center [1130, 204] width 22 height 15
click at [1089, 206] on span "Default" at bounding box center [1088, 204] width 34 height 15
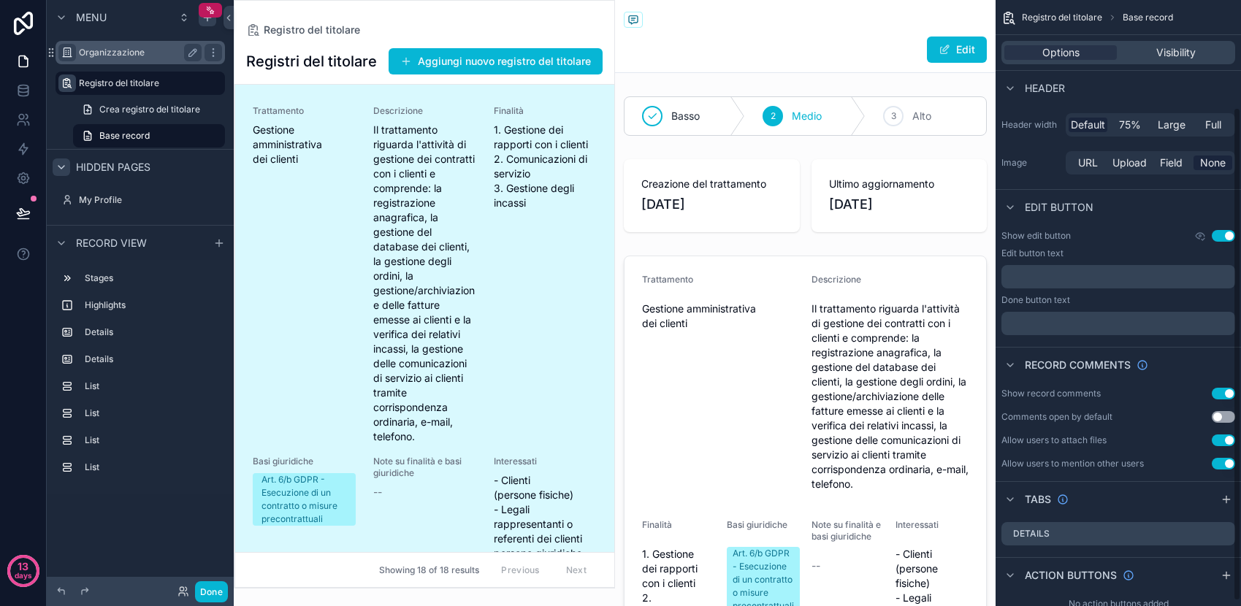
scroll to position [137, 0]
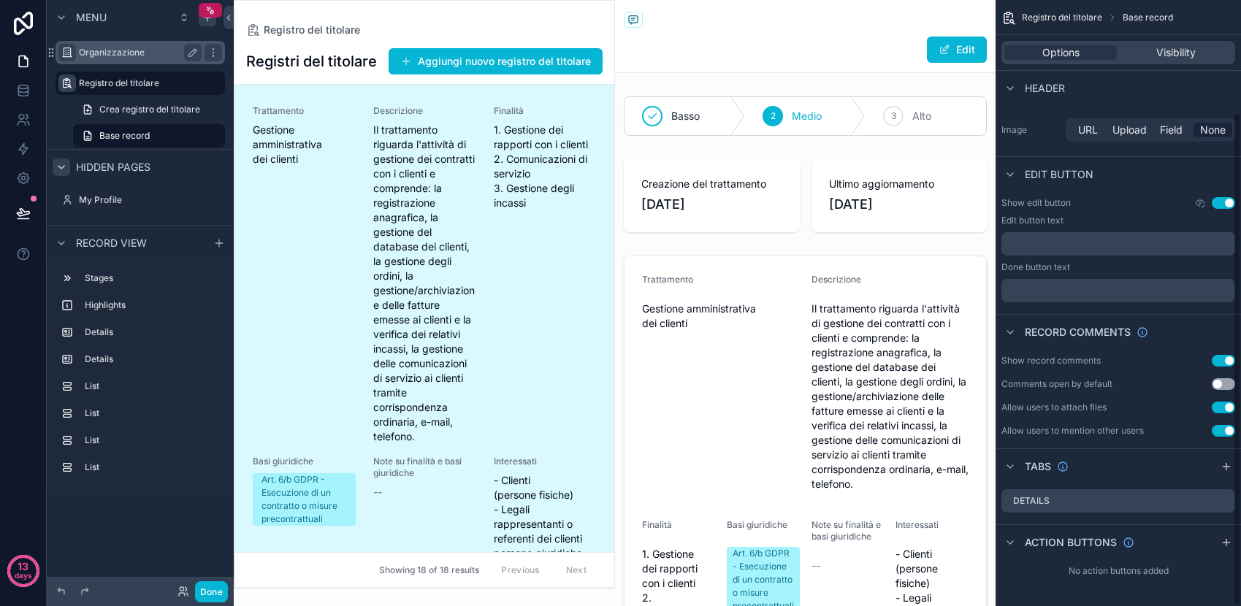
click at [1221, 358] on button "Use setting" at bounding box center [1223, 361] width 23 height 12
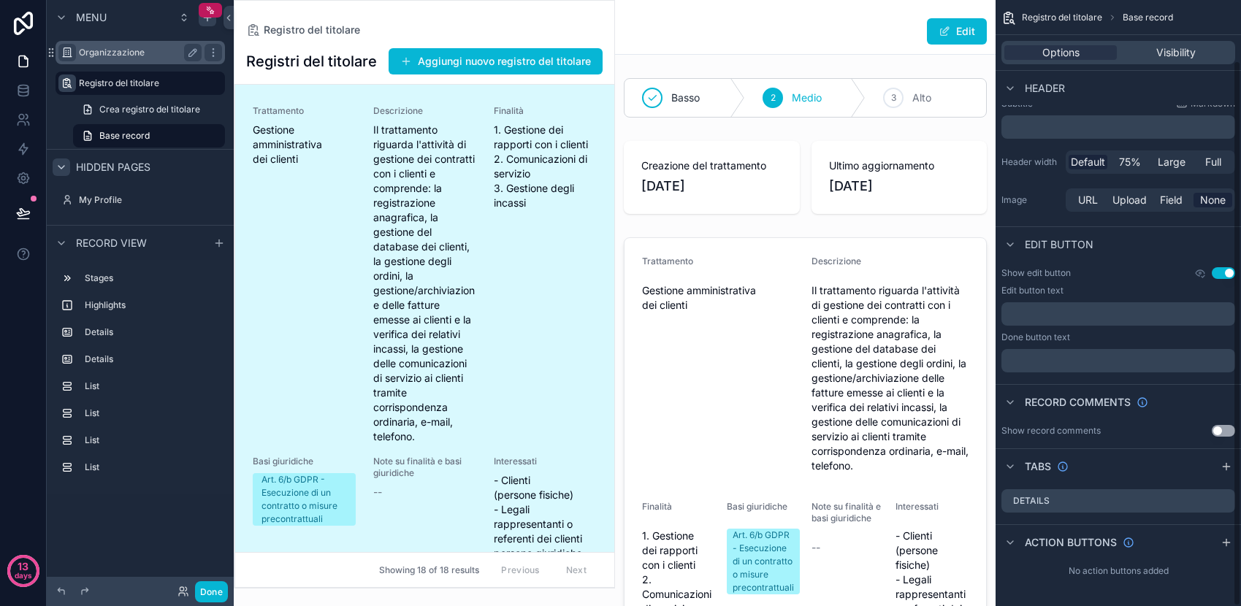
scroll to position [67, 0]
click at [1110, 504] on div "Details" at bounding box center [1119, 501] width 234 height 23
click at [1011, 467] on icon "scrollable content" at bounding box center [1011, 466] width 6 height 3
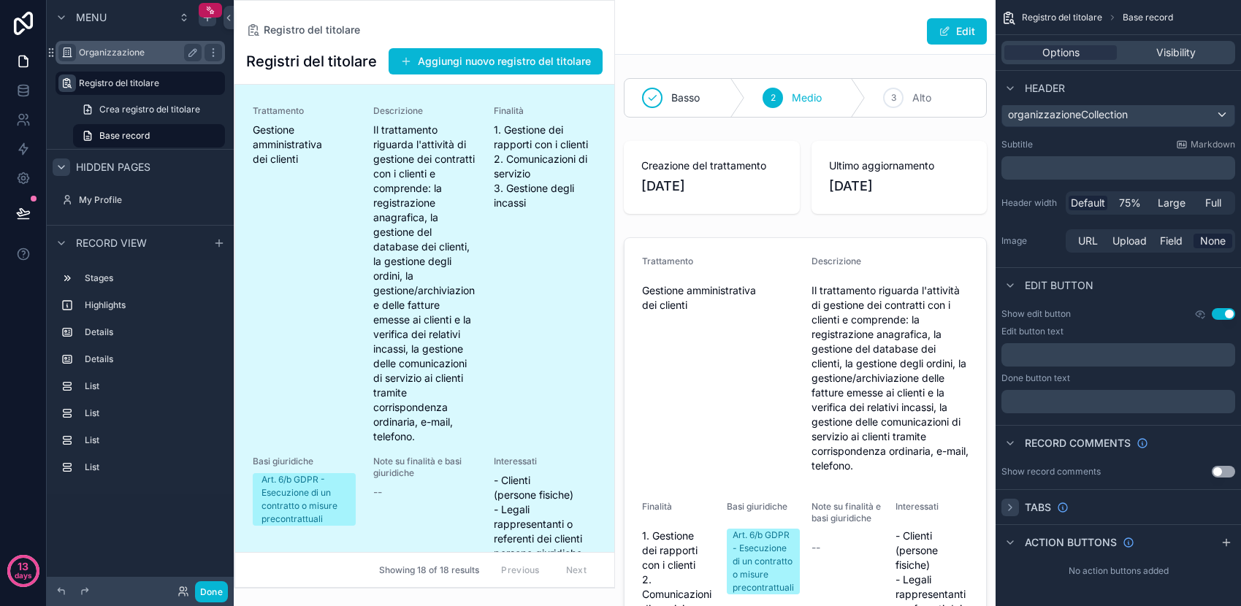
click at [1010, 511] on icon "scrollable content" at bounding box center [1011, 508] width 12 height 12
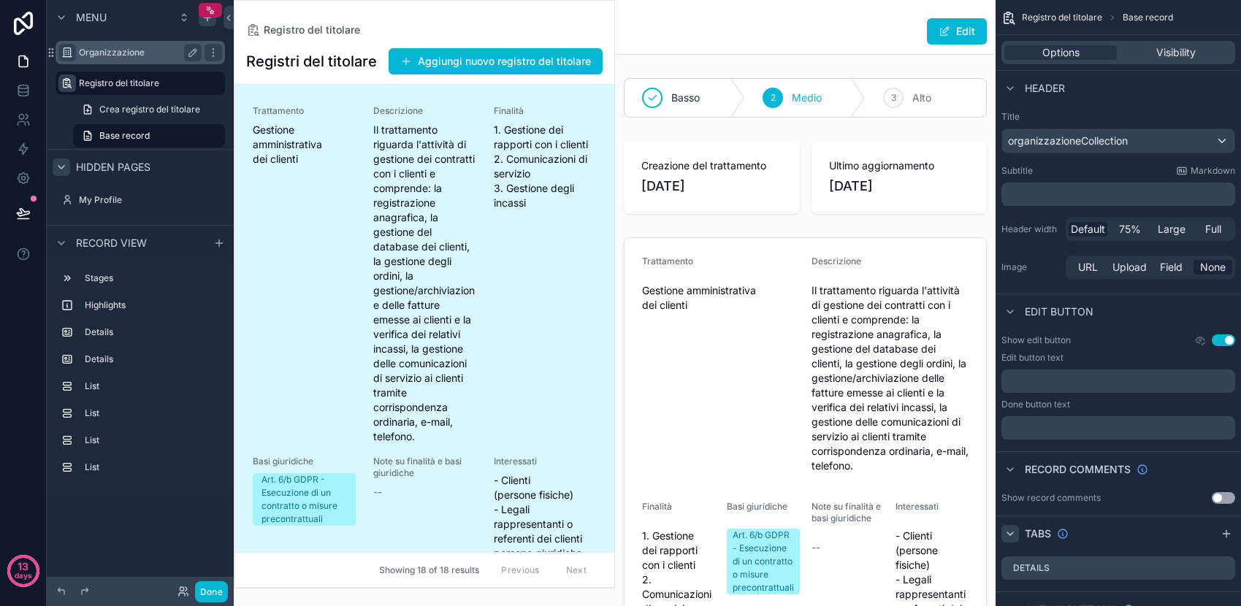
click at [525, 36] on div "Registri del titolare Aggiungi nuovo registro del titolare Trattamento Gestione…" at bounding box center [425, 312] width 380 height 552
click at [351, 178] on div "Trattamento Gestione amministrativa dei clienti" at bounding box center [304, 274] width 103 height 339
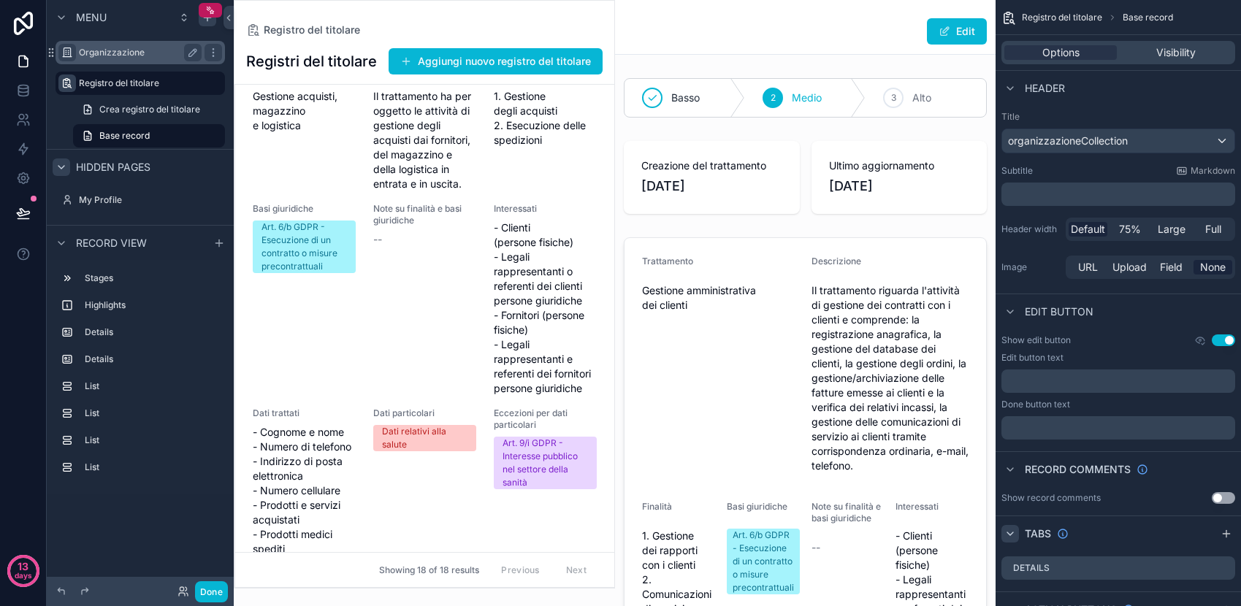
scroll to position [1704, 0]
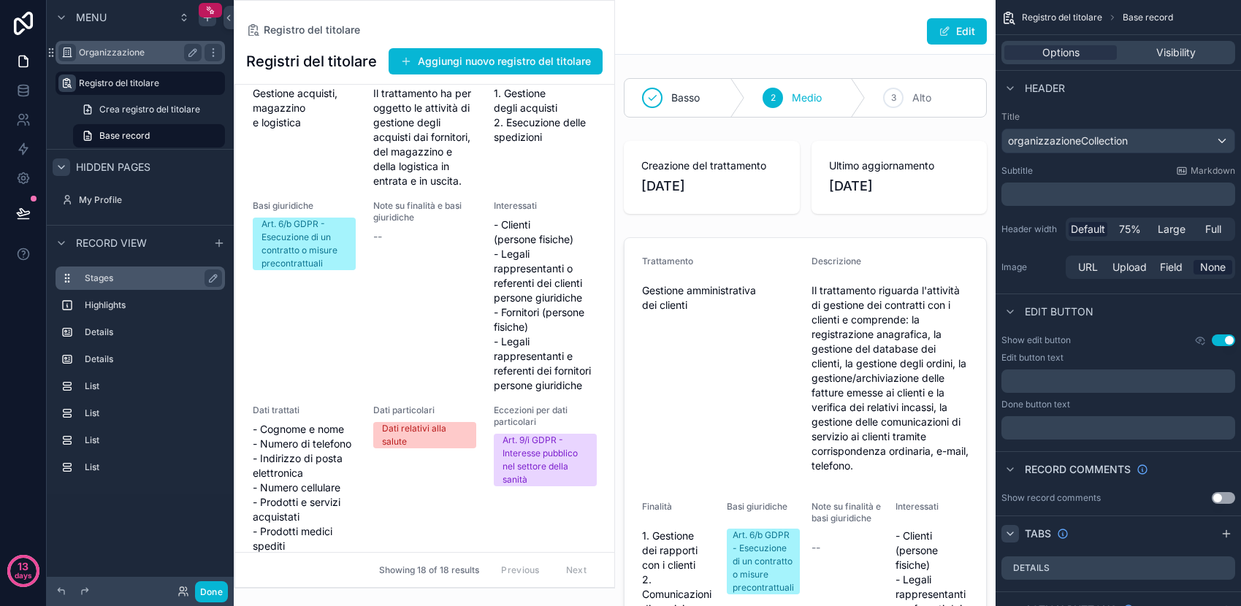
click at [127, 279] on label "Stages" at bounding box center [149, 279] width 129 height 12
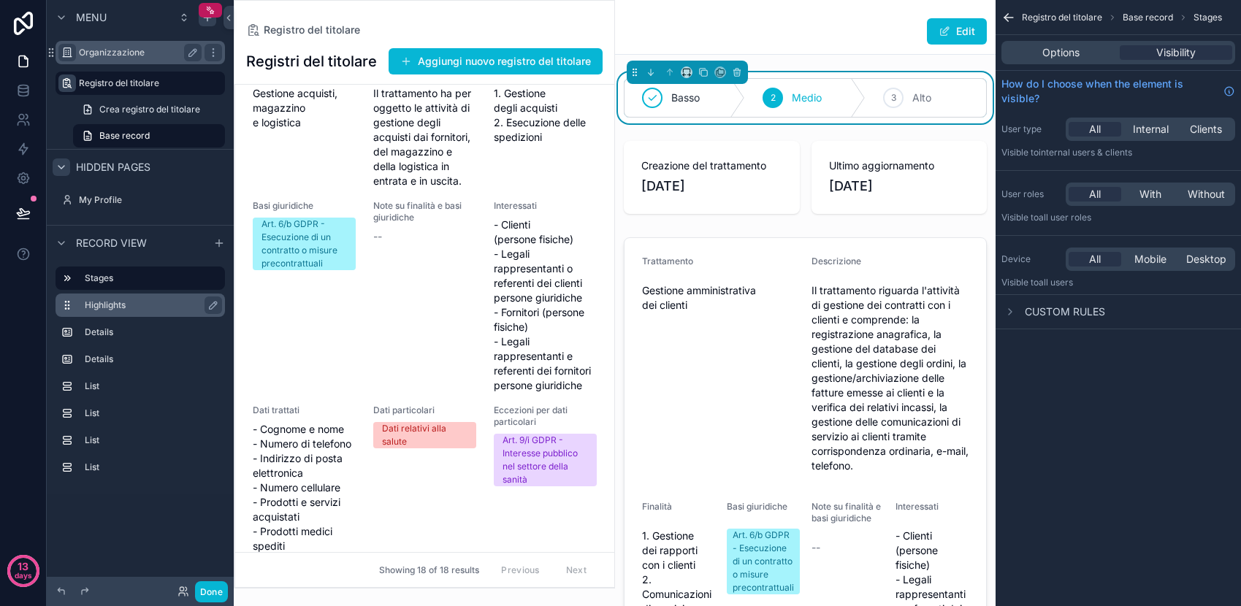
click at [129, 312] on div "Highlights" at bounding box center [152, 306] width 134 height 18
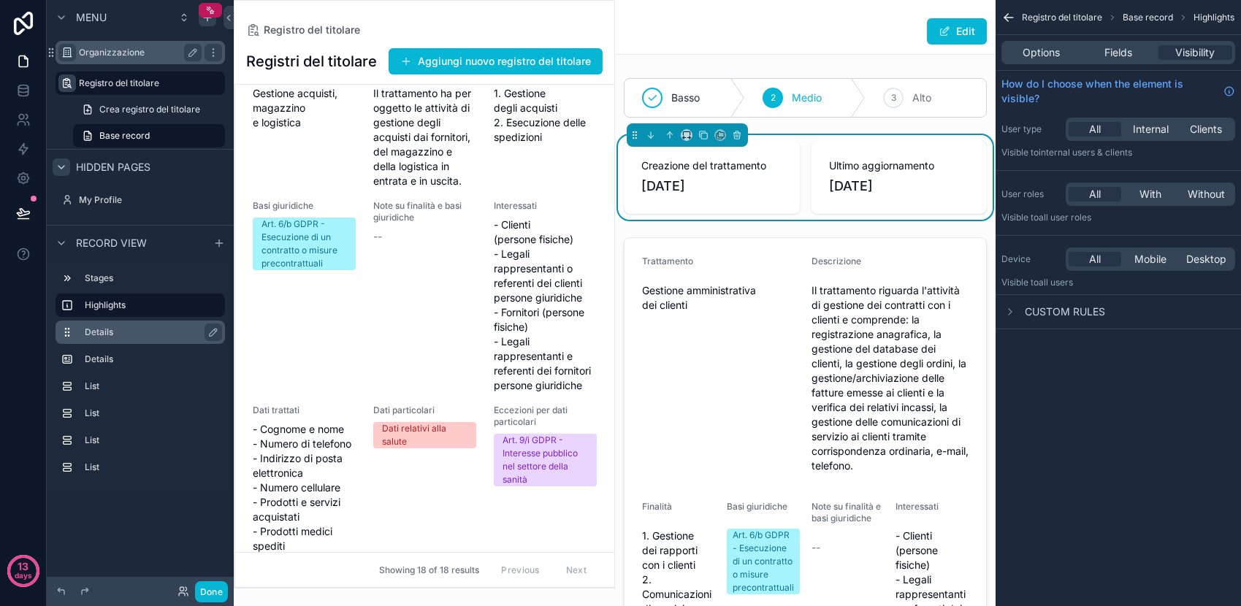
click at [133, 337] on label "Details" at bounding box center [149, 333] width 129 height 12
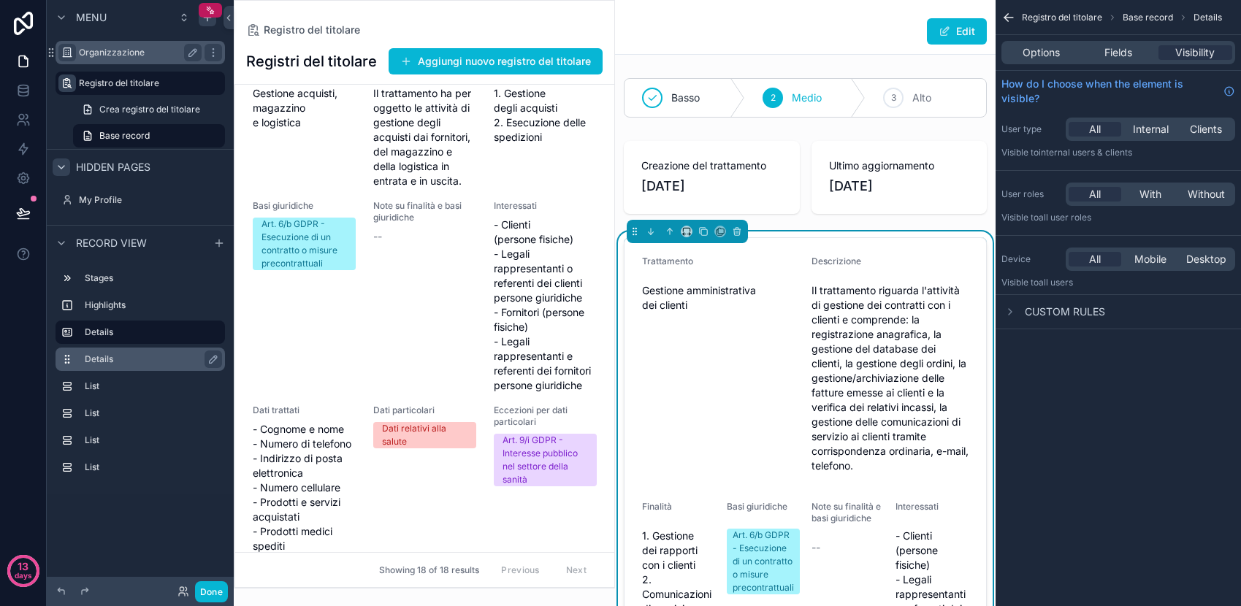
click at [134, 365] on label "Details" at bounding box center [149, 360] width 129 height 12
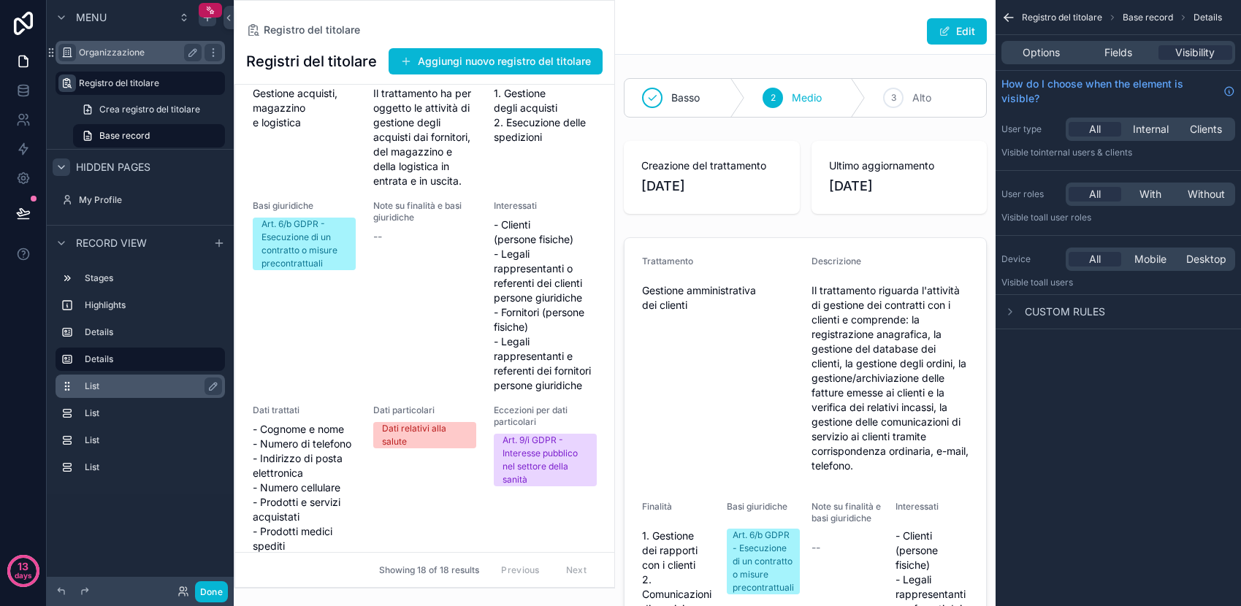
click at [135, 388] on label "List" at bounding box center [149, 387] width 129 height 12
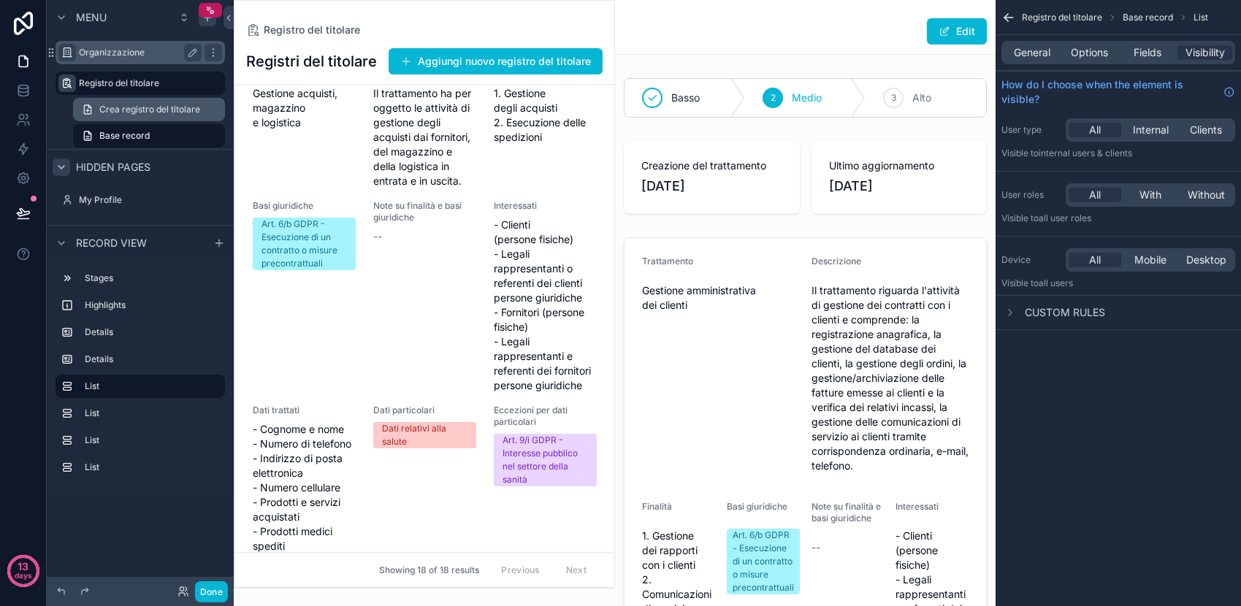
click at [166, 104] on span "Crea registro del titolare" at bounding box center [149, 110] width 101 height 12
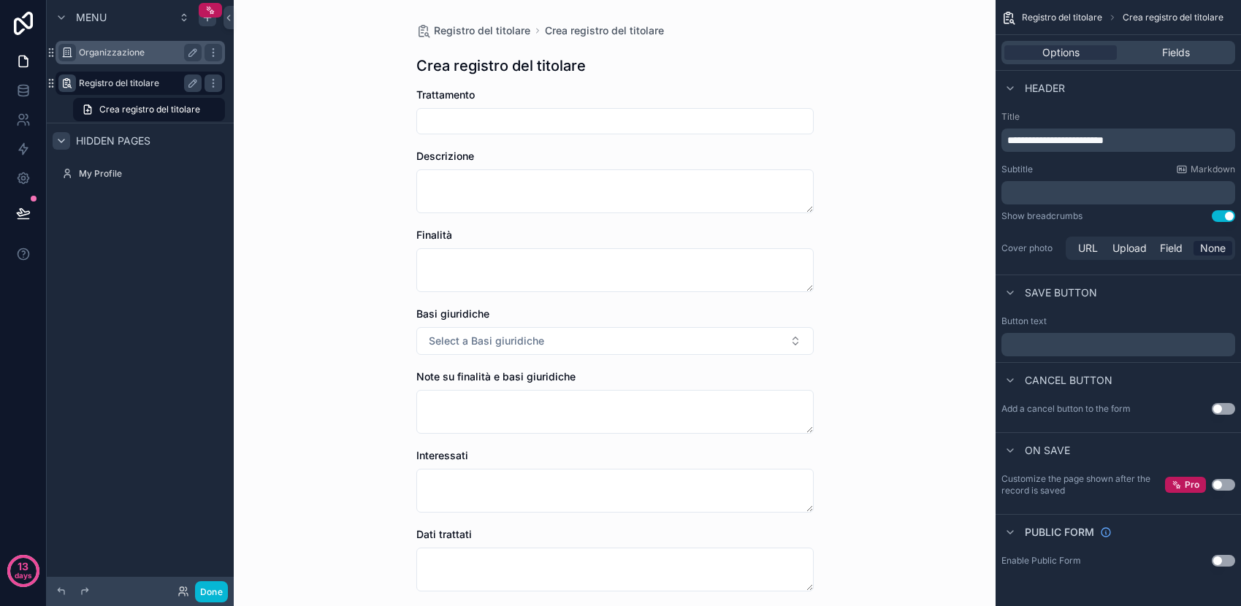
click at [159, 77] on div "Registro del titolare" at bounding box center [140, 84] width 123 height 18
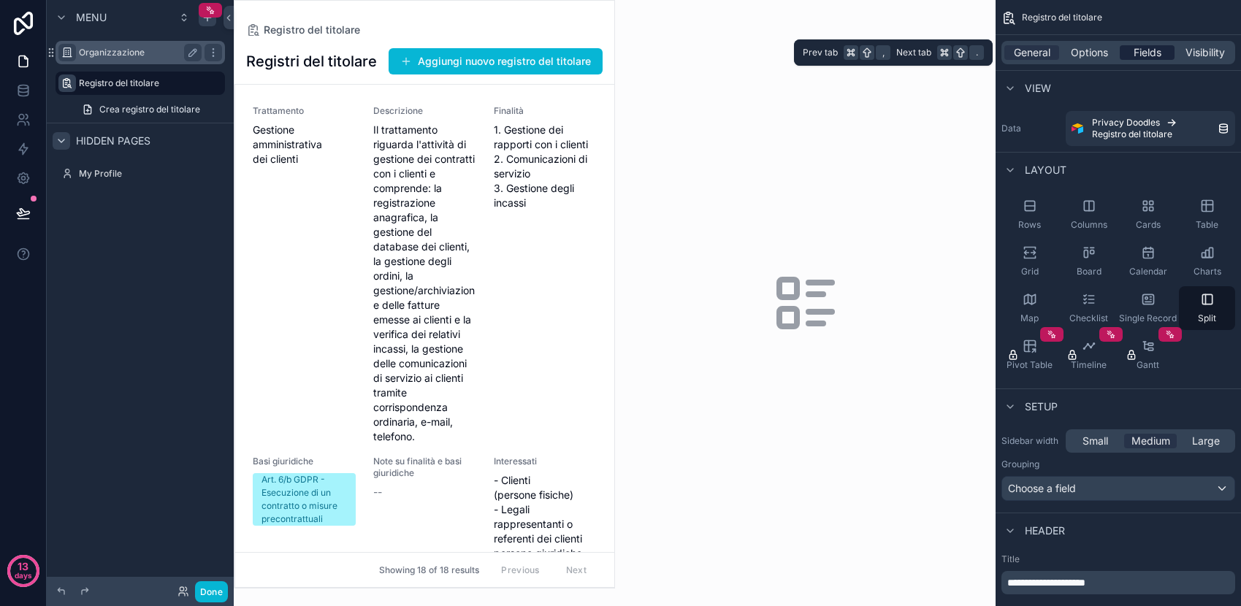
click at [1133, 53] on div "Fields" at bounding box center [1147, 52] width 55 height 15
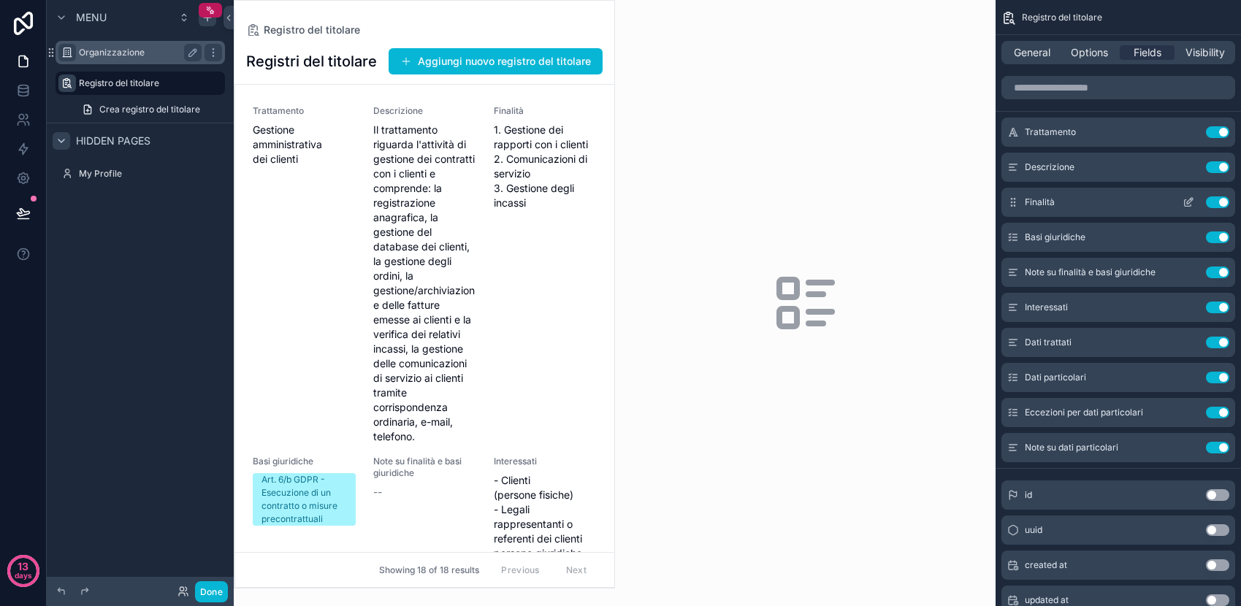
click at [1213, 201] on button "Use setting" at bounding box center [1217, 203] width 23 height 12
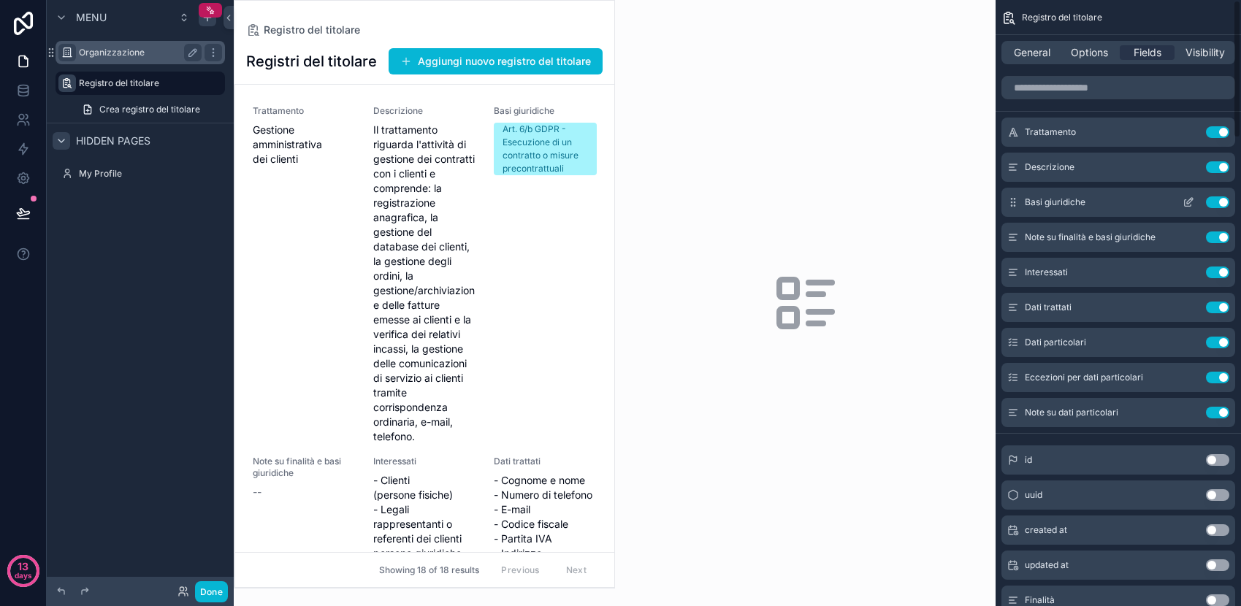
click at [1217, 203] on button "Use setting" at bounding box center [1217, 203] width 23 height 12
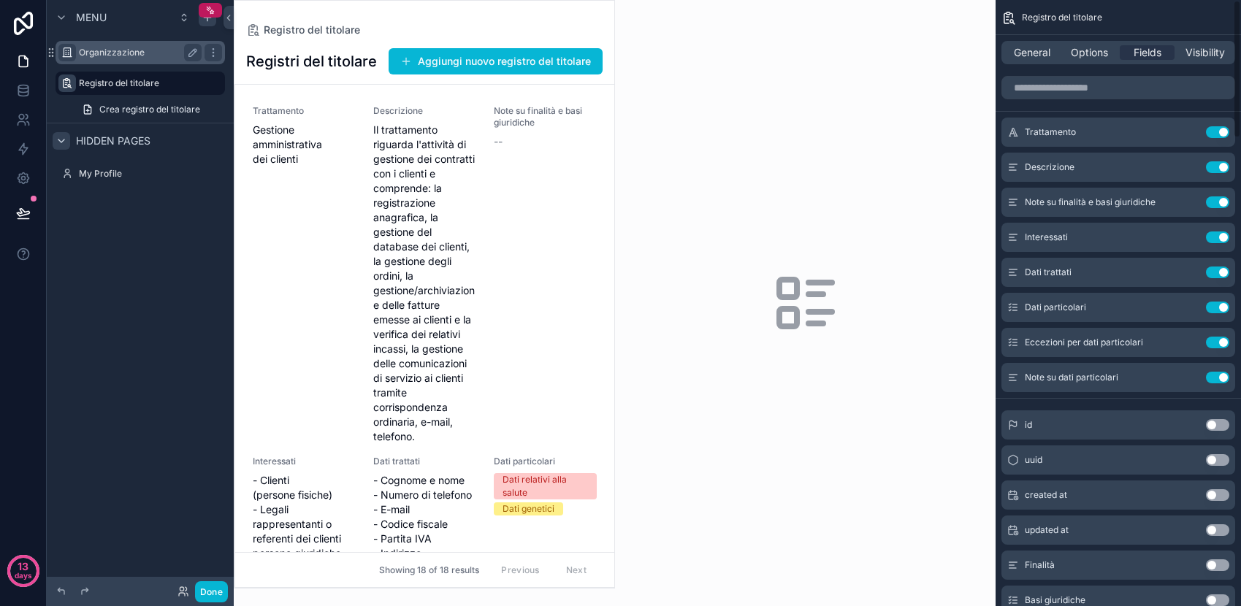
click at [1217, 203] on button "Use setting" at bounding box center [1217, 203] width 23 height 12
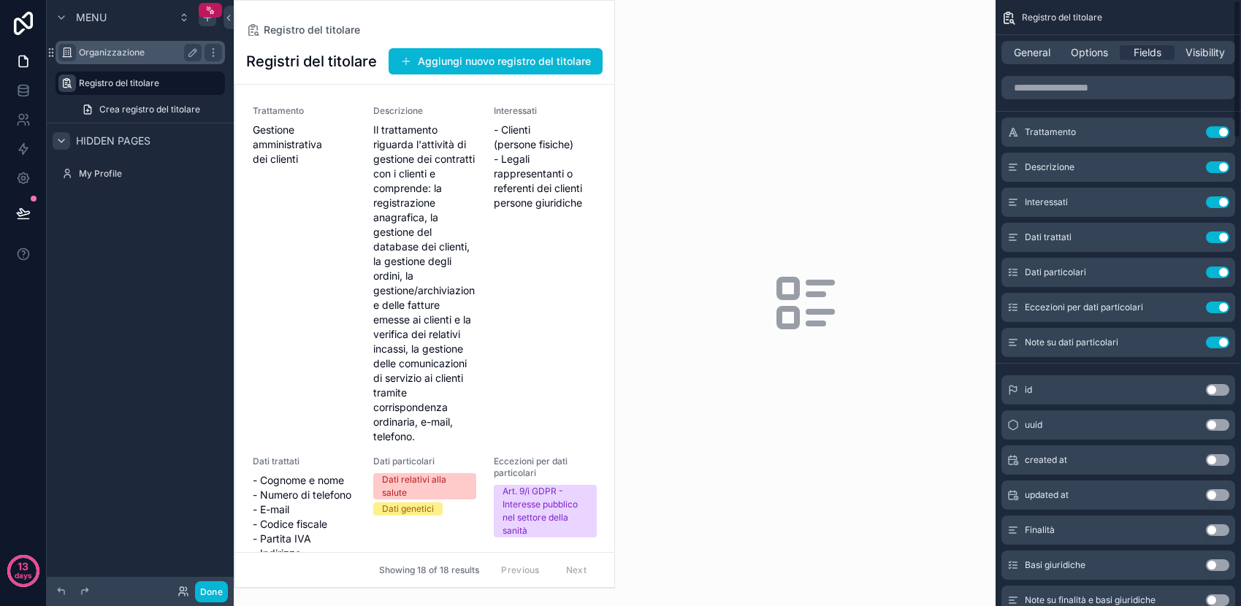
click at [1217, 203] on button "Use setting" at bounding box center [1217, 203] width 23 height 12
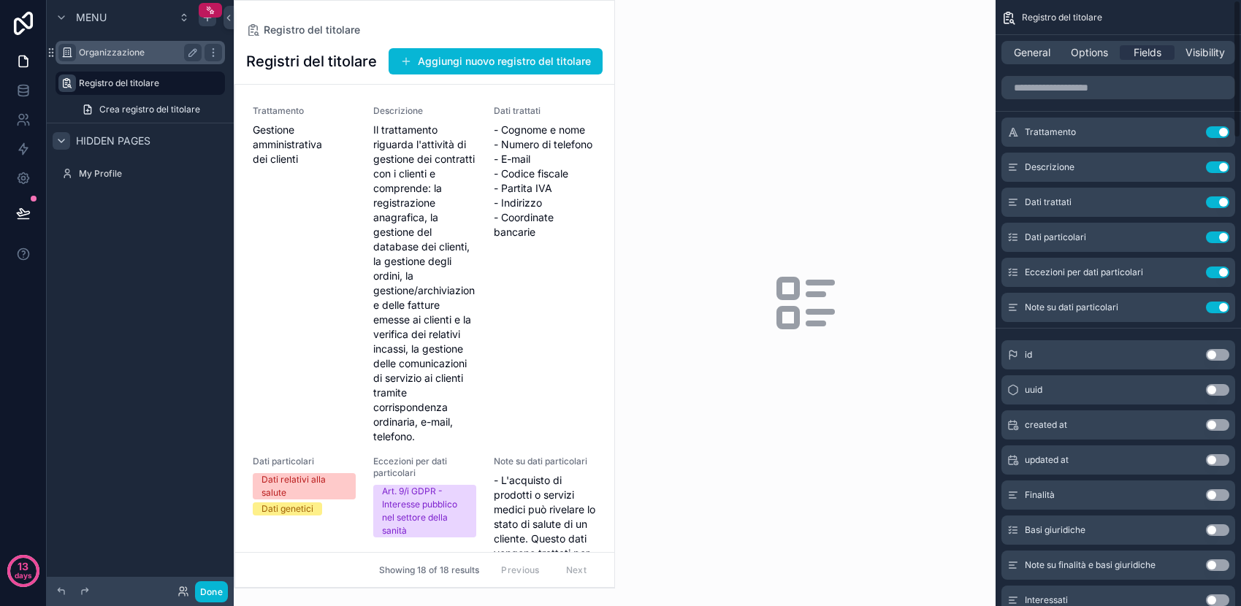
click at [1217, 203] on button "Use setting" at bounding box center [1217, 203] width 23 height 12
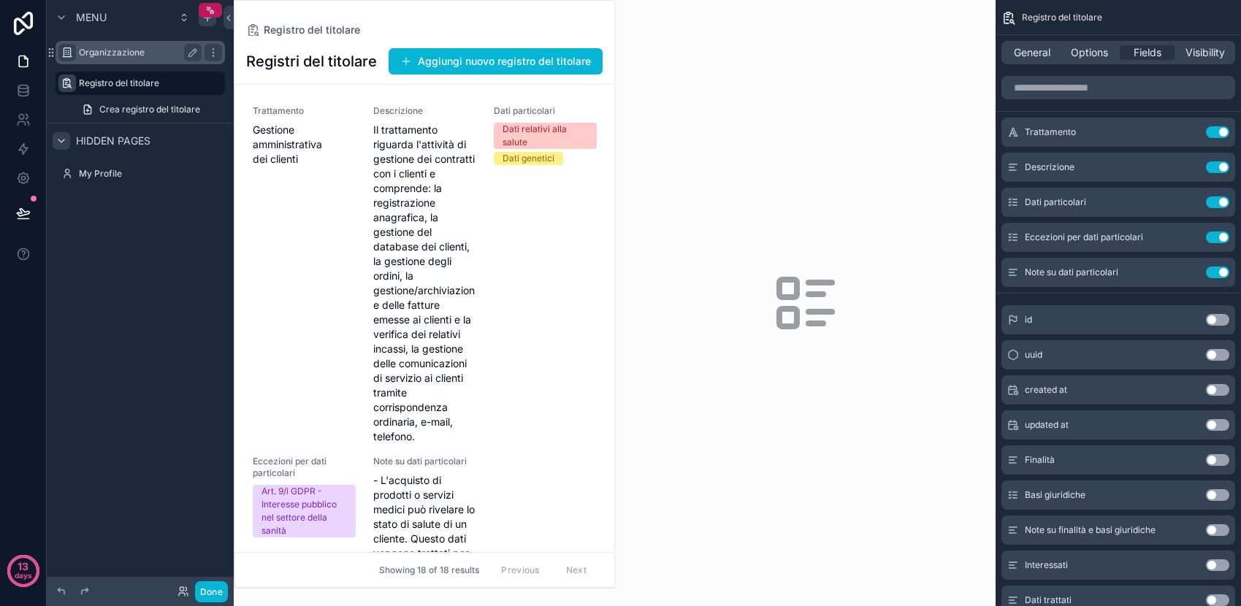
click at [1217, 203] on button "Use setting" at bounding box center [1217, 203] width 23 height 12
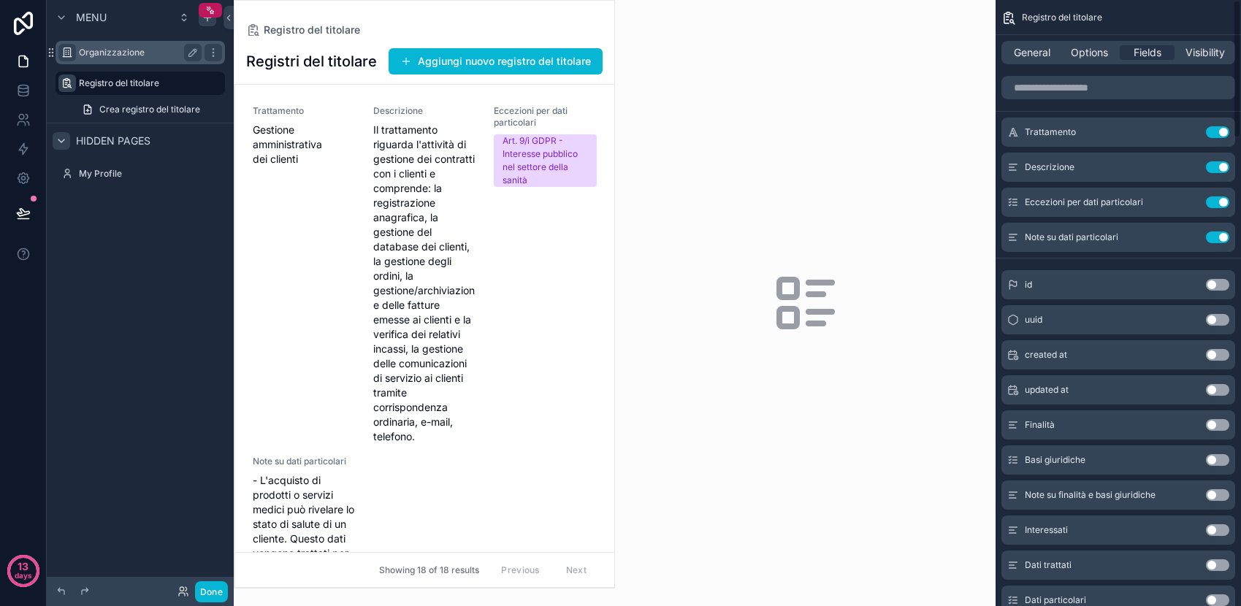
click at [1217, 203] on button "Use setting" at bounding box center [1217, 203] width 23 height 12
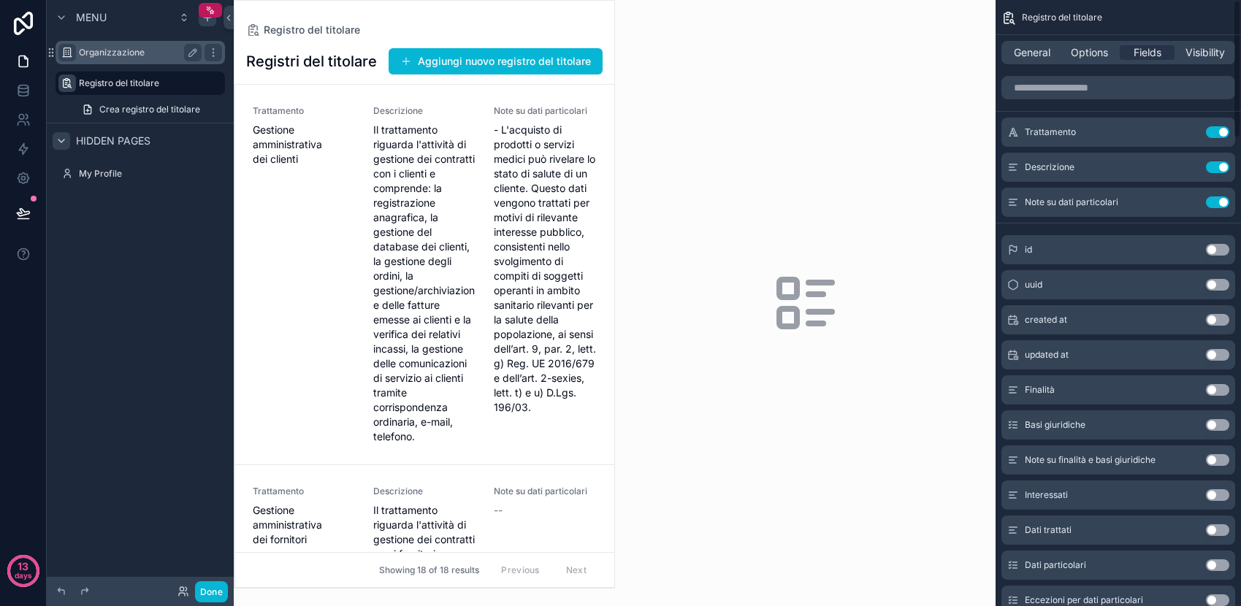
click at [1217, 203] on button "Use setting" at bounding box center [1217, 203] width 23 height 12
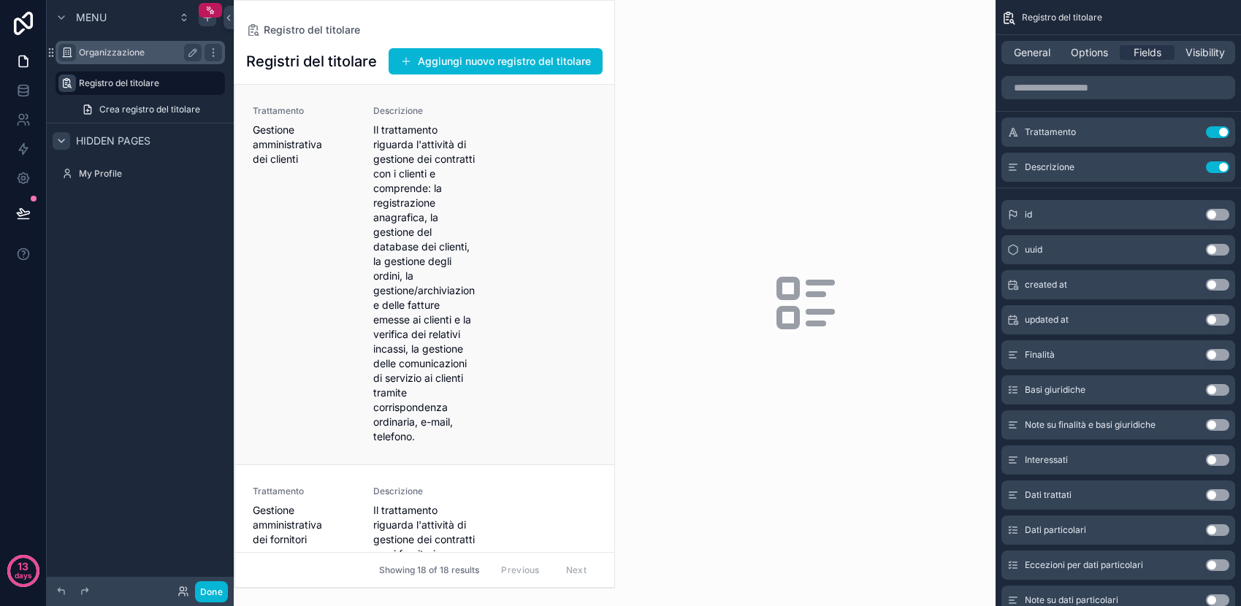
click at [372, 325] on div "Trattamento Gestione amministrativa dei clienti Descrizione Il trattamento rigu…" at bounding box center [425, 274] width 344 height 339
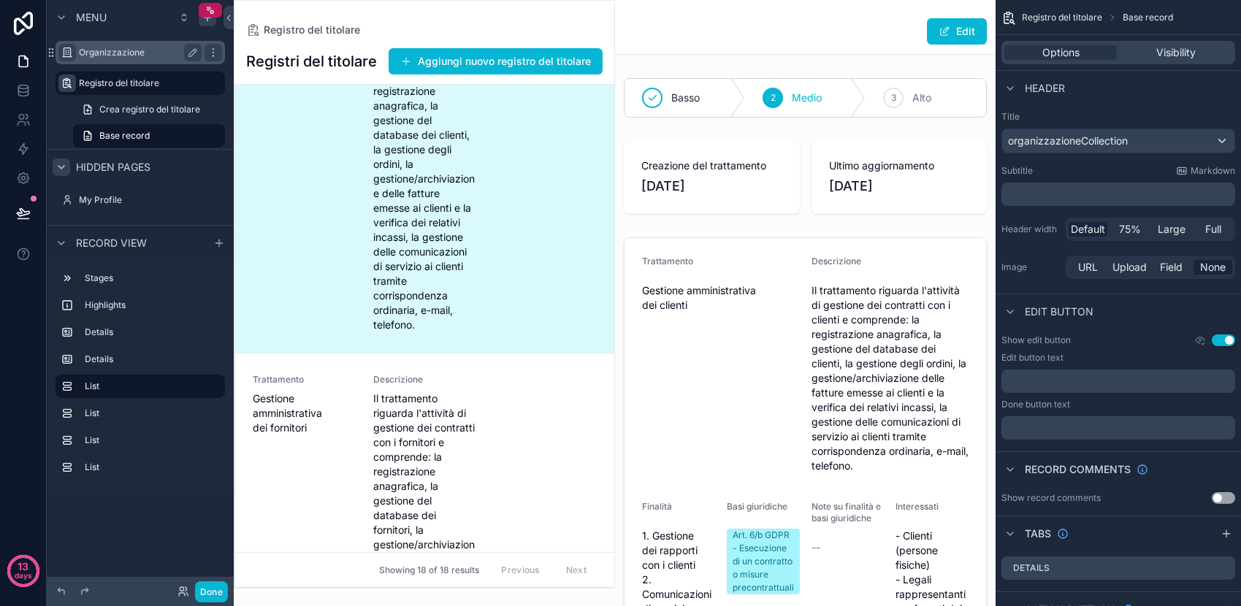
scroll to position [130, 0]
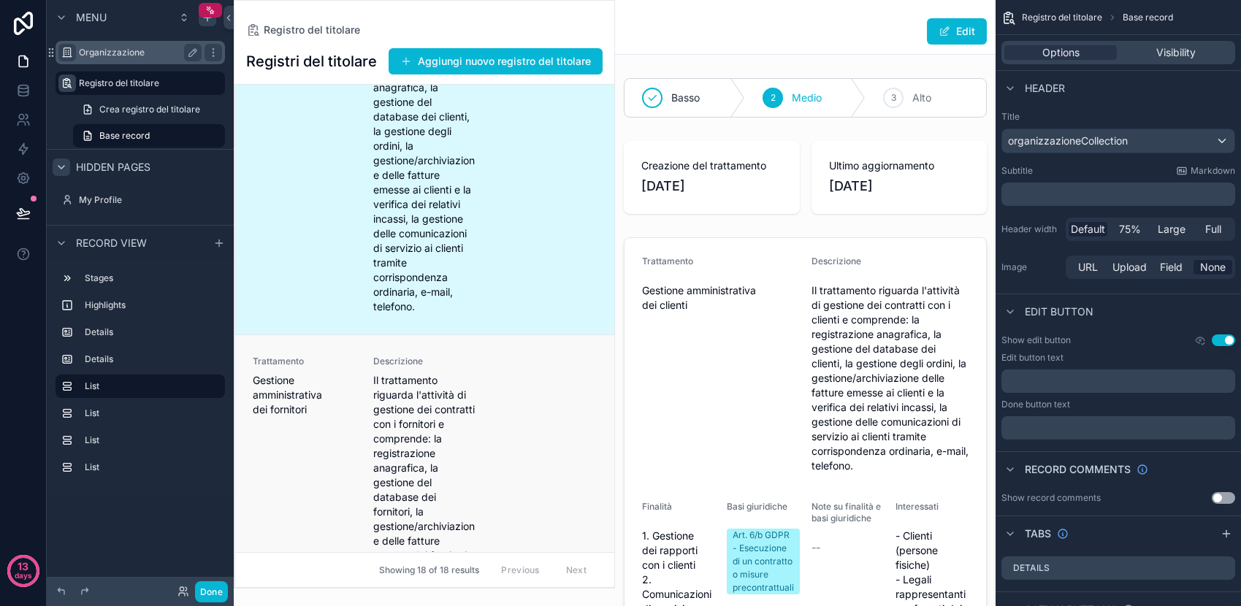
click at [438, 433] on span "Il trattamento riguarda l'attività di gestione dei contratti con i fornitori e …" at bounding box center [424, 541] width 103 height 336
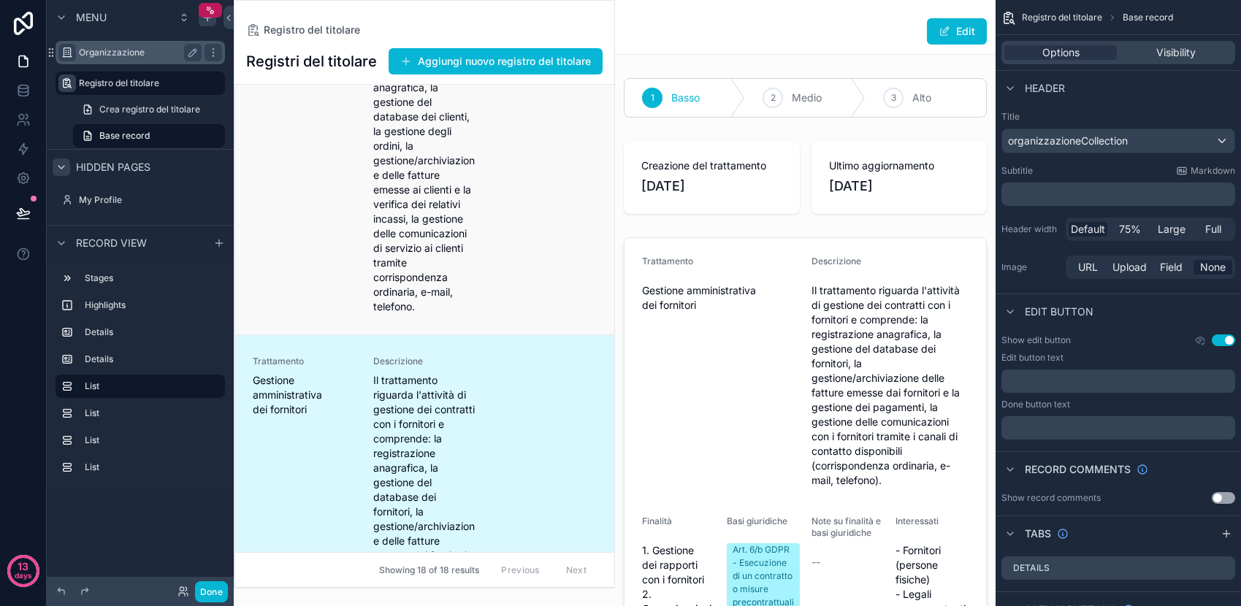
click at [423, 238] on span "Il trattamento riguarda l'attività di gestione dei contratti con i clienti e co…" at bounding box center [424, 154] width 103 height 322
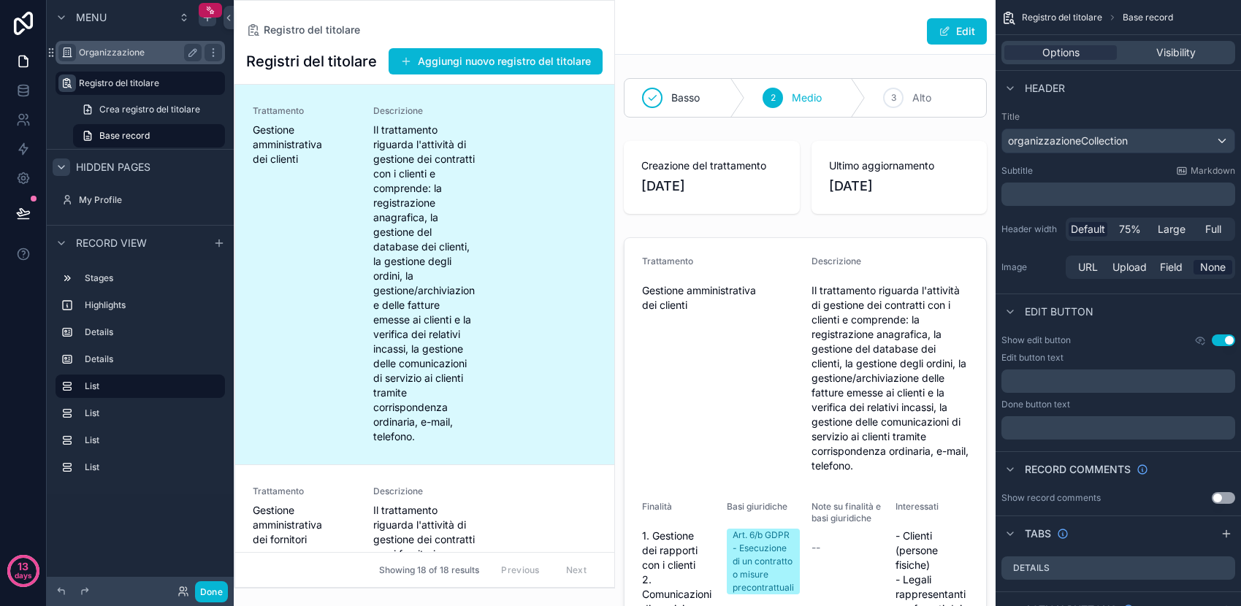
click at [405, 315] on span "Il trattamento riguarda l'attività di gestione dei contratti con i clienti e co…" at bounding box center [424, 284] width 103 height 322
click at [140, 416] on label "List" at bounding box center [149, 414] width 129 height 12
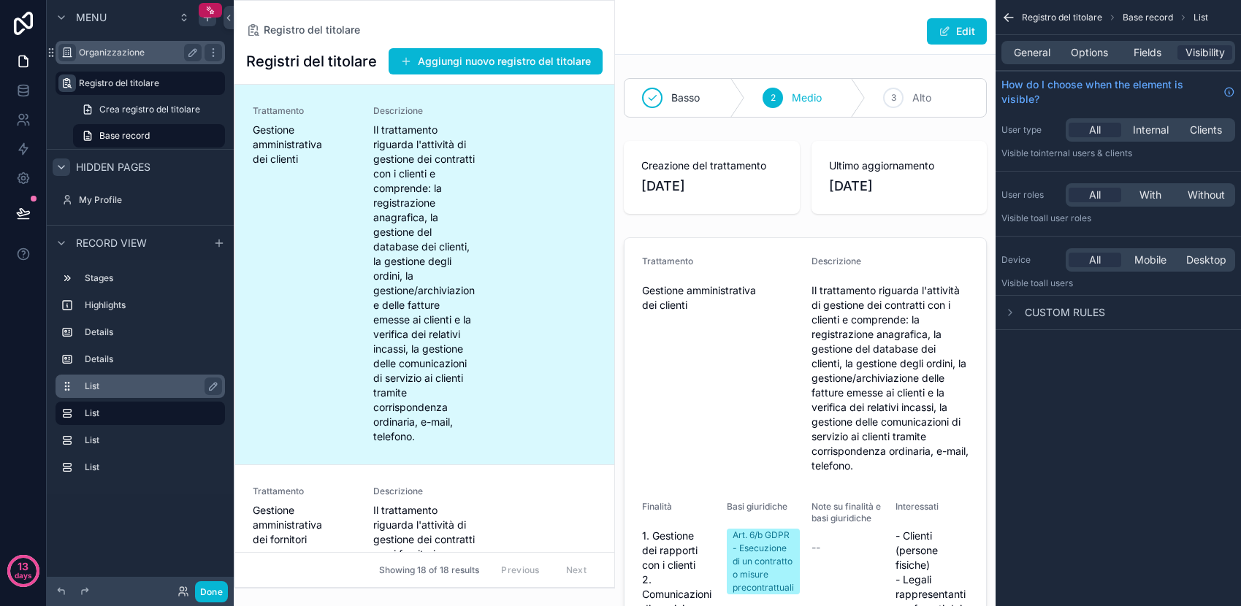
click at [132, 390] on label "List" at bounding box center [149, 387] width 129 height 12
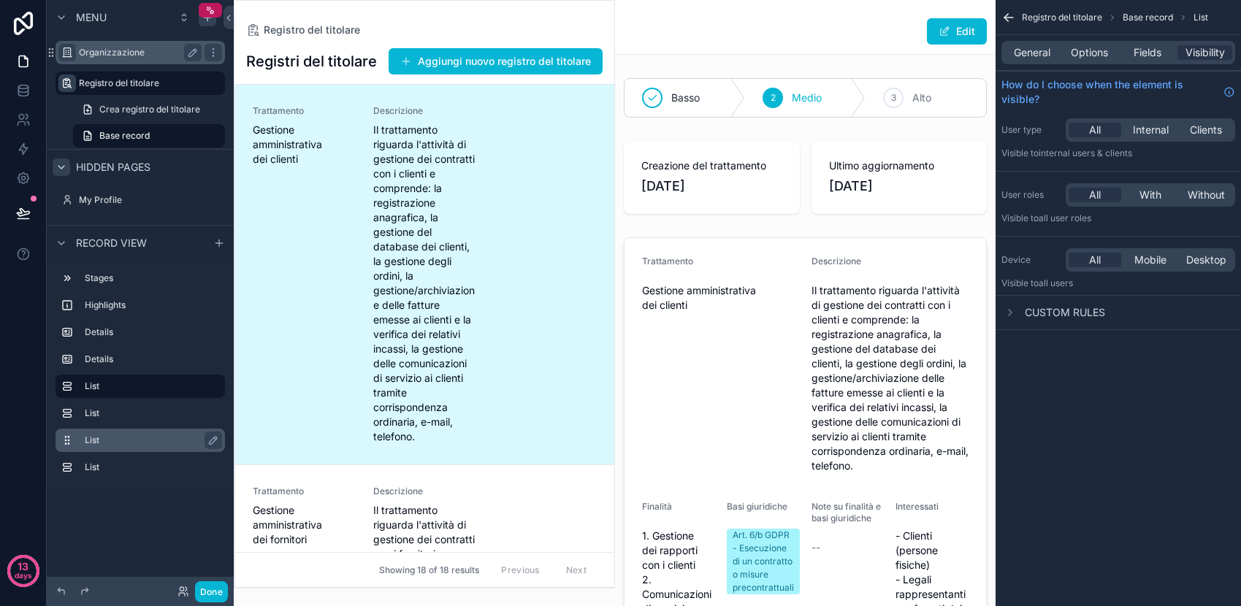
click at [126, 433] on div "List" at bounding box center [152, 441] width 134 height 18
click at [119, 446] on div "List" at bounding box center [152, 441] width 134 height 18
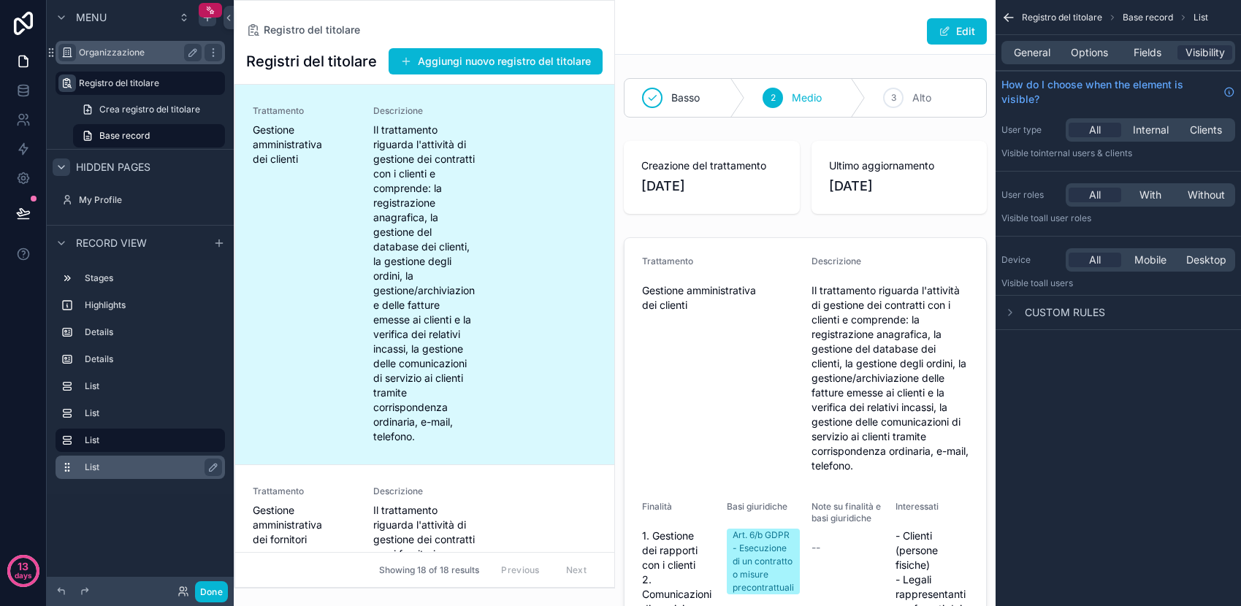
click at [121, 467] on label "List" at bounding box center [149, 468] width 129 height 12
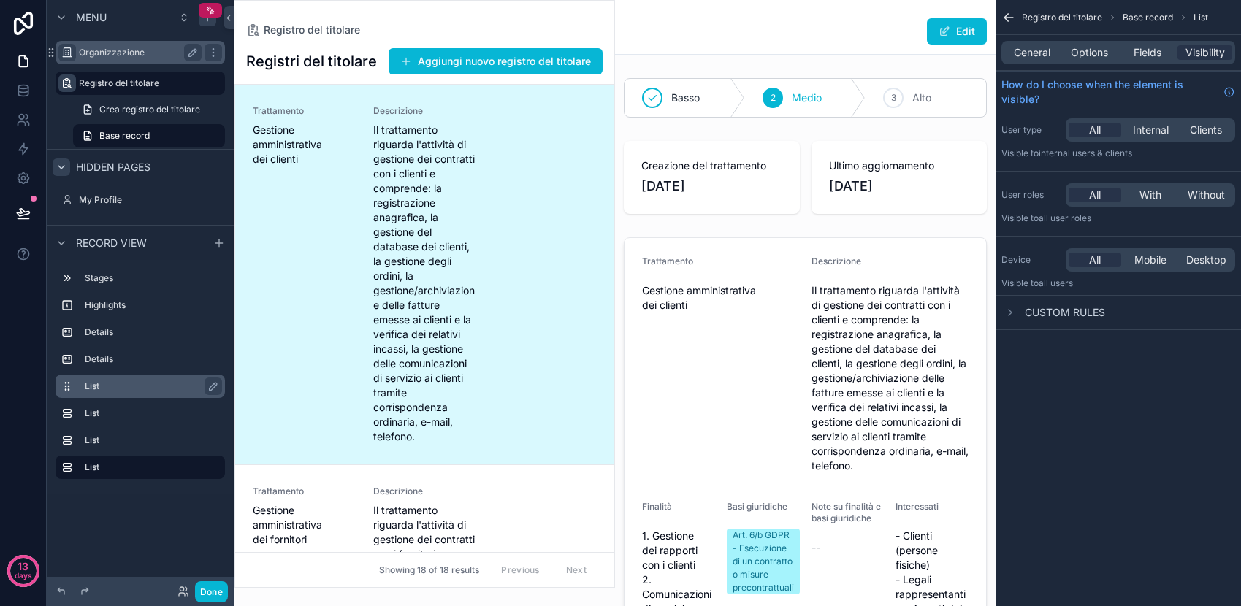
click at [120, 387] on label "List" at bounding box center [149, 387] width 129 height 12
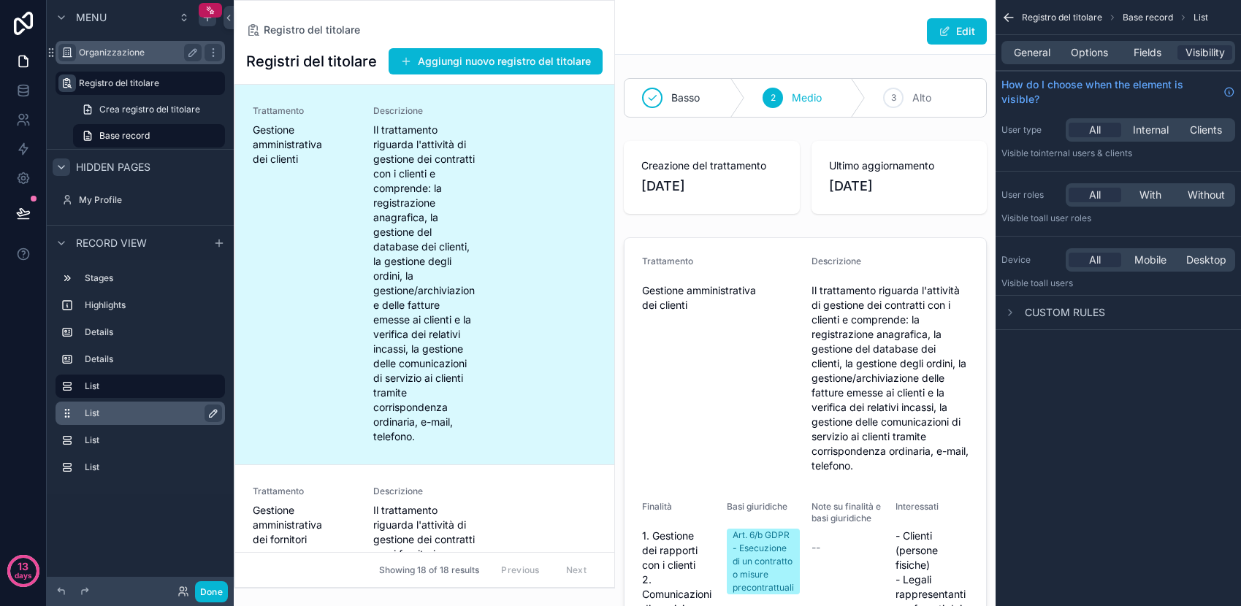
click at [212, 411] on icon "scrollable content" at bounding box center [214, 414] width 12 height 12
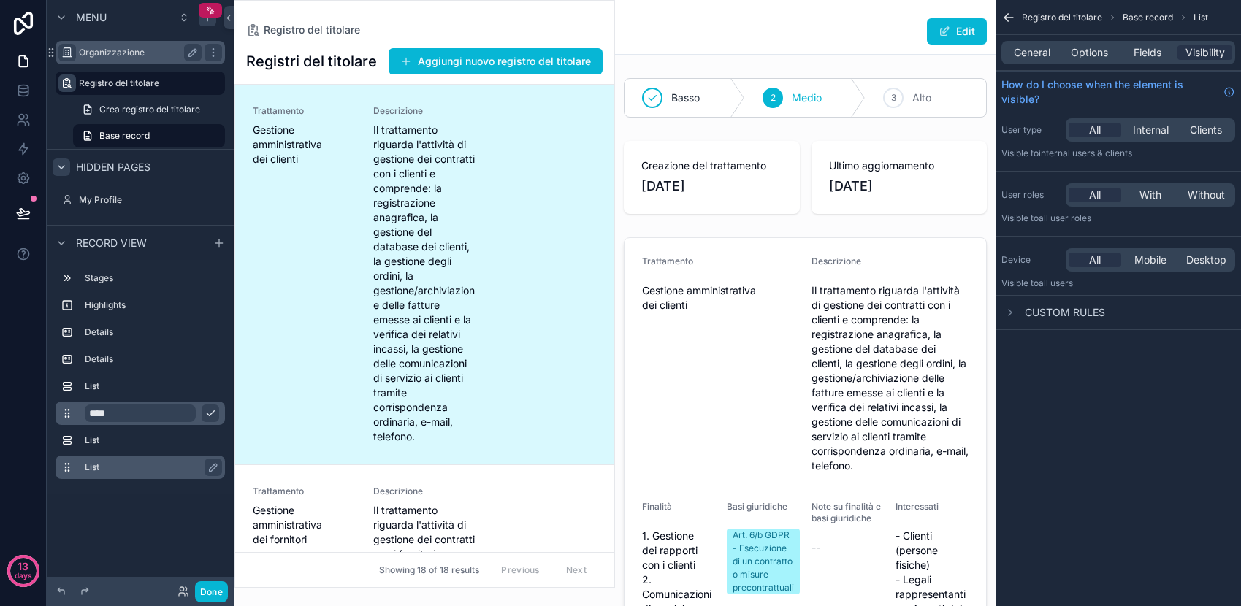
click at [179, 459] on div "List" at bounding box center [152, 468] width 134 height 18
click at [405, 205] on span "Il trattamento riguarda l'attività di gestione dei contratti con i clienti e co…" at bounding box center [424, 284] width 103 height 322
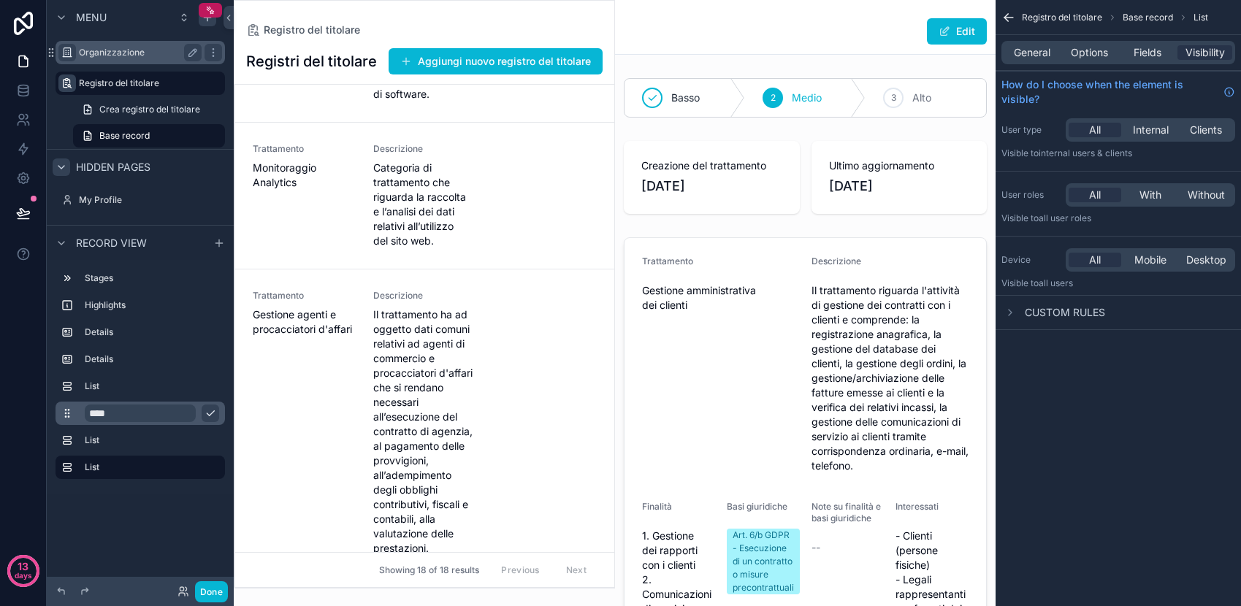
scroll to position [2973, 0]
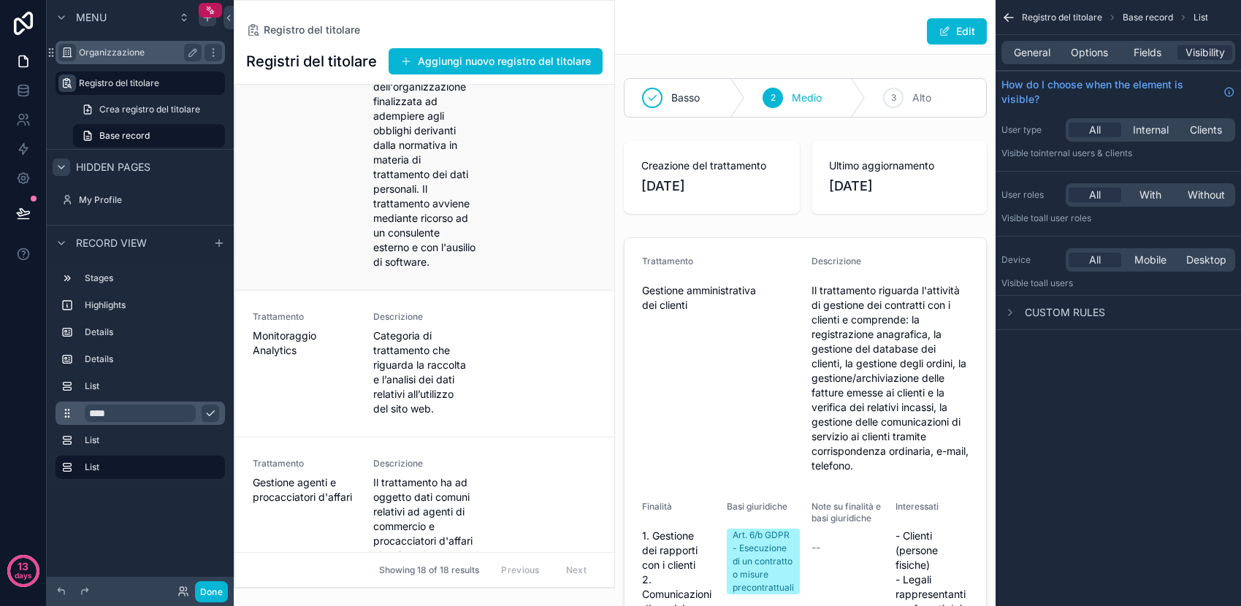
click at [506, 186] on div "Trattamento Gestione adempimenti privacy Descrizione Il trattamento consiste ne…" at bounding box center [425, 129] width 344 height 281
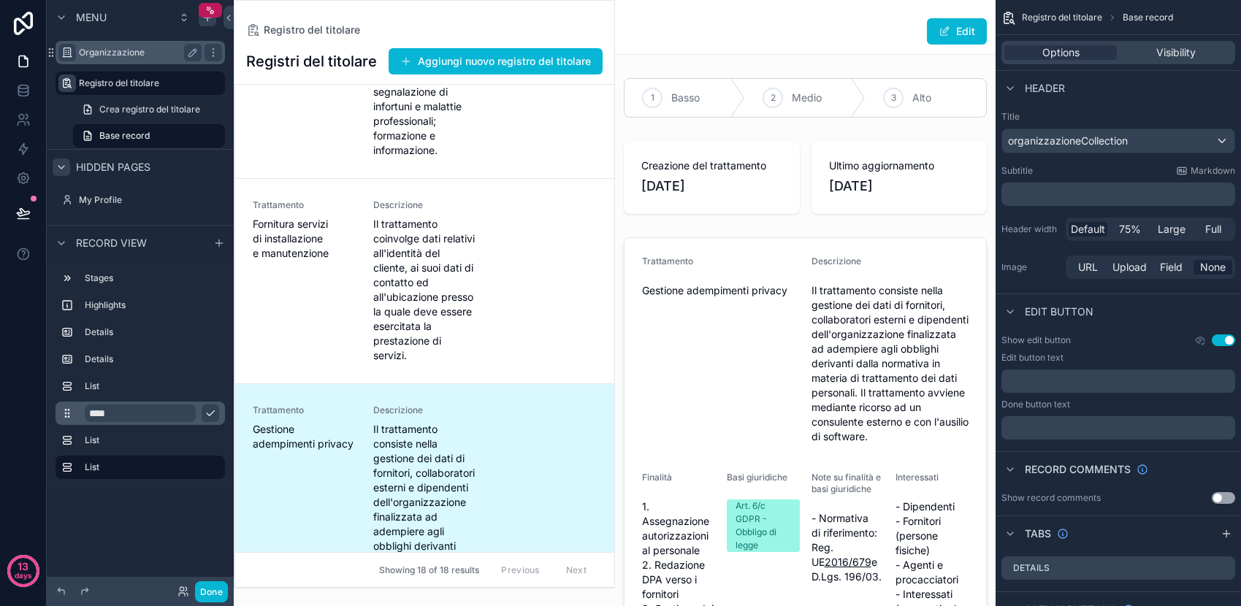
scroll to position [2464, 0]
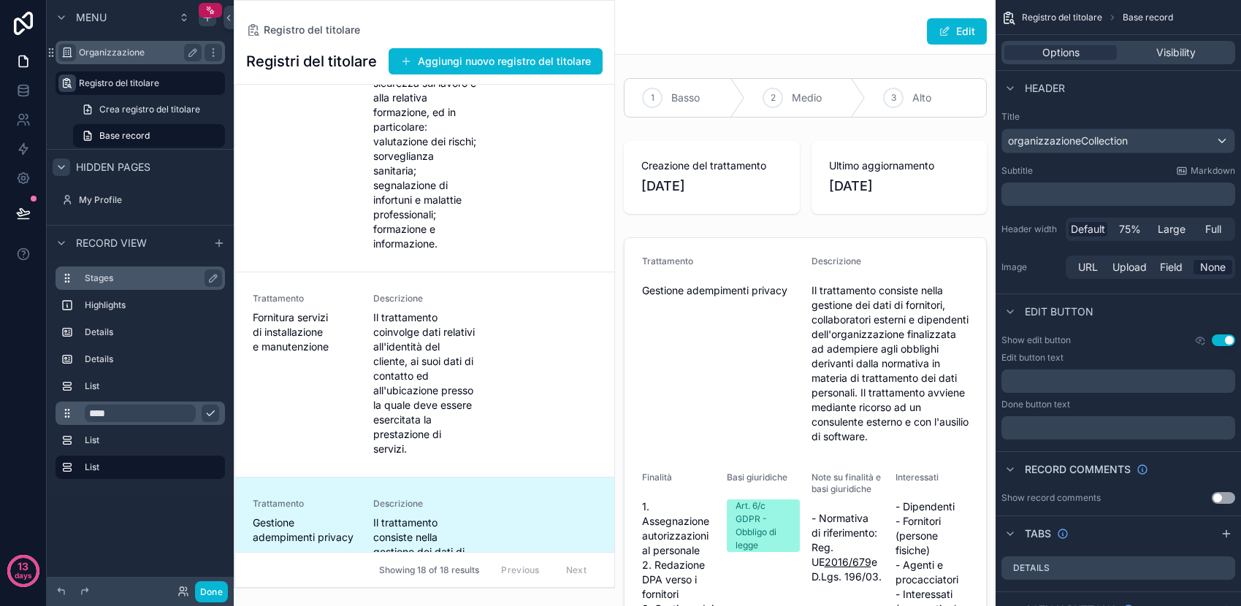
click at [101, 275] on label "Stages" at bounding box center [149, 279] width 129 height 12
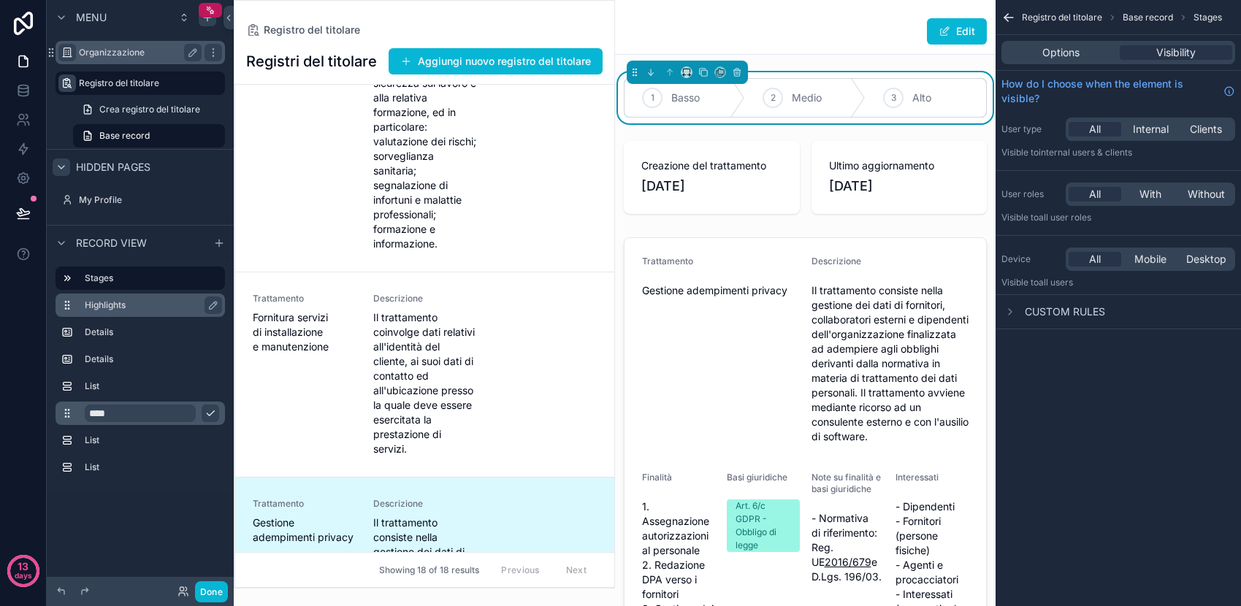
click at [120, 305] on label "Highlights" at bounding box center [149, 306] width 129 height 12
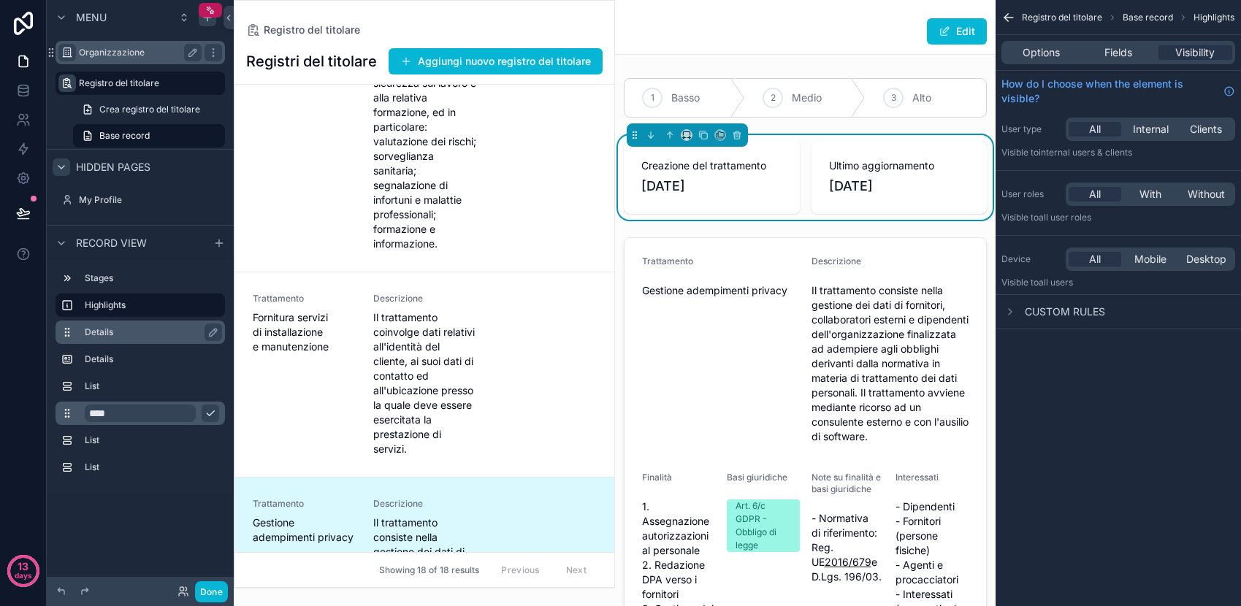
click at [121, 327] on label "Details" at bounding box center [149, 333] width 129 height 12
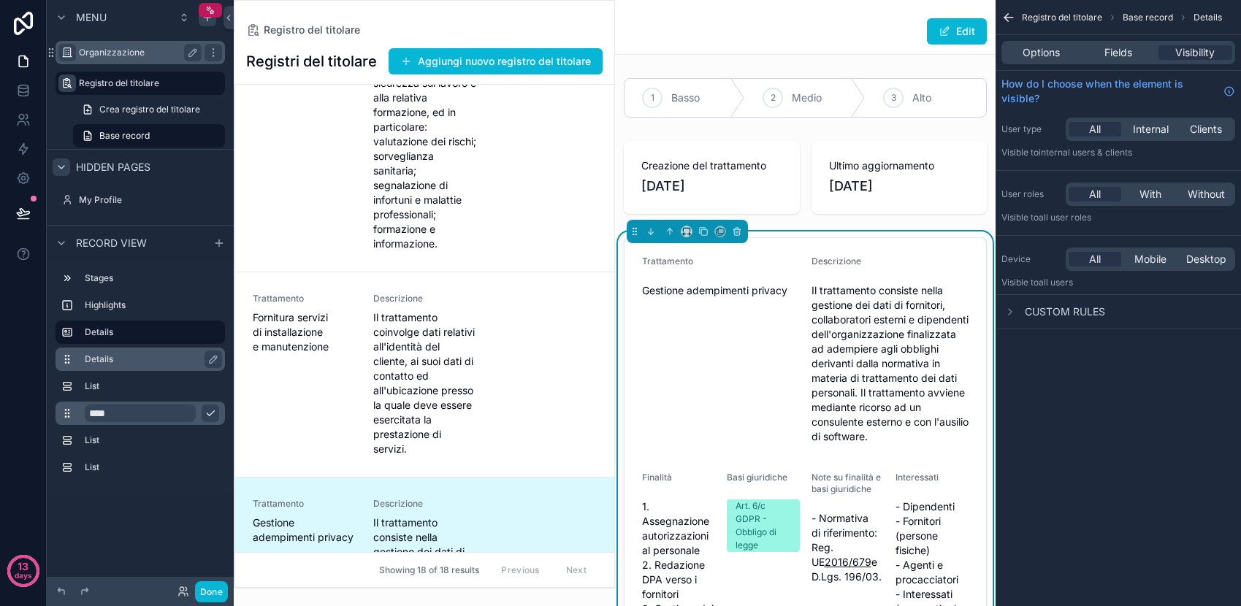
click at [123, 360] on label "Details" at bounding box center [149, 360] width 129 height 12
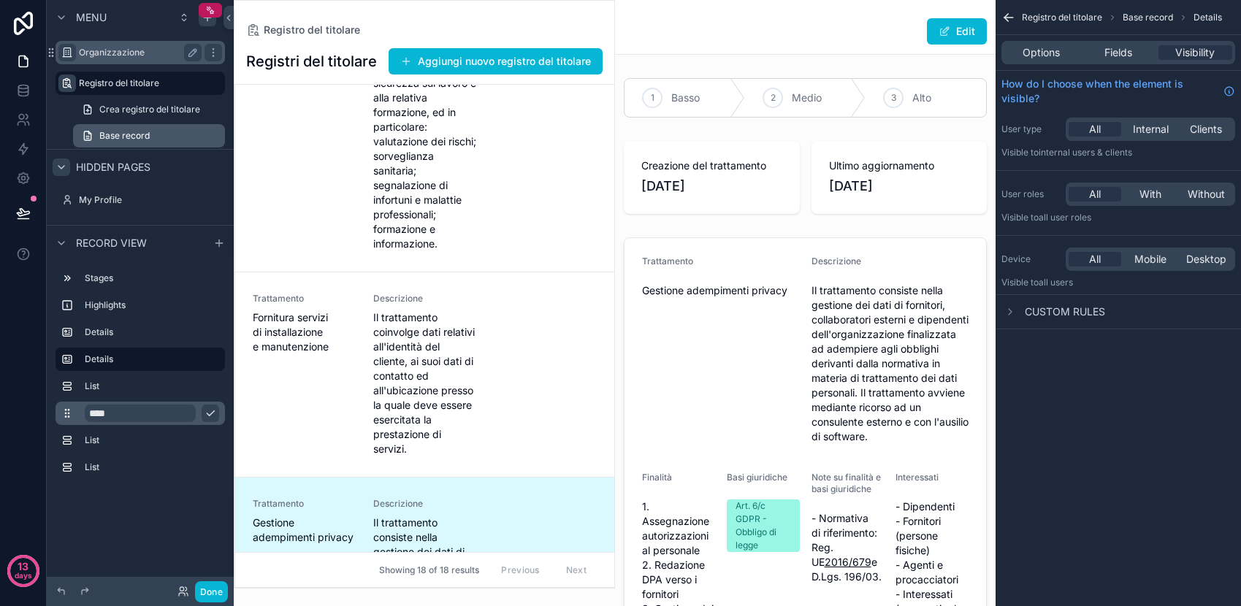
click at [129, 138] on span "Base record" at bounding box center [124, 136] width 50 height 12
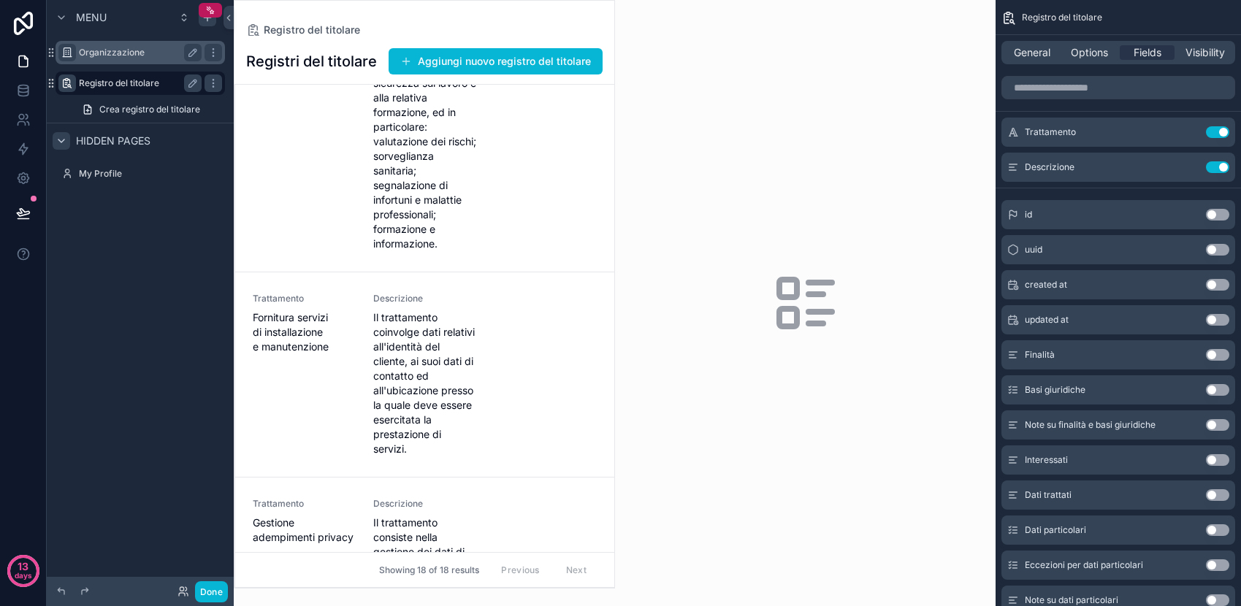
click at [119, 84] on label "Registro del titolare" at bounding box center [137, 83] width 117 height 12
click at [748, 362] on div "scrollable content" at bounding box center [805, 303] width 381 height 606
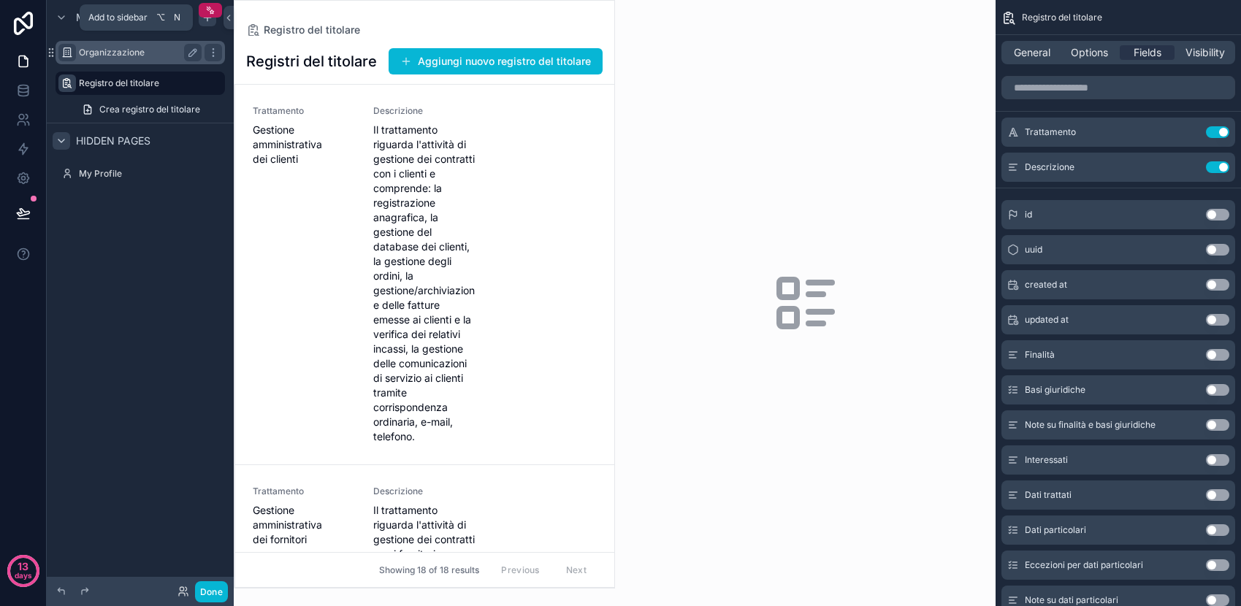
click at [205, 21] on icon "scrollable content" at bounding box center [208, 18] width 12 height 12
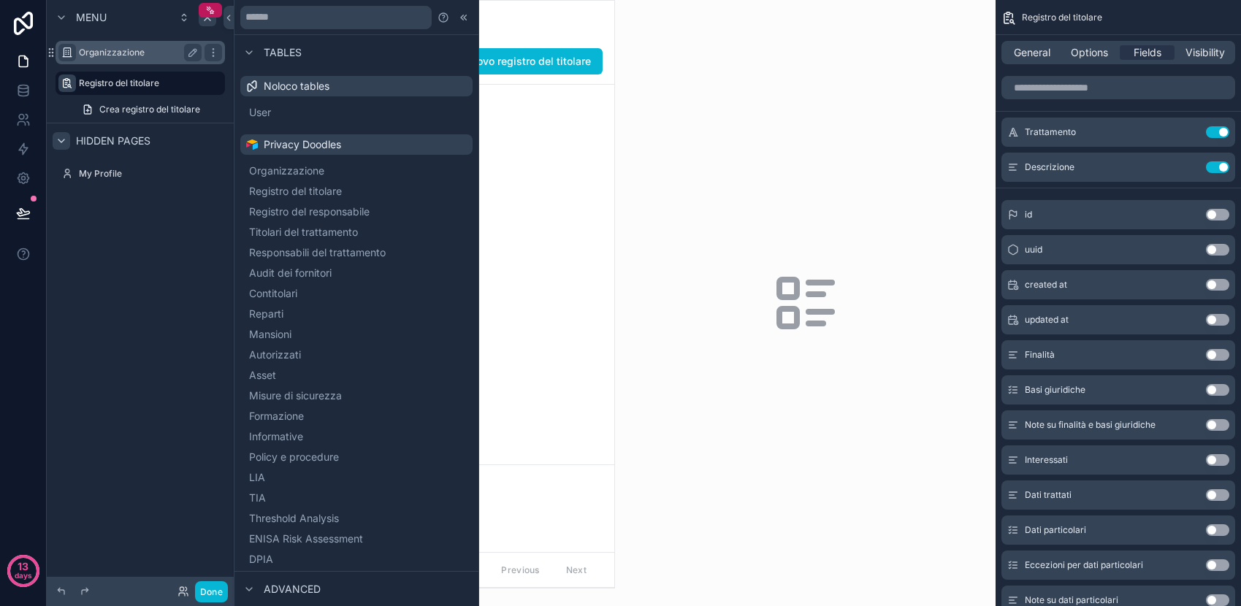
click at [317, 85] on span "Noloco tables" at bounding box center [297, 86] width 66 height 15
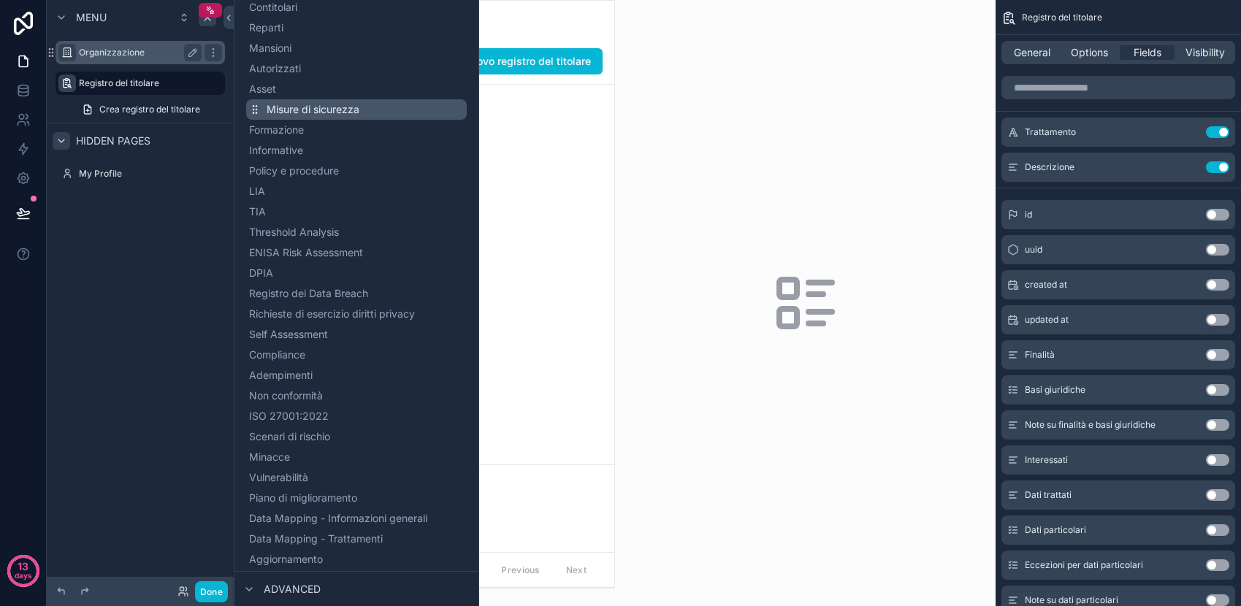
scroll to position [399, 0]
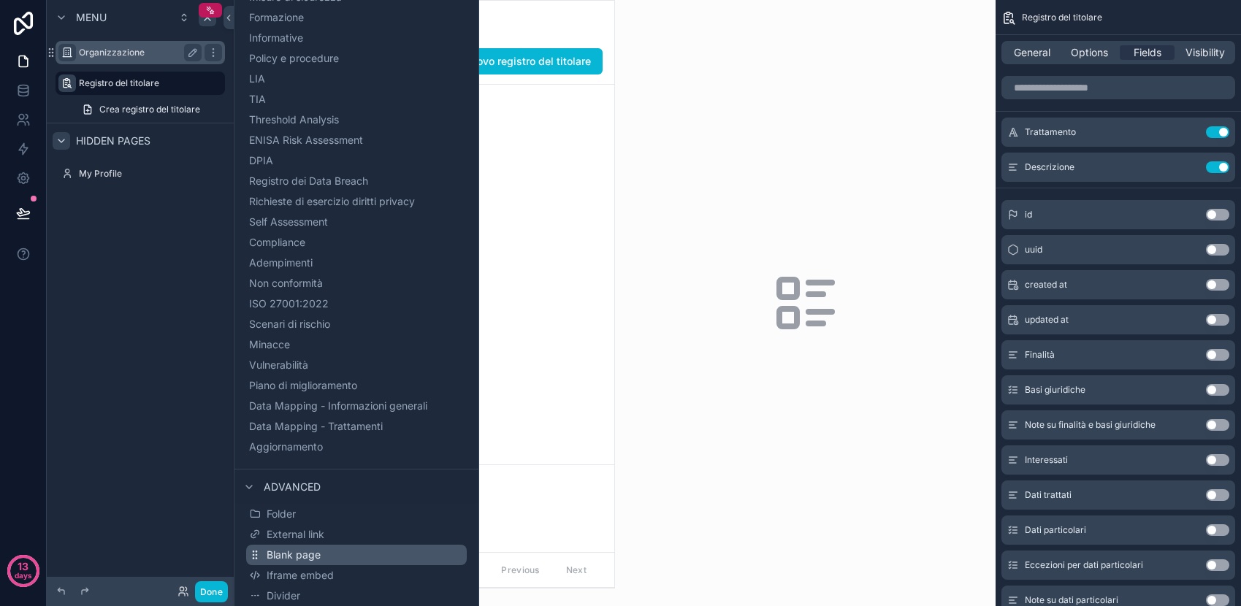
click at [350, 552] on button "Blank page" at bounding box center [356, 555] width 221 height 20
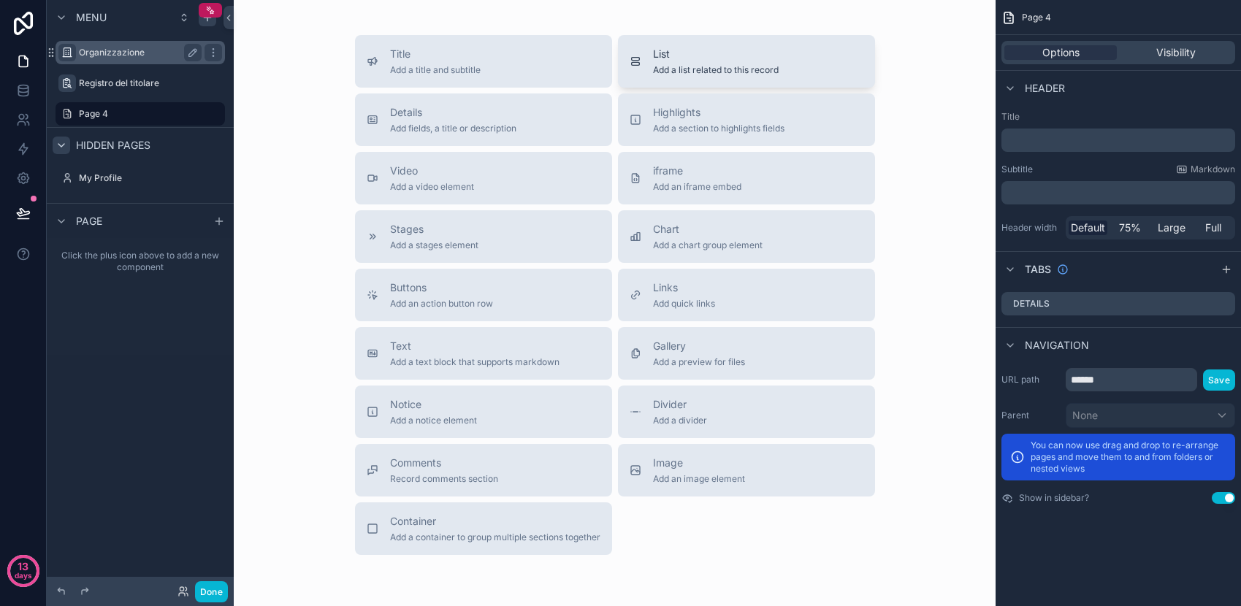
click at [707, 60] on span "List" at bounding box center [716, 54] width 126 height 15
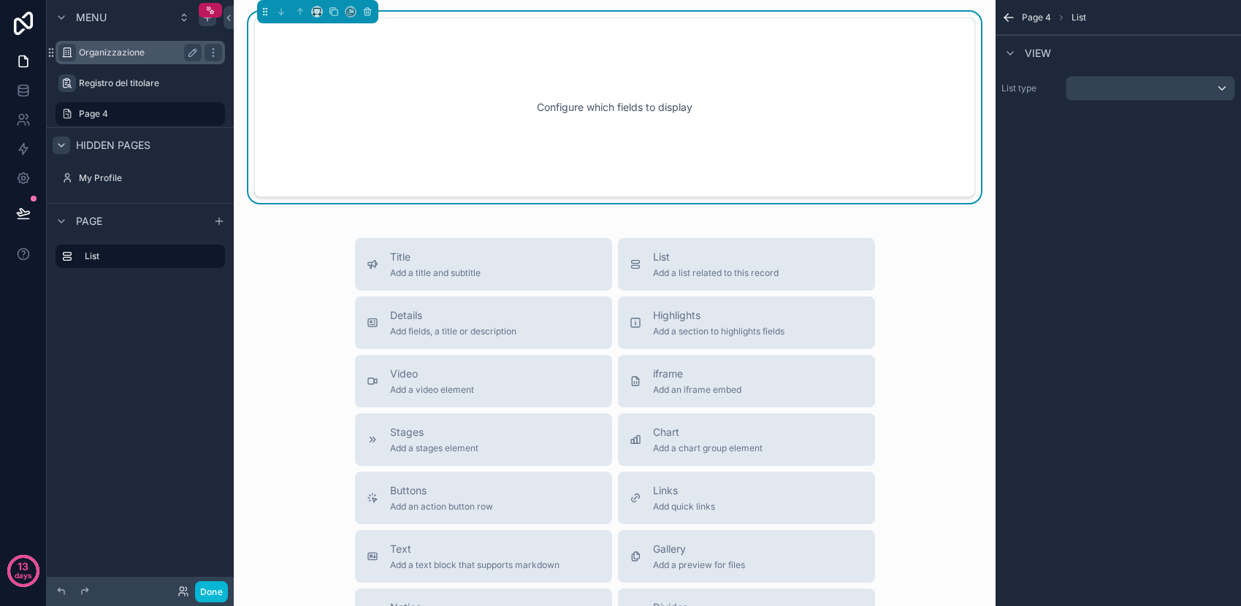
click at [965, 91] on div "Configure which fields to display" at bounding box center [614, 108] width 721 height 180
click at [1092, 83] on div "scrollable content" at bounding box center [1151, 88] width 168 height 23
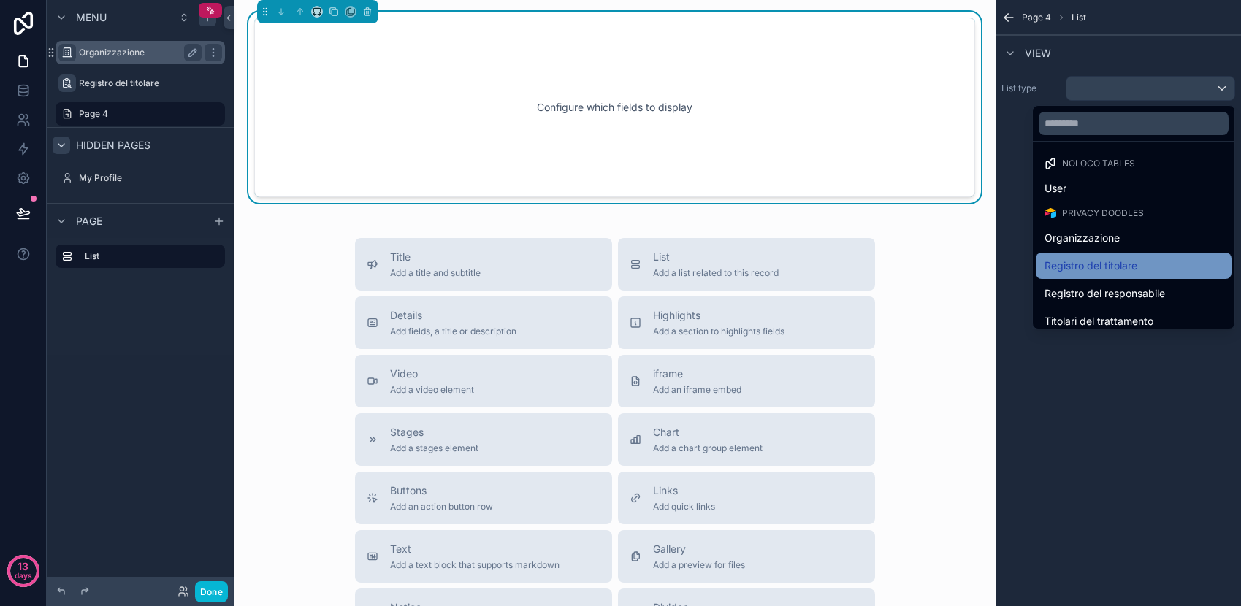
click at [1100, 260] on span "Registro del titolare" at bounding box center [1091, 266] width 93 height 18
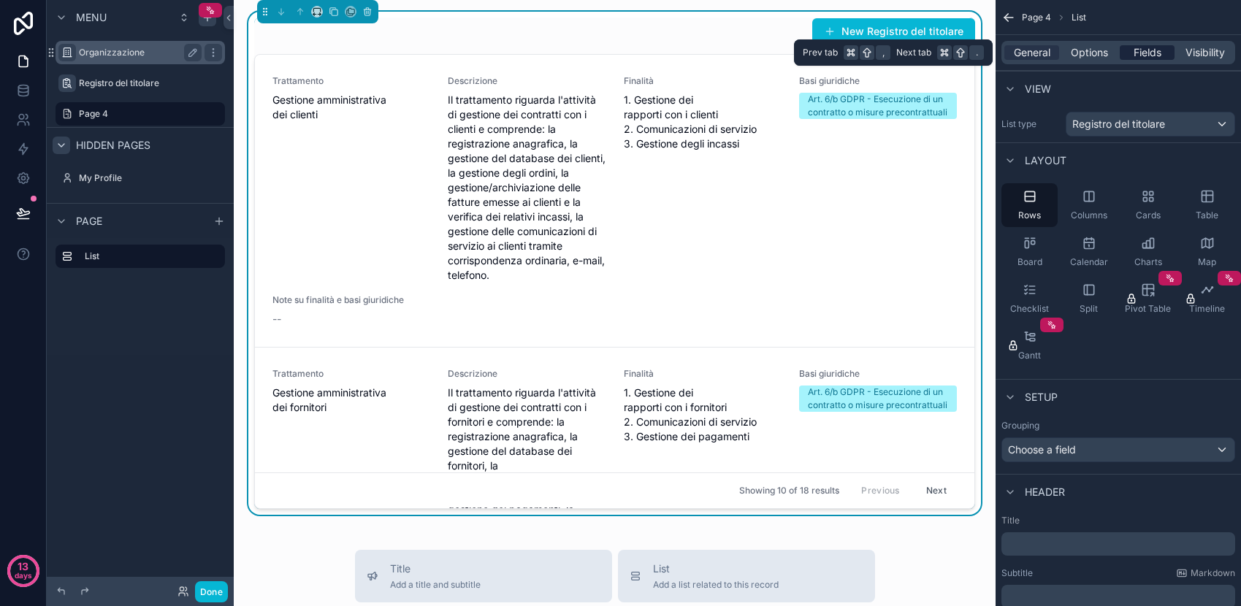
click at [1149, 53] on span "Fields" at bounding box center [1148, 52] width 28 height 15
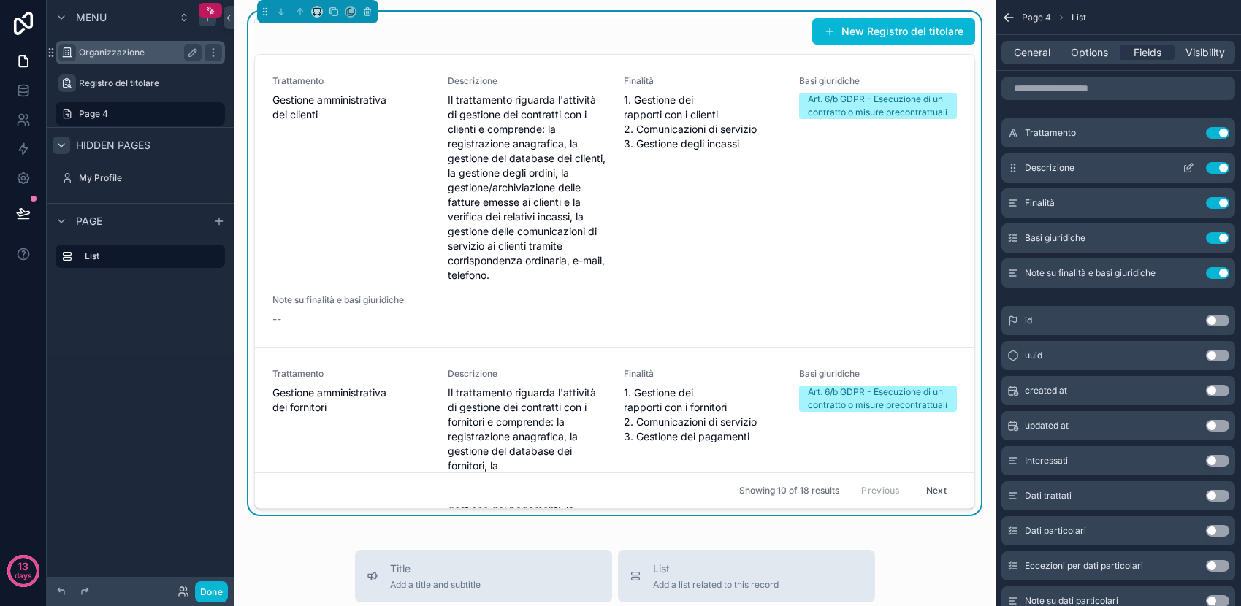
click at [1217, 170] on button "Use setting" at bounding box center [1217, 168] width 23 height 12
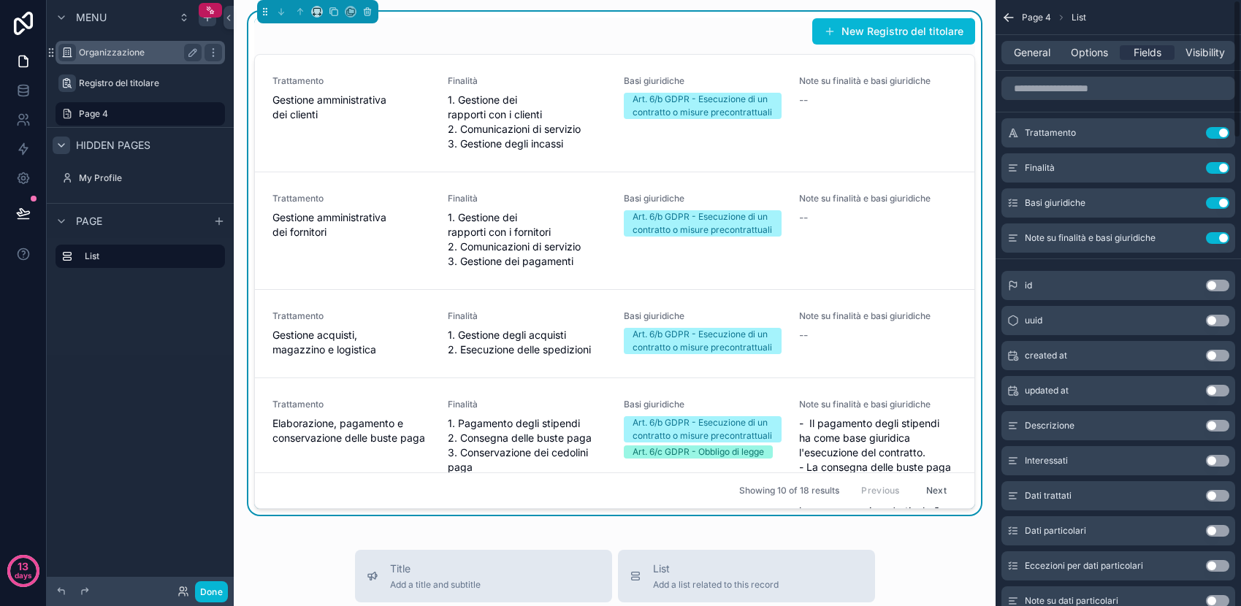
click at [1217, 170] on button "Use setting" at bounding box center [1217, 168] width 23 height 12
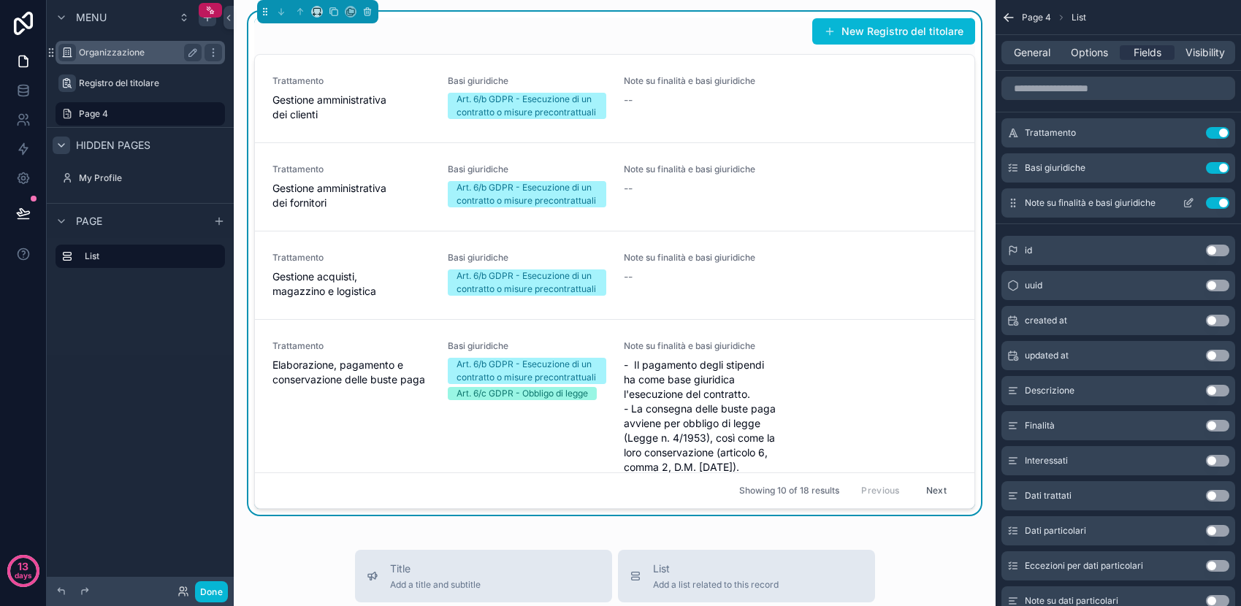
click at [1219, 192] on div "Note su finalità e basi giuridiche Use setting" at bounding box center [1119, 203] width 234 height 29
click at [1219, 170] on button "Use setting" at bounding box center [1217, 168] width 23 height 12
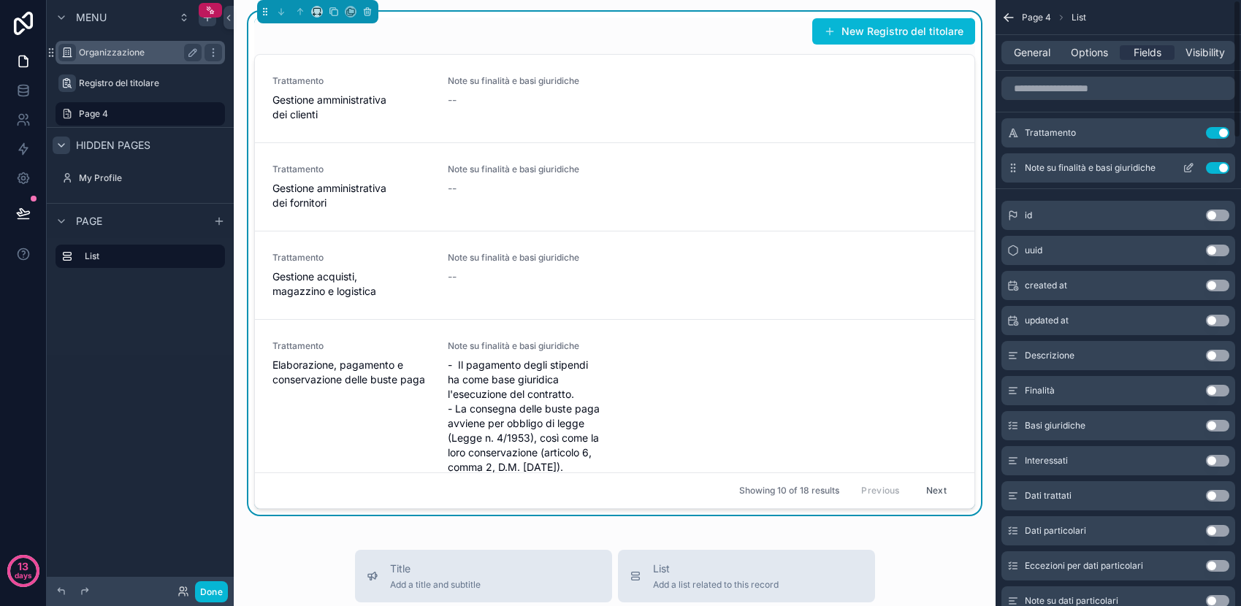
click at [1219, 167] on button "Use setting" at bounding box center [1217, 168] width 23 height 12
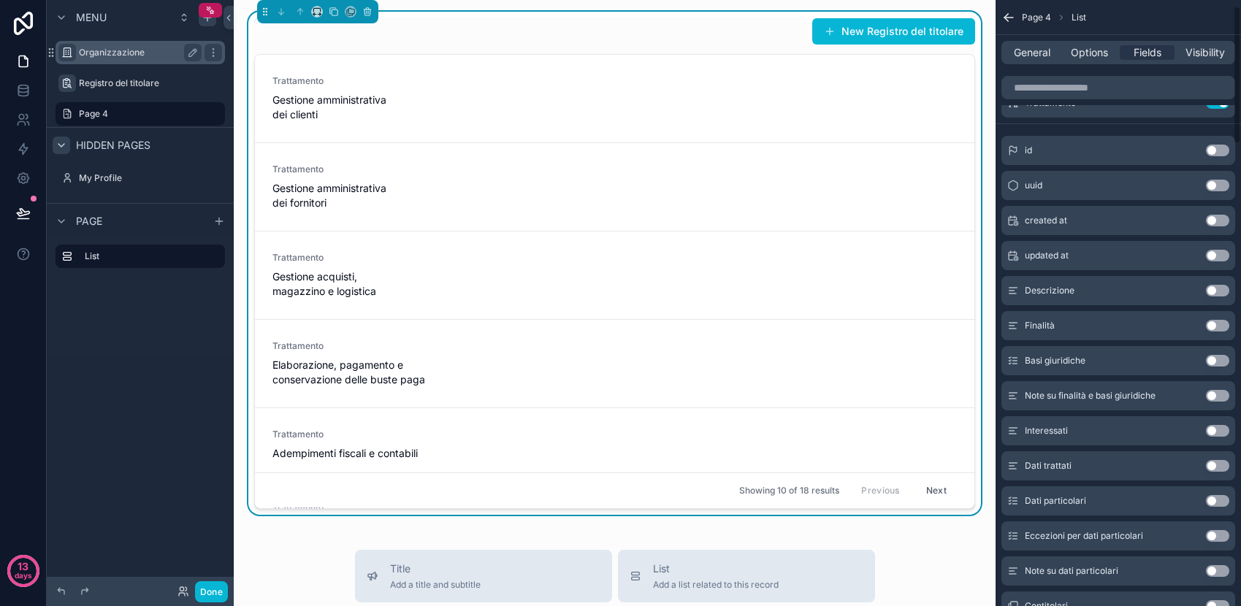
scroll to position [31, 0]
click at [1216, 289] on button "Use setting" at bounding box center [1217, 290] width 23 height 12
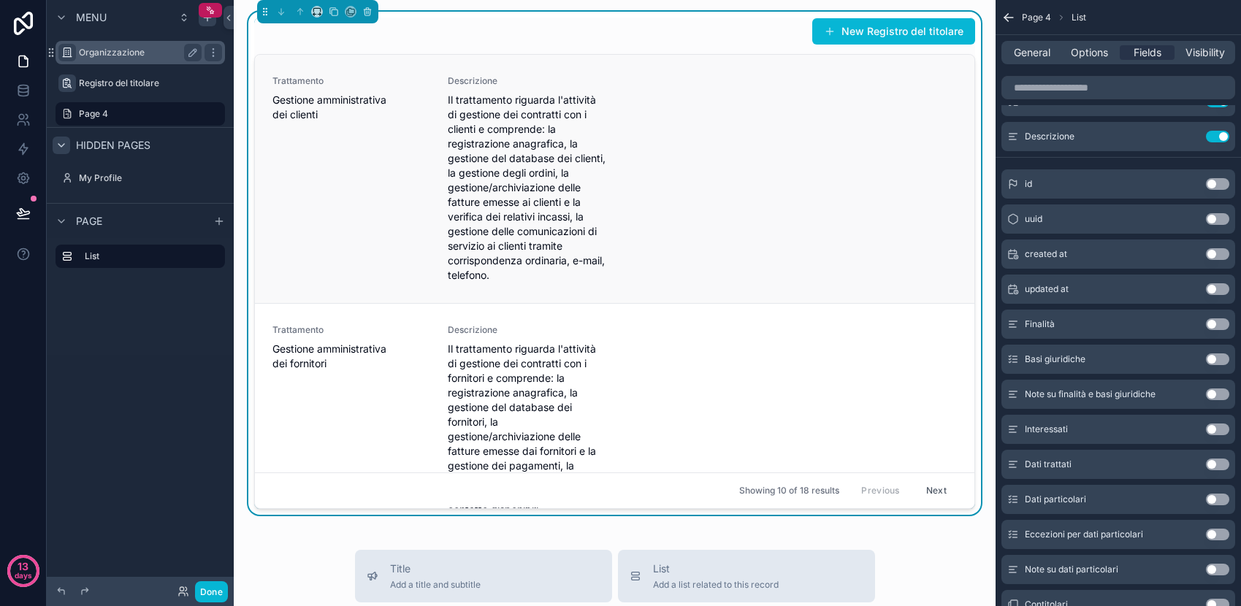
click at [506, 170] on span "Il trattamento riguarda l'attività di gestione dei contratti con i clienti e co…" at bounding box center [527, 188] width 158 height 190
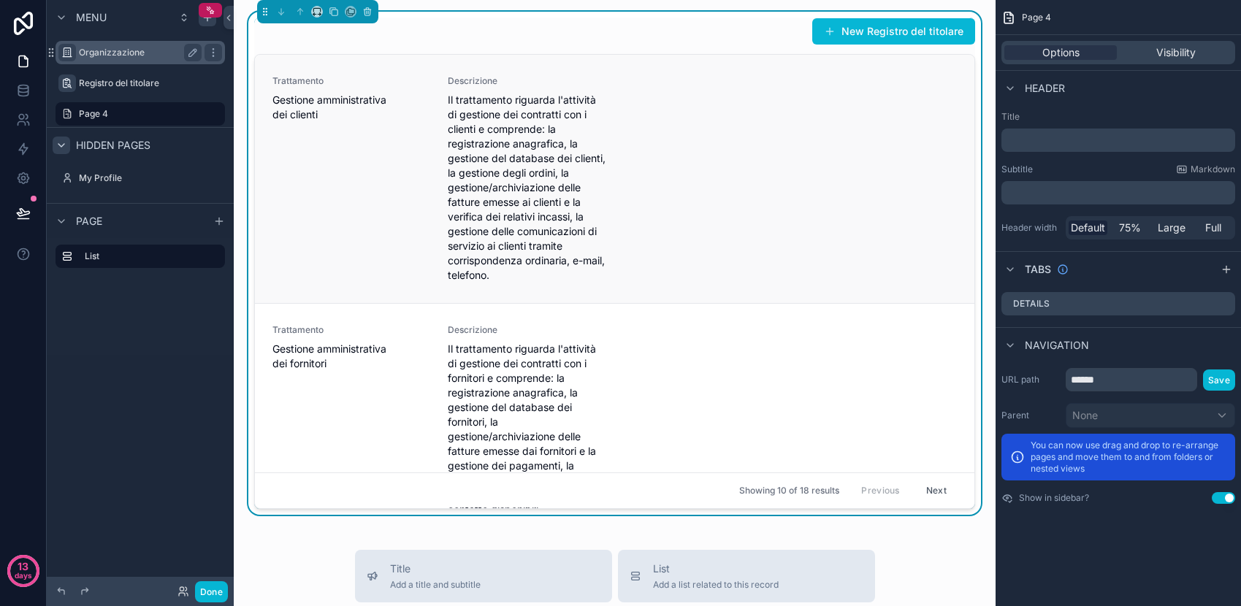
click at [494, 142] on span "Il trattamento riguarda l'attività di gestione dei contratti con i clienti e co…" at bounding box center [527, 188] width 158 height 190
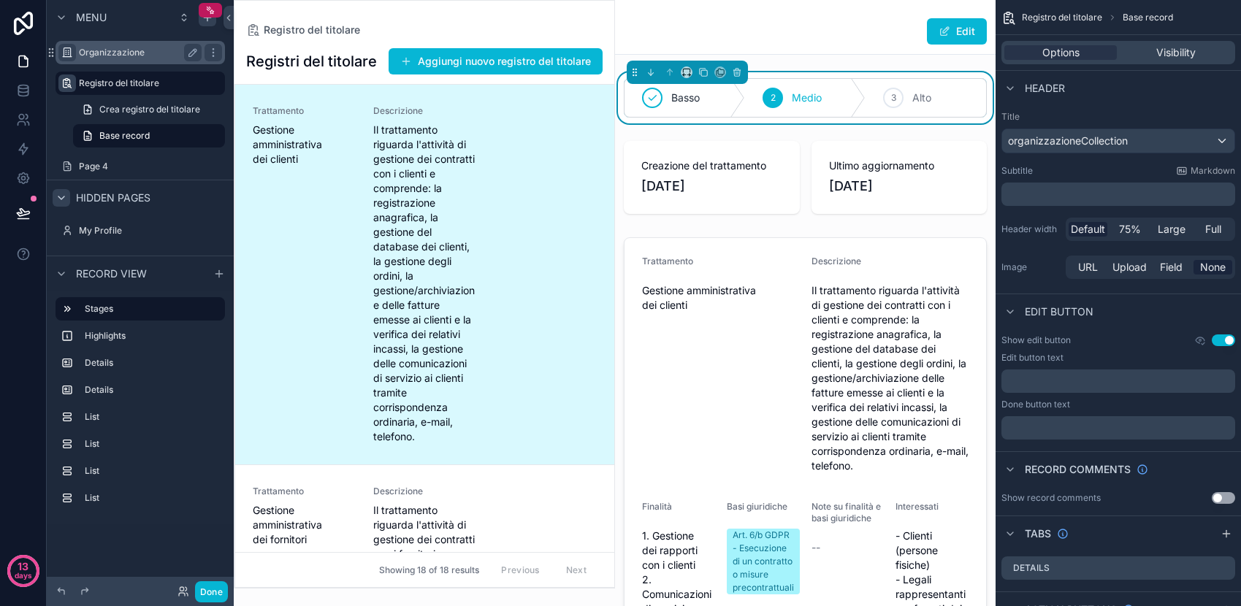
click at [494, 142] on div "scrollable content" at bounding box center [425, 294] width 380 height 587
click at [494, 142] on div "Trattamento Gestione amministrativa dei clienti Descrizione Il trattamento rigu…" at bounding box center [425, 274] width 344 height 339
click at [517, 170] on div "Trattamento Gestione amministrativa dei clienti Descrizione Il trattamento rigu…" at bounding box center [425, 274] width 344 height 339
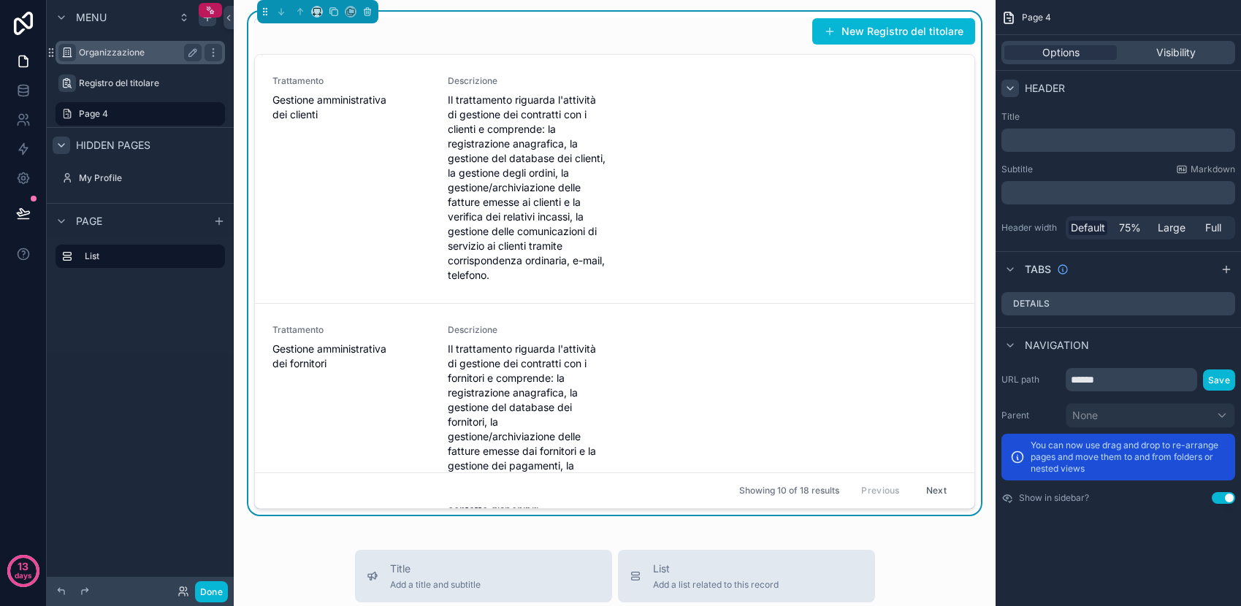
click at [1012, 90] on icon "scrollable content" at bounding box center [1011, 89] width 12 height 12
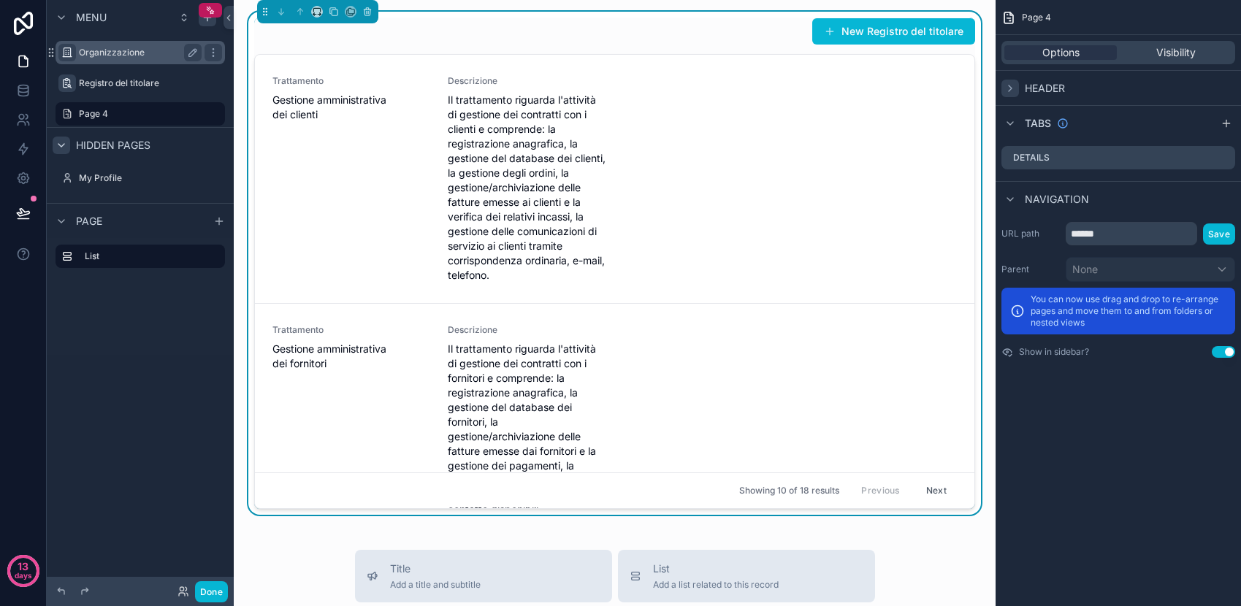
click at [1012, 90] on icon "scrollable content" at bounding box center [1011, 89] width 12 height 12
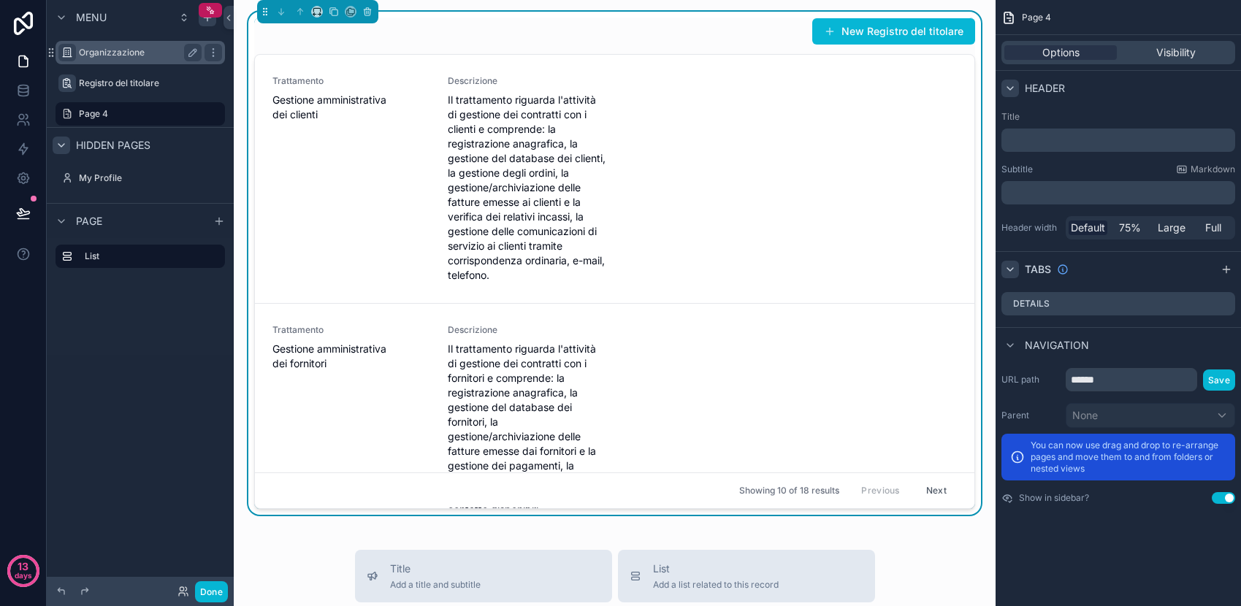
click at [1008, 271] on icon "scrollable content" at bounding box center [1011, 270] width 12 height 12
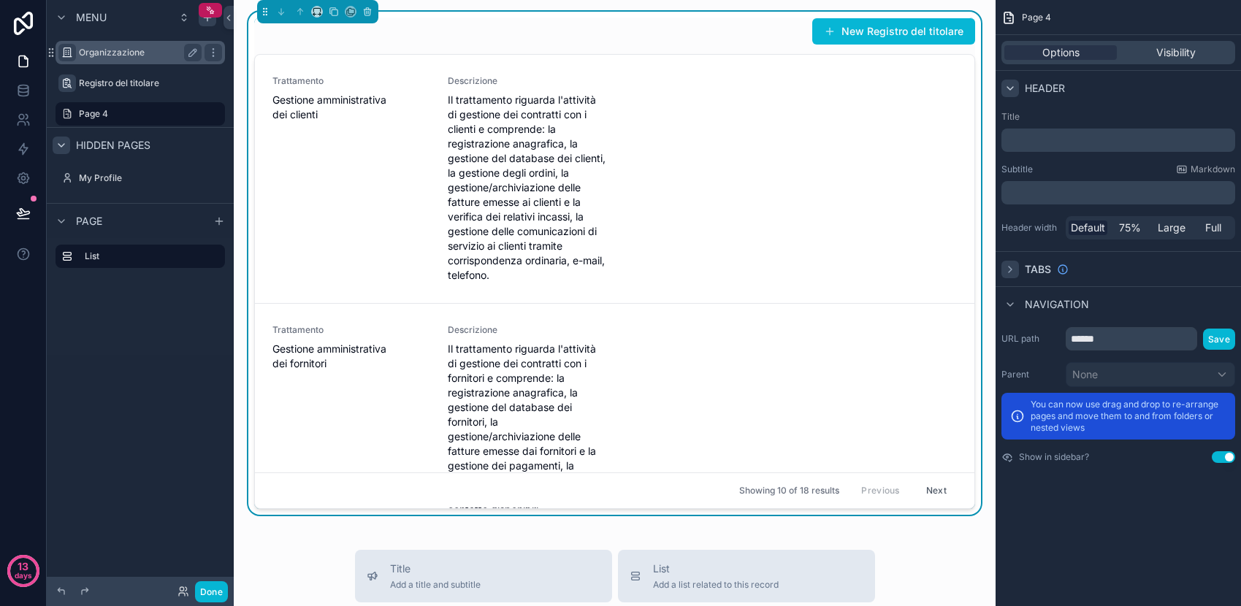
click at [1008, 271] on icon "scrollable content" at bounding box center [1011, 270] width 12 height 12
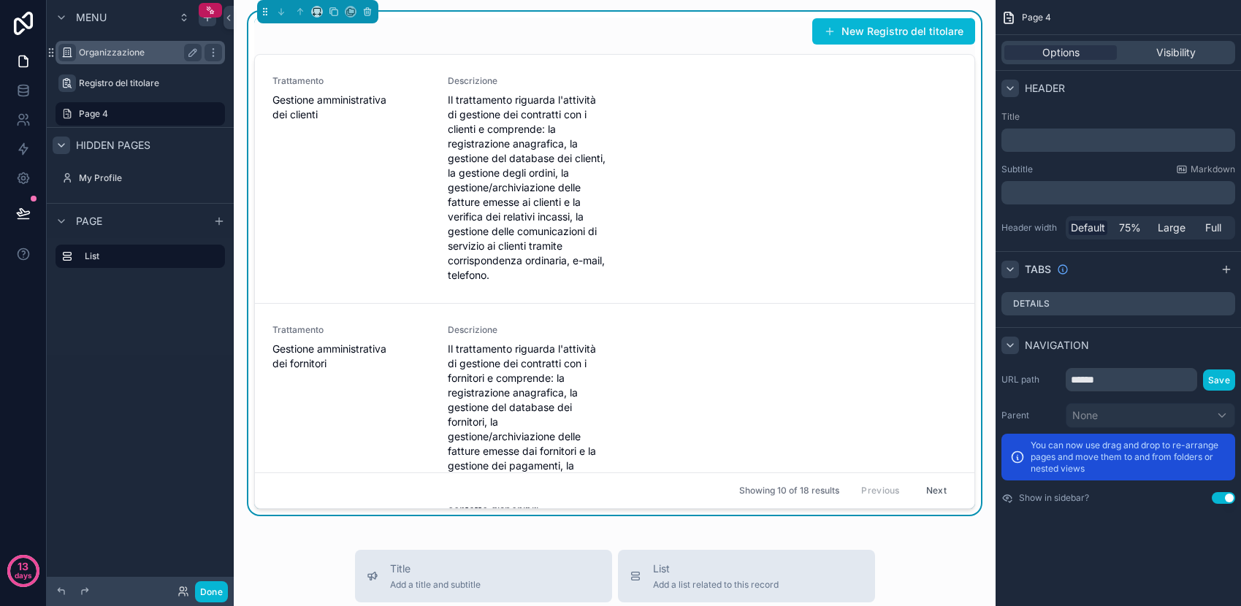
click at [1010, 341] on icon "scrollable content" at bounding box center [1011, 346] width 12 height 12
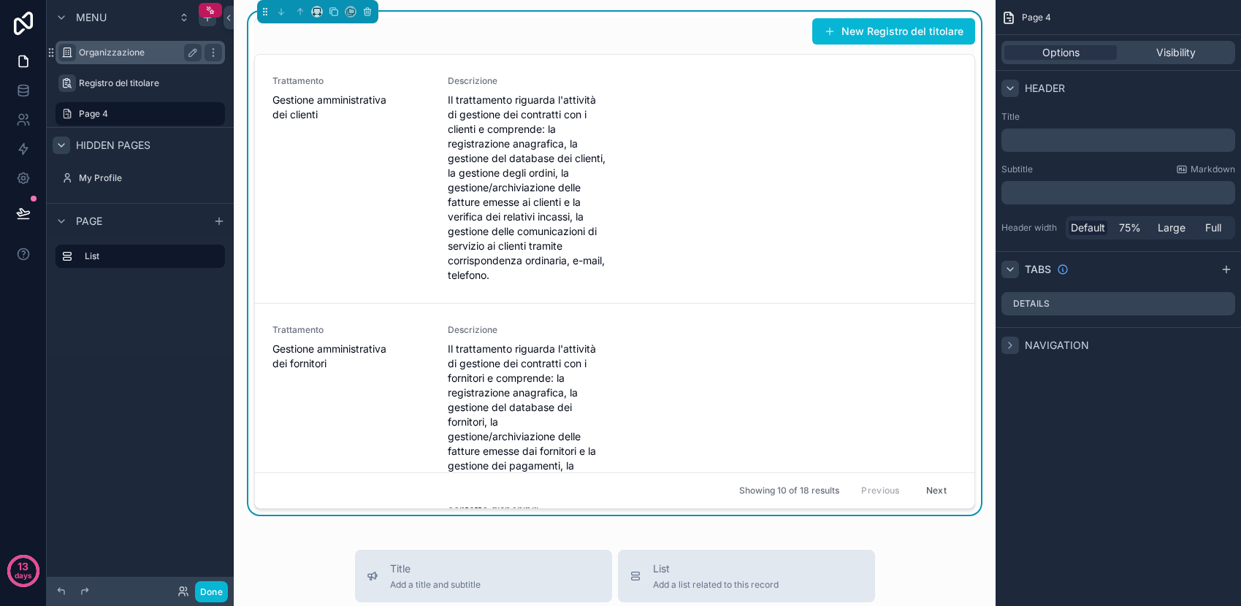
click at [1010, 341] on icon "scrollable content" at bounding box center [1011, 346] width 12 height 12
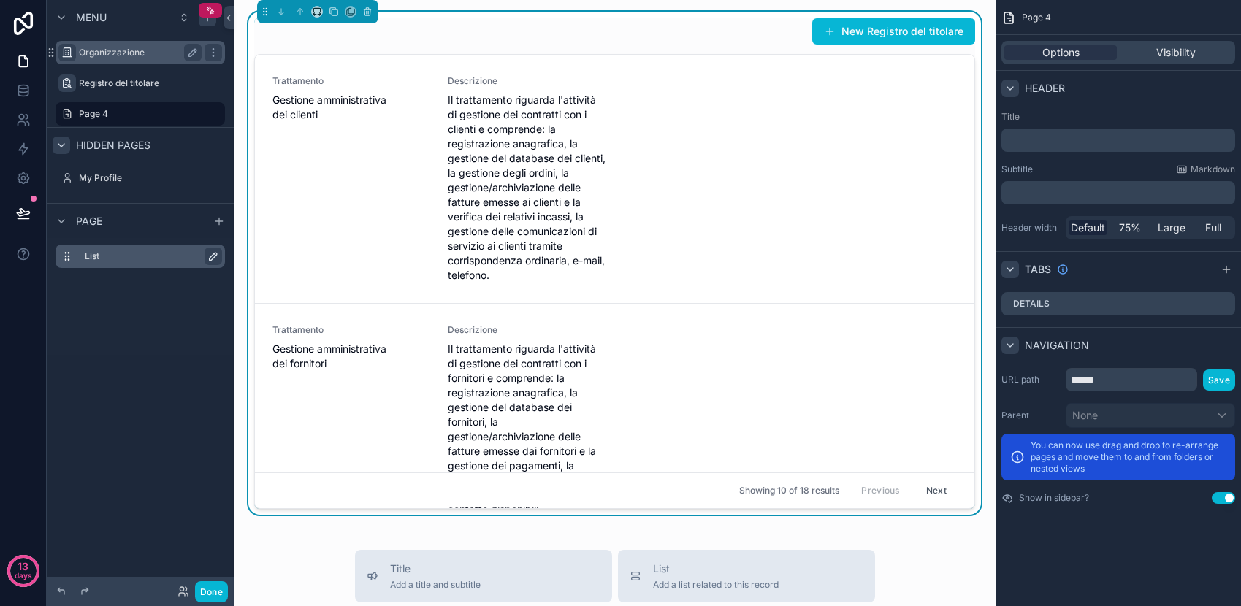
click at [212, 256] on icon "scrollable content" at bounding box center [214, 257] width 12 height 12
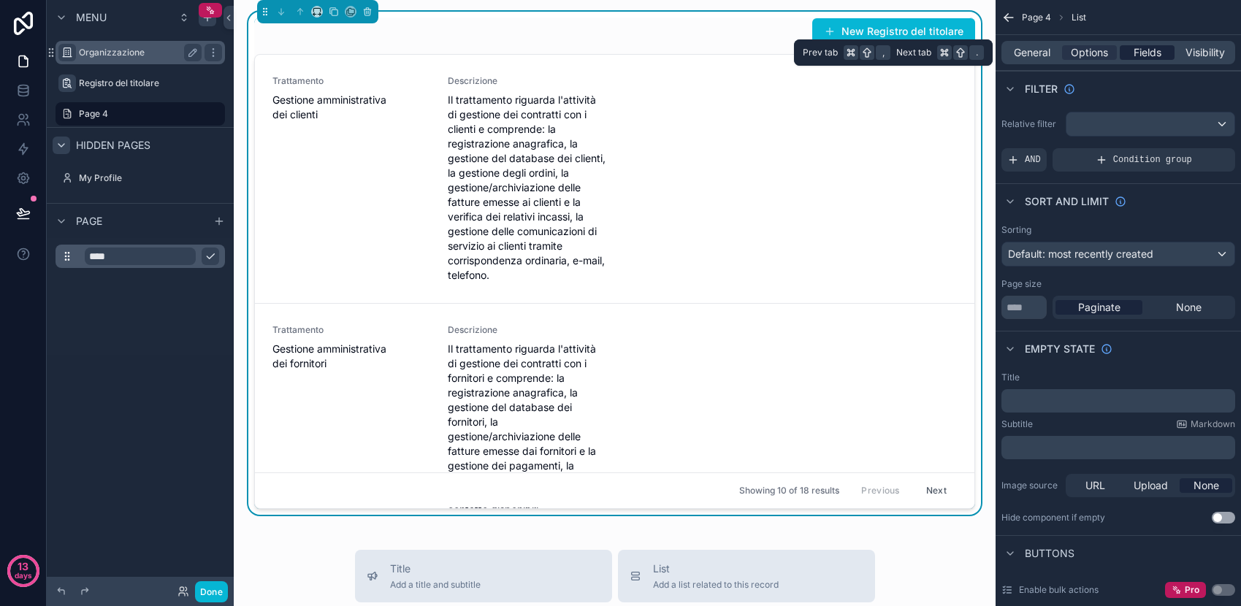
click at [1149, 50] on span "Fields" at bounding box center [1148, 52] width 28 height 15
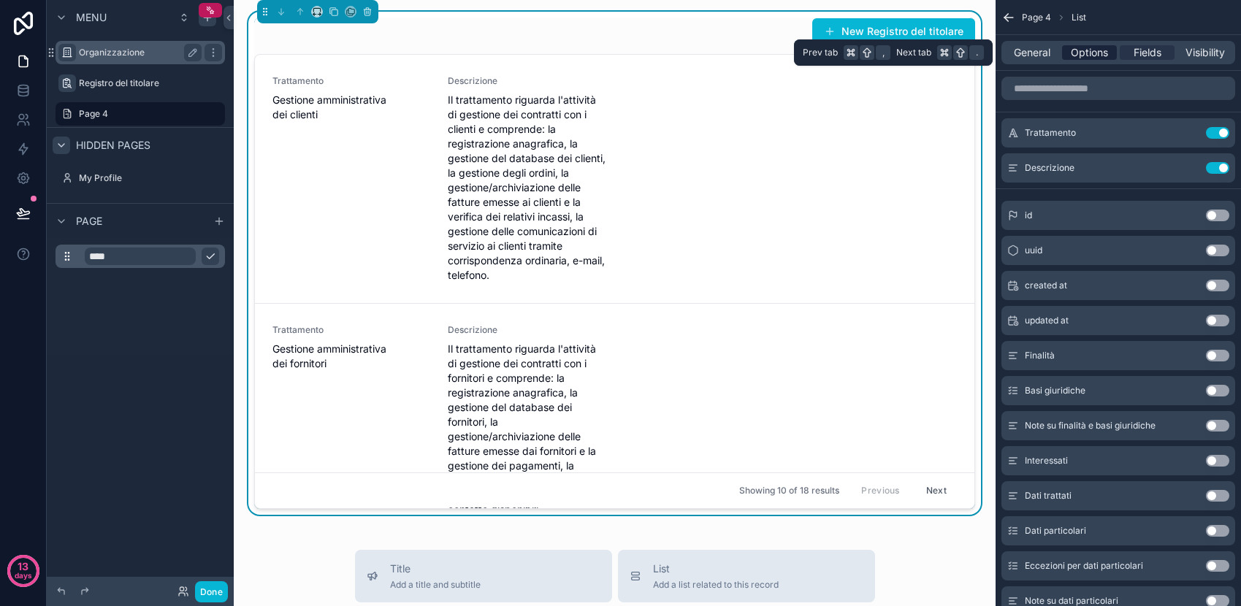
click at [1087, 49] on span "Options" at bounding box center [1089, 52] width 37 height 15
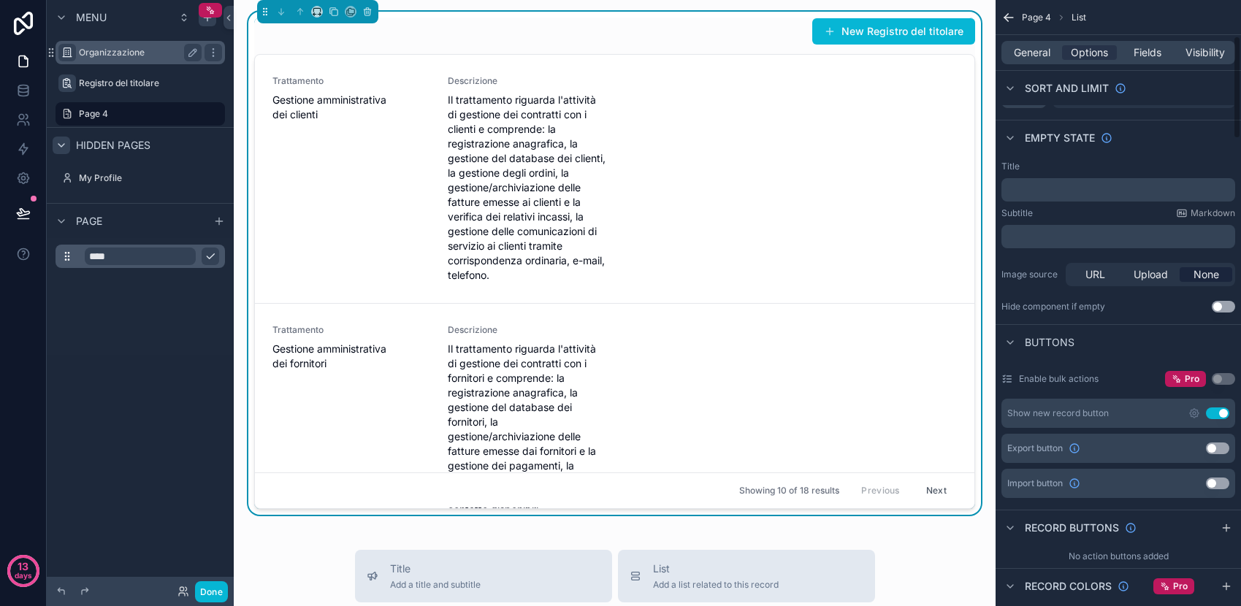
scroll to position [203, 0]
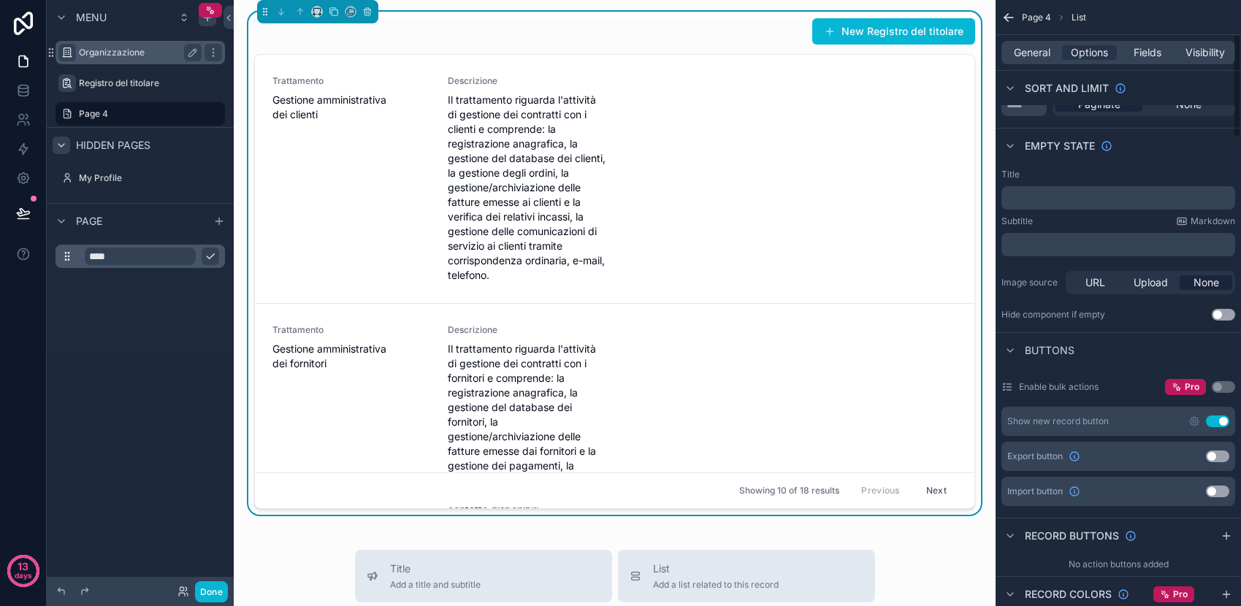
click at [1086, 195] on p "﻿" at bounding box center [1120, 198] width 225 height 12
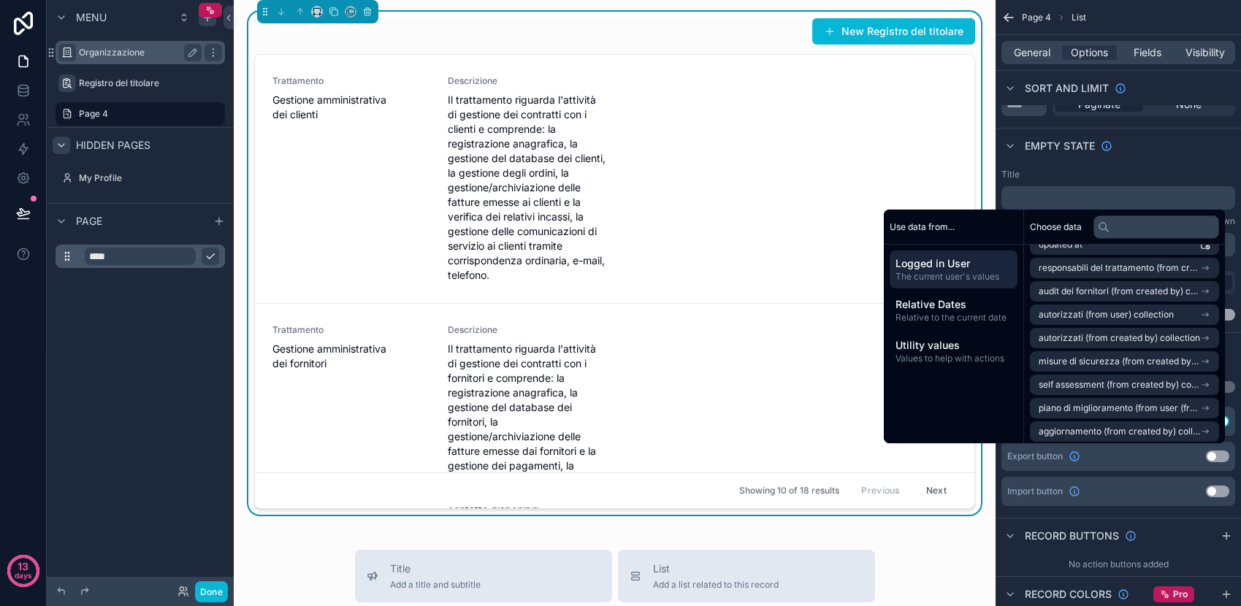
scroll to position [348, 0]
click at [1092, 172] on div "Title" at bounding box center [1119, 175] width 234 height 12
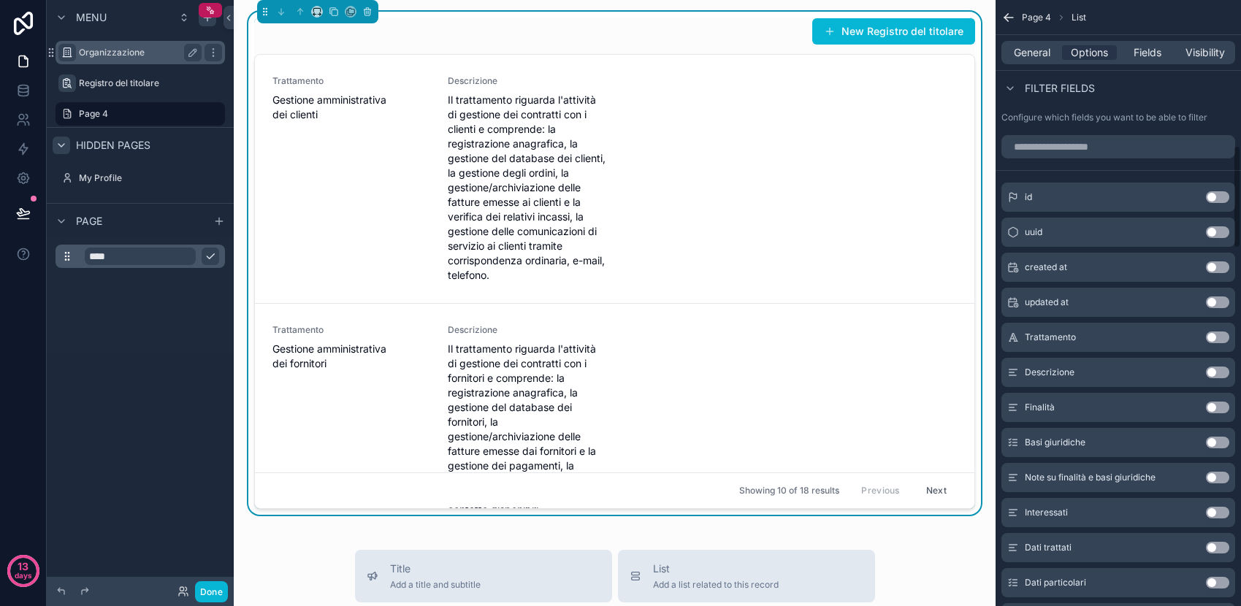
scroll to position [857, 0]
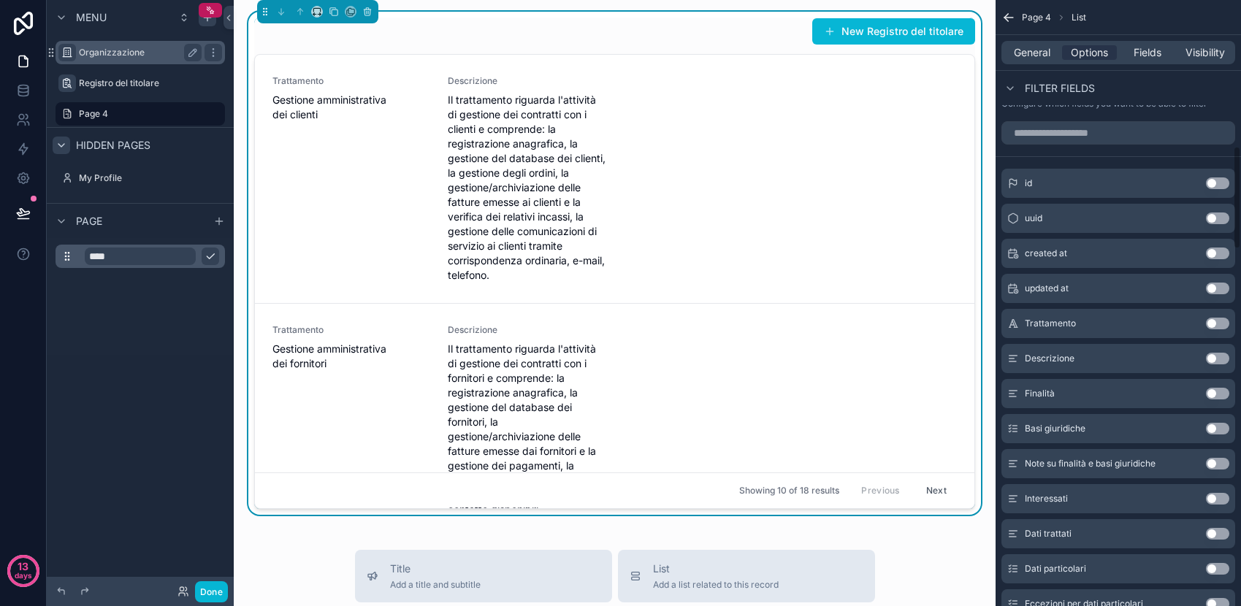
click at [1209, 324] on button "Use setting" at bounding box center [1217, 324] width 23 height 12
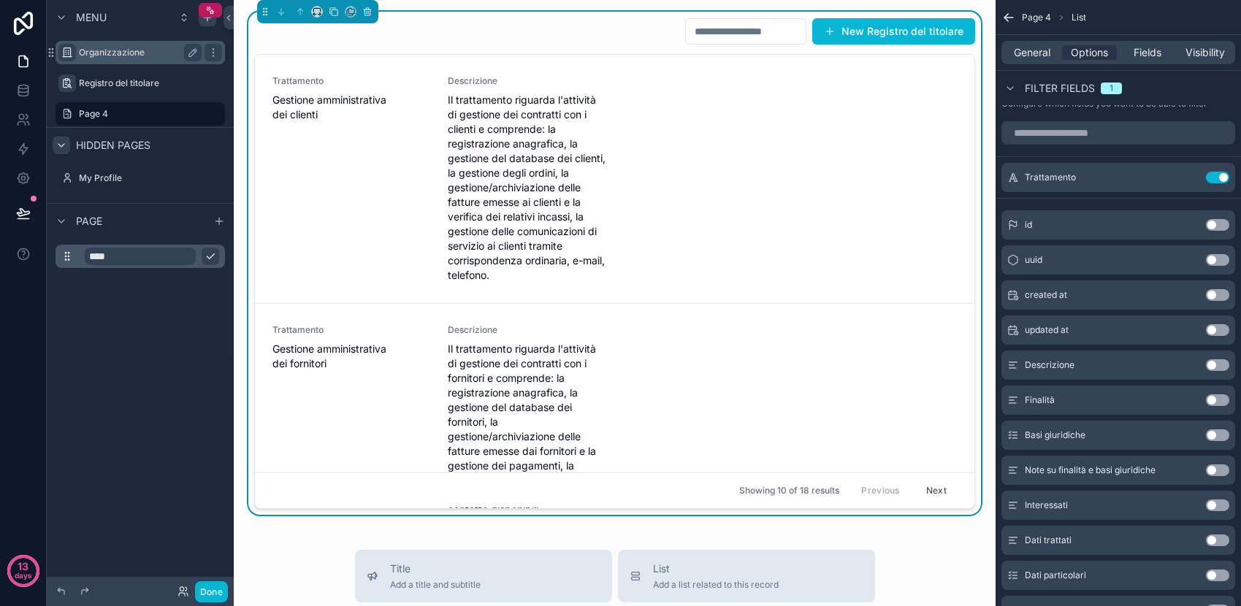
click at [1209, 324] on div "Use setting" at bounding box center [1217, 330] width 23 height 12
click at [1186, 253] on div "uuid Use setting" at bounding box center [1119, 260] width 234 height 29
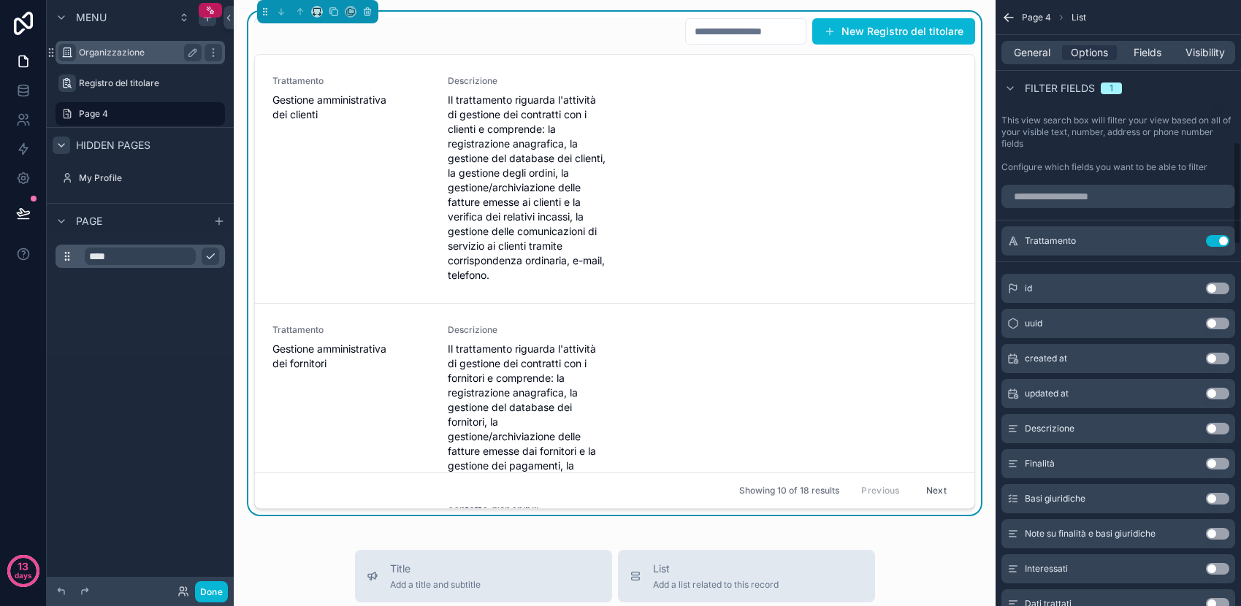
scroll to position [784, 0]
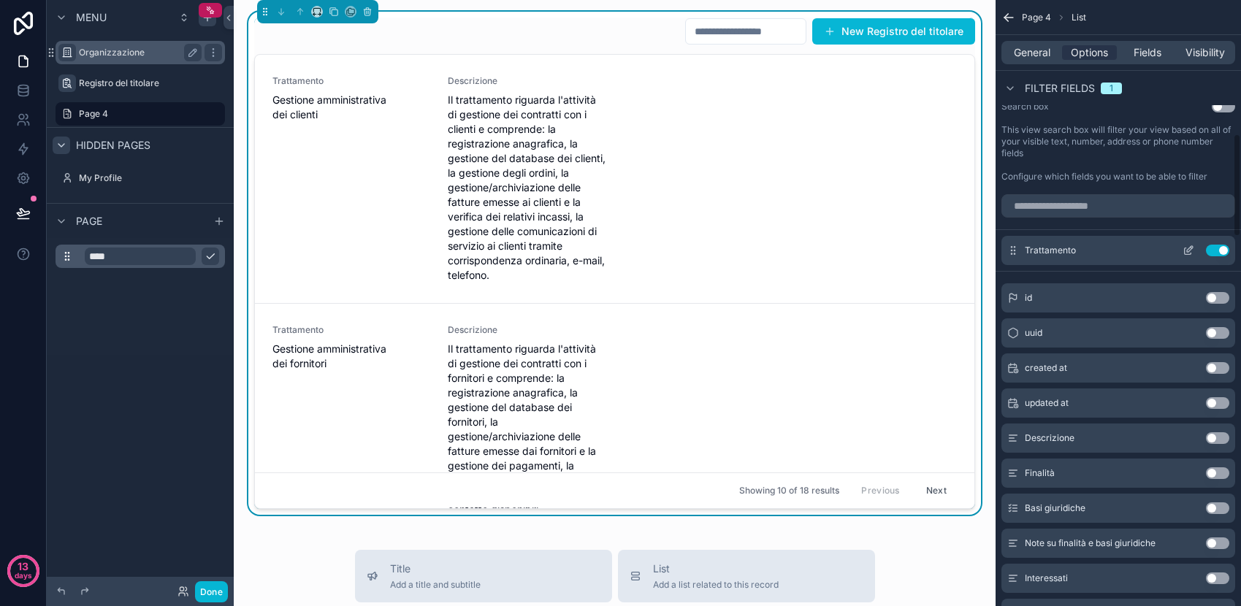
click at [1217, 248] on button "Use setting" at bounding box center [1217, 251] width 23 height 12
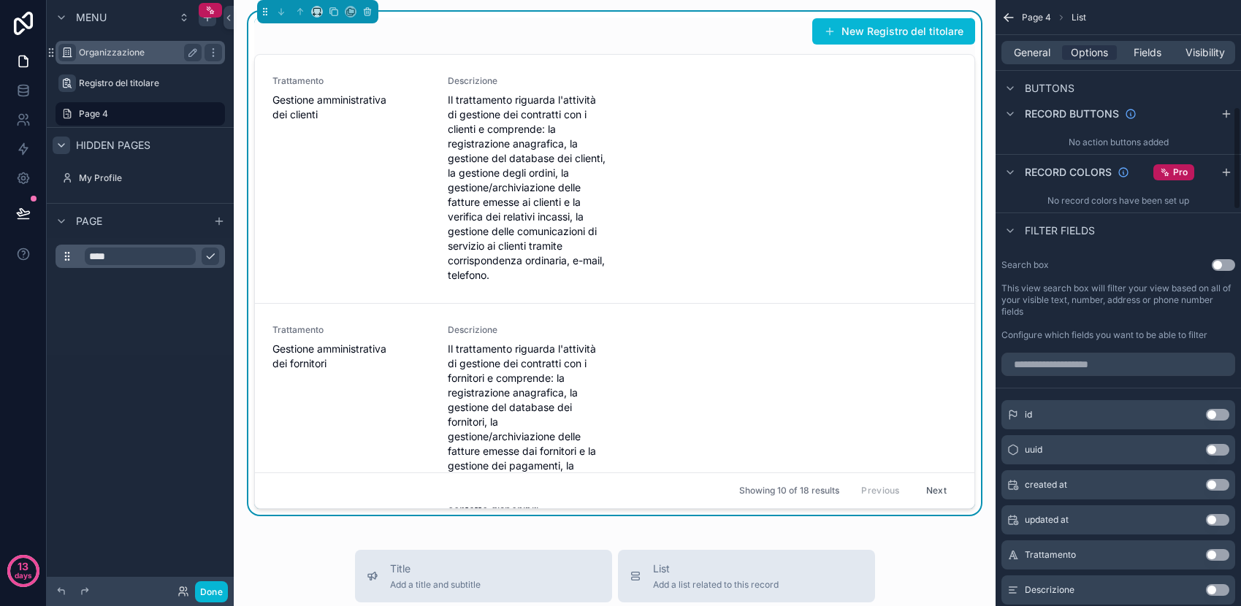
scroll to position [623, 0]
click at [1011, 232] on icon "scrollable content" at bounding box center [1011, 234] width 12 height 12
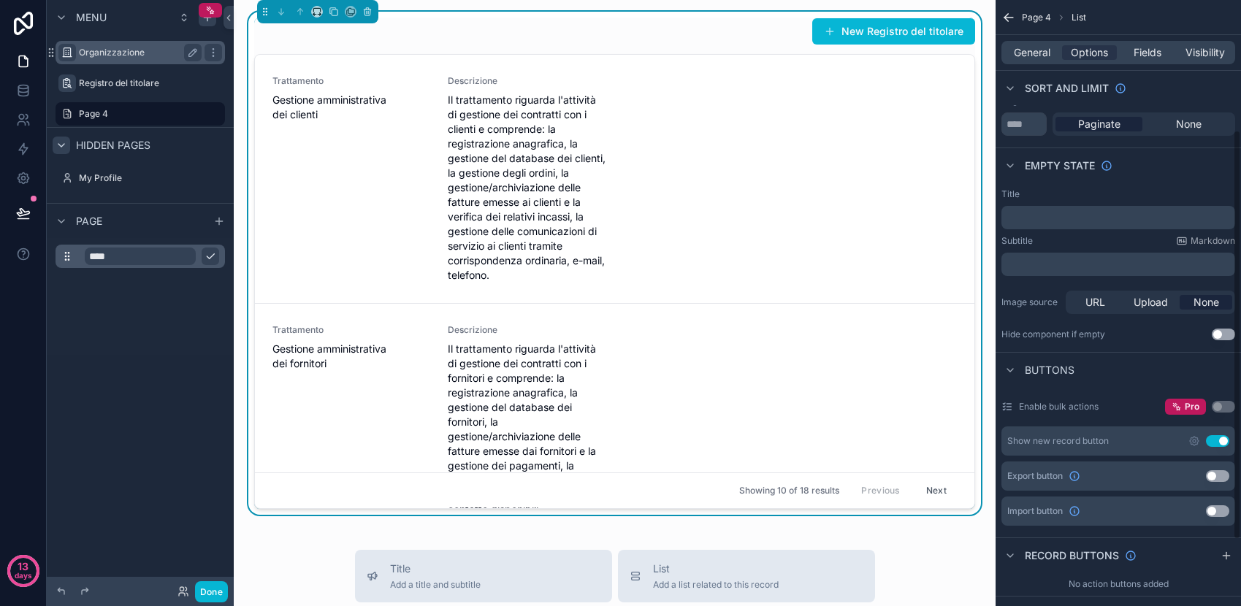
scroll to position [178, 0]
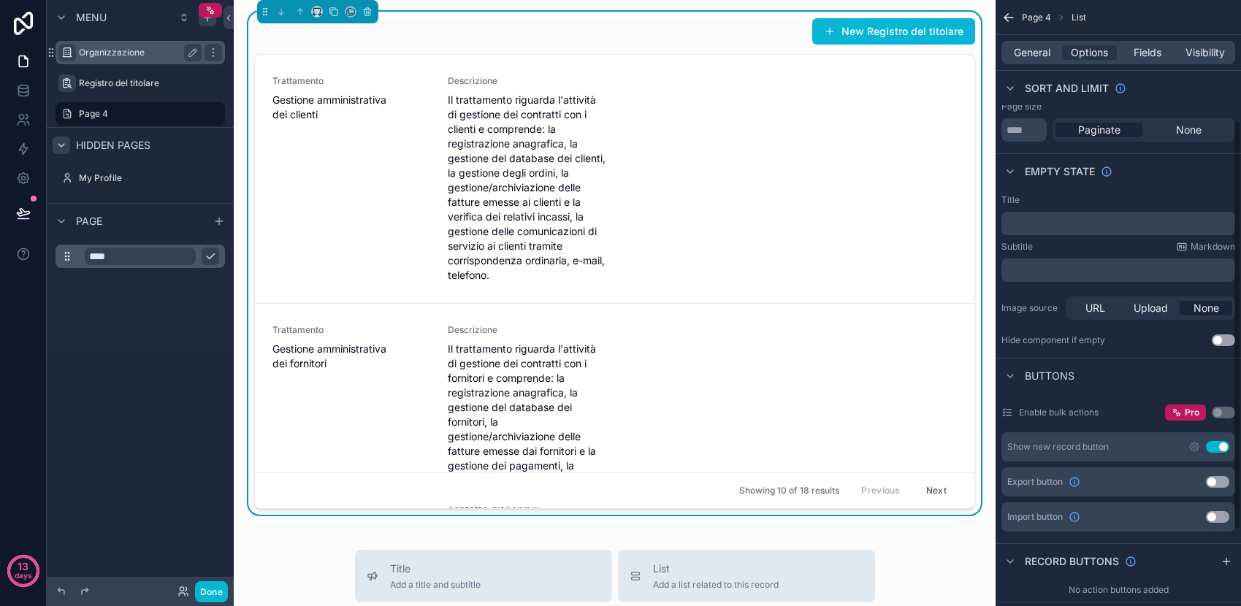
click at [1220, 343] on button "Use setting" at bounding box center [1223, 341] width 23 height 12
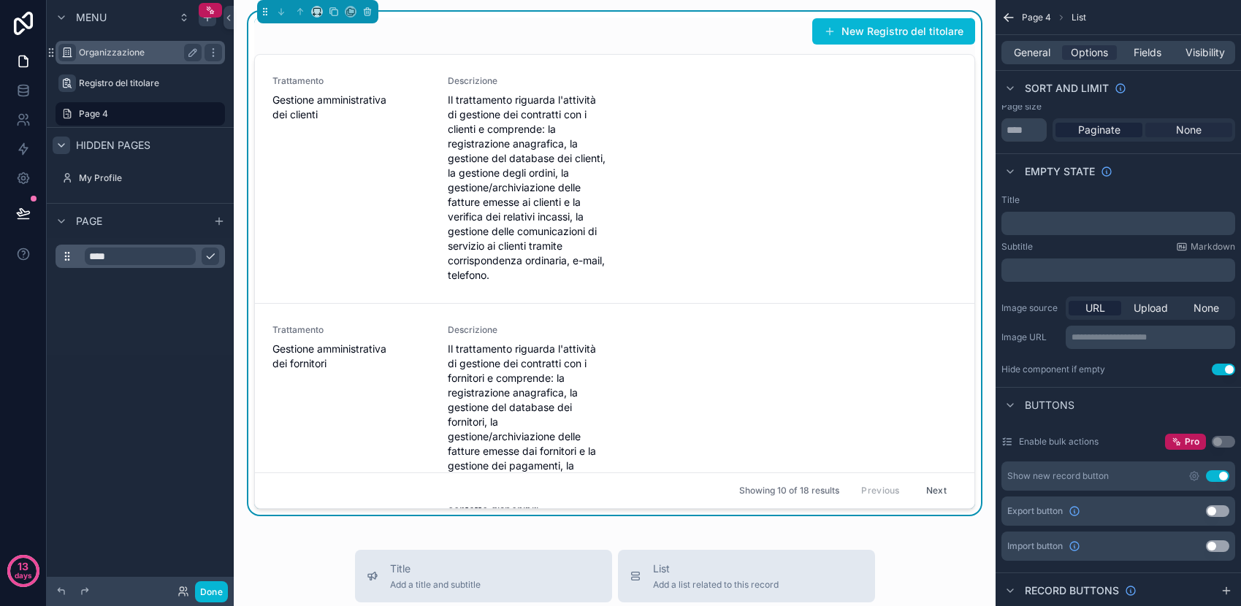
click at [1181, 132] on span "None" at bounding box center [1189, 130] width 26 height 15
click at [1114, 133] on span "Paginate" at bounding box center [1100, 130] width 42 height 15
click at [1188, 133] on span "None" at bounding box center [1189, 130] width 26 height 15
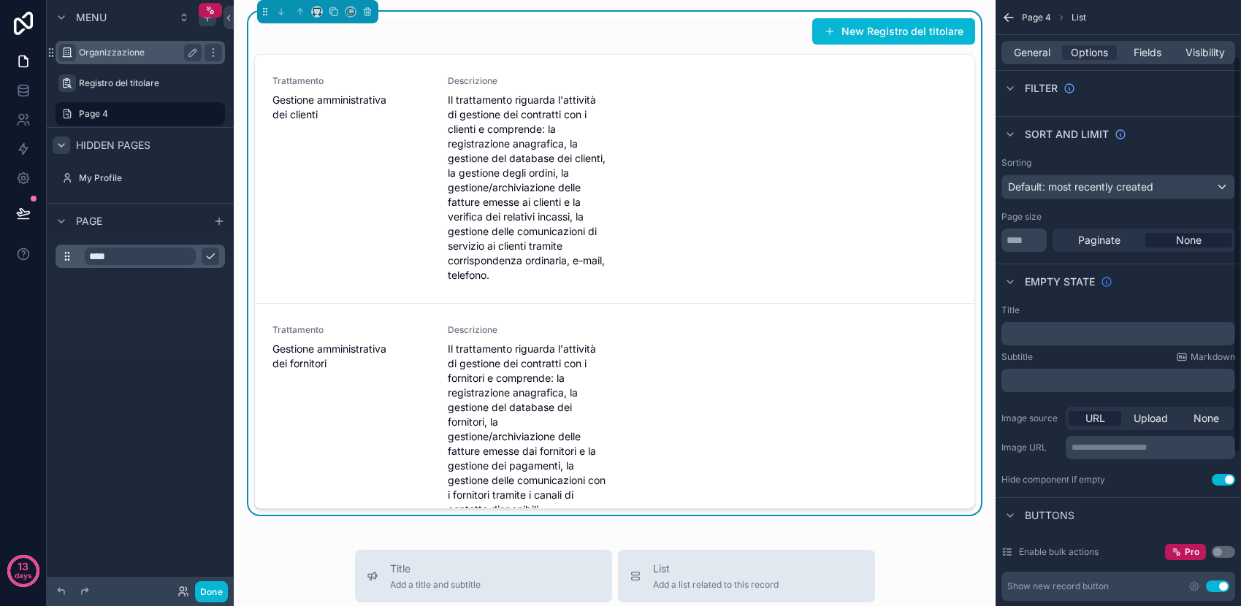
scroll to position [66, 0]
click at [1091, 237] on span "Paginate" at bounding box center [1100, 241] width 42 height 15
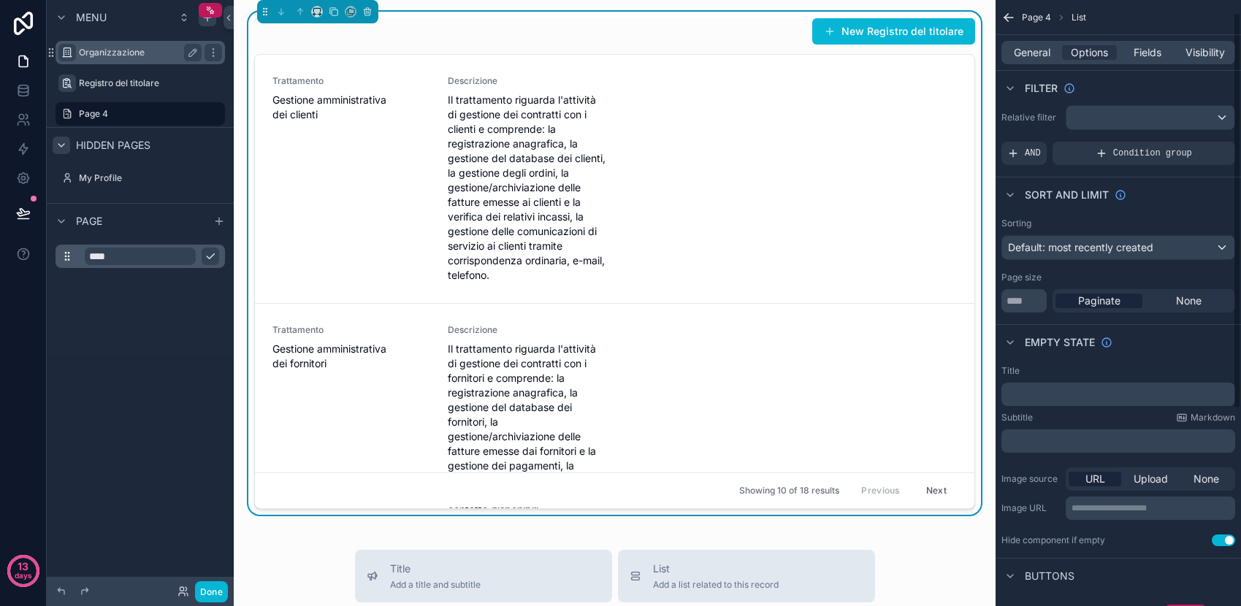
scroll to position [0, 0]
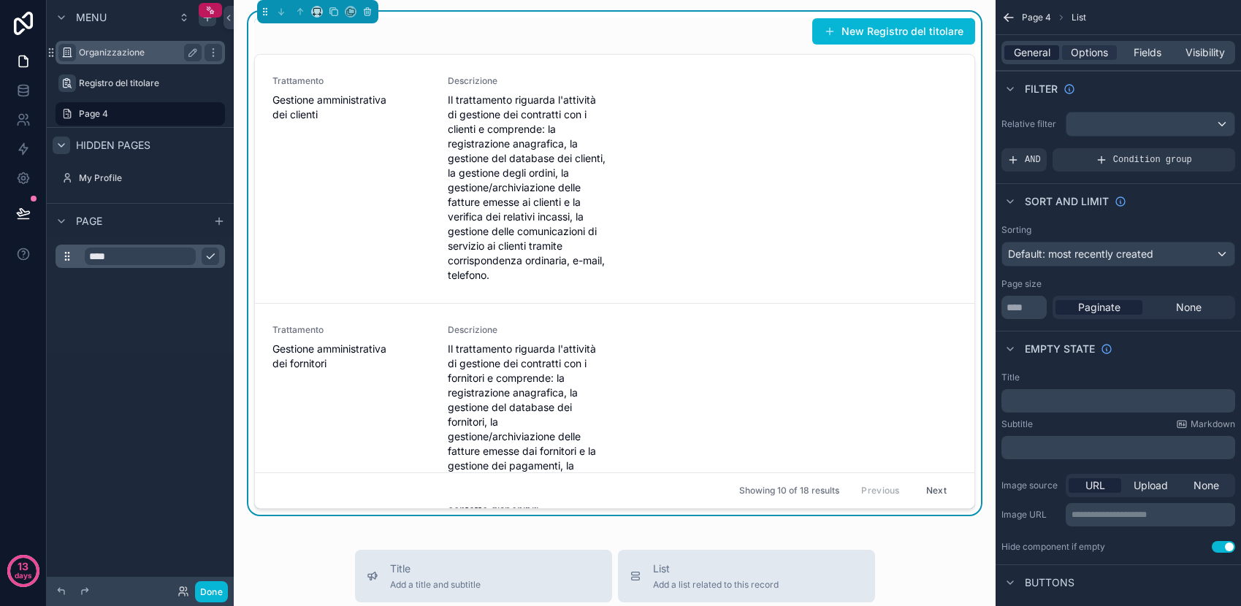
click at [1052, 54] on div "General" at bounding box center [1032, 52] width 55 height 15
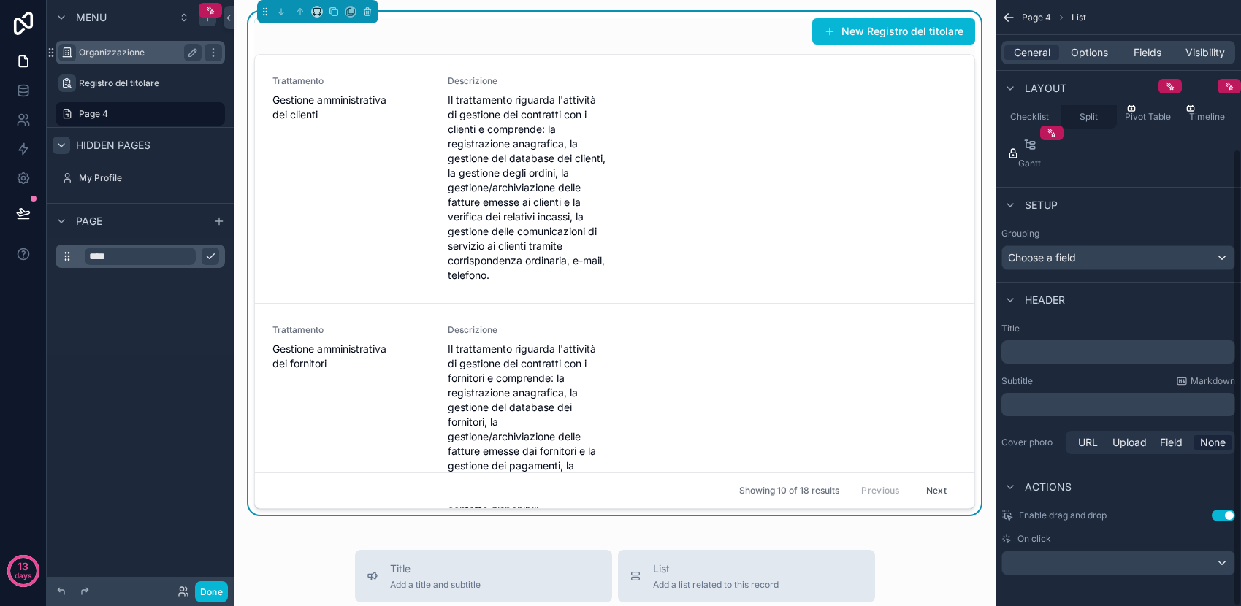
scroll to position [197, 0]
click at [1056, 511] on span "Enable drag and drop" at bounding box center [1063, 512] width 88 height 12
click at [1124, 550] on div "scrollable content" at bounding box center [1119, 558] width 232 height 23
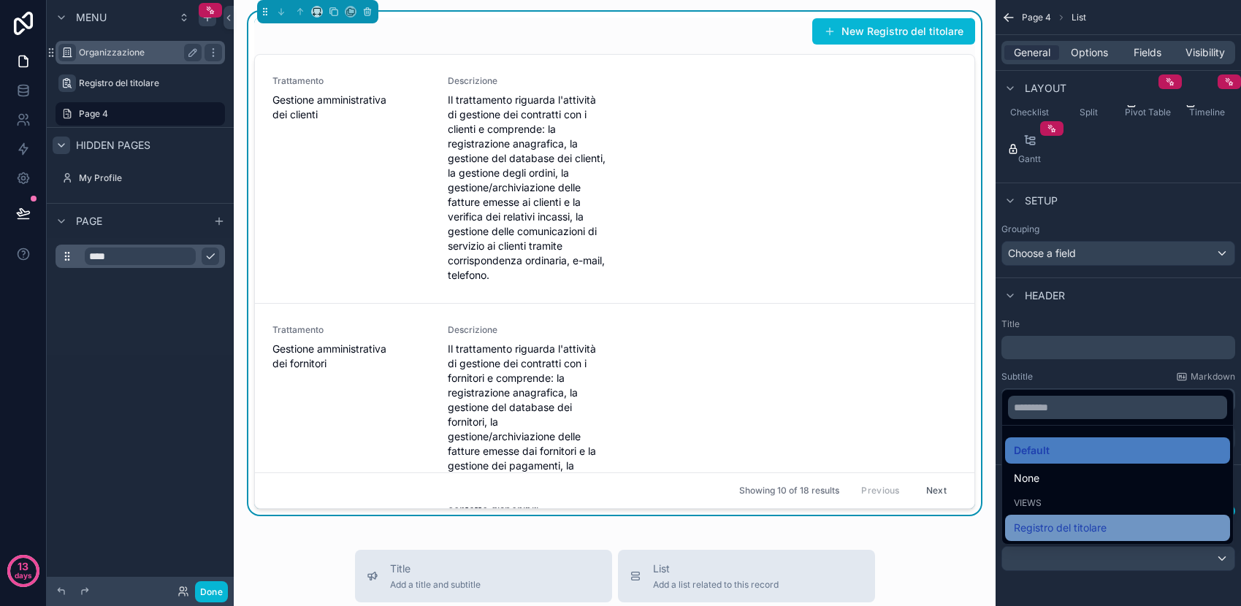
click at [1095, 522] on span "Registro del titolare" at bounding box center [1060, 529] width 93 height 18
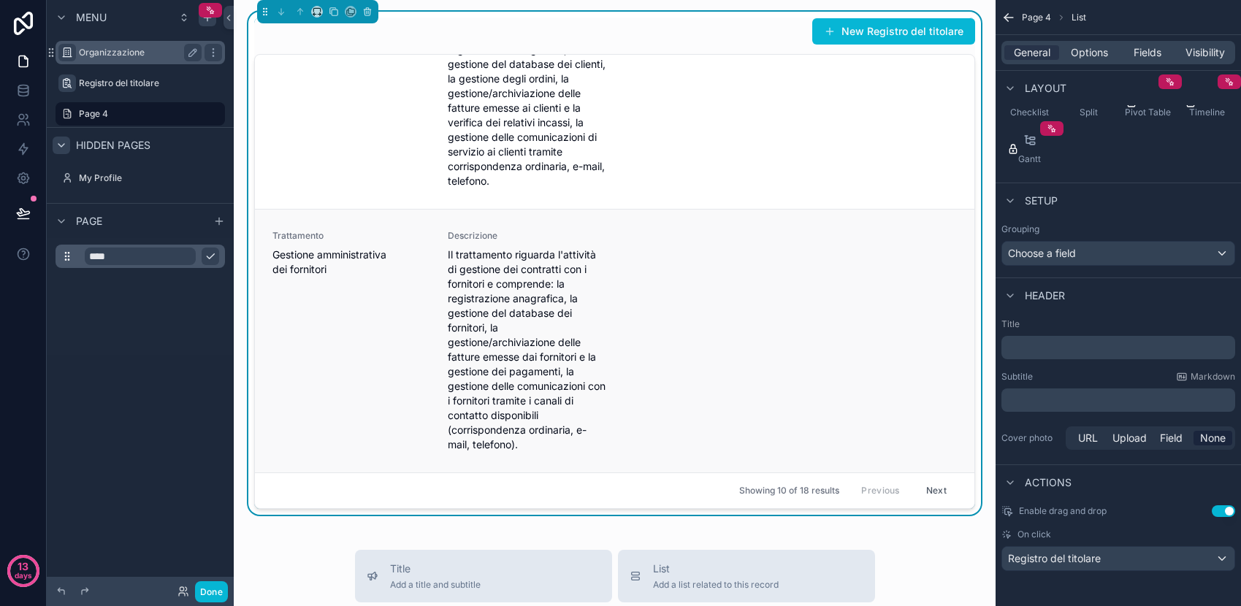
scroll to position [0, 0]
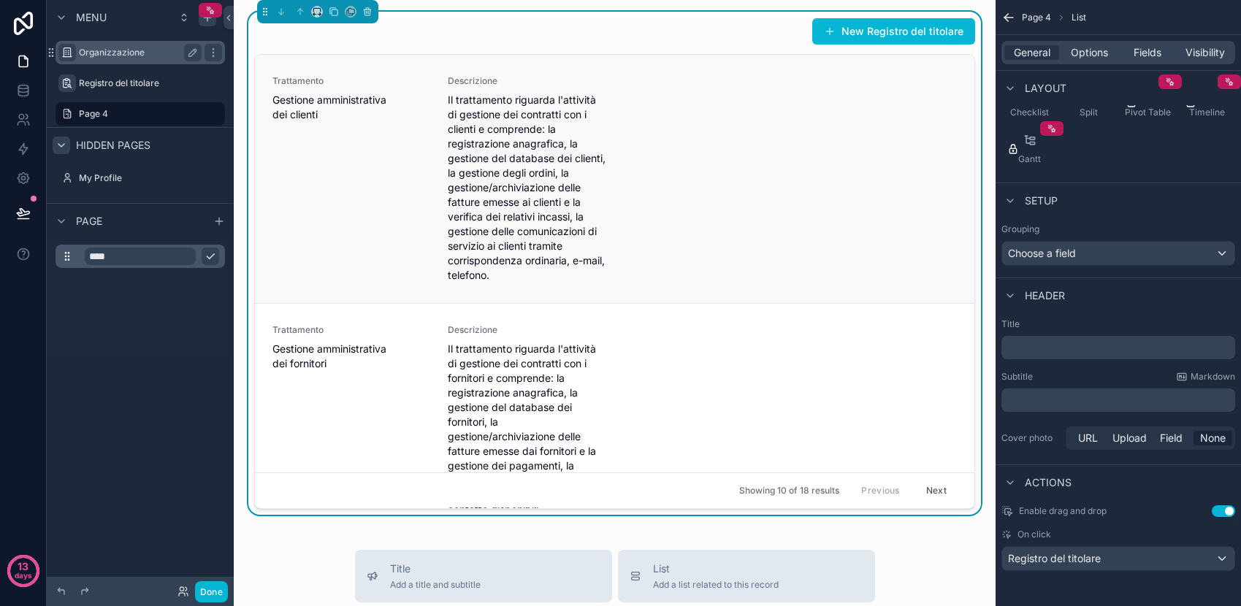
click at [497, 188] on span "Il trattamento riguarda l'attività di gestione dei contratti con i clienti e co…" at bounding box center [527, 188] width 158 height 190
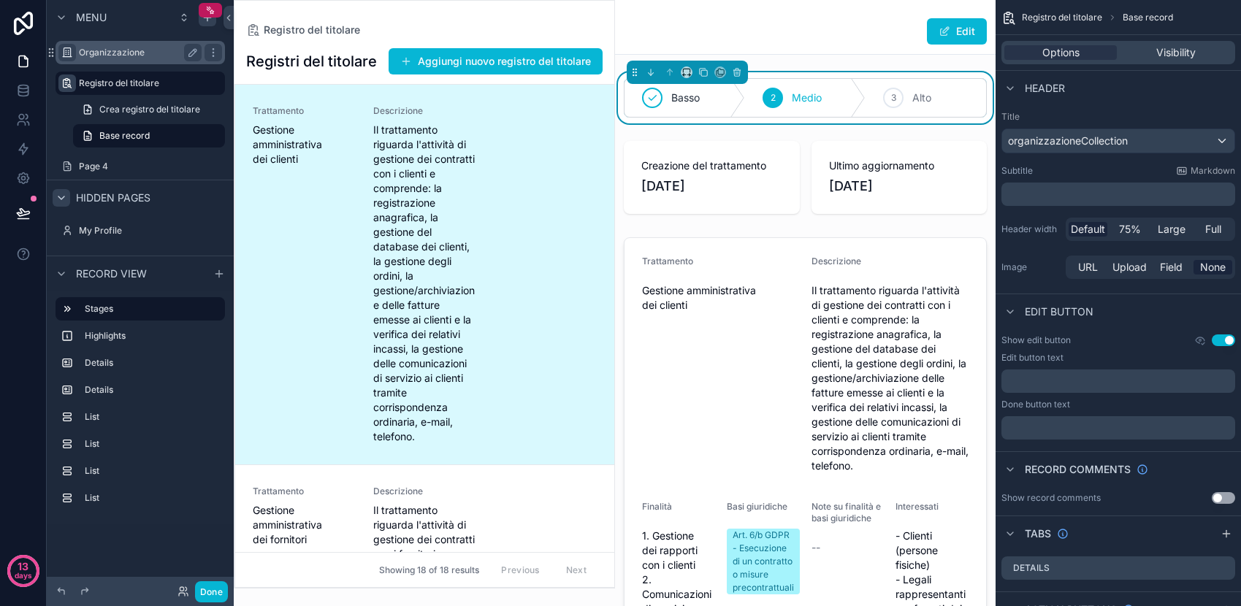
drag, startPoint x: 417, startPoint y: 194, endPoint x: 509, endPoint y: 202, distance: 91.6
click at [509, 202] on div "scrollable content" at bounding box center [425, 294] width 380 height 587
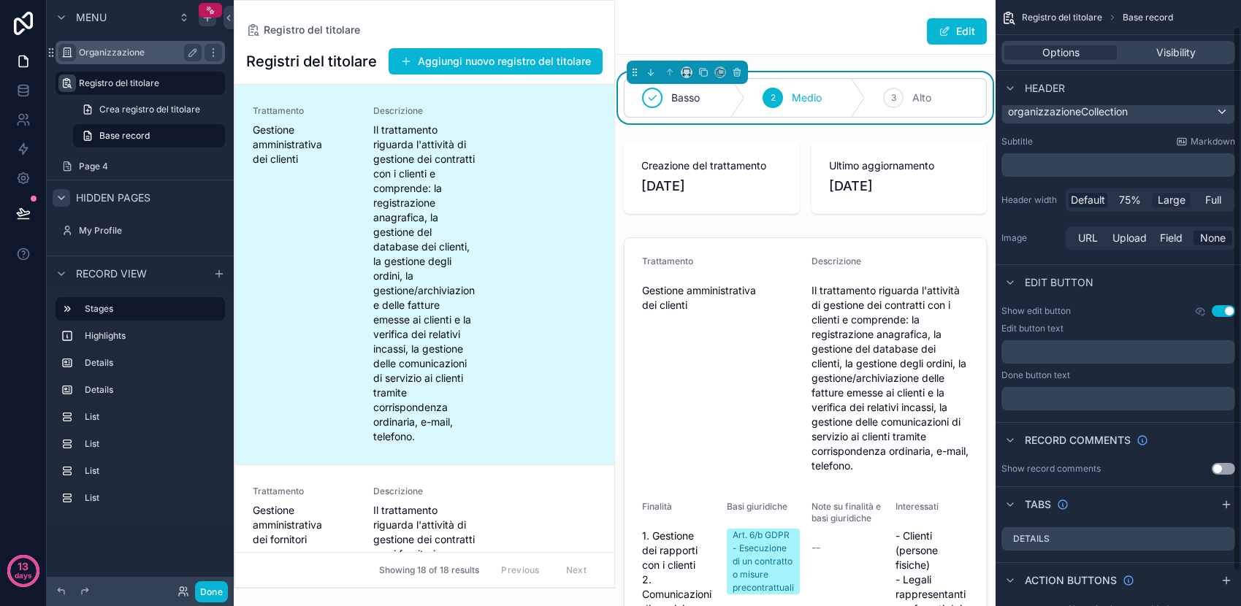
scroll to position [67, 0]
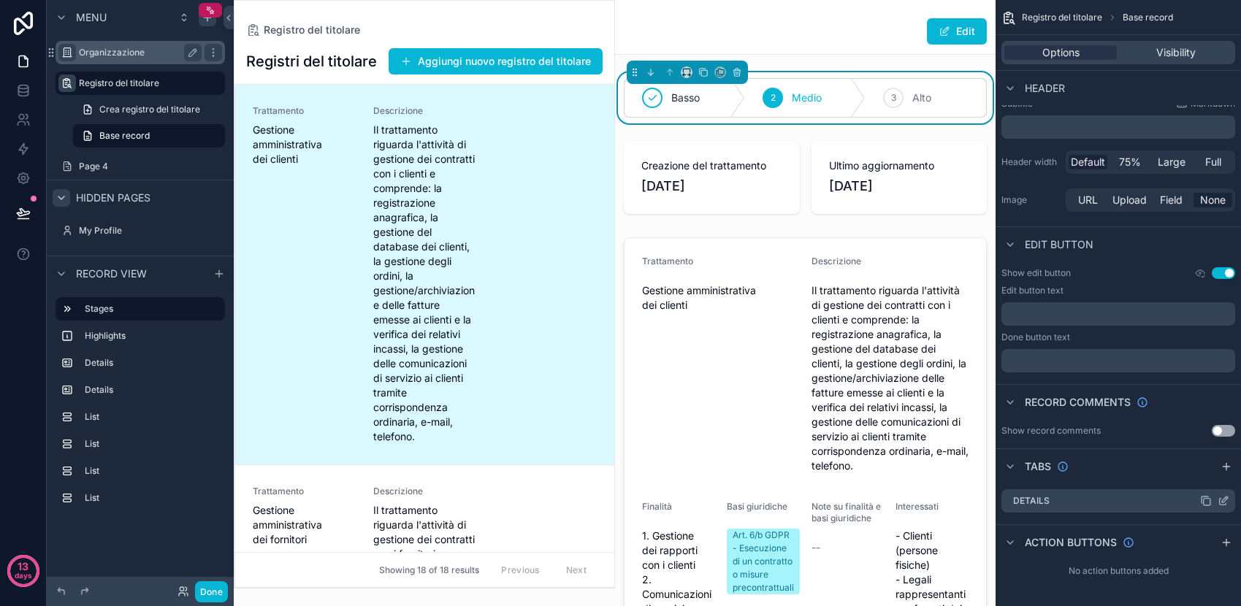
click at [1054, 503] on div "Details" at bounding box center [1119, 501] width 234 height 23
click at [1222, 503] on icon "scrollable content" at bounding box center [1225, 500] width 6 height 6
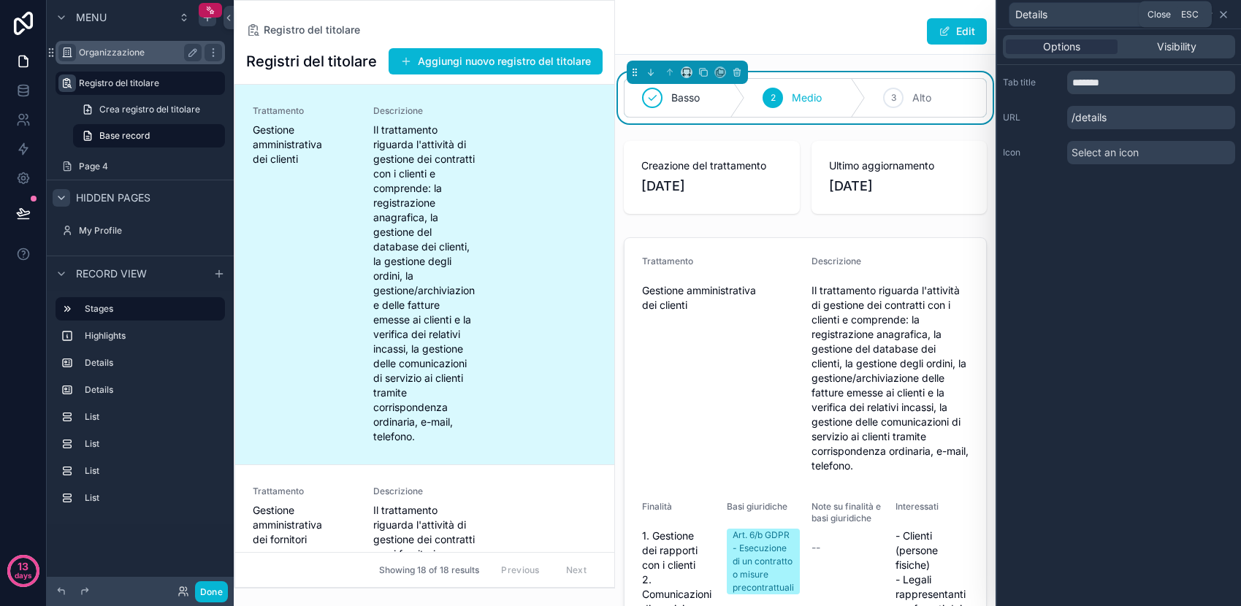
click at [1229, 15] on icon at bounding box center [1224, 15] width 12 height 12
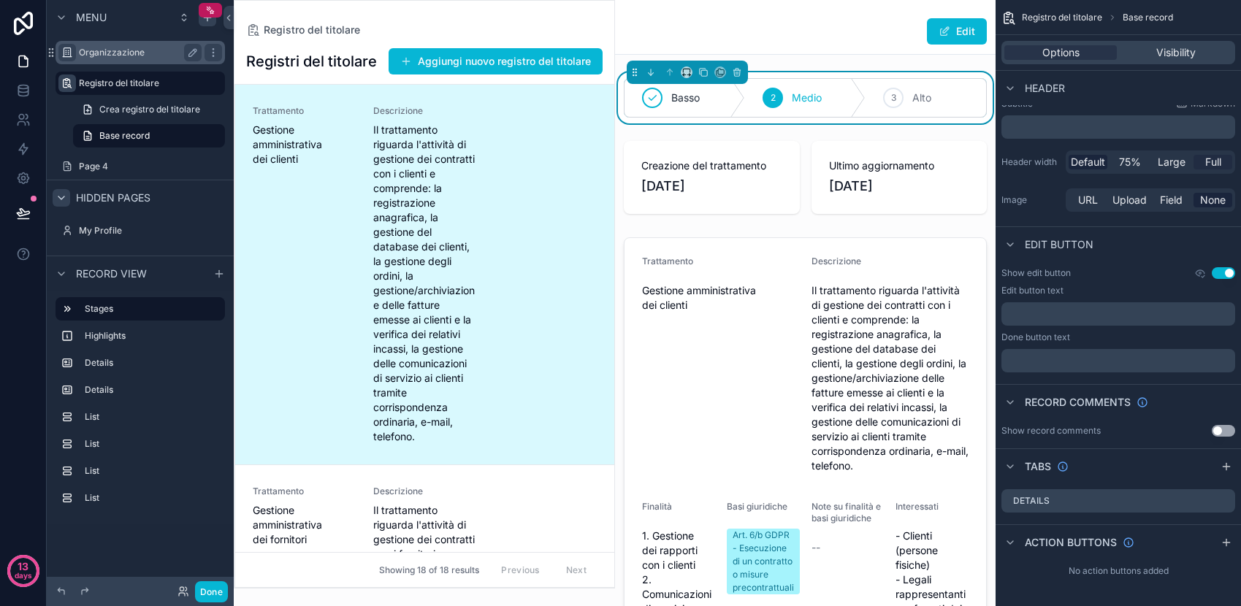
click at [1219, 162] on span "Full" at bounding box center [1214, 162] width 16 height 15
click at [1080, 164] on span "Default" at bounding box center [1088, 162] width 34 height 15
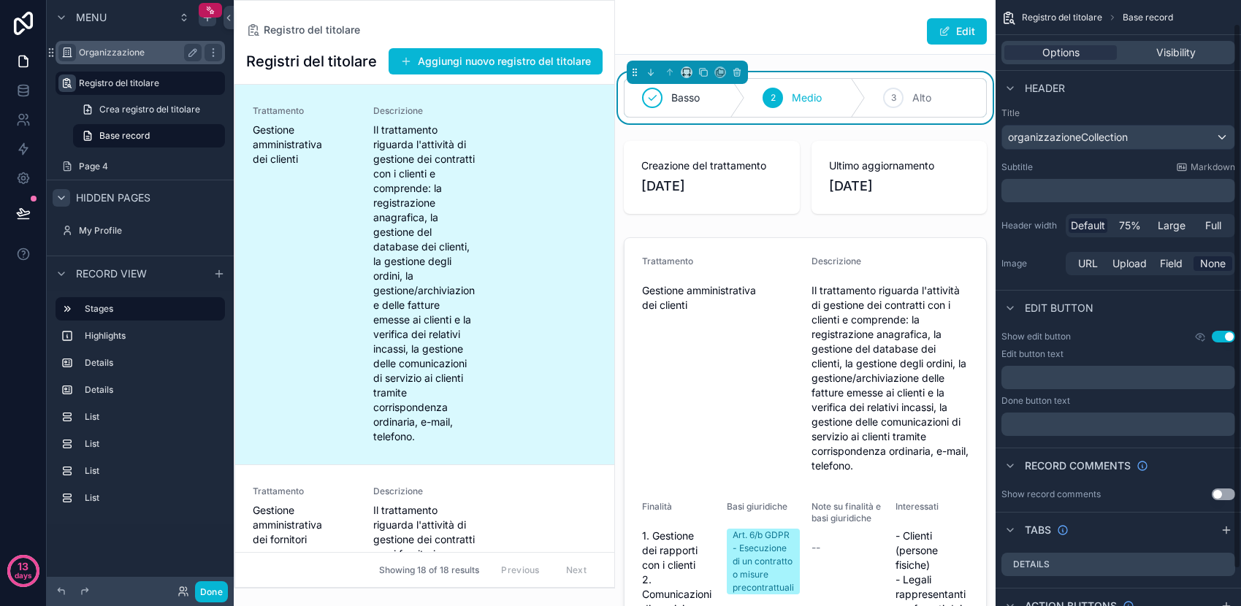
scroll to position [0, 0]
click at [1013, 18] on icon "scrollable content" at bounding box center [1009, 17] width 15 height 15
click at [1148, 18] on span "Base record" at bounding box center [1148, 18] width 50 height 12
click at [1085, 21] on span "Registro del titolare" at bounding box center [1062, 18] width 80 height 12
click at [506, 7] on div "Registro del titolare Registri del titolare Aggiungi nuovo registro del titolar…" at bounding box center [424, 294] width 381 height 589
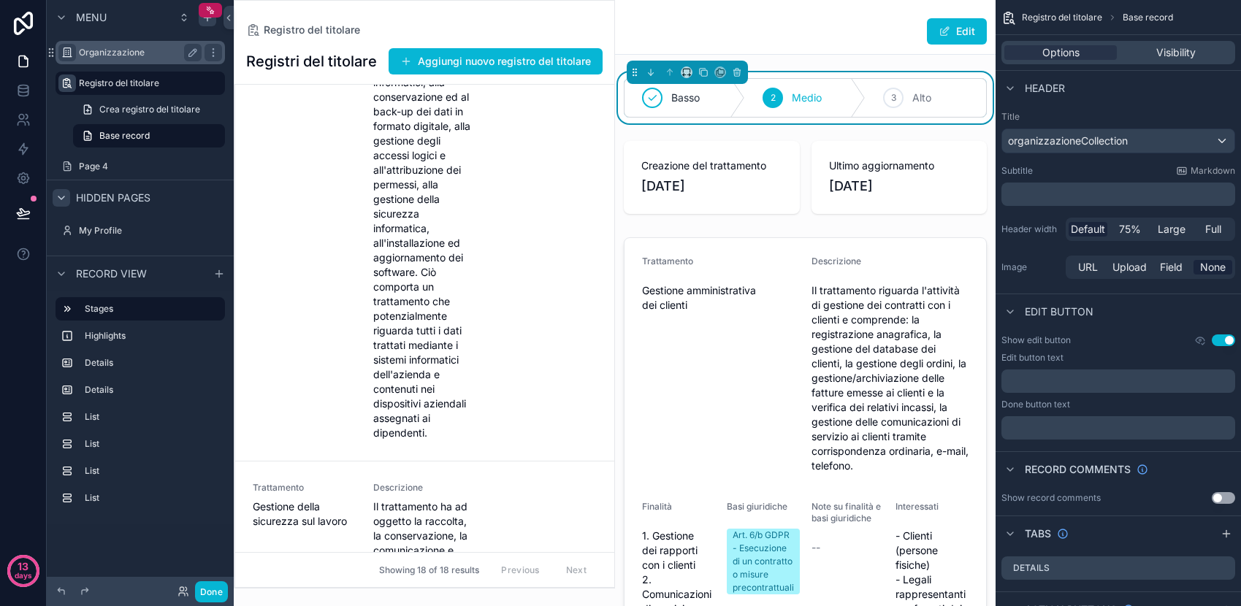
scroll to position [1737, 0]
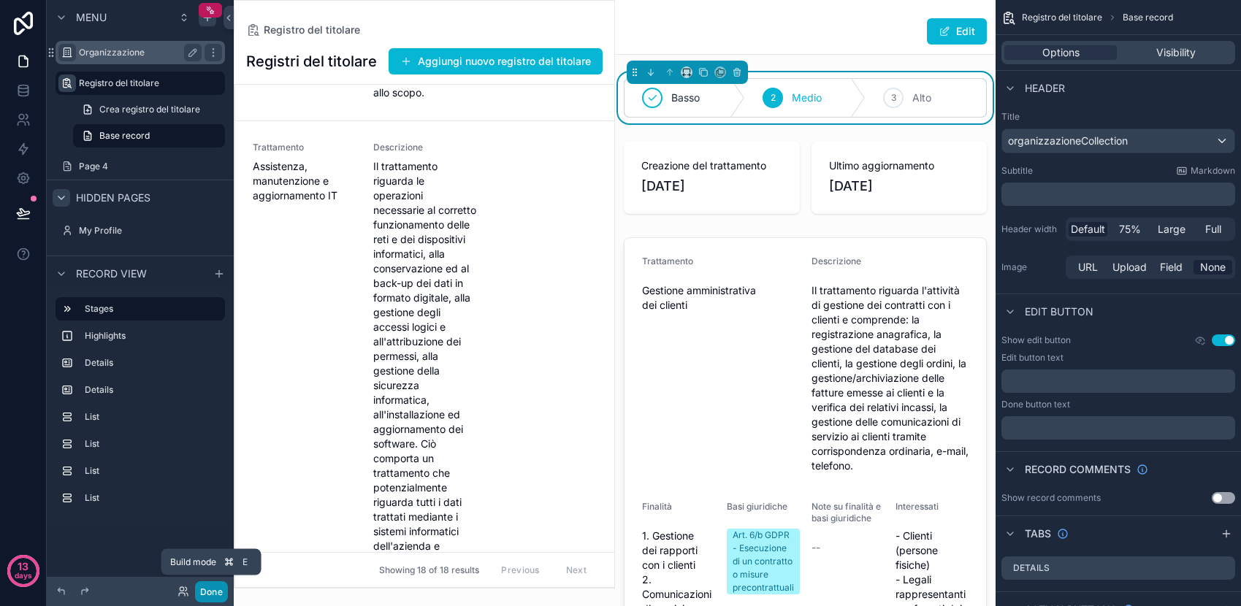
click at [212, 595] on button "Done" at bounding box center [211, 592] width 33 height 21
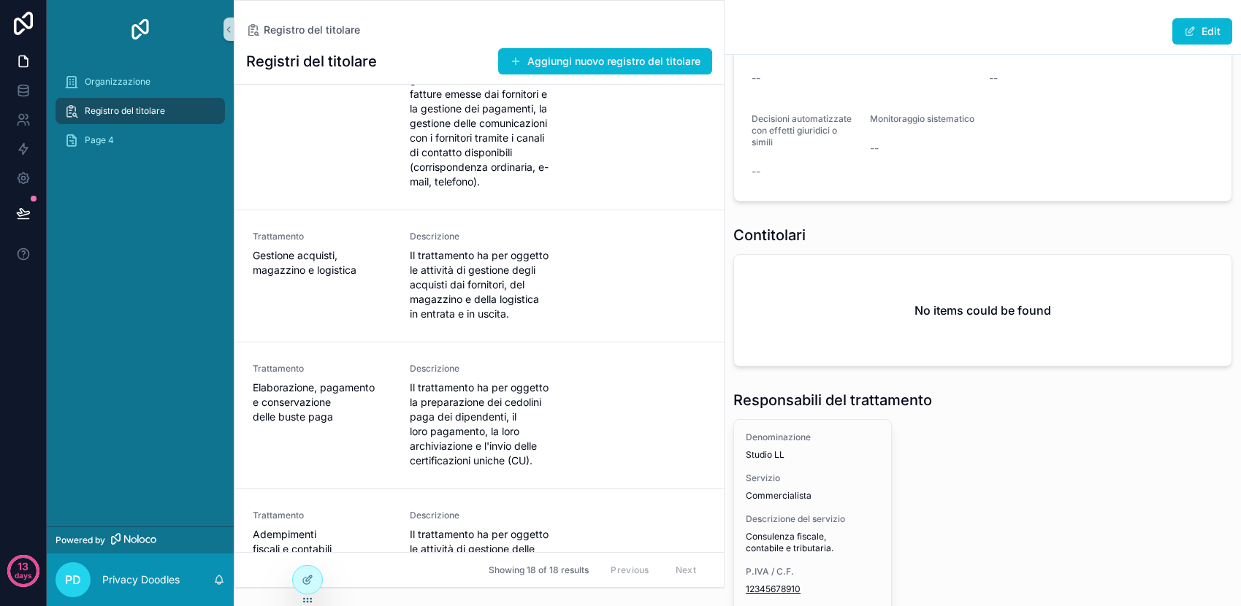
scroll to position [406, 0]
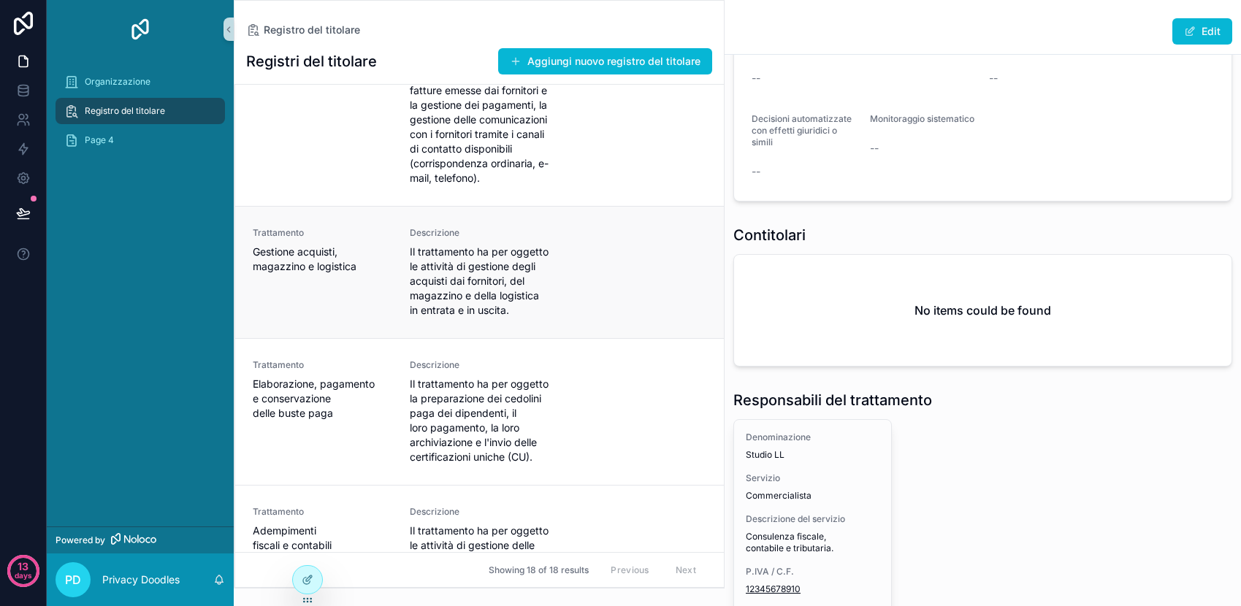
click at [495, 338] on link "Trattamento Gestione acquisti, magazzino e logistica Descrizione Il trattamento…" at bounding box center [479, 272] width 489 height 132
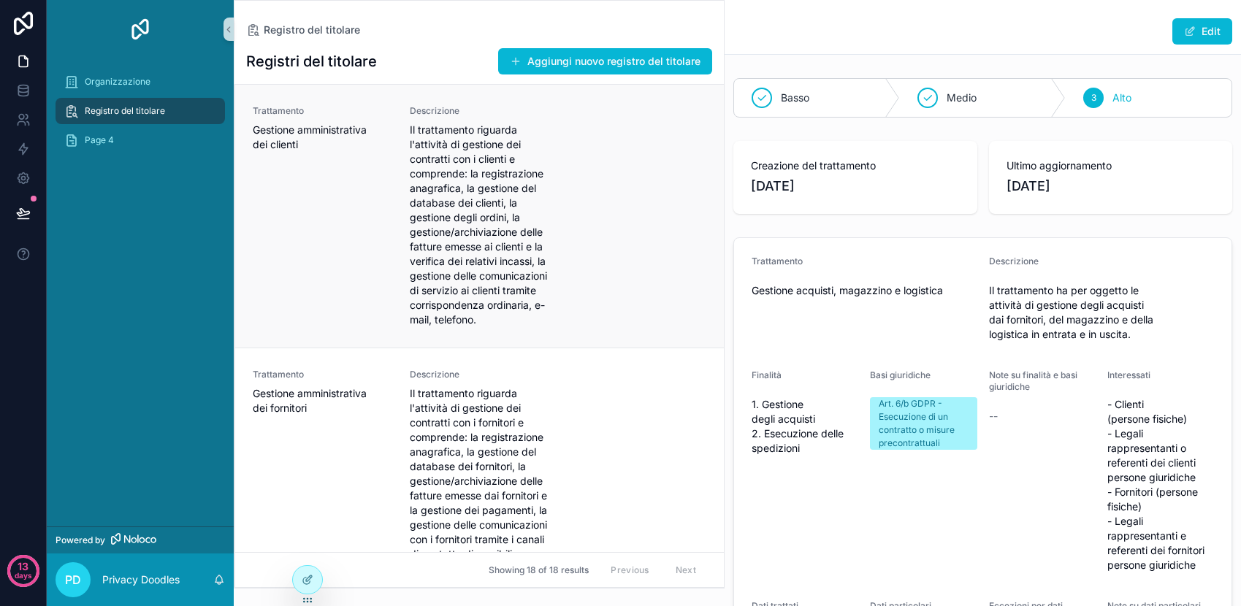
click at [483, 239] on span "Il trattamento riguarda l'attività di gestione dei contratti con i clienti e co…" at bounding box center [480, 225] width 140 height 205
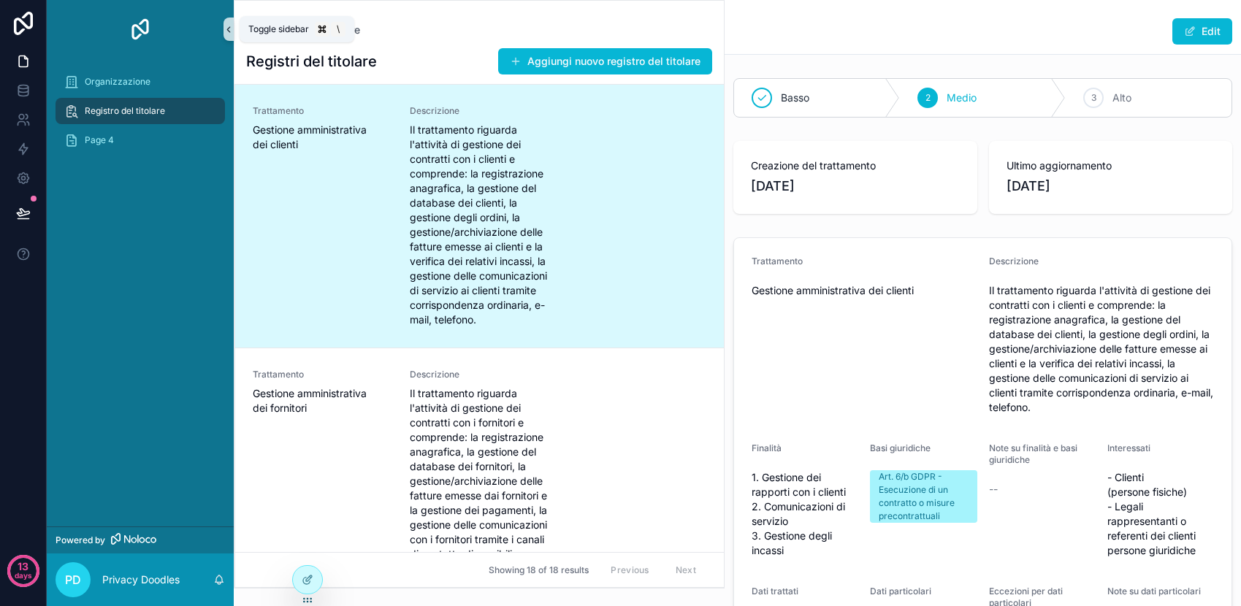
click at [229, 29] on icon "scrollable content" at bounding box center [229, 29] width 10 height 11
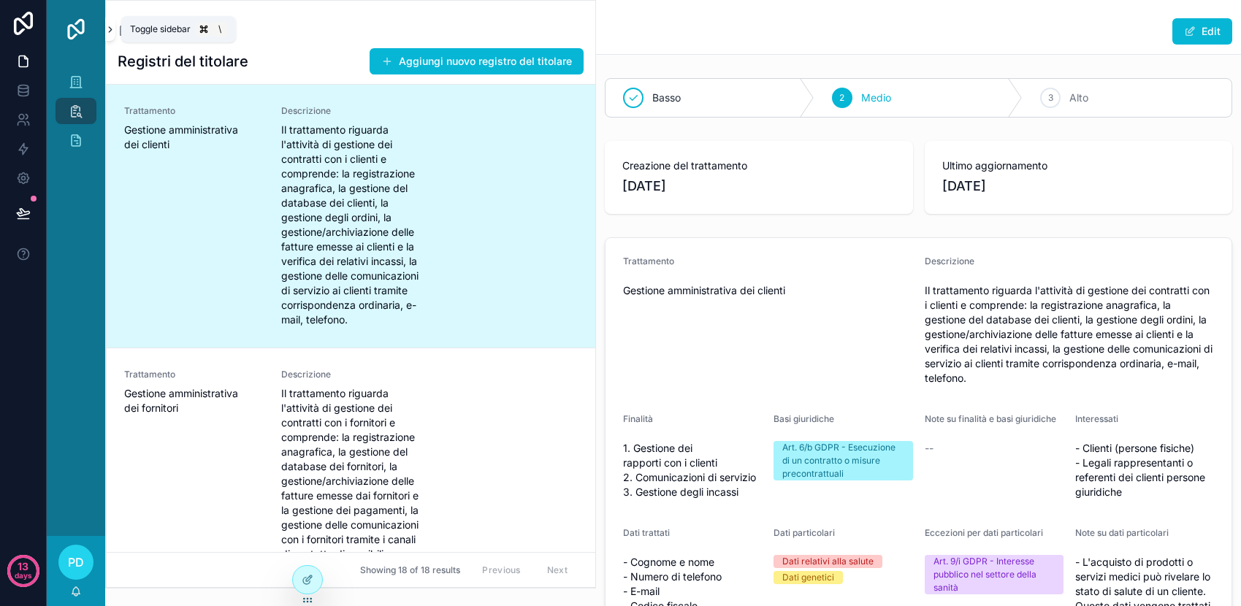
click at [107, 29] on icon "scrollable content" at bounding box center [110, 29] width 10 height 11
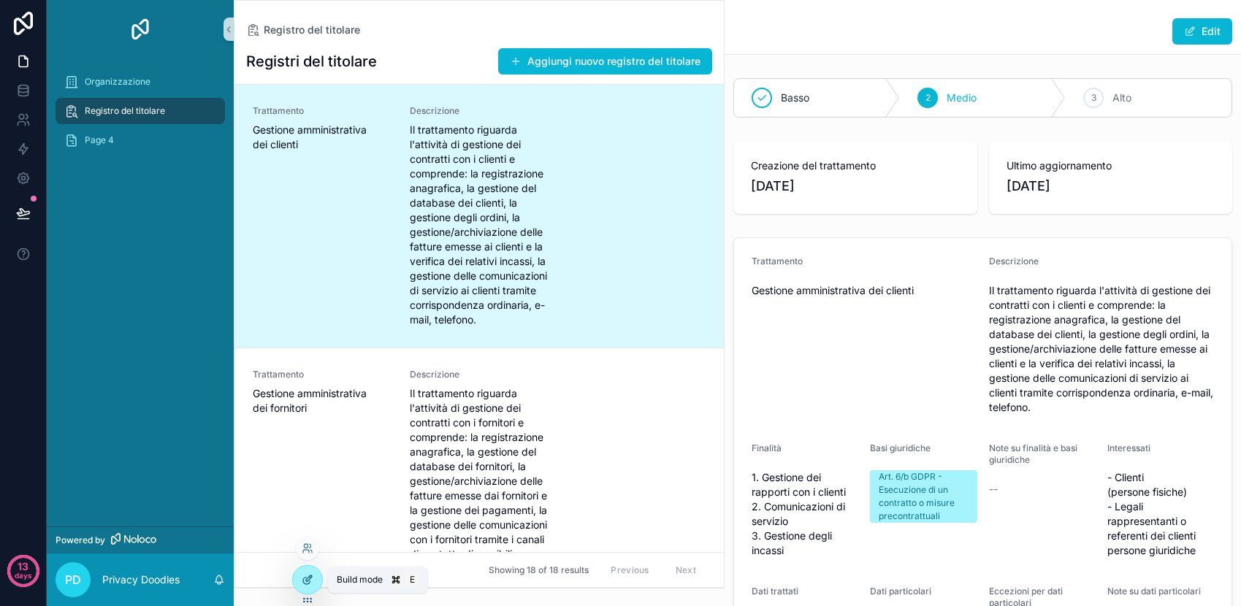
click at [309, 580] on icon at bounding box center [308, 580] width 12 height 12
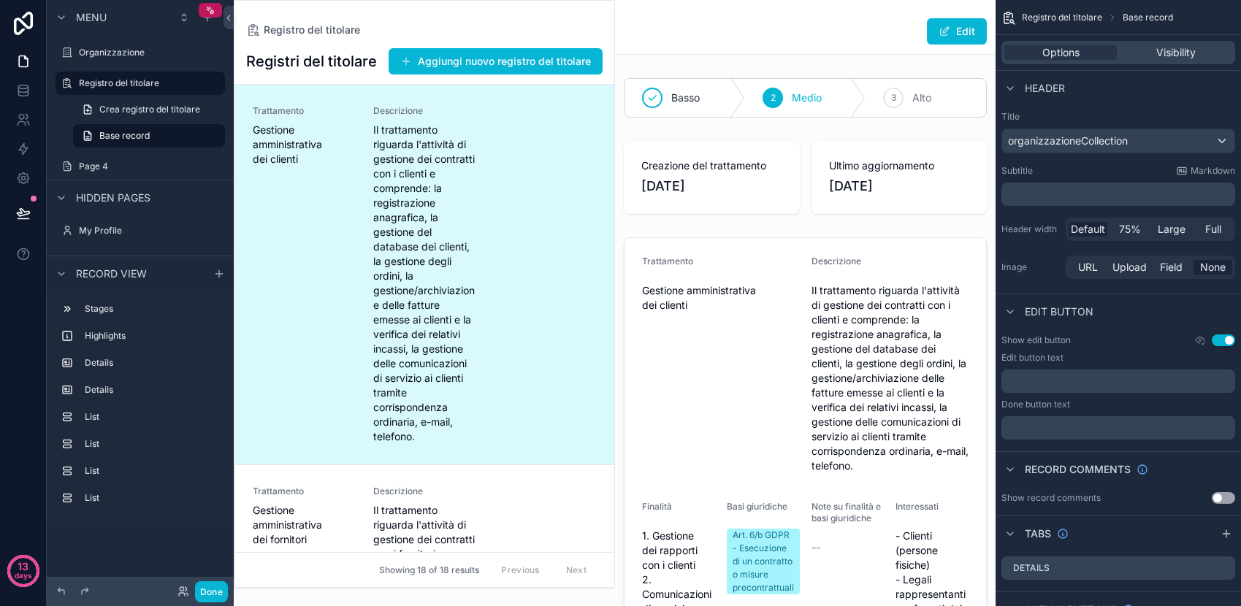
click at [418, 311] on div "scrollable content" at bounding box center [425, 294] width 380 height 587
click at [395, 17] on div "Registro del titolare Registri del titolare Aggiungi nuovo registro del titolar…" at bounding box center [424, 294] width 381 height 589
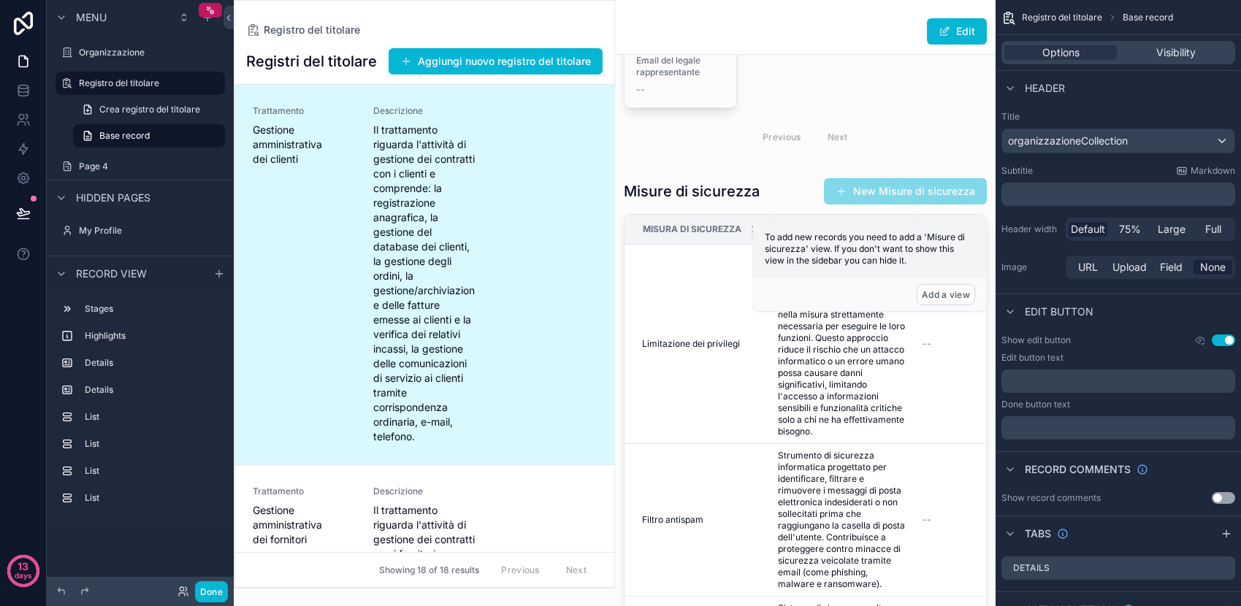
scroll to position [2066, 0]
click at [775, 195] on div "scrollable content" at bounding box center [805, 425] width 381 height 505
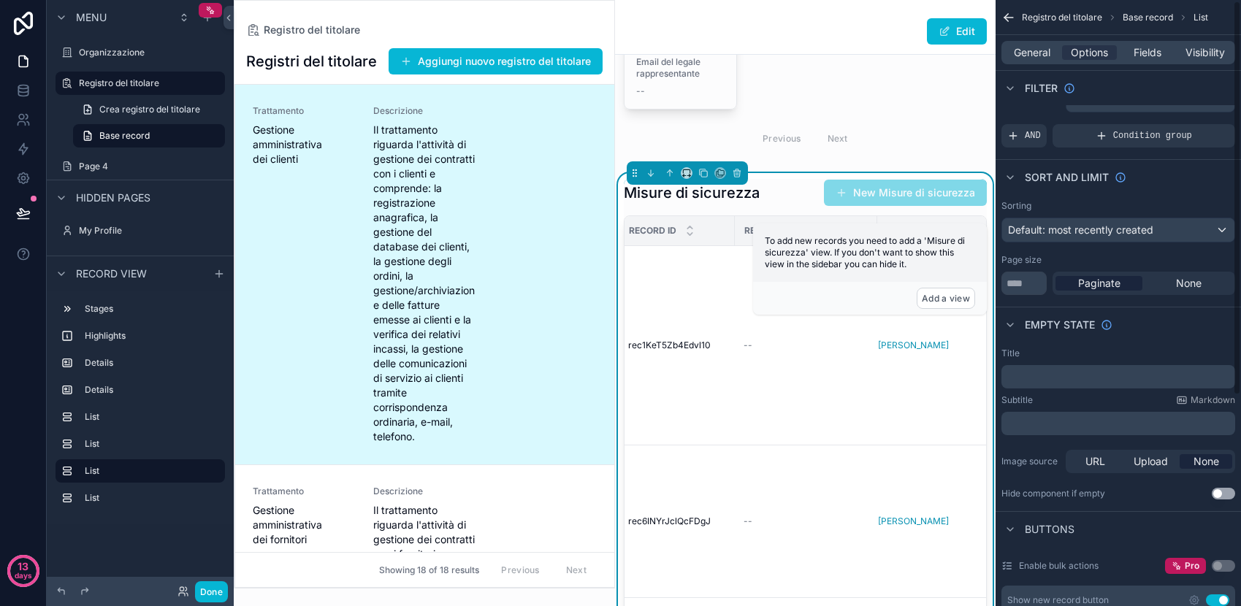
scroll to position [0, 0]
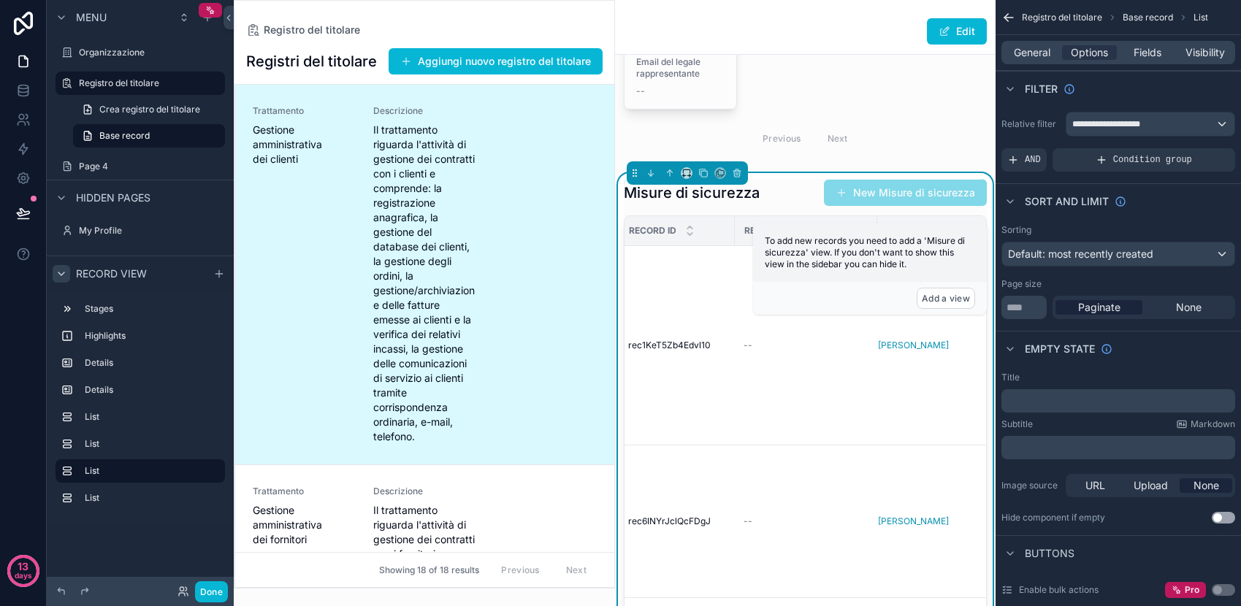
click at [62, 274] on icon "scrollable content" at bounding box center [61, 274] width 6 height 3
click at [138, 87] on label "Registro del titolare" at bounding box center [137, 83] width 117 height 12
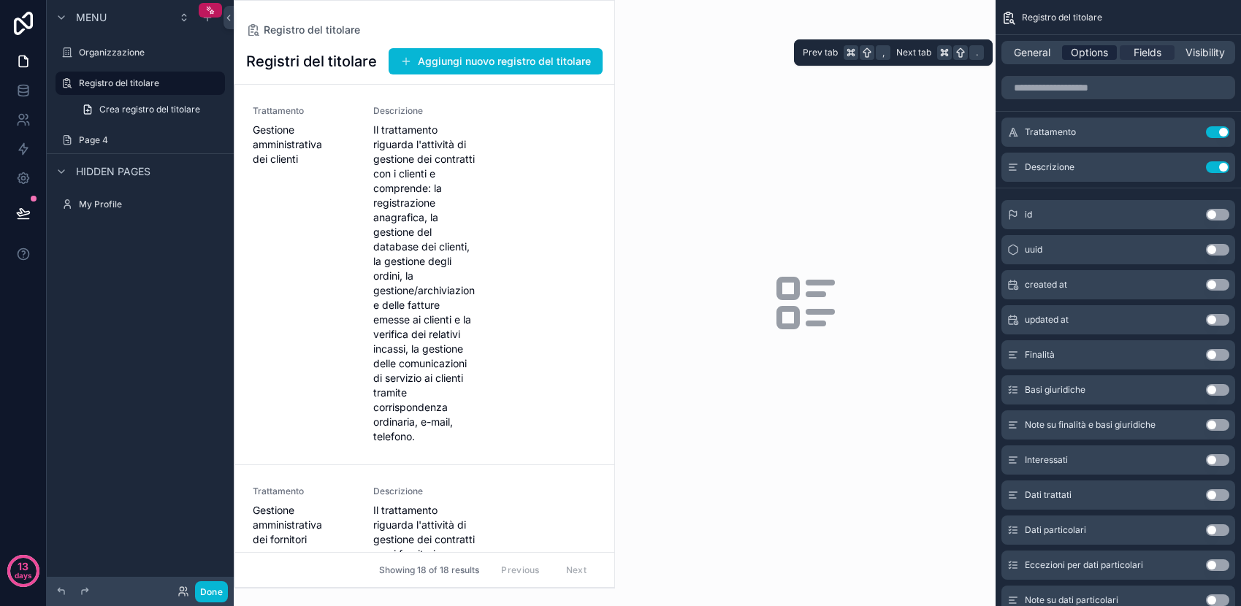
click at [1084, 57] on span "Options" at bounding box center [1089, 52] width 37 height 15
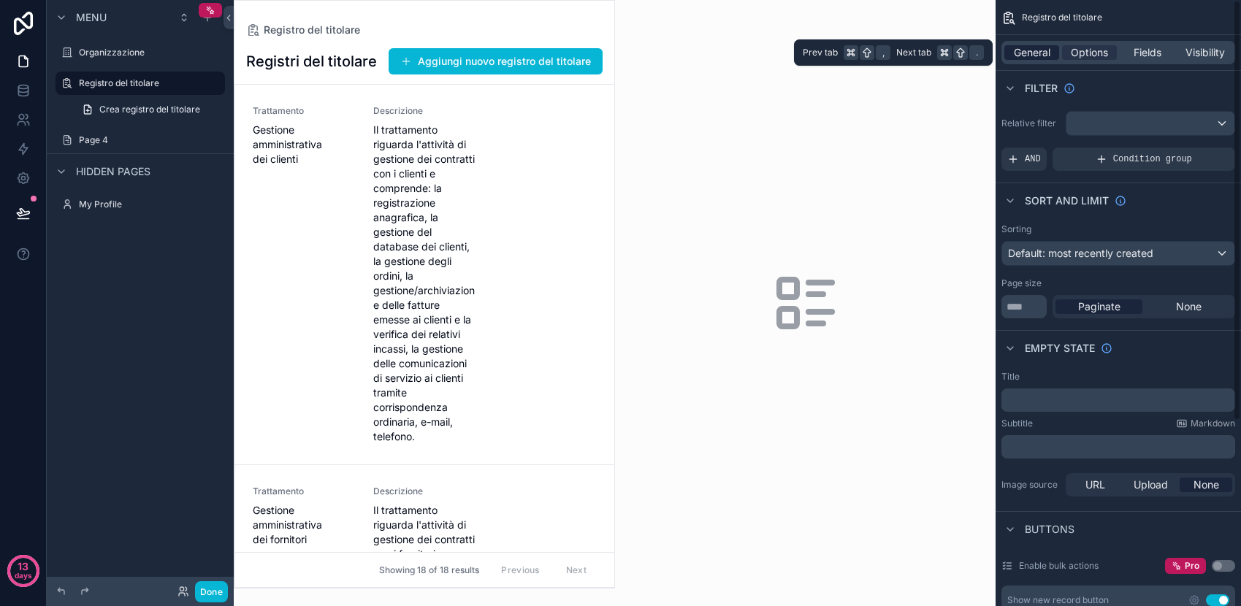
click at [1033, 52] on span "General" at bounding box center [1032, 52] width 37 height 15
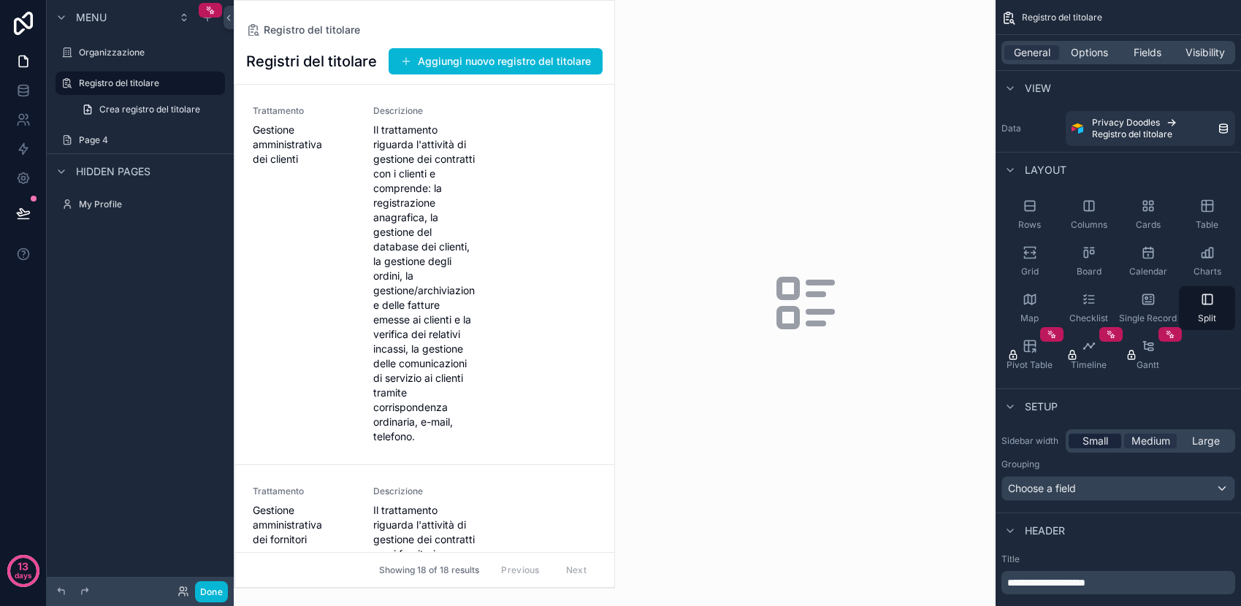
click at [1102, 440] on span "Small" at bounding box center [1096, 441] width 26 height 15
click at [1157, 443] on span "Medium" at bounding box center [1151, 441] width 39 height 15
click at [1219, 441] on span "Large" at bounding box center [1206, 441] width 28 height 15
click at [1138, 440] on span "Medium" at bounding box center [1151, 441] width 39 height 15
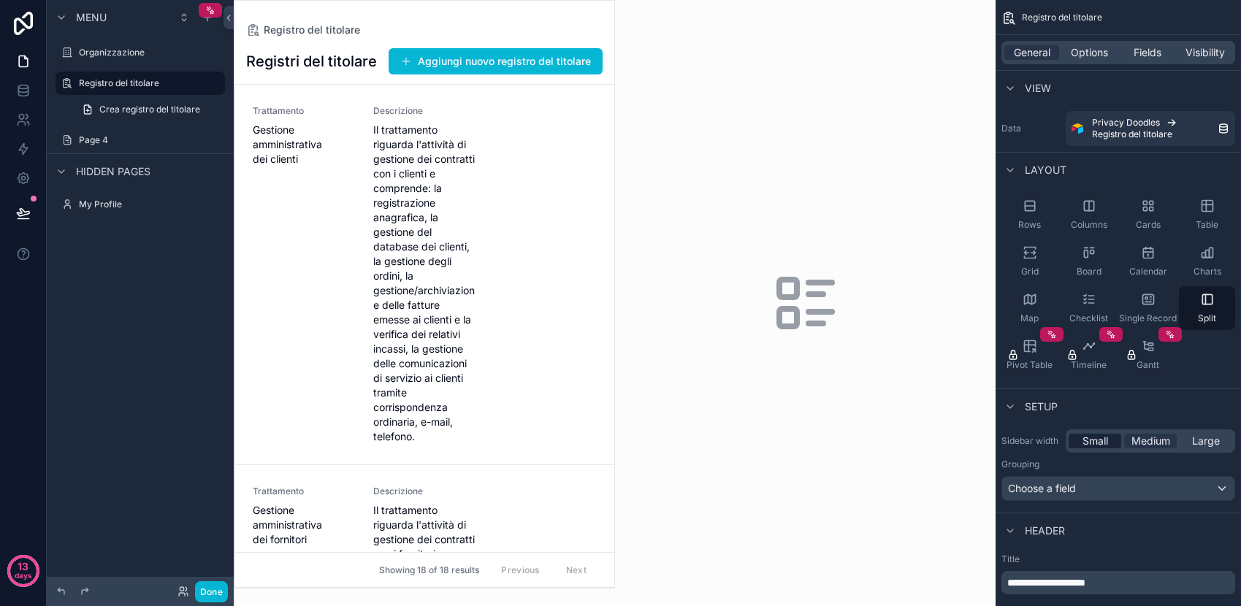
click at [1079, 443] on div "Small" at bounding box center [1095, 441] width 53 height 15
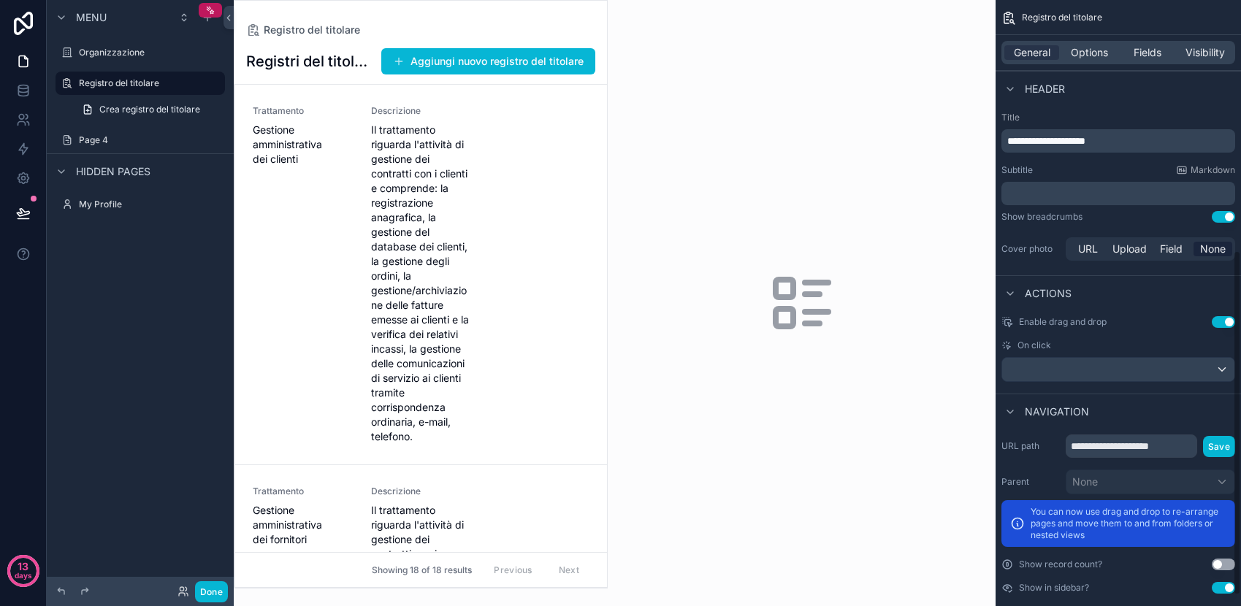
scroll to position [432, 0]
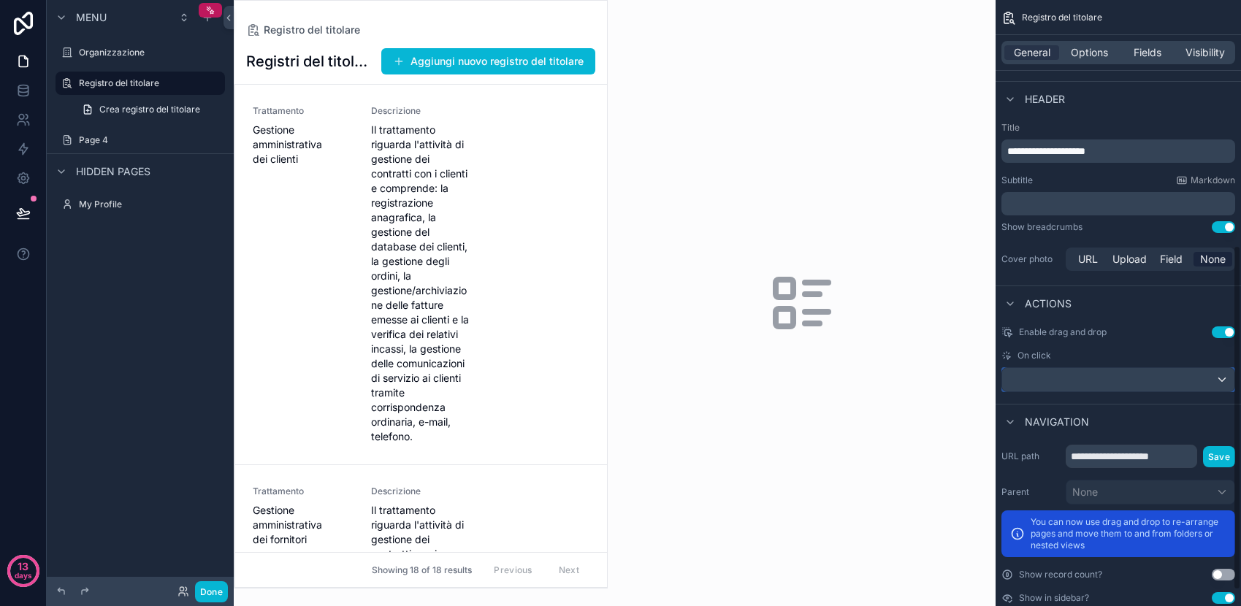
click at [1100, 379] on div "scrollable content" at bounding box center [1119, 379] width 232 height 23
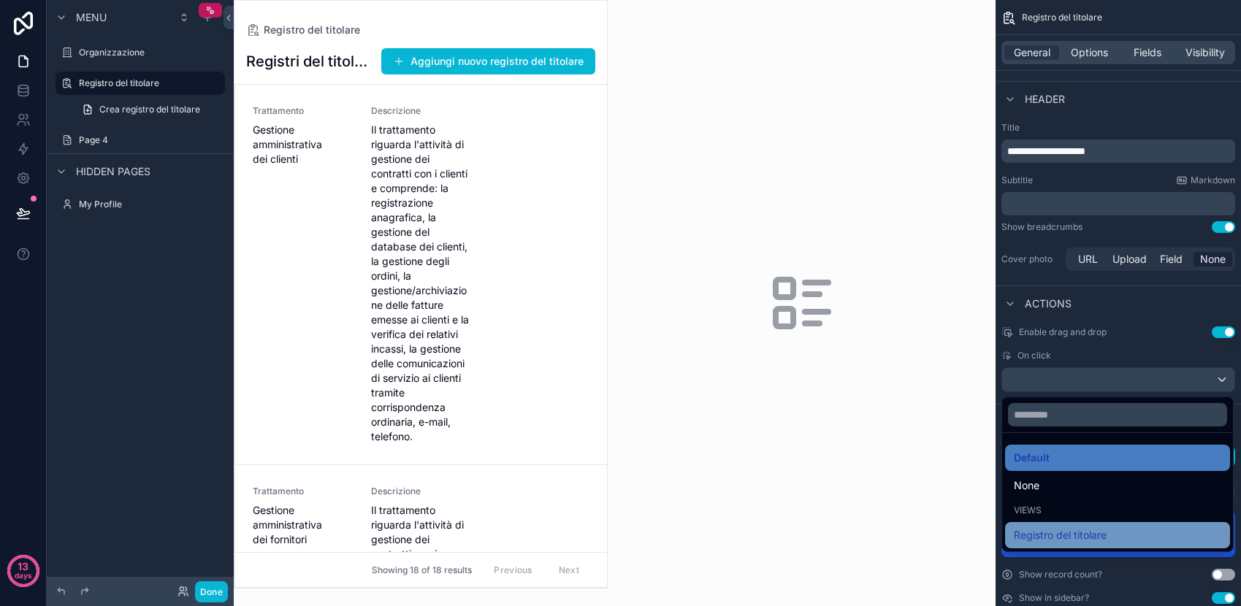
click at [1085, 539] on span "Registro del titolare" at bounding box center [1060, 536] width 93 height 18
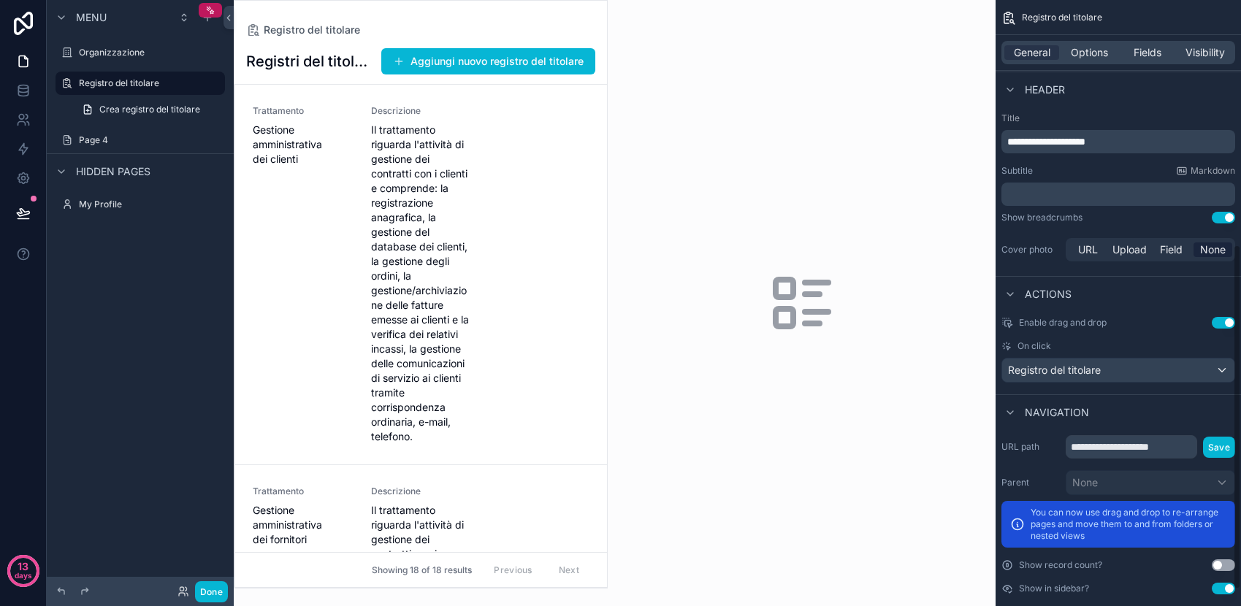
scroll to position [419, 0]
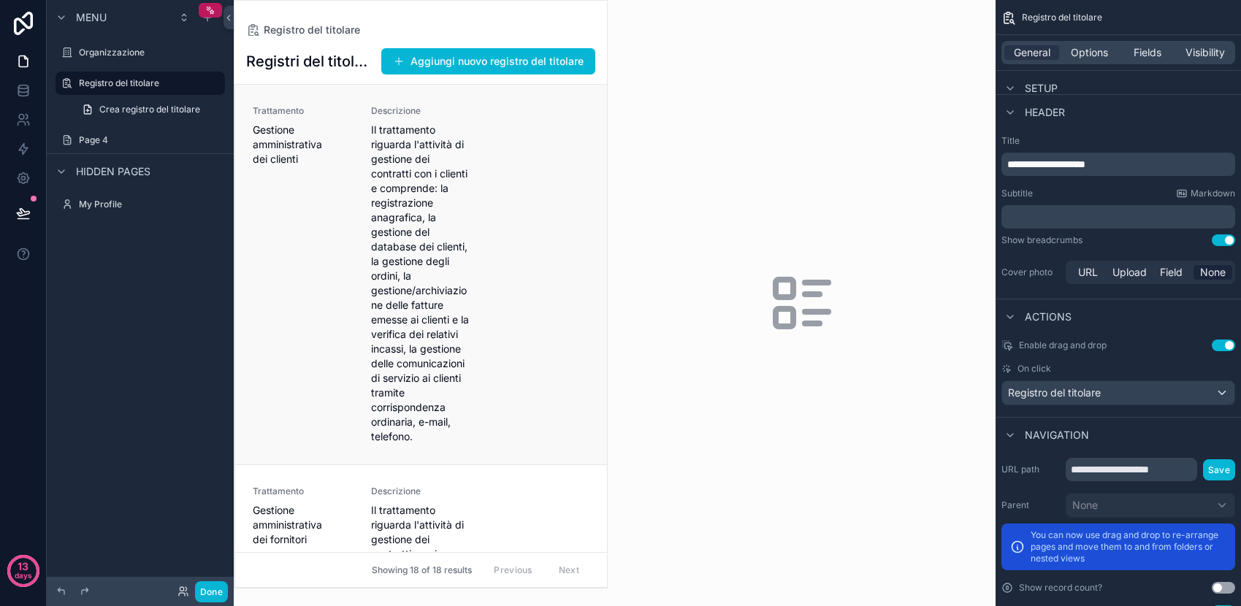
drag, startPoint x: 432, startPoint y: 218, endPoint x: 399, endPoint y: 243, distance: 41.2
click at [399, 243] on span "Il trattamento riguarda l'attività di gestione dei contratti con i clienti e co…" at bounding box center [421, 284] width 101 height 322
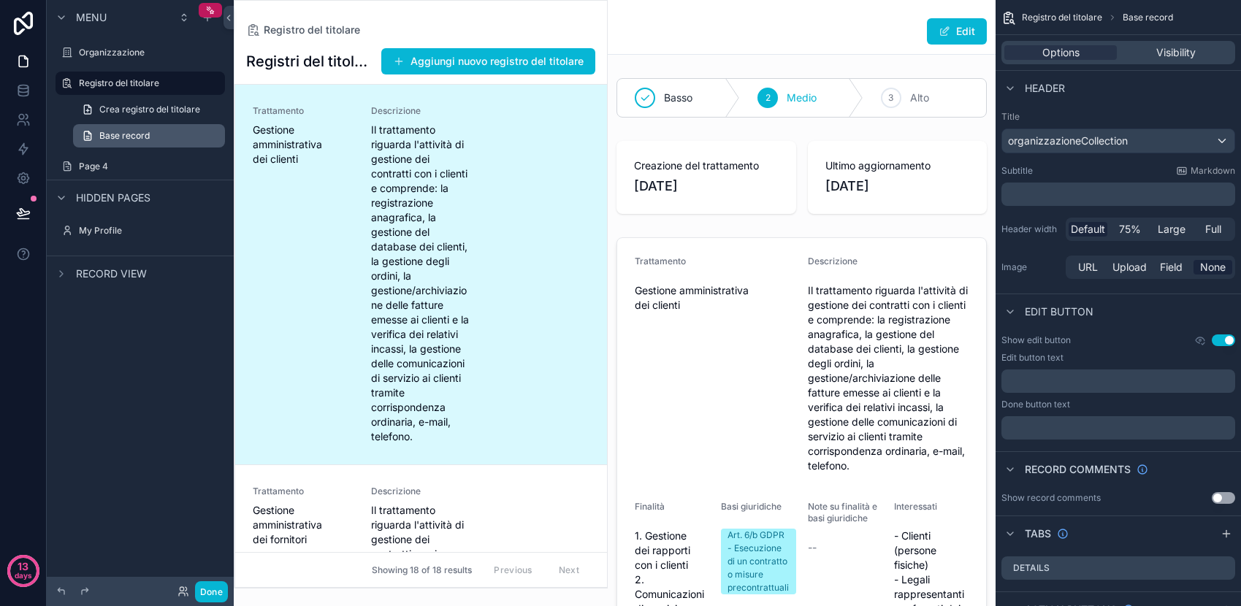
click at [161, 136] on link "Base record" at bounding box center [149, 135] width 152 height 23
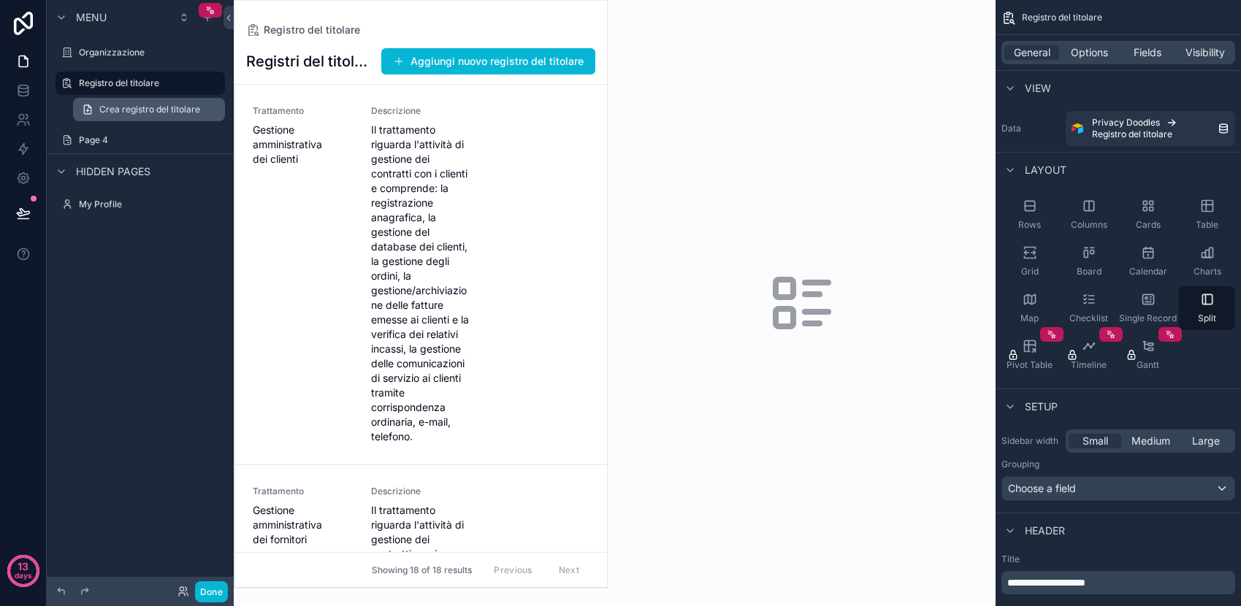
click at [159, 112] on span "Crea registro del titolare" at bounding box center [149, 110] width 101 height 12
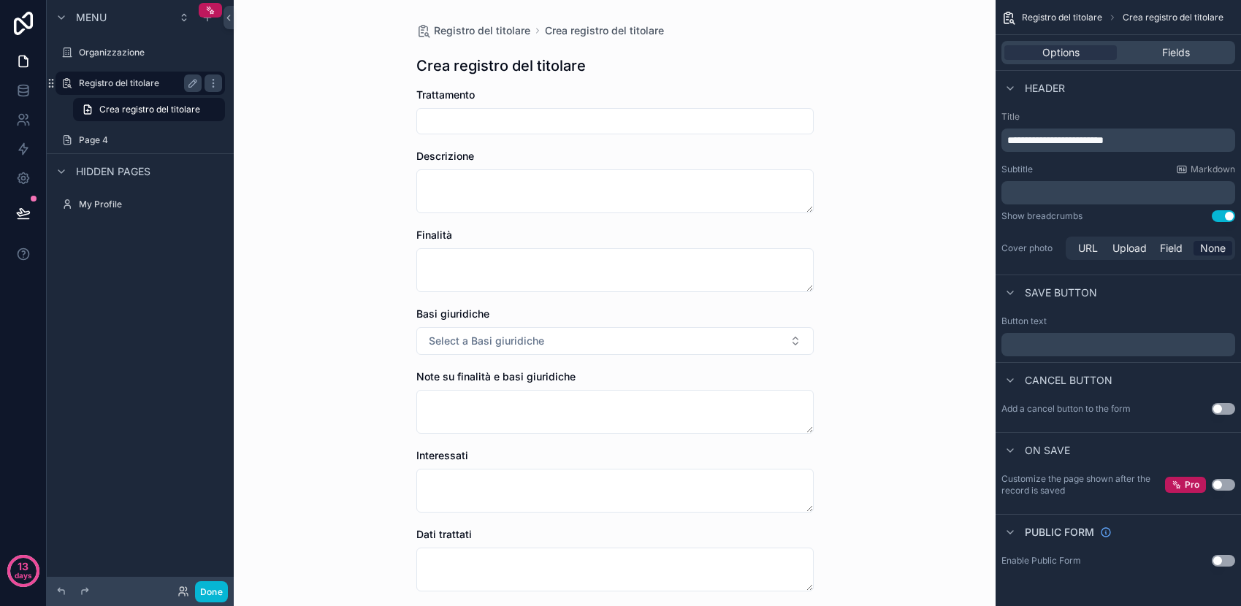
click at [152, 83] on label "Registro del titolare" at bounding box center [137, 83] width 117 height 12
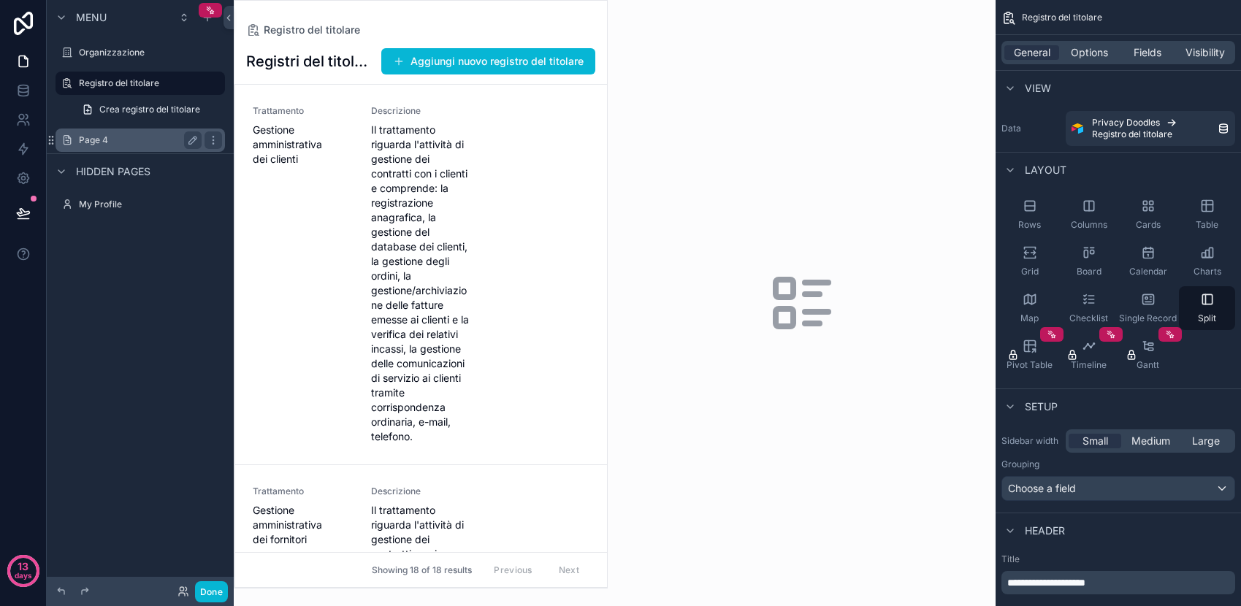
click at [112, 139] on label "Page 4" at bounding box center [137, 140] width 117 height 12
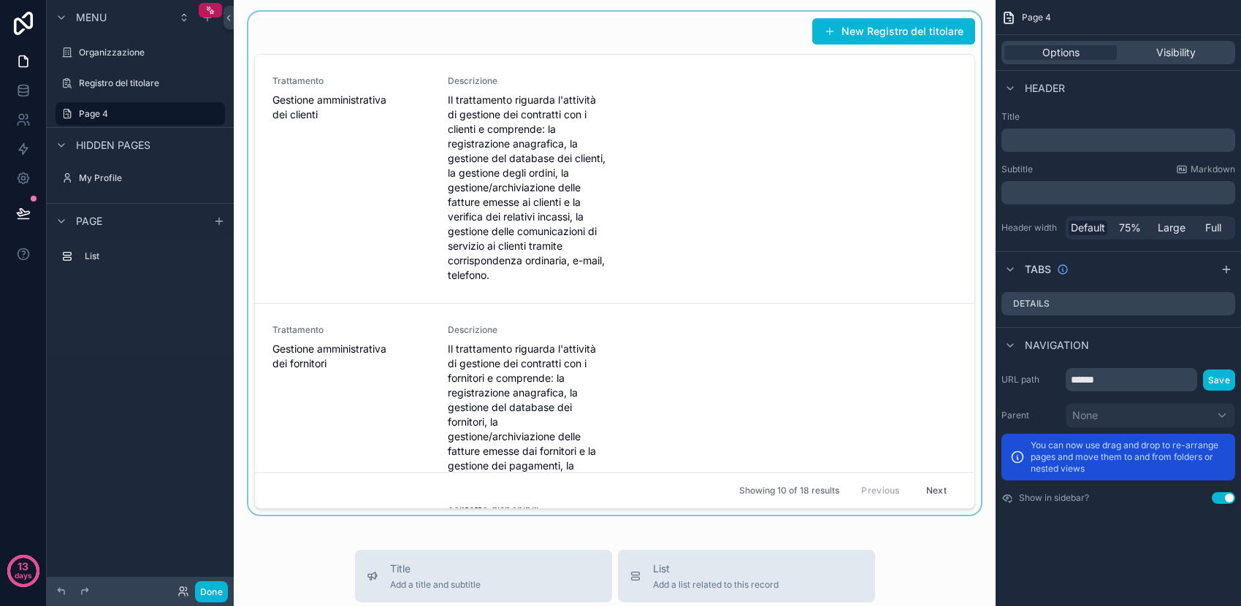
click at [407, 224] on div "scrollable content" at bounding box center [615, 263] width 739 height 503
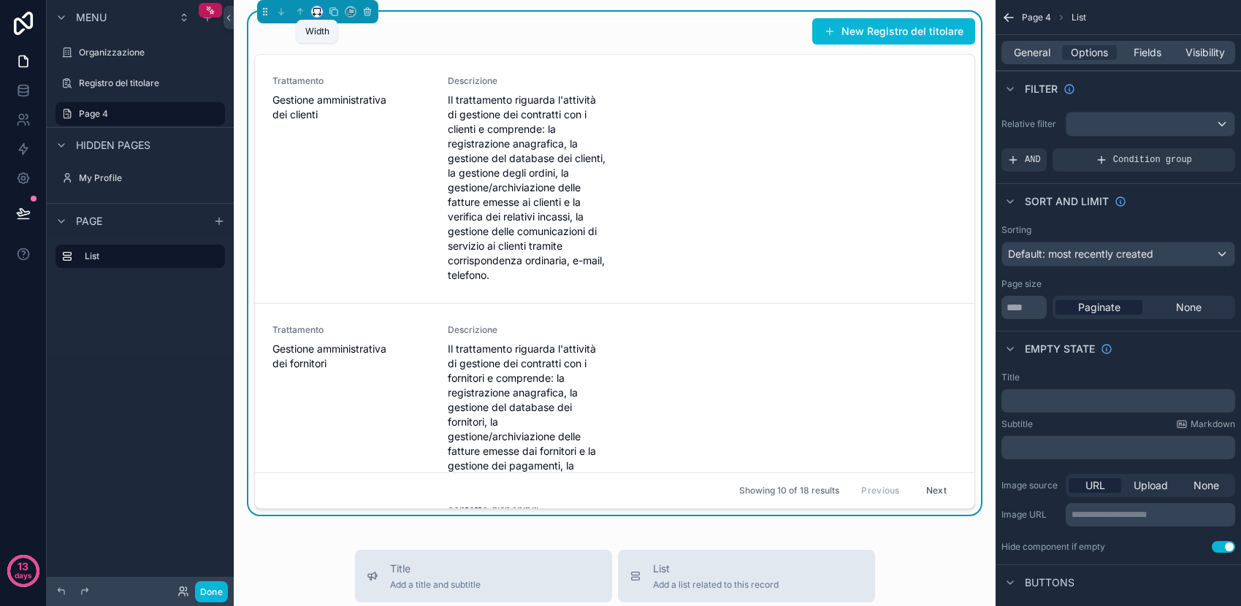
click at [315, 12] on icon "scrollable content" at bounding box center [317, 12] width 10 height 10
click at [347, 109] on div "50%" at bounding box center [346, 122] width 63 height 26
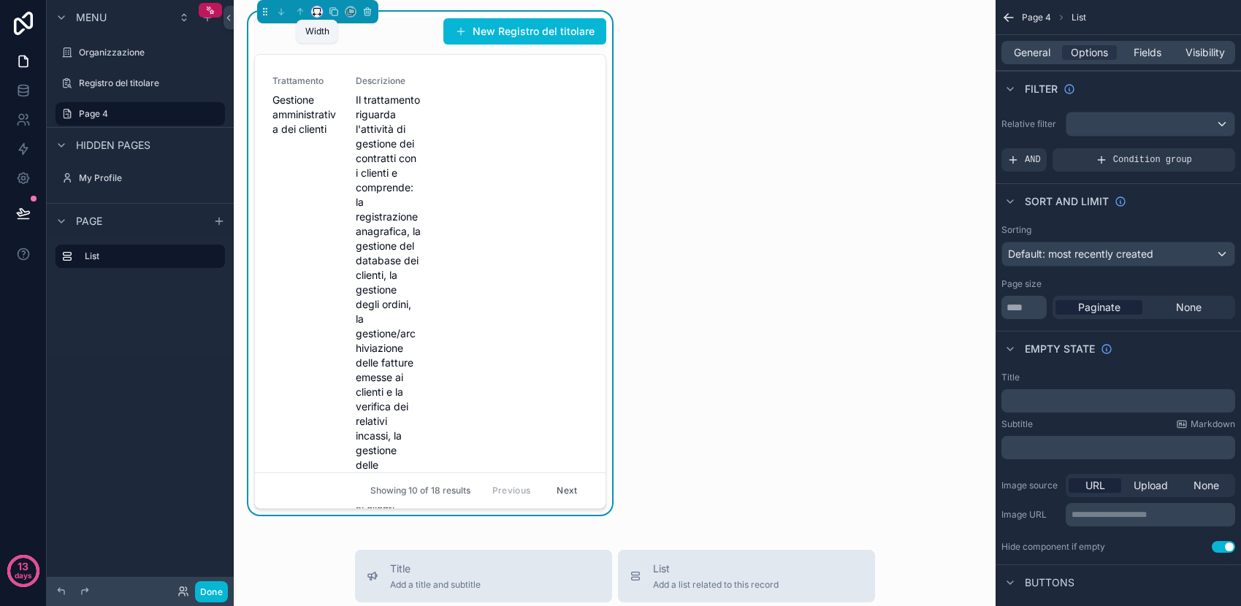
click at [318, 12] on icon "scrollable content" at bounding box center [317, 12] width 10 height 10
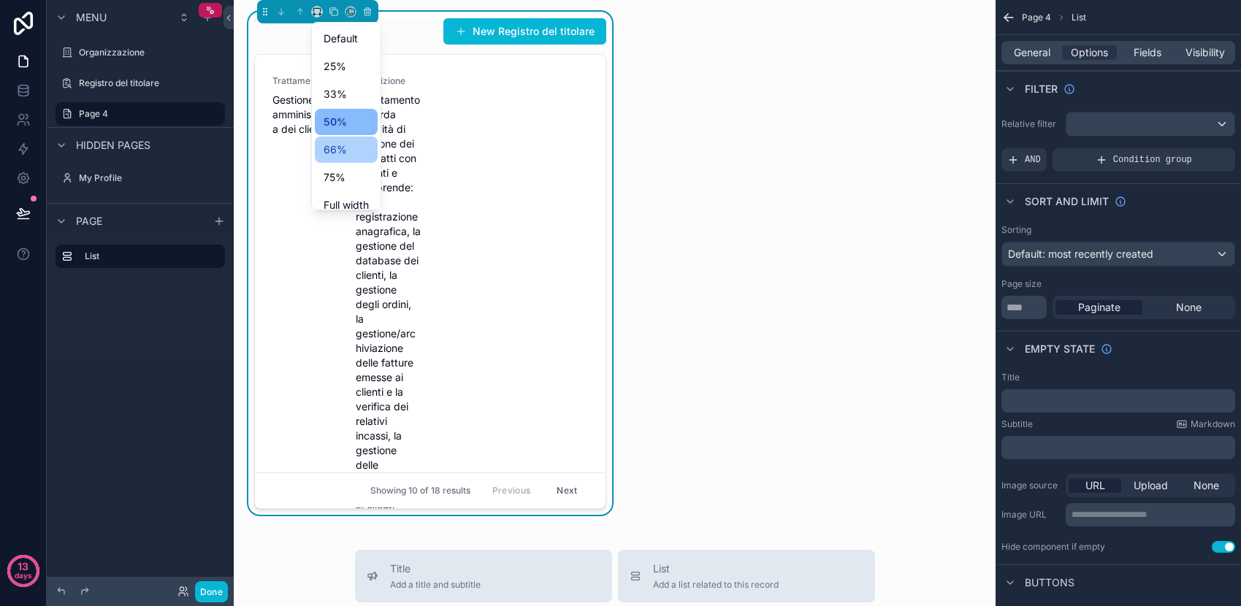
click at [347, 137] on div "66%" at bounding box center [346, 150] width 63 height 26
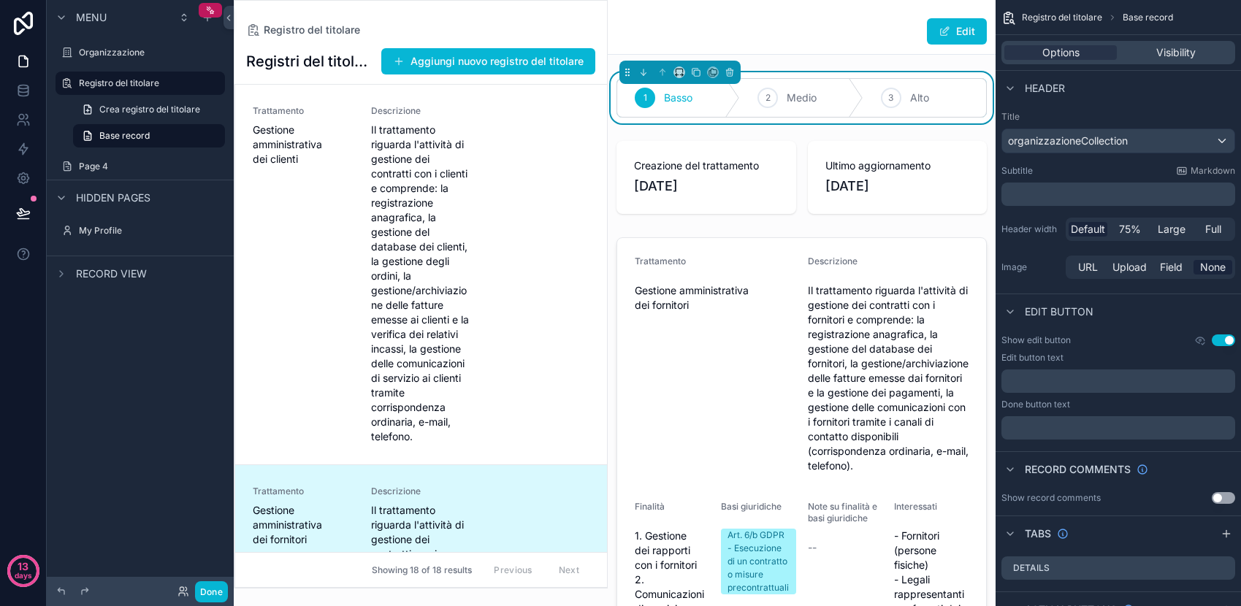
scroll to position [380, 0]
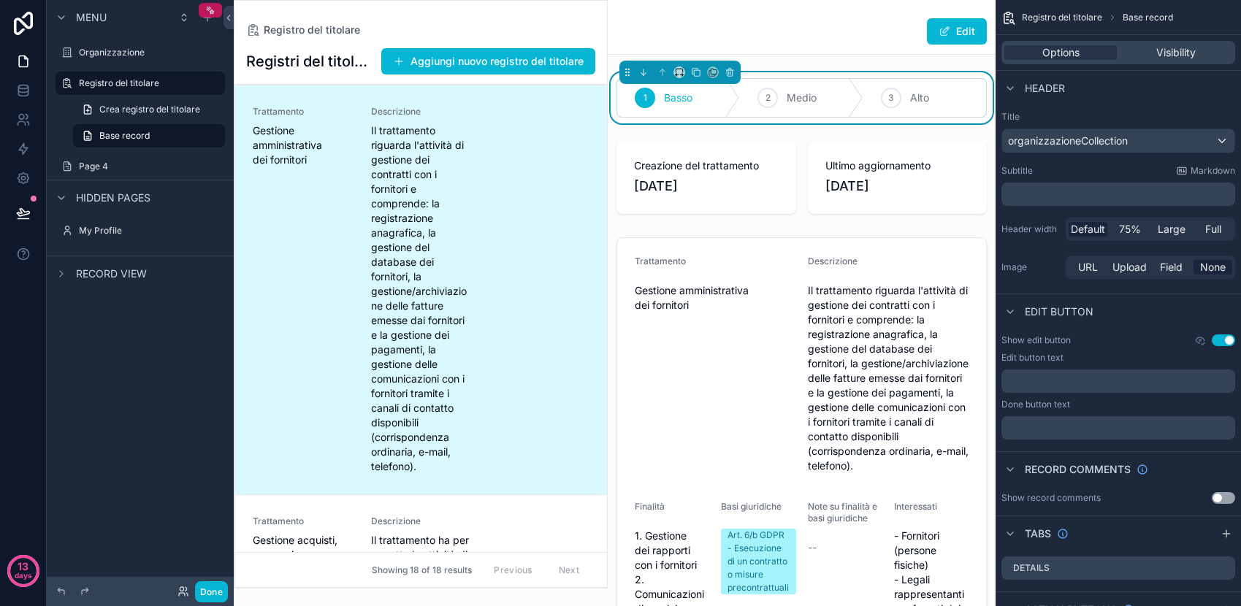
click at [484, 206] on div "scrollable content" at bounding box center [421, 294] width 373 height 587
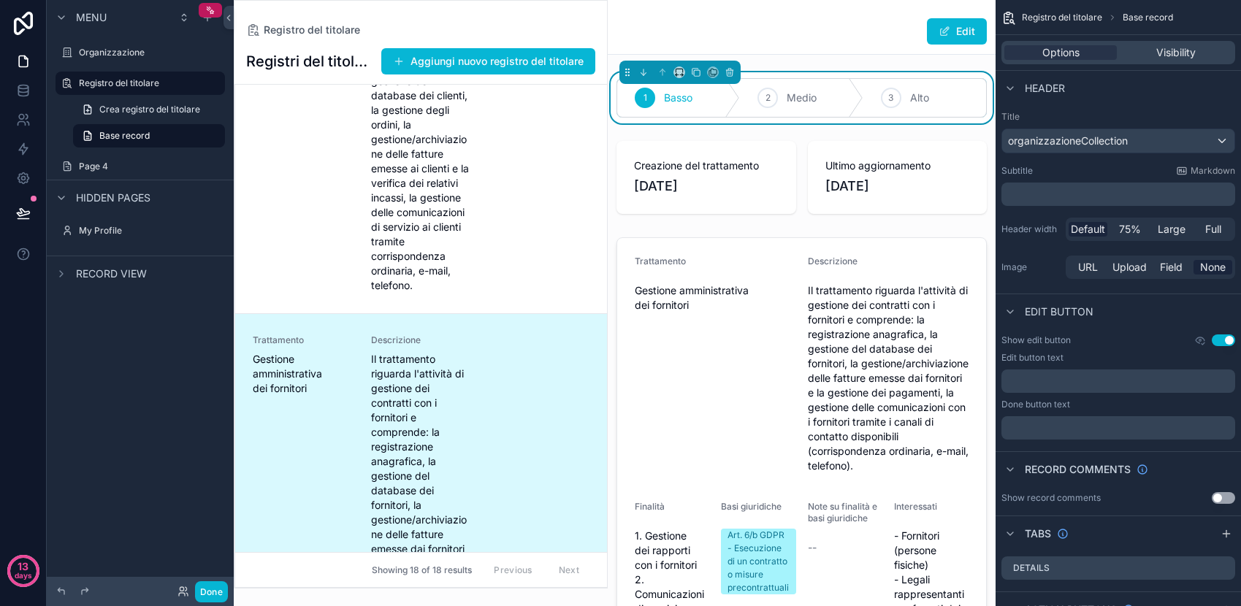
scroll to position [0, 0]
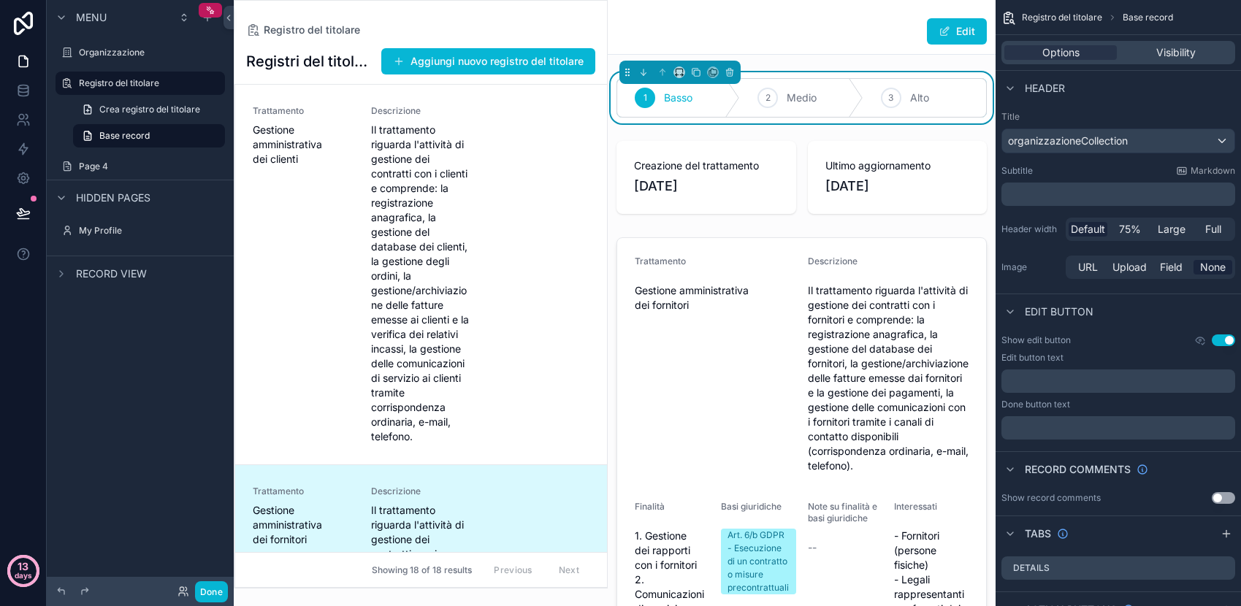
click at [15, 574] on p "days" at bounding box center [24, 576] width 18 height 20
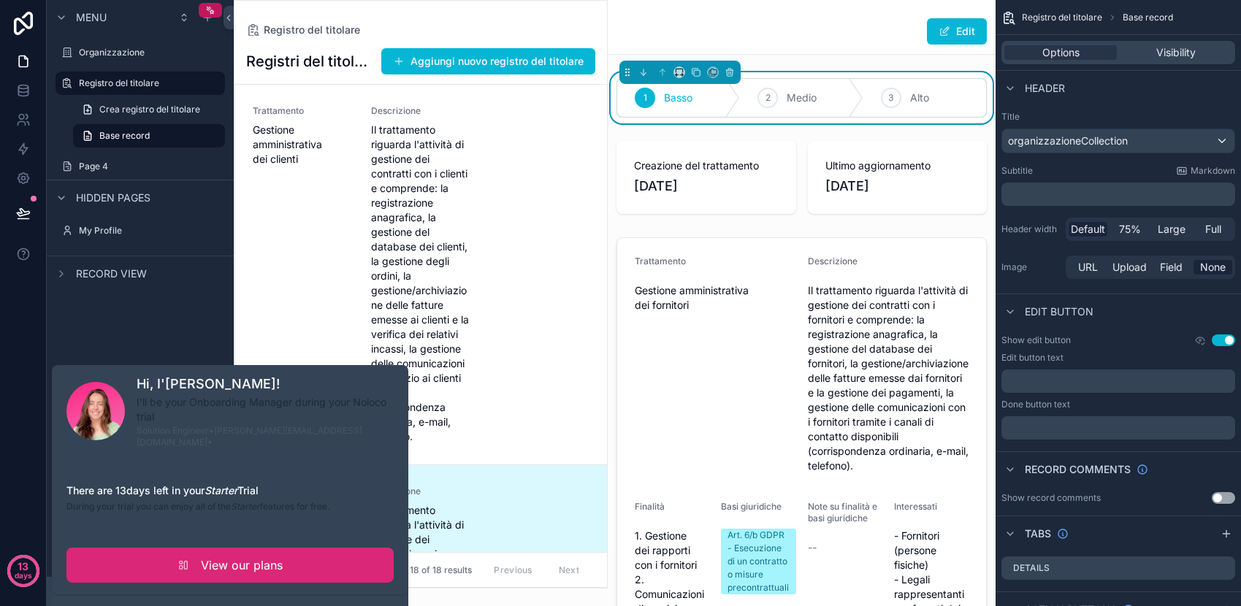
click at [155, 548] on link "View our plans" at bounding box center [229, 565] width 327 height 35
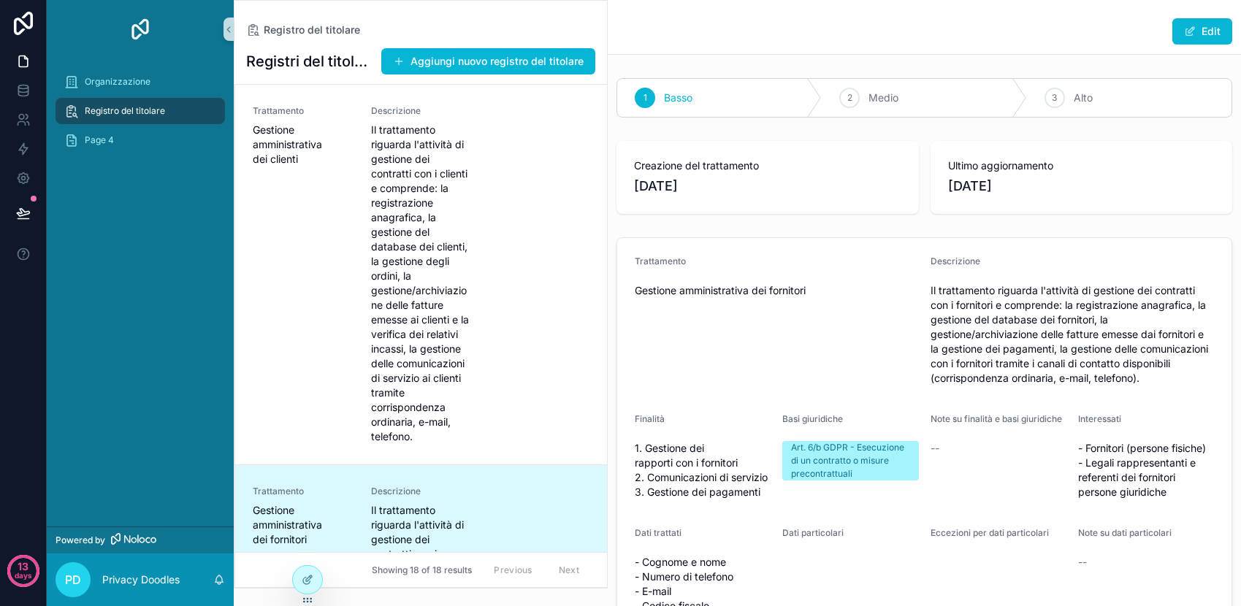
scroll to position [380, 0]
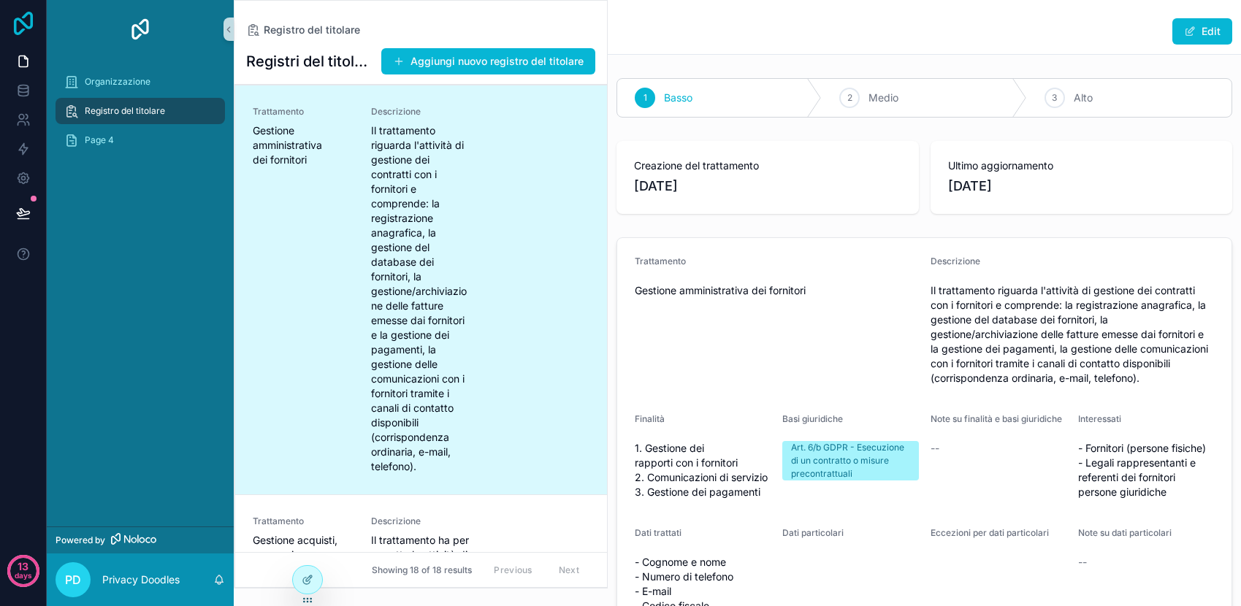
click at [27, 23] on icon at bounding box center [23, 23] width 29 height 23
